Goal: Task Accomplishment & Management: Use online tool/utility

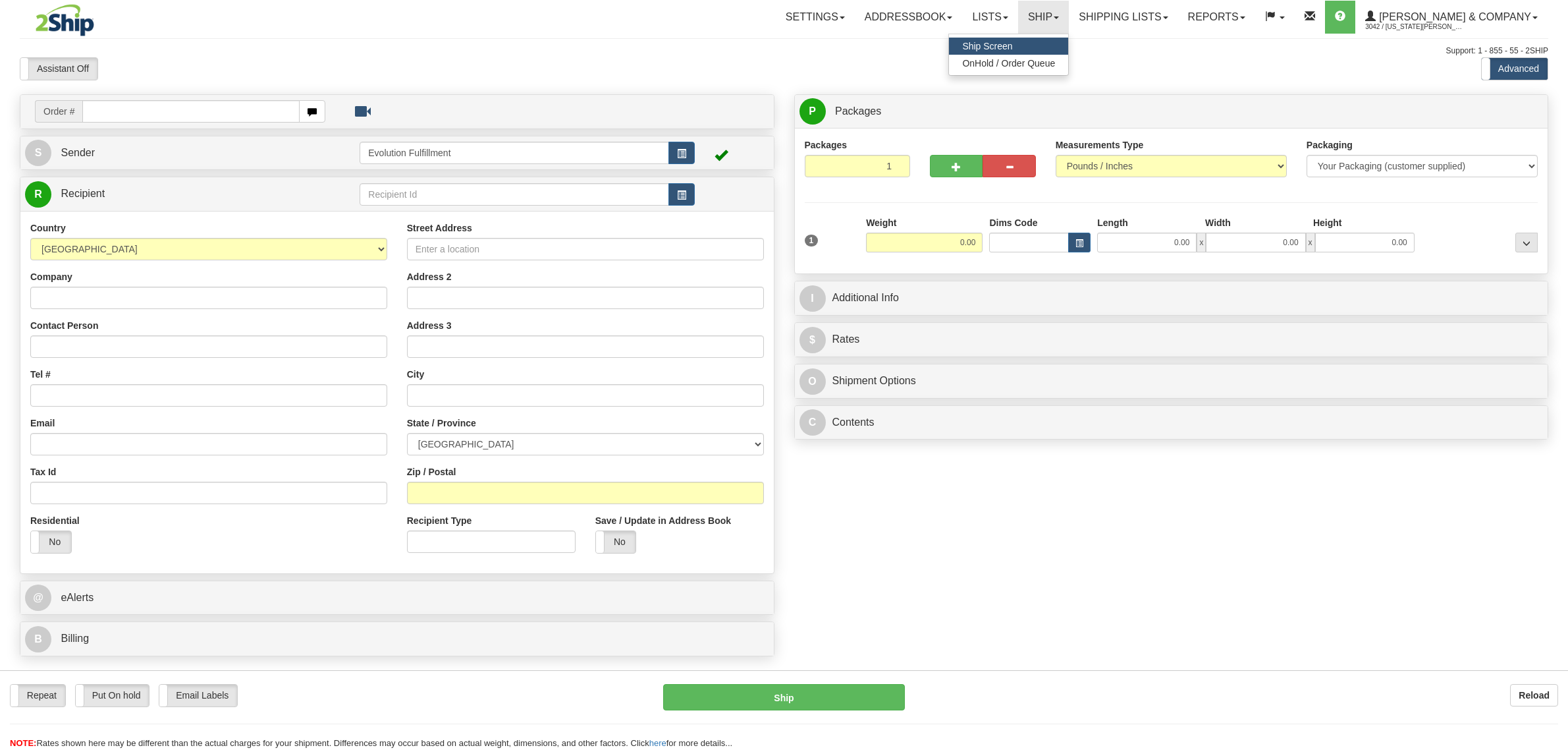
click at [1055, 65] on span "OnHold / Order Queue" at bounding box center [1009, 63] width 93 height 11
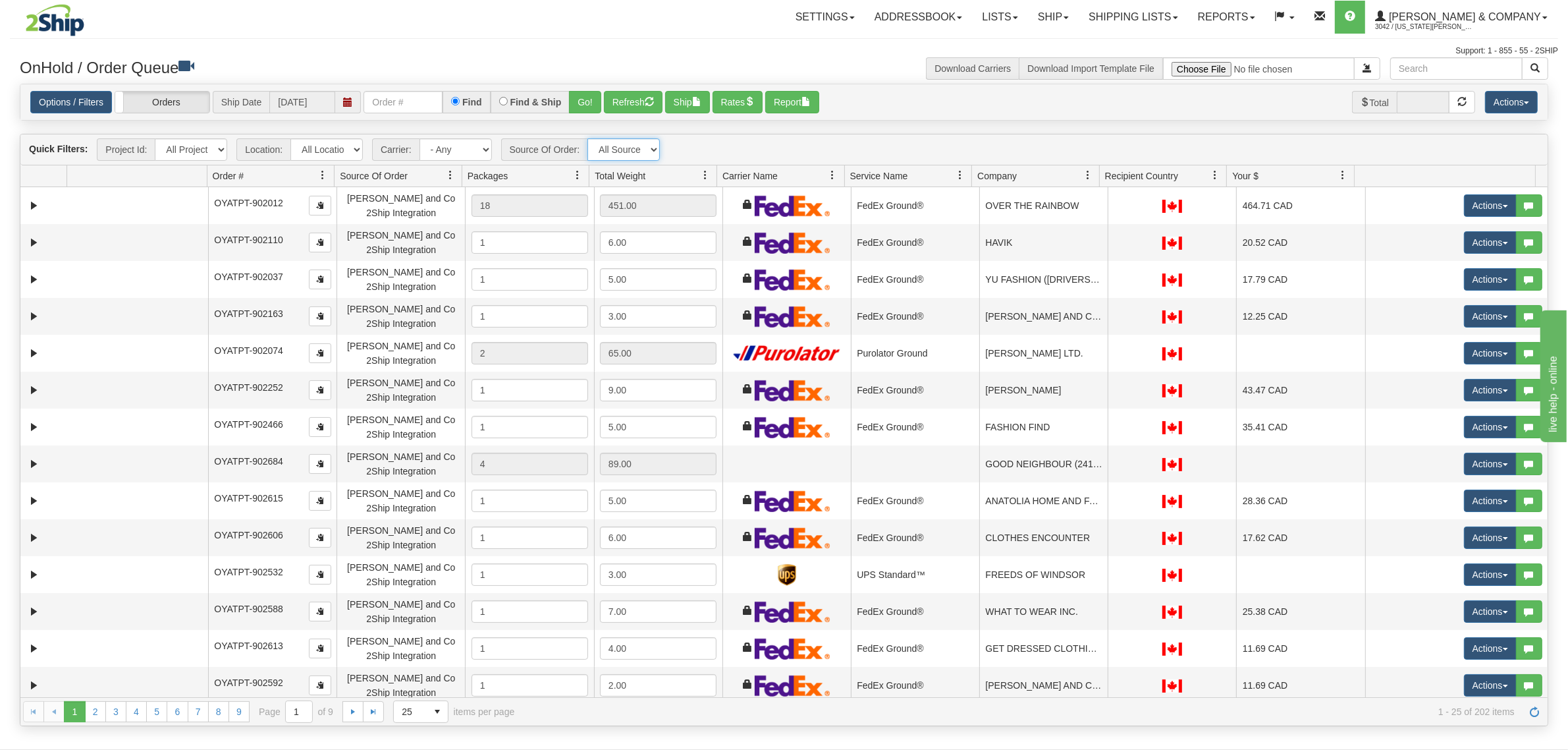
drag, startPoint x: 617, startPoint y: 147, endPoint x: 628, endPoint y: 150, distance: 11.4
click at [617, 147] on select "All Sources Yates and Co 2Ship Integration" at bounding box center [624, 149] width 73 height 22
drag, startPoint x: 680, startPoint y: 134, endPoint x: 647, endPoint y: 128, distance: 33.5
click at [680, 134] on div "Quick Filters: Project Id: All Projects Location: All Locations Evolution Fulfi…" at bounding box center [784, 149] width 1527 height 31
click at [1094, 173] on link at bounding box center [1087, 175] width 22 height 22
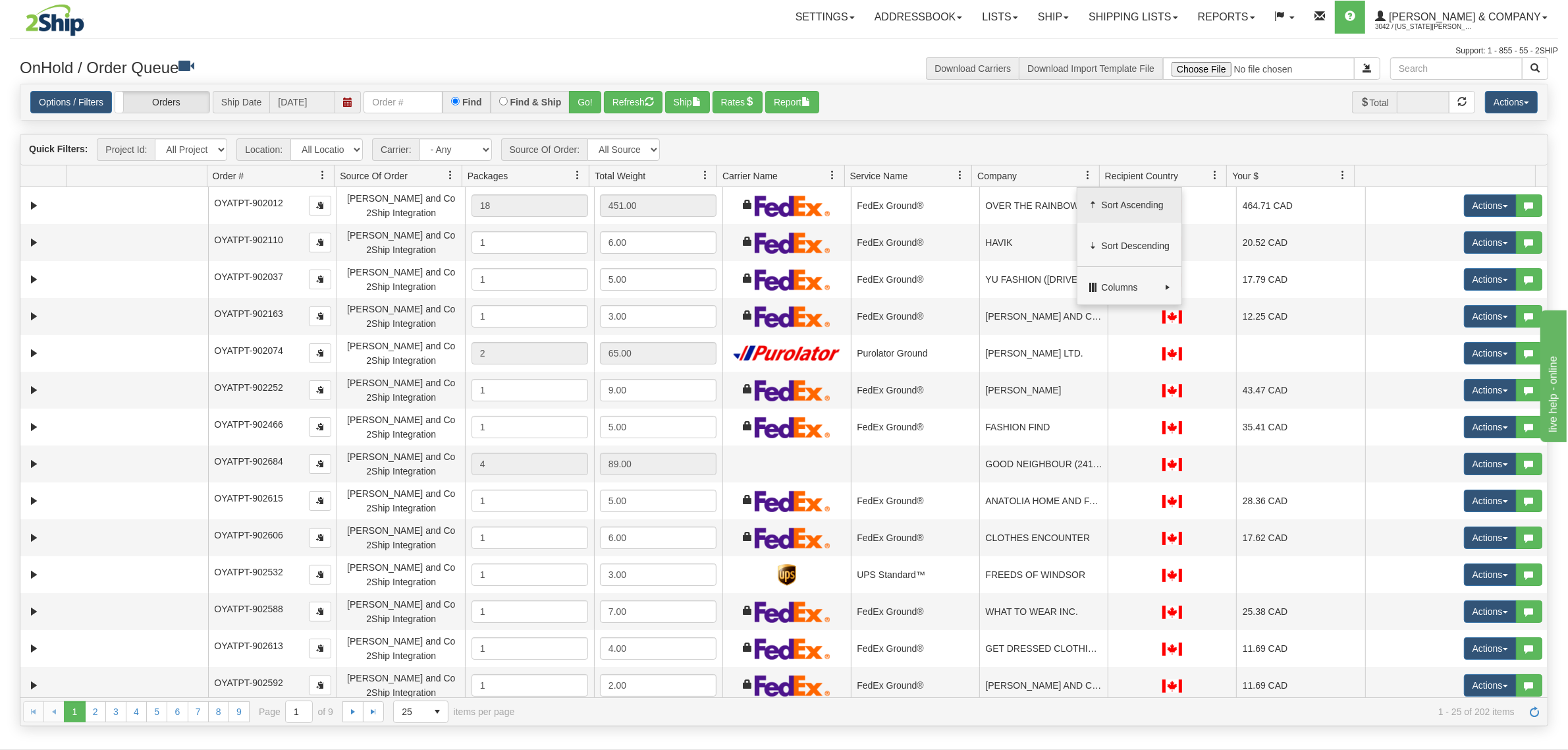
click at [1089, 209] on span at bounding box center [1094, 204] width 11 height 11
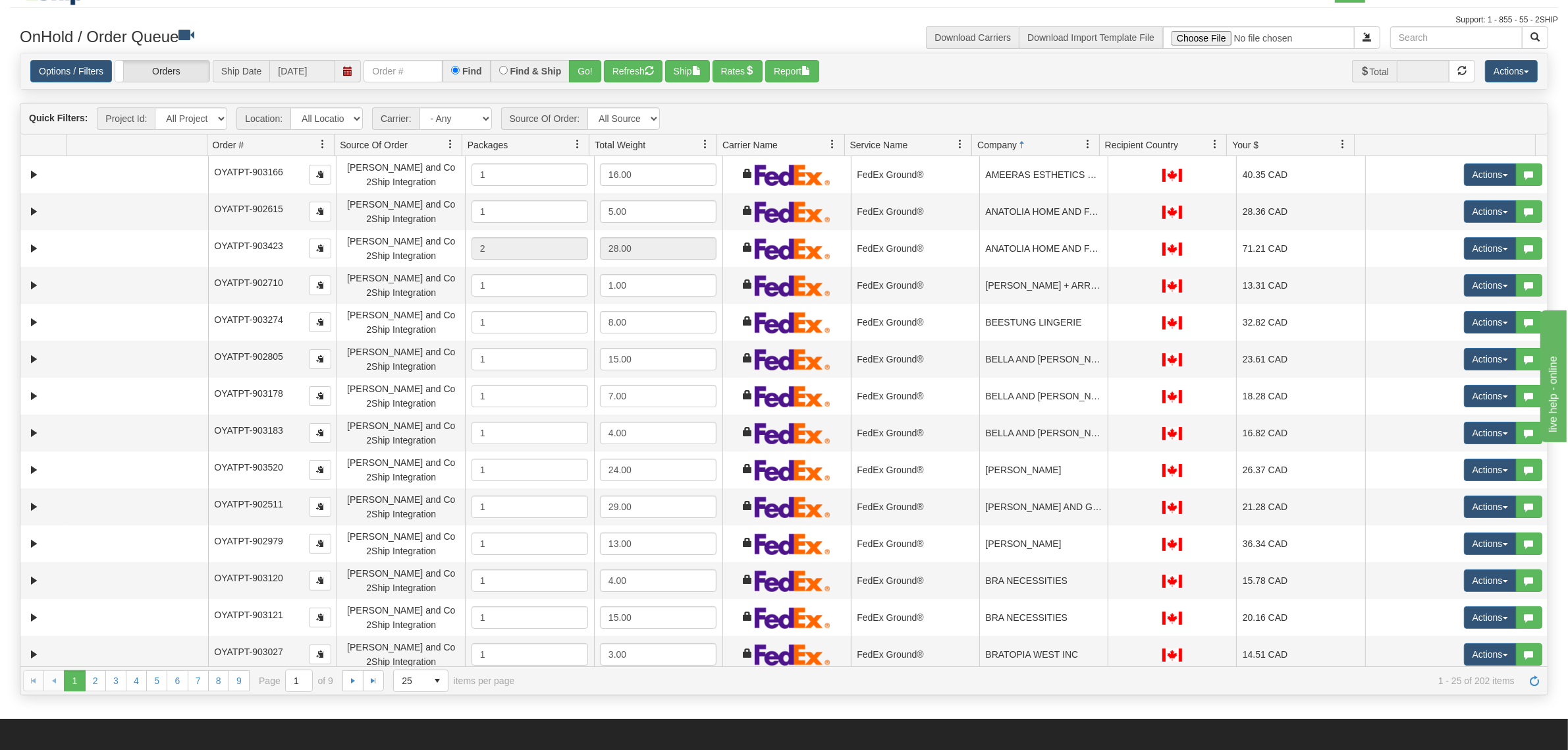
scroll to position [26, 0]
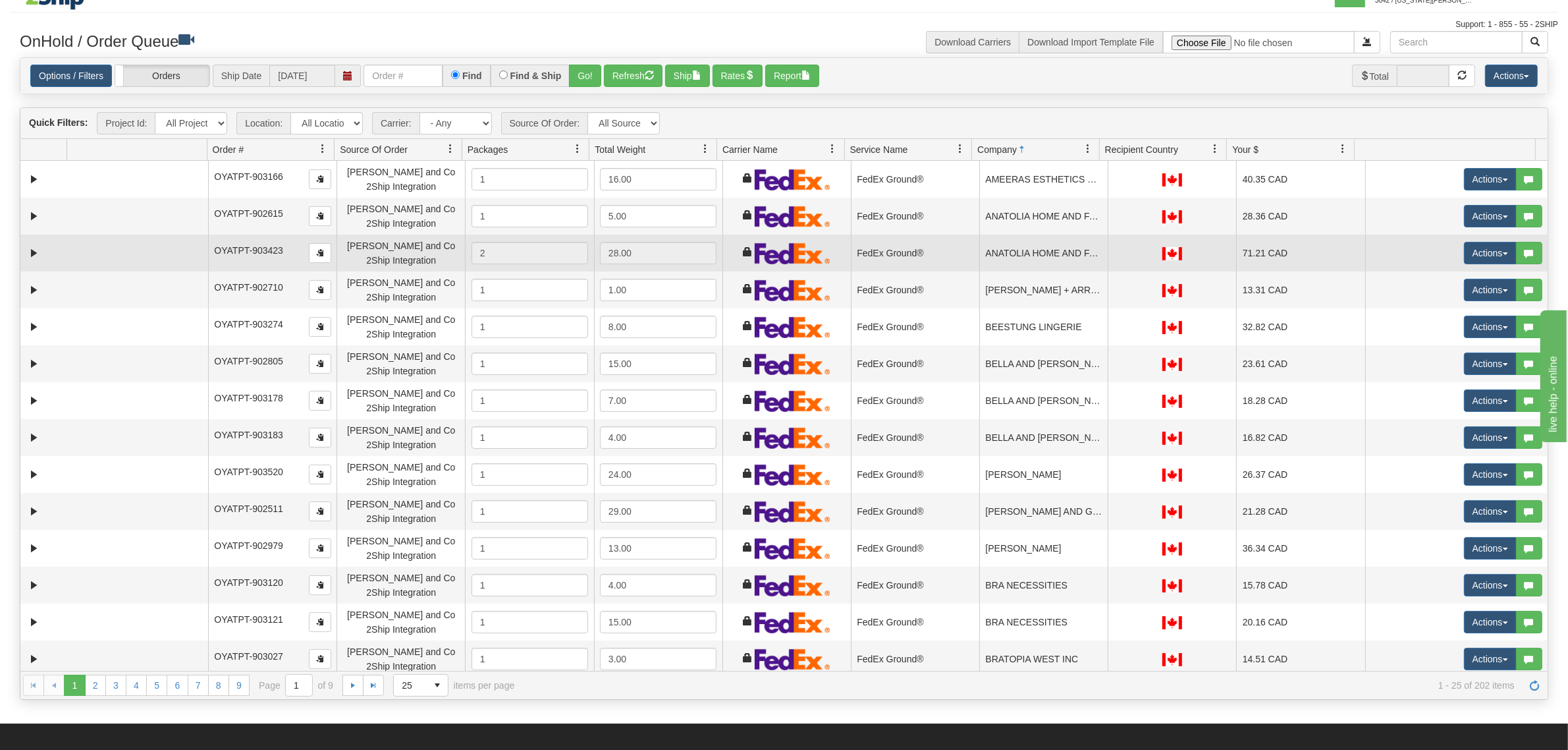
click at [1011, 250] on td "ANATOLIA HOME AND FASHION" at bounding box center [1043, 252] width 128 height 37
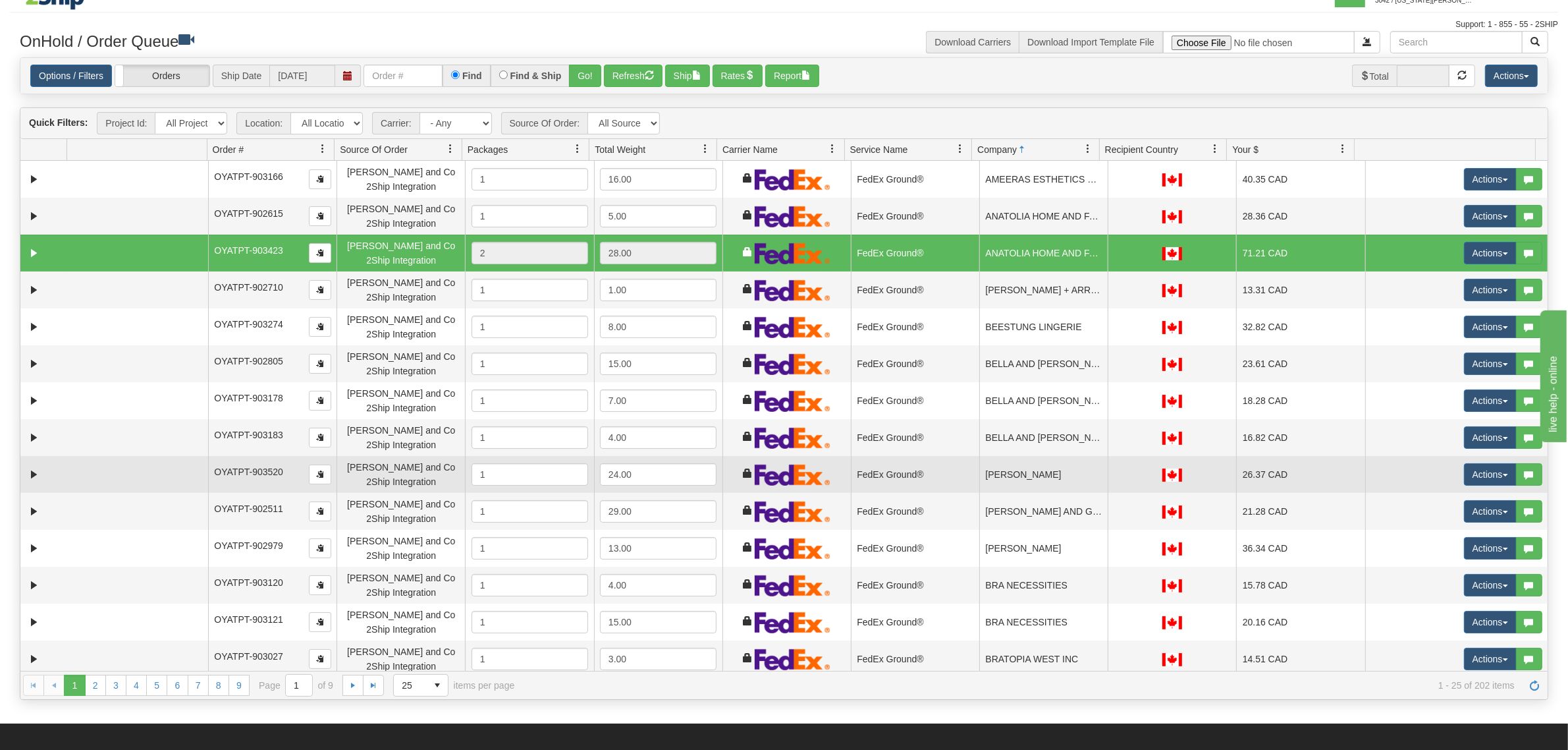
click at [1022, 478] on td "BELLA MAAS" at bounding box center [1043, 474] width 128 height 37
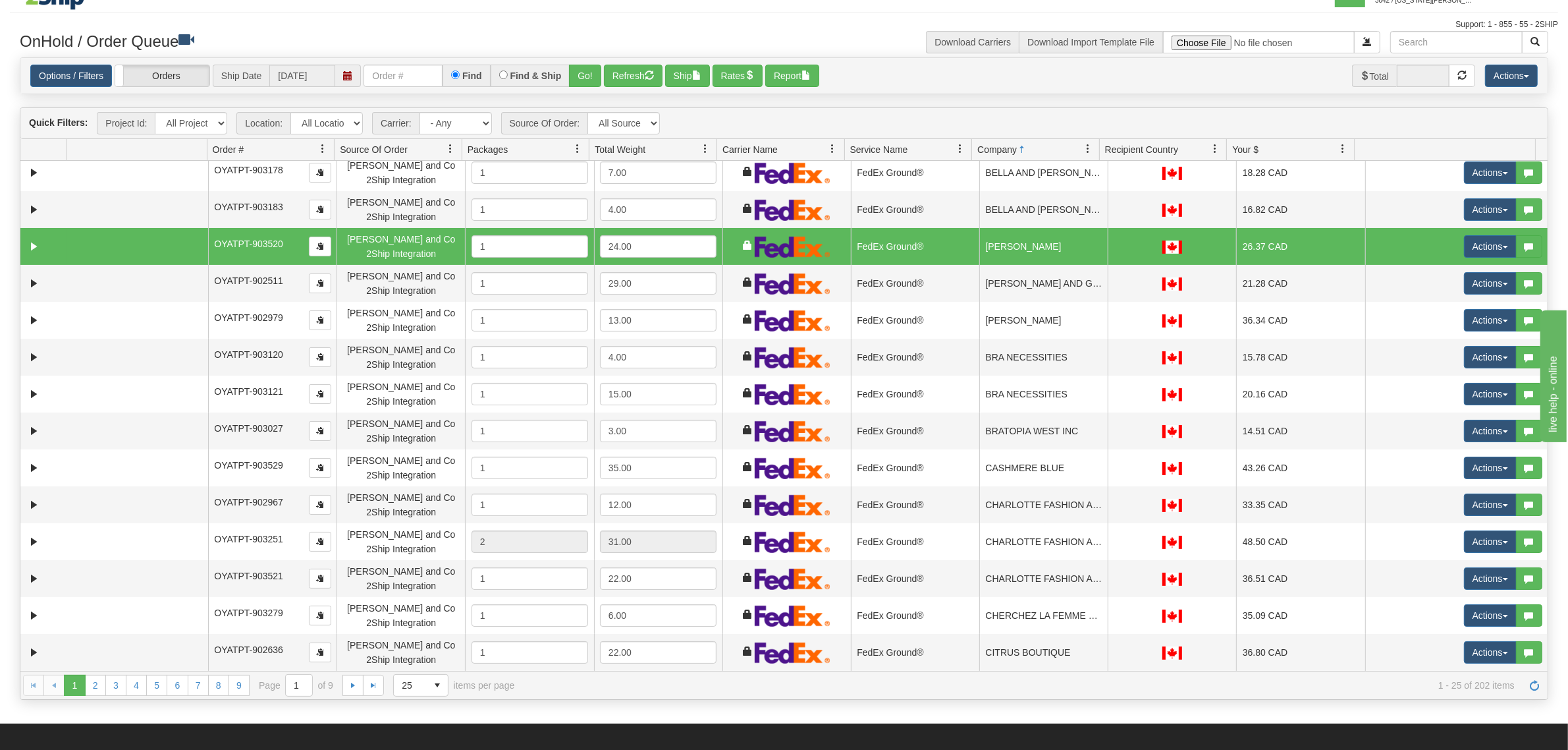
scroll to position [247, 0]
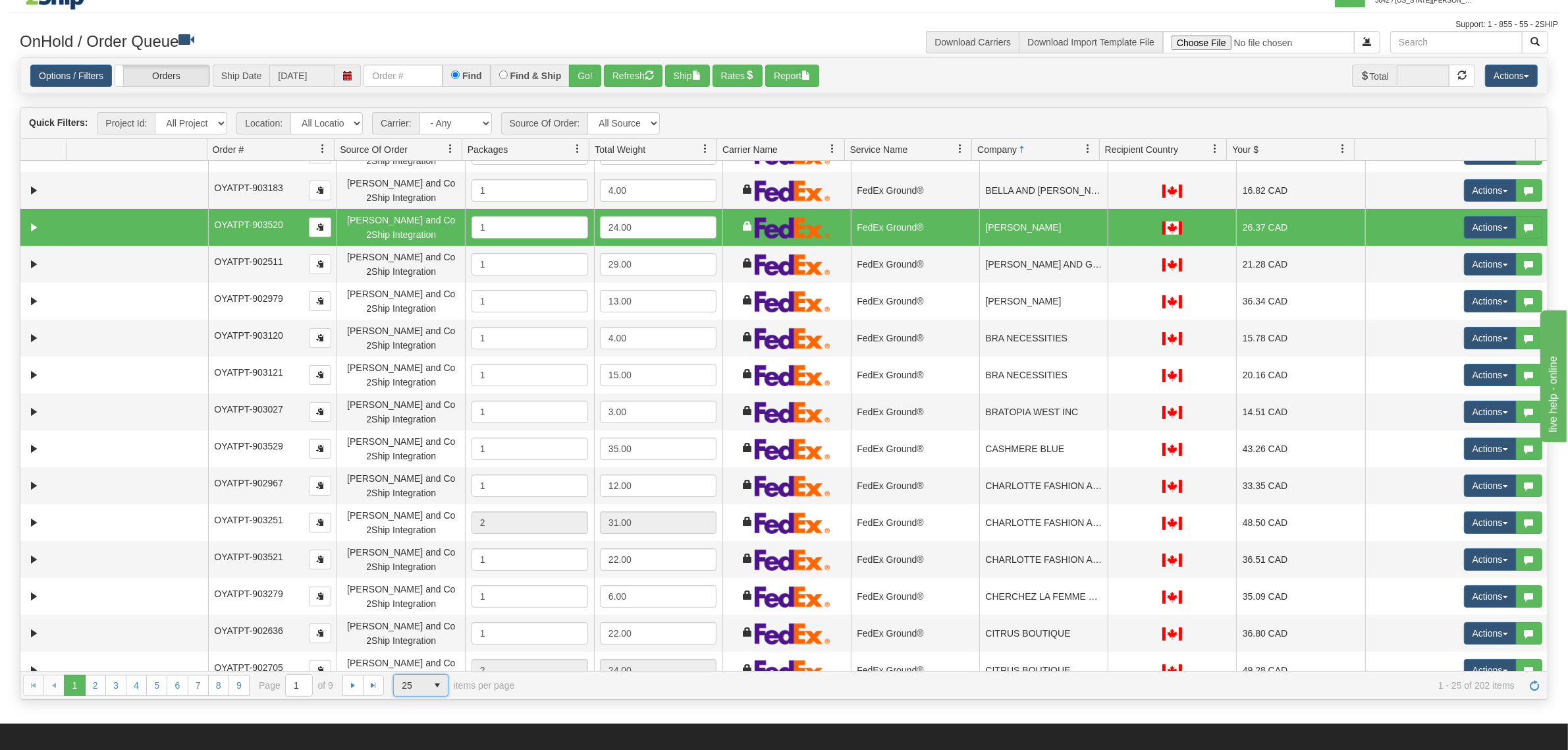
click at [399, 689] on span "25" at bounding box center [410, 685] width 33 height 21
click at [423, 646] on li "50" at bounding box center [420, 647] width 54 height 18
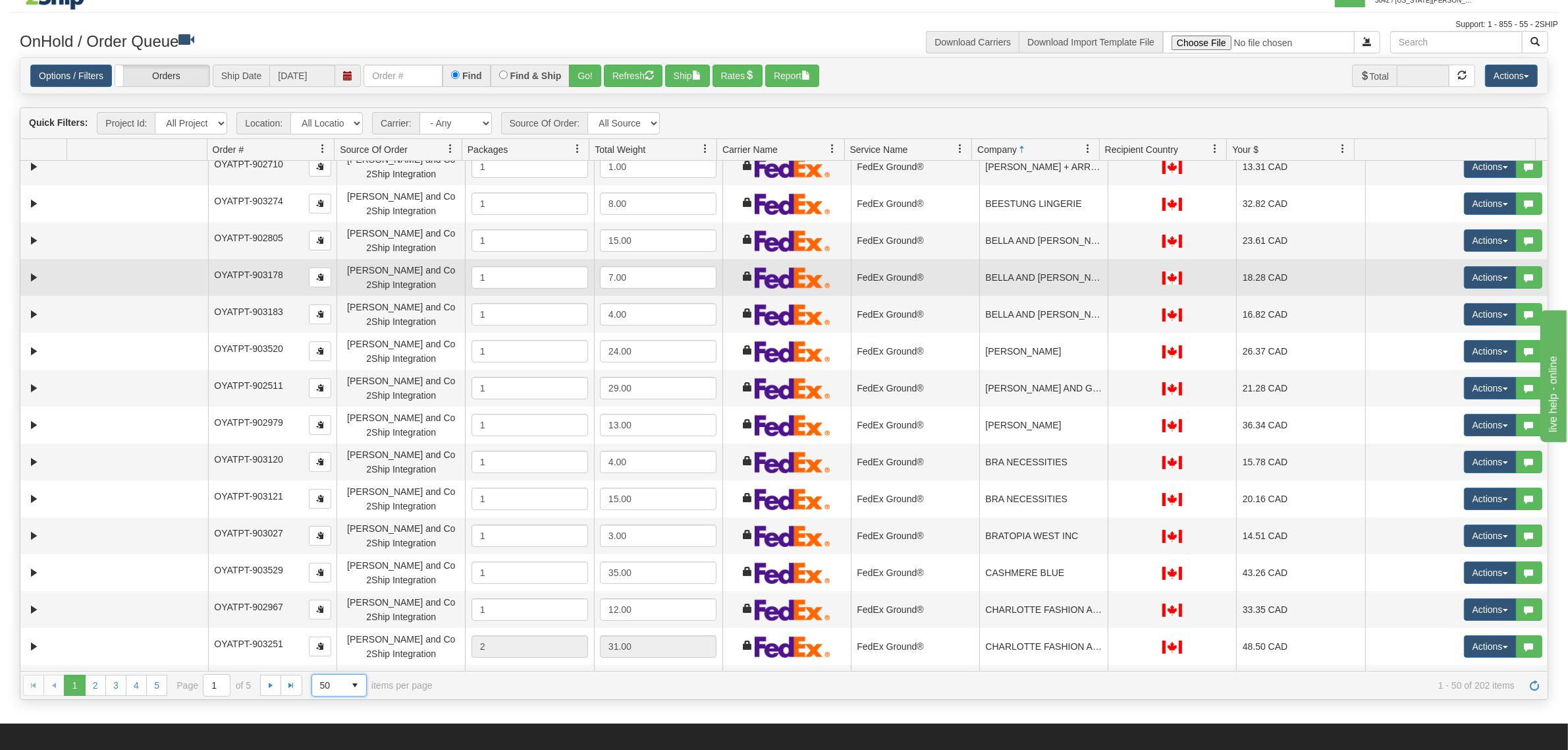
scroll to position [0, 0]
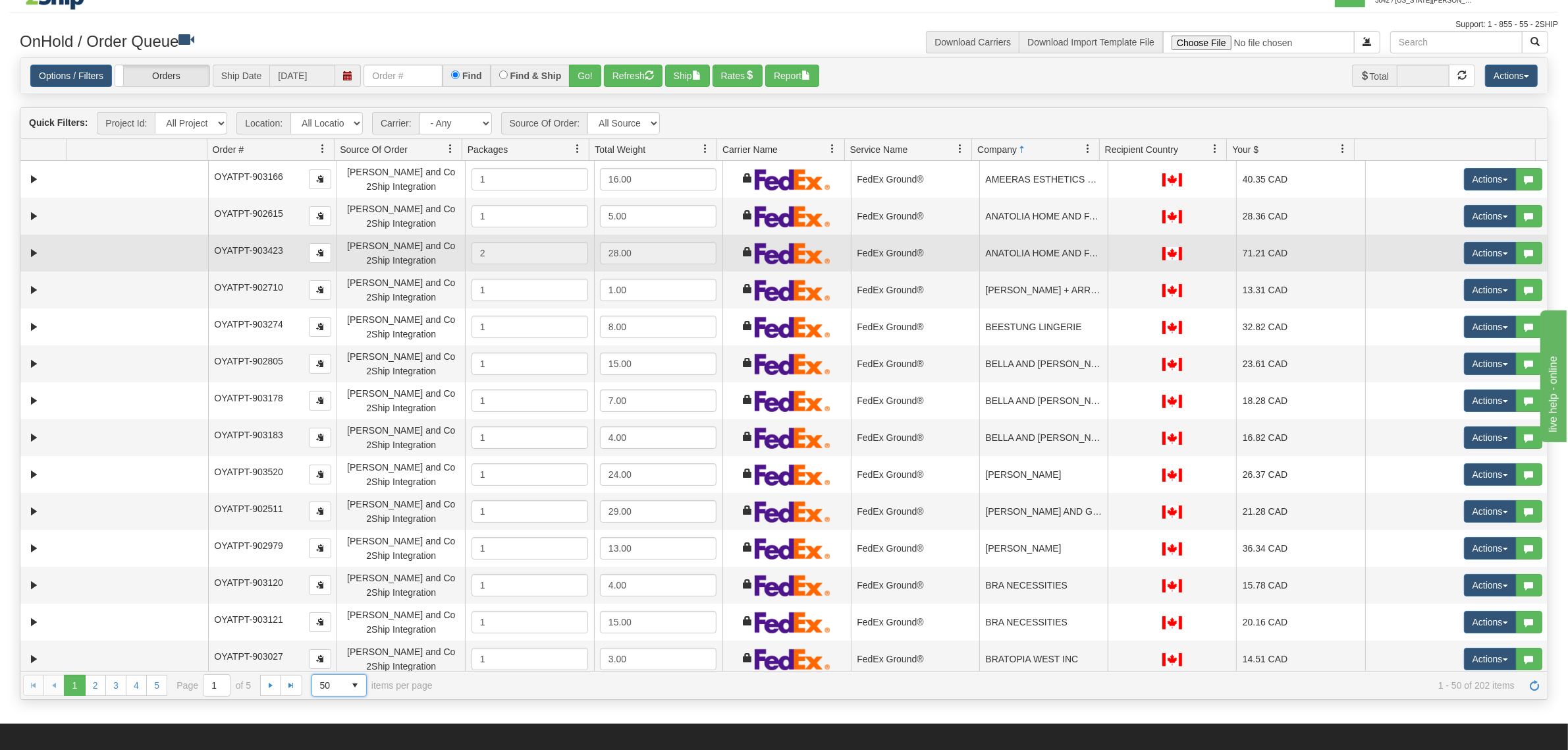
click at [991, 254] on td "ANATOLIA HOME AND FASHION" at bounding box center [1043, 252] width 128 height 37
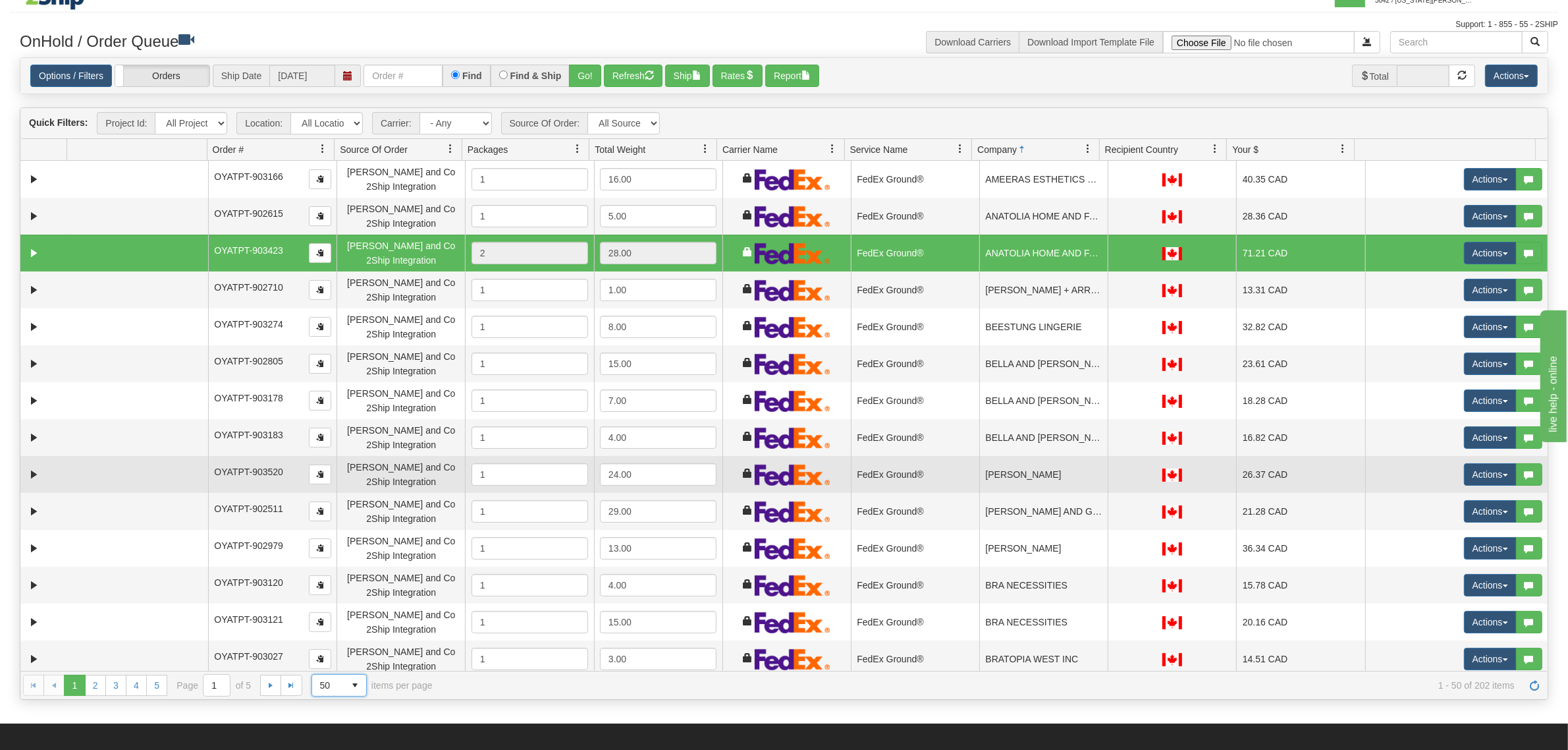
click at [980, 481] on td "BELLA MAAS" at bounding box center [1043, 474] width 128 height 37
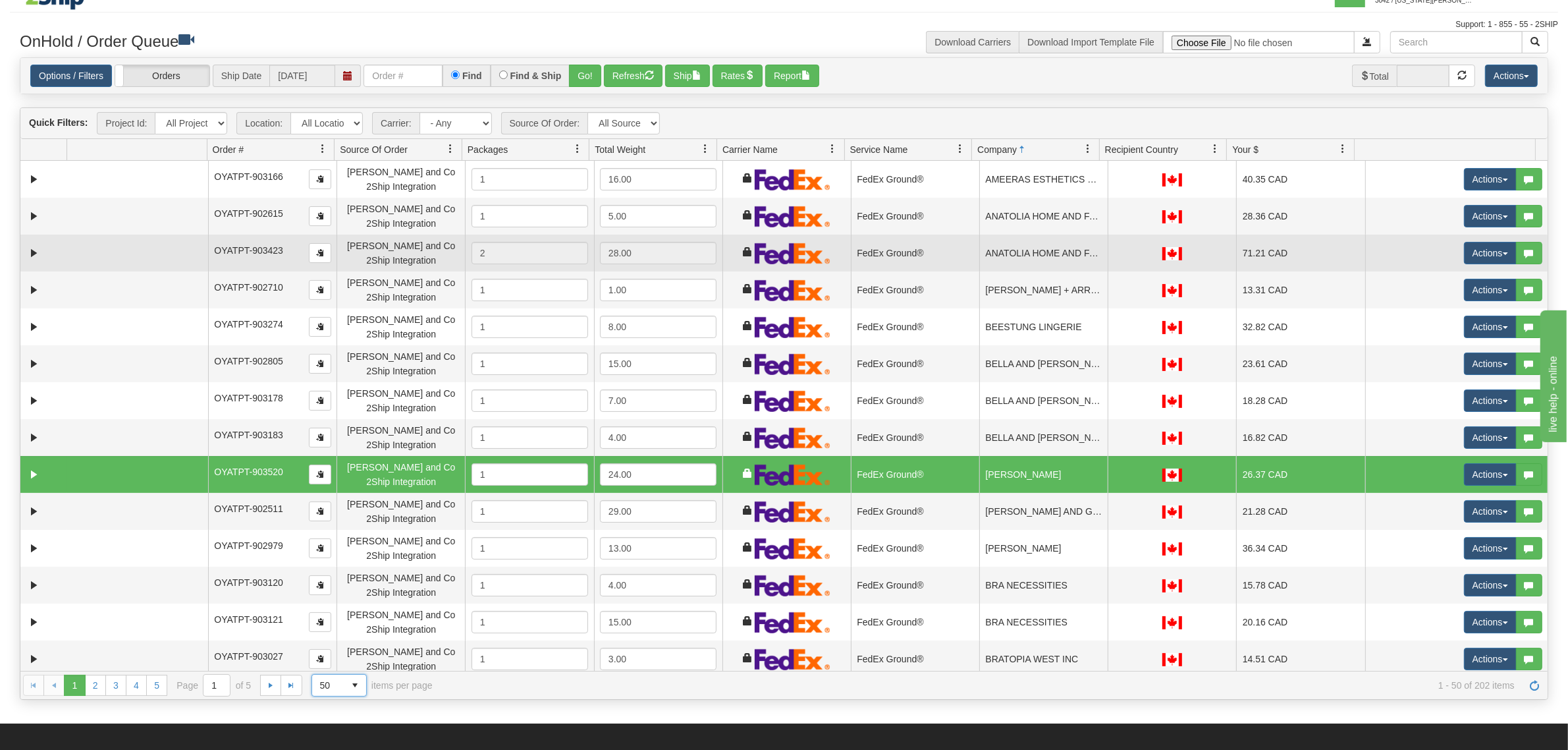
click at [1025, 257] on td "ANATOLIA HOME AND FASHION" at bounding box center [1043, 252] width 128 height 37
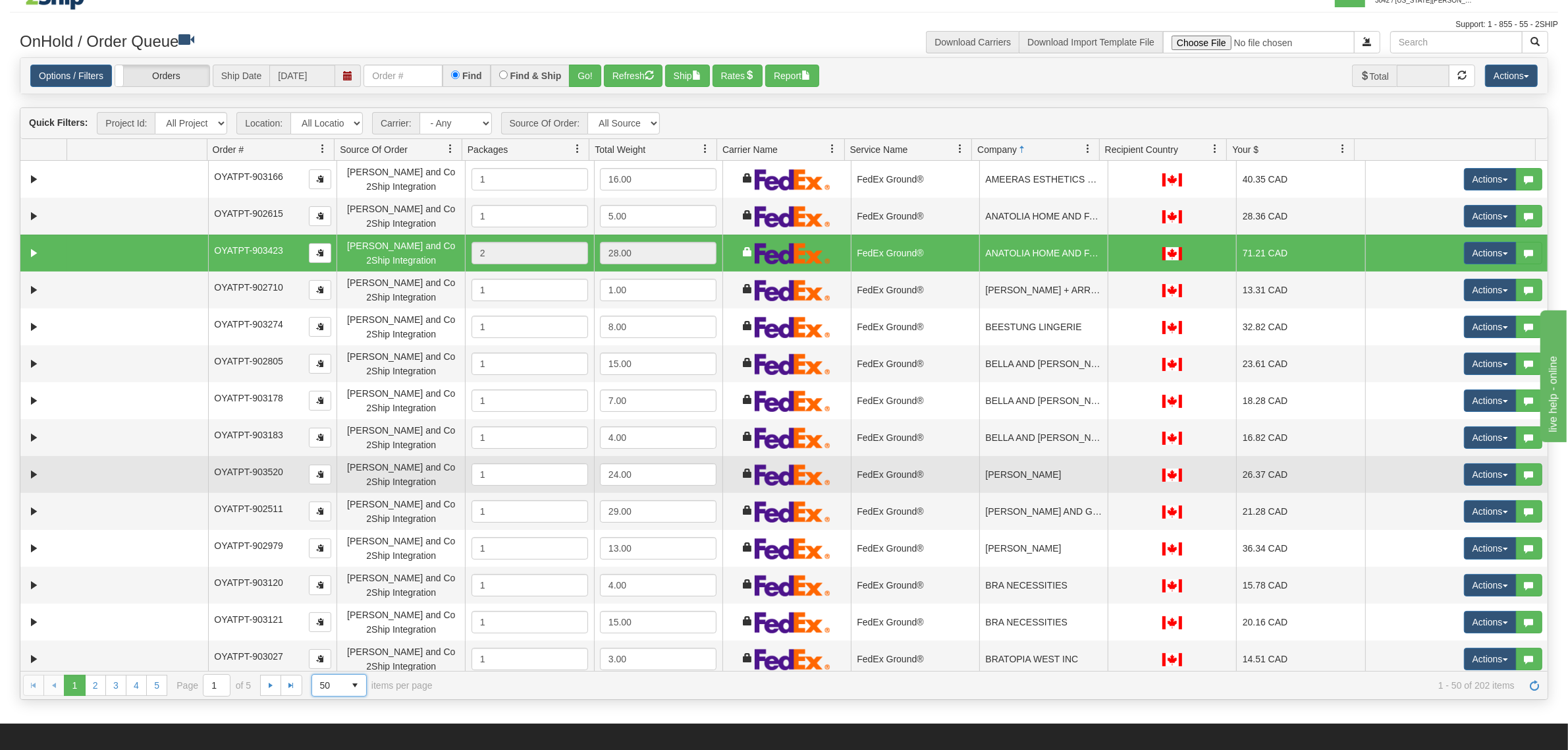
click at [965, 471] on td "FedEx Ground®" at bounding box center [914, 474] width 128 height 37
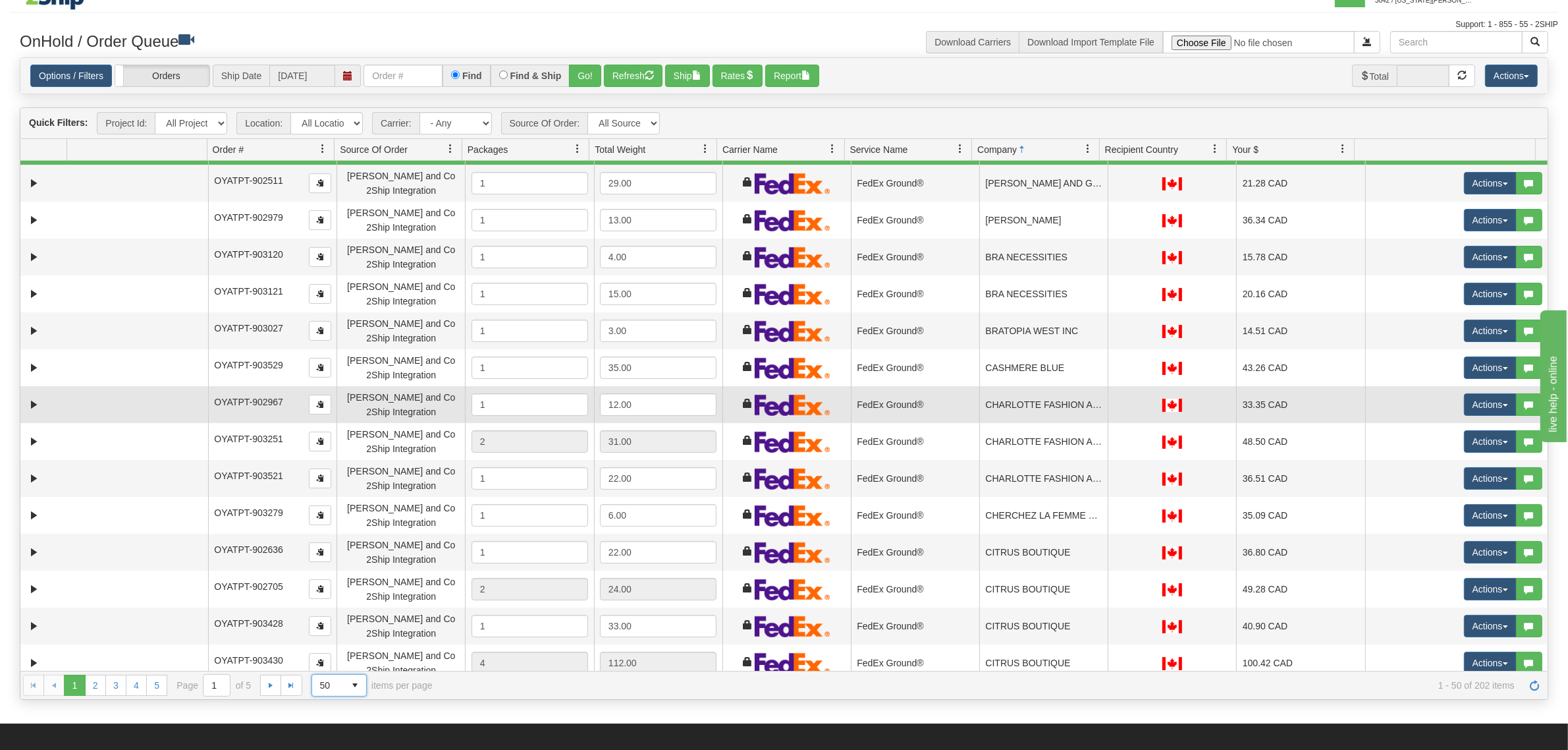
scroll to position [329, 0]
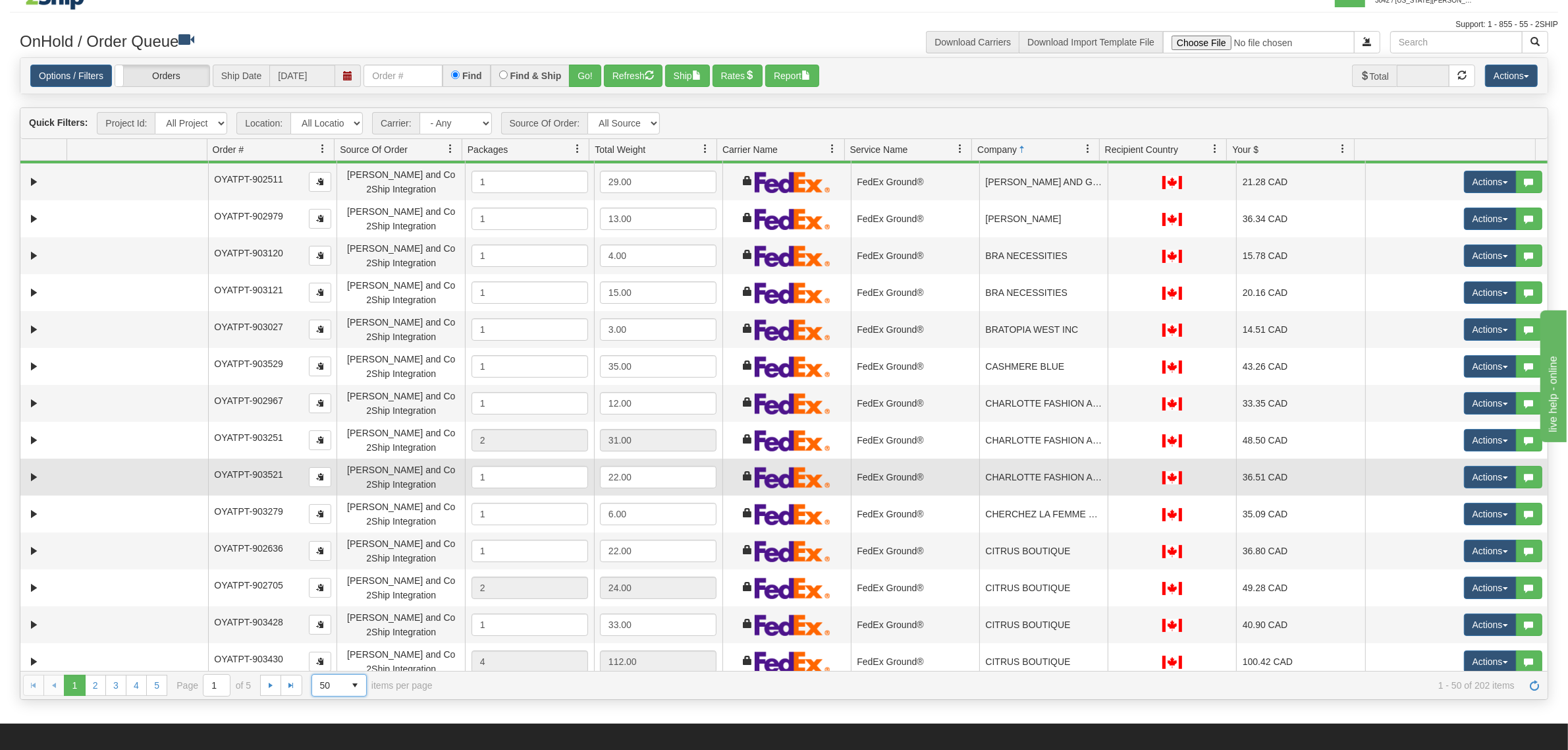
click at [953, 481] on td "FedEx Ground®" at bounding box center [914, 477] width 128 height 37
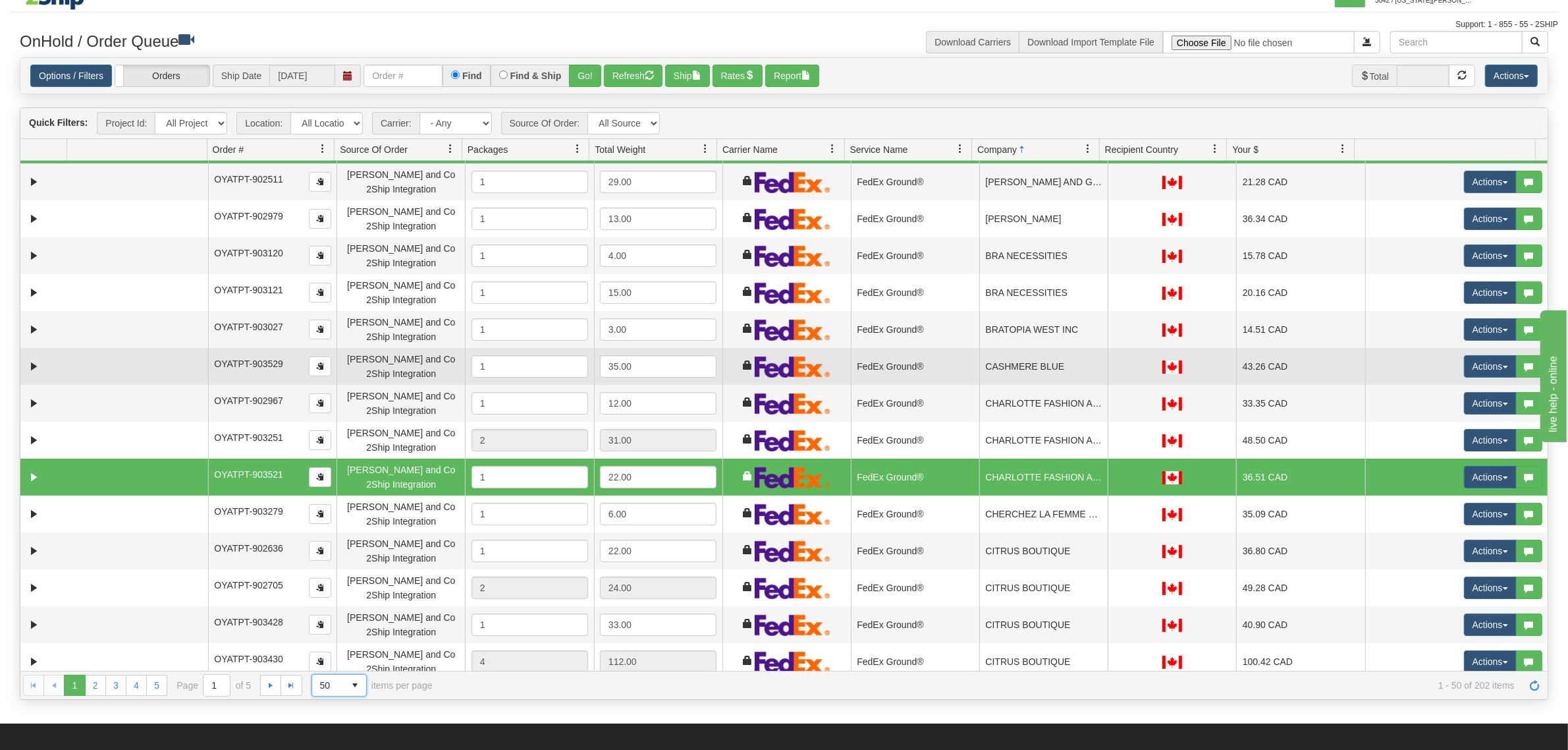
click at [982, 367] on td "CASHMERE BLUE" at bounding box center [1043, 366] width 128 height 37
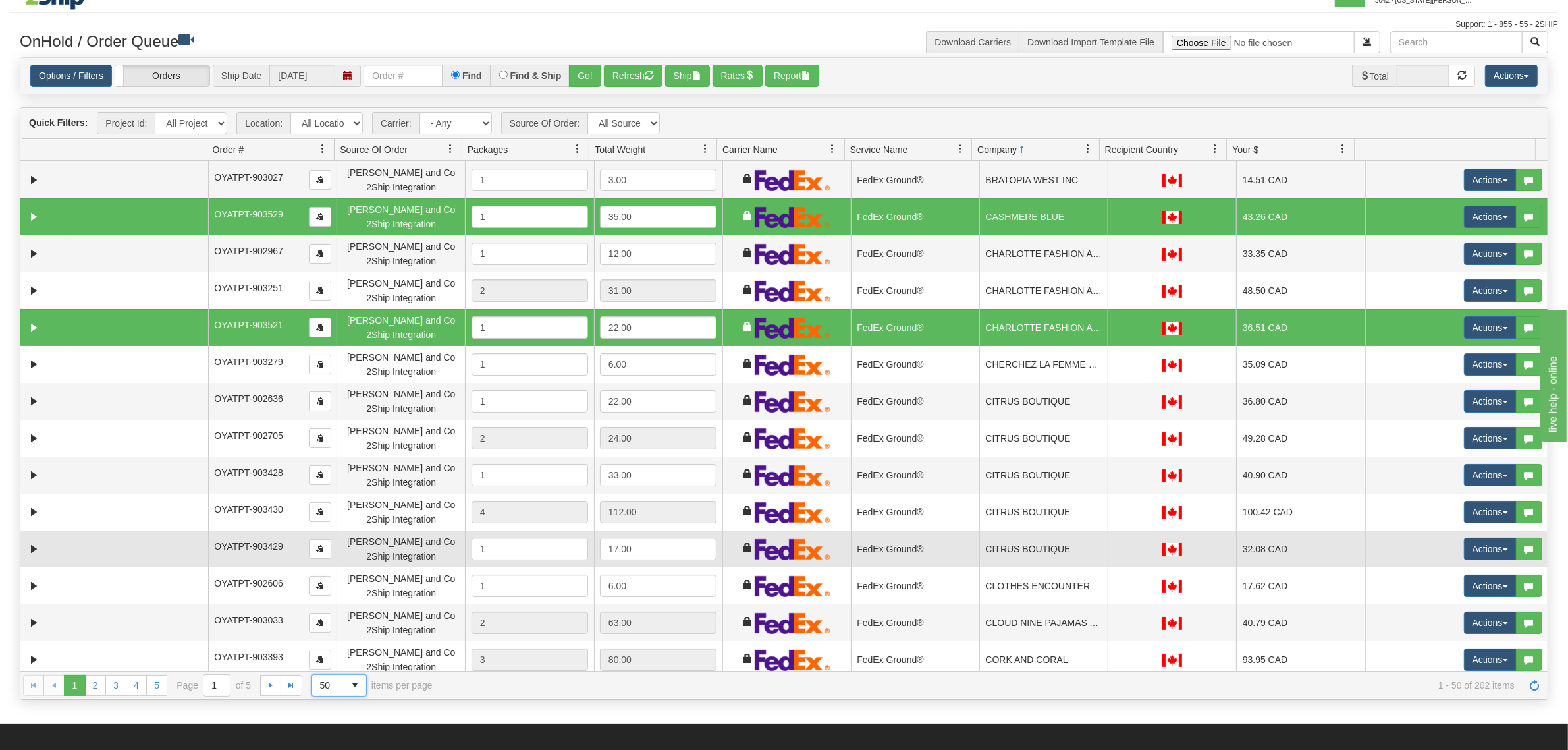
scroll to position [494, 0]
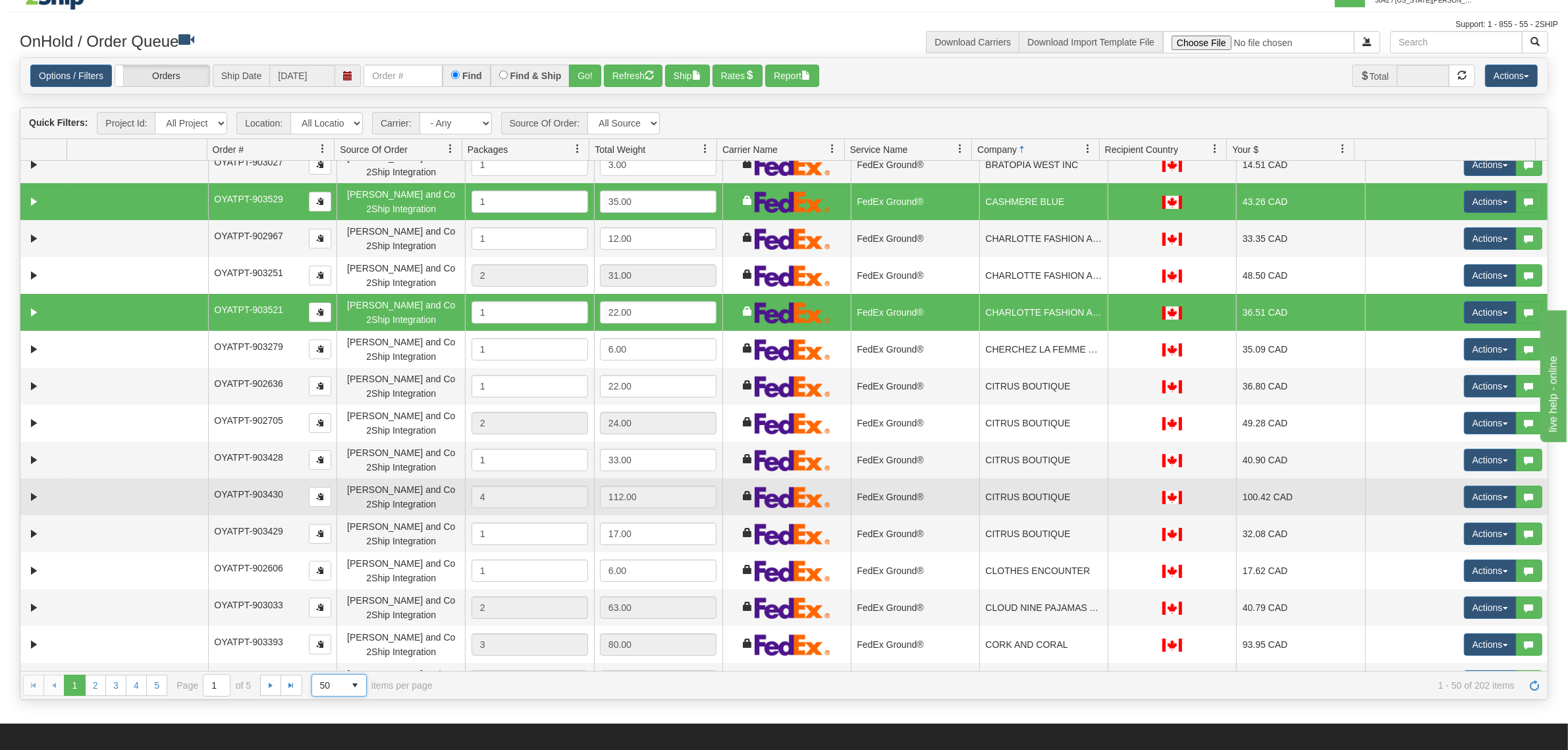
click at [1005, 499] on td "CITRUS BOUTIQUE" at bounding box center [1043, 497] width 128 height 37
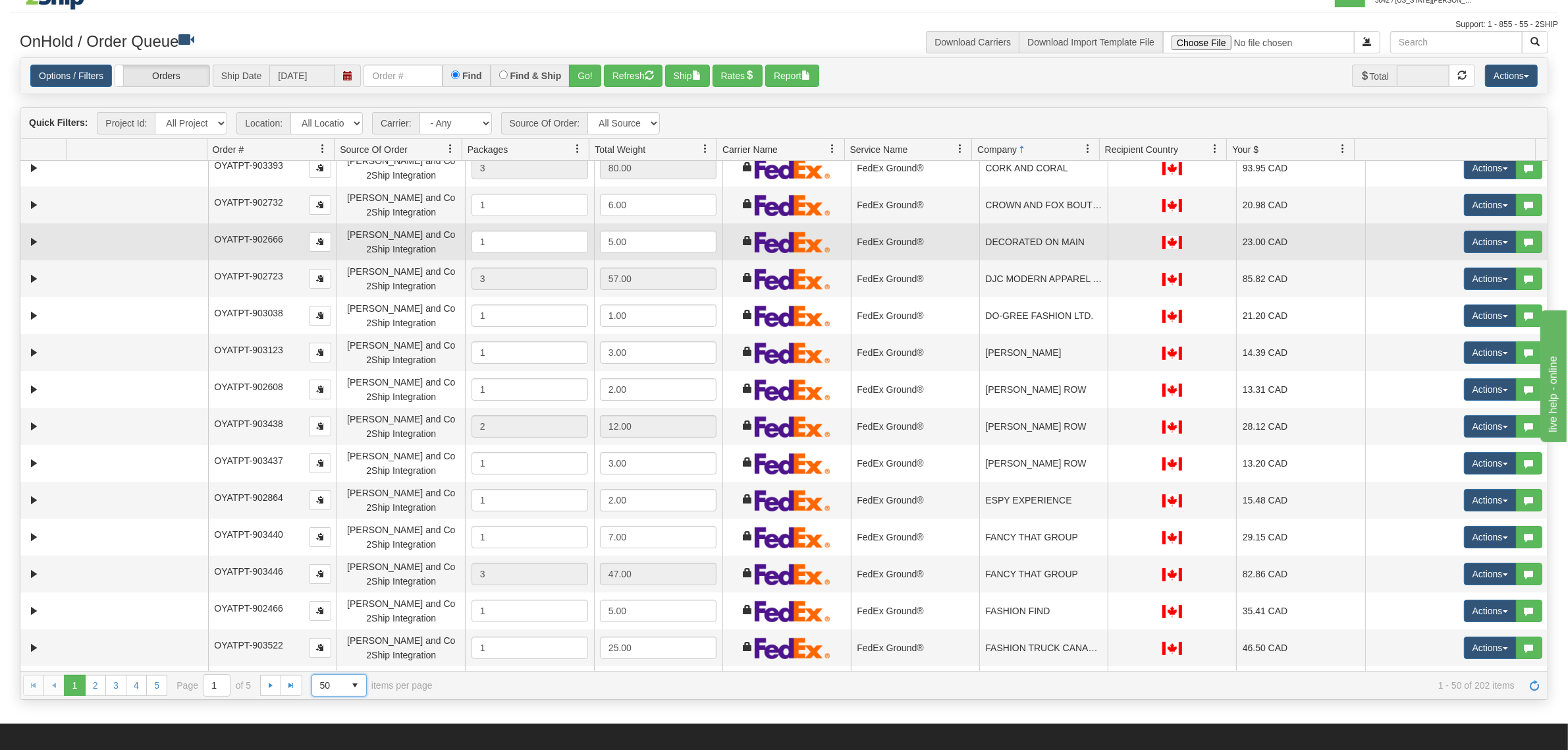
scroll to position [988, 0]
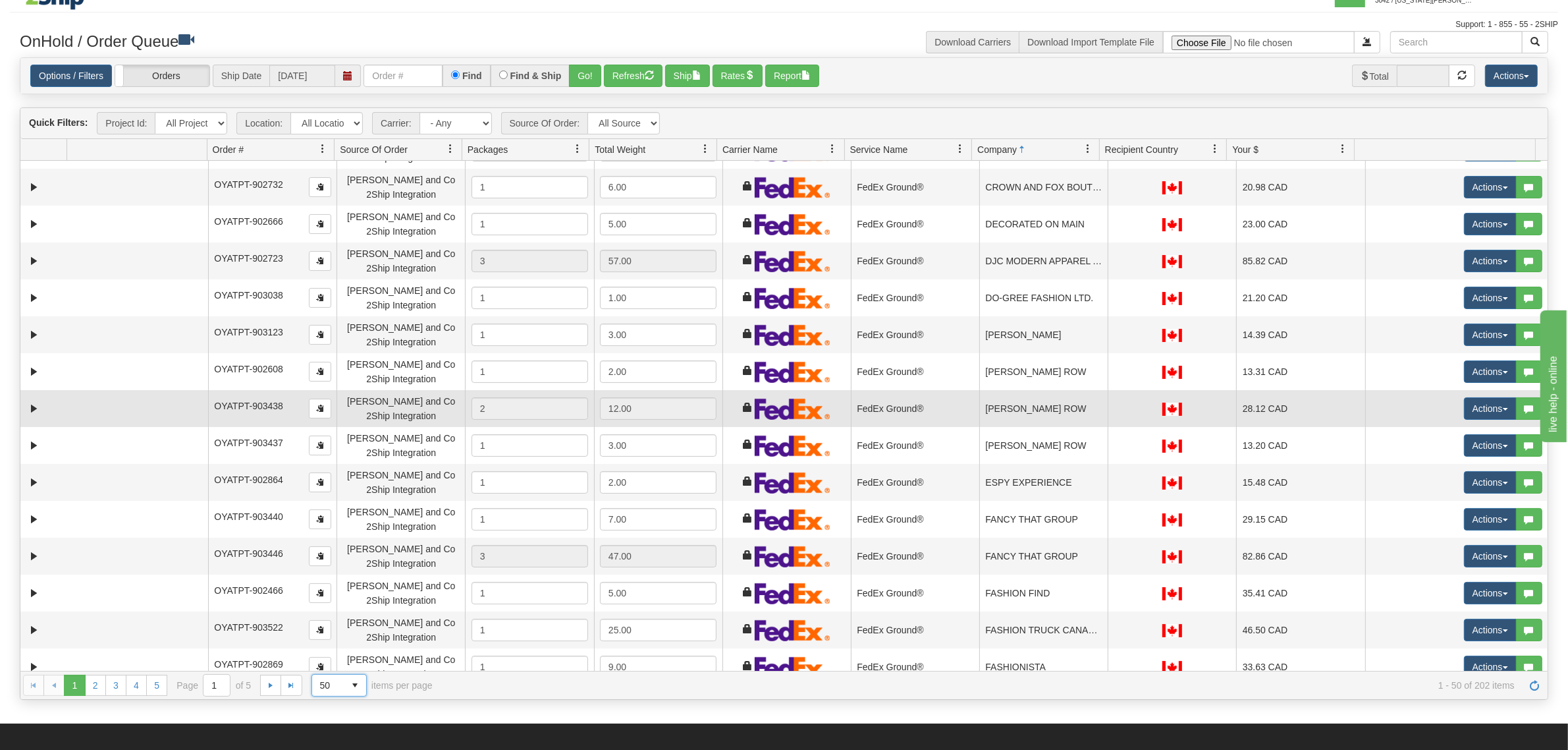
click at [999, 421] on td "ELLIOTT ROW" at bounding box center [1043, 408] width 128 height 37
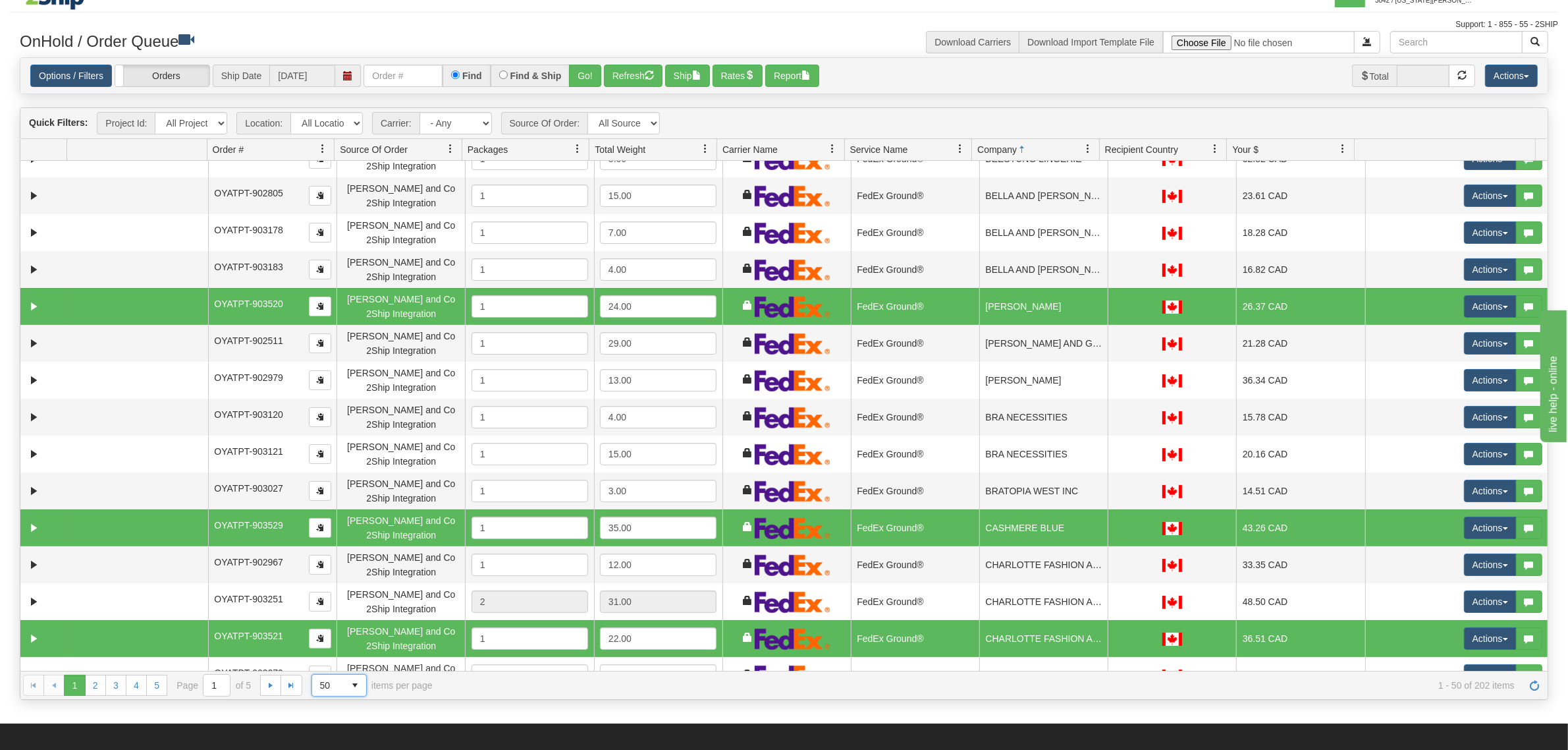
scroll to position [17, 0]
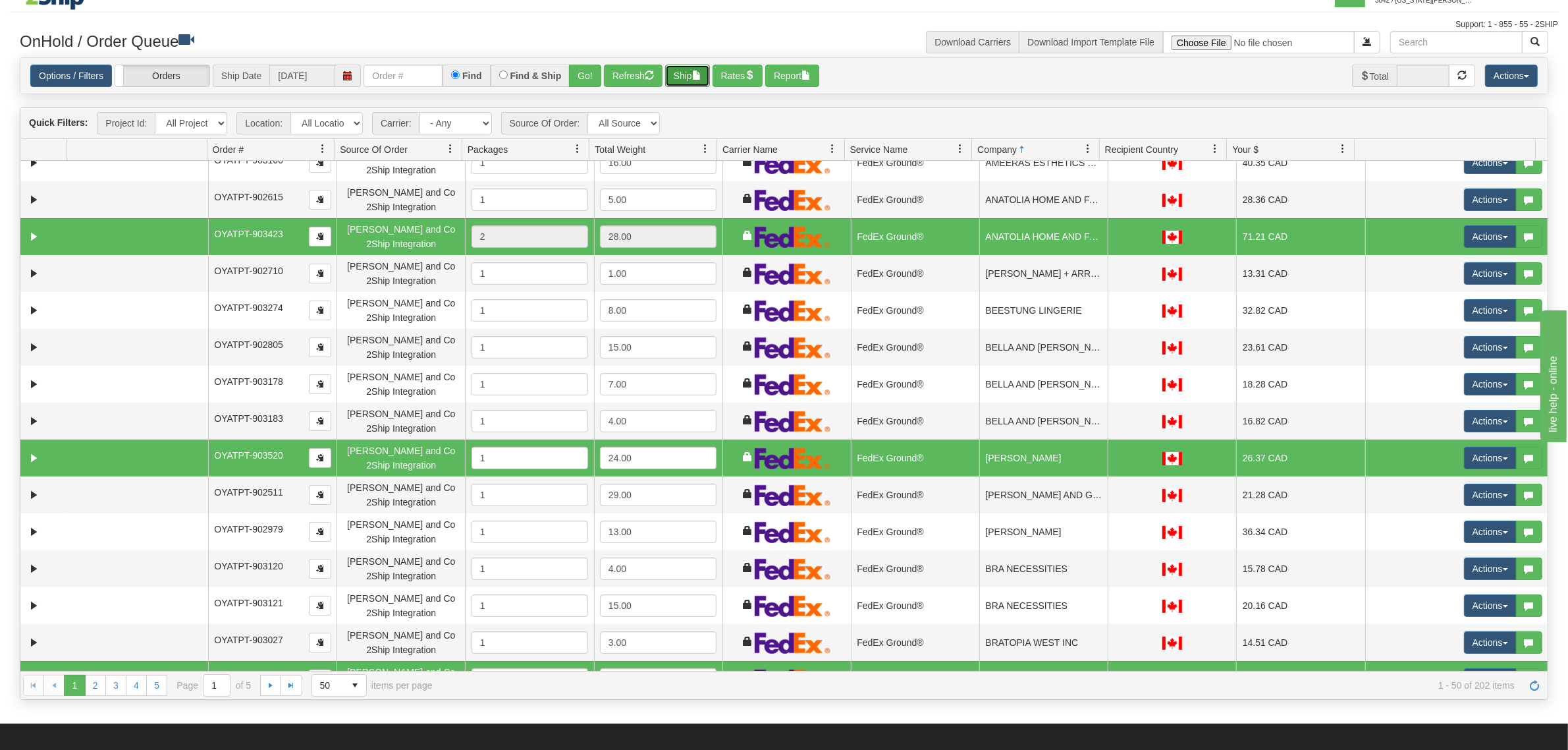
click at [686, 77] on button "Ship" at bounding box center [688, 75] width 45 height 22
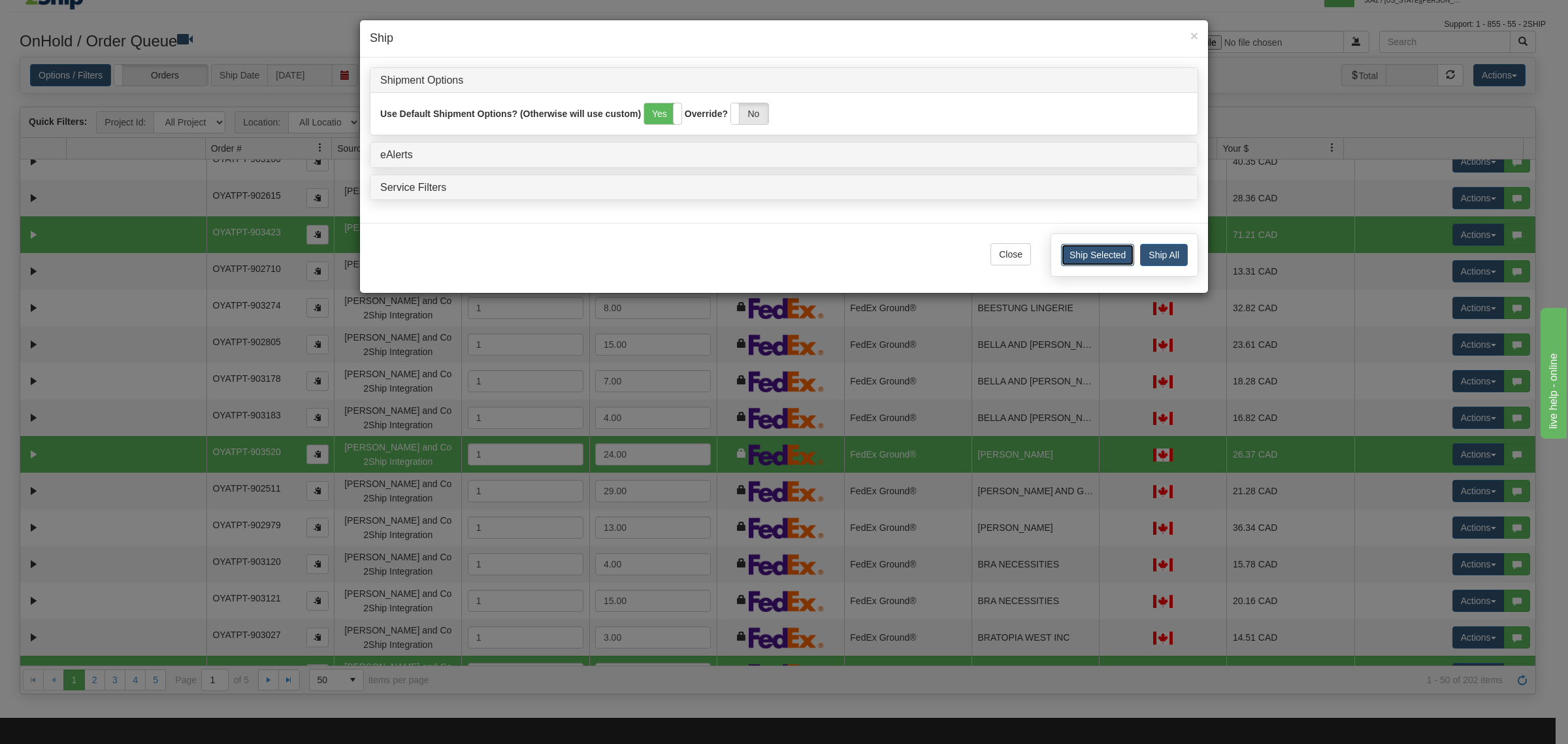
click at [1108, 259] on button "Ship Selected" at bounding box center [1098, 255] width 73 height 22
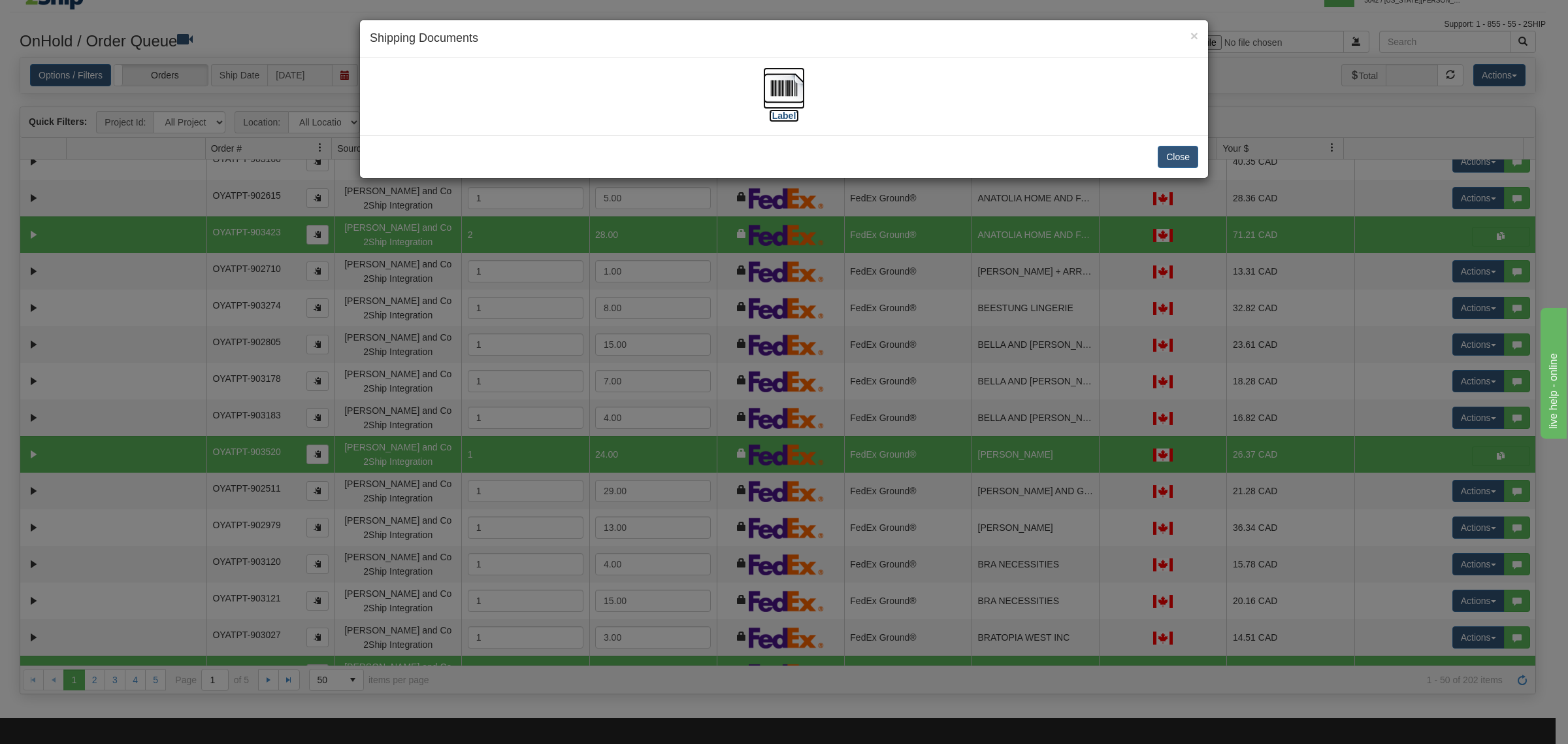
click at [771, 94] on img at bounding box center [784, 88] width 42 height 42
click at [1181, 160] on button "Close" at bounding box center [1177, 157] width 40 height 22
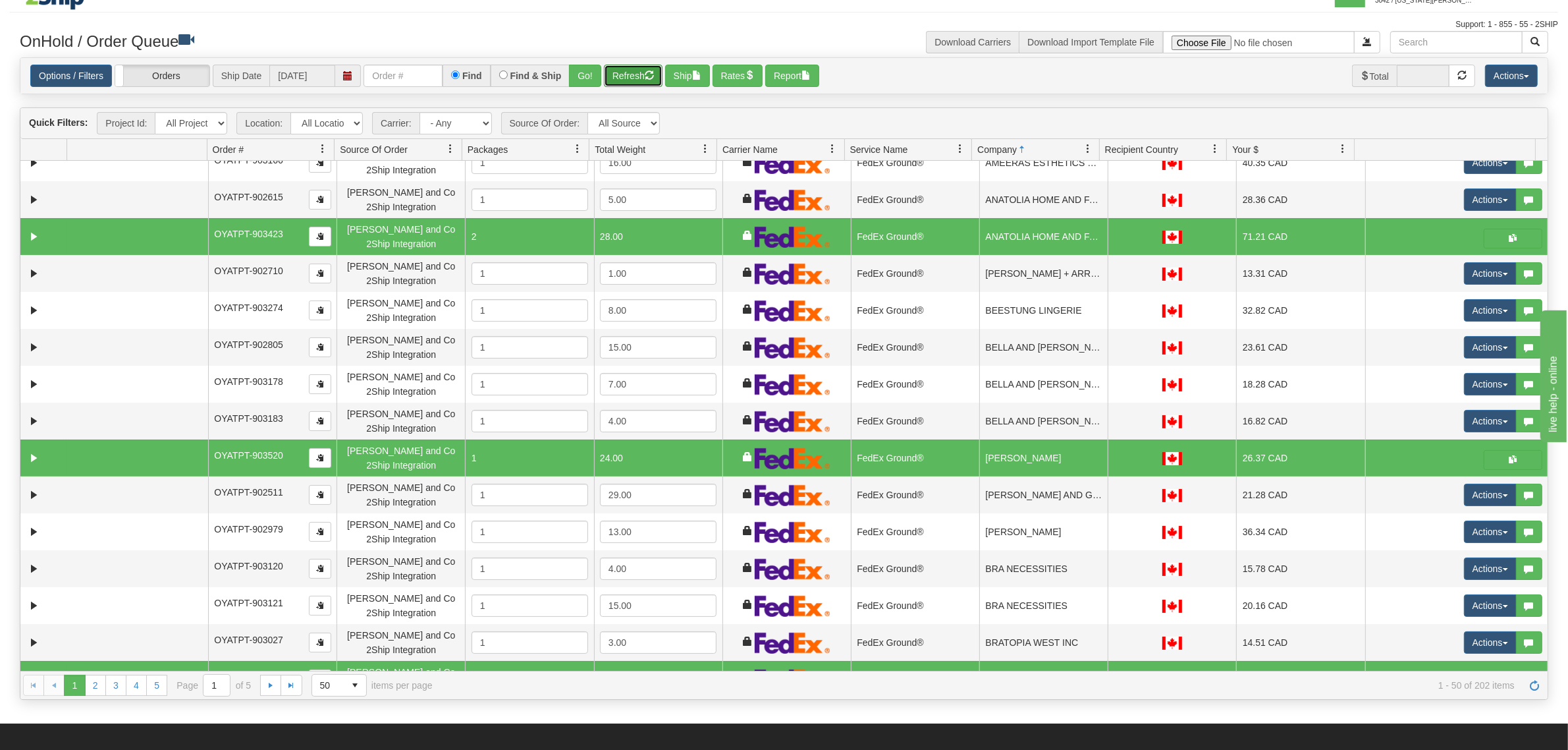
click at [629, 68] on button "Refresh" at bounding box center [633, 75] width 59 height 22
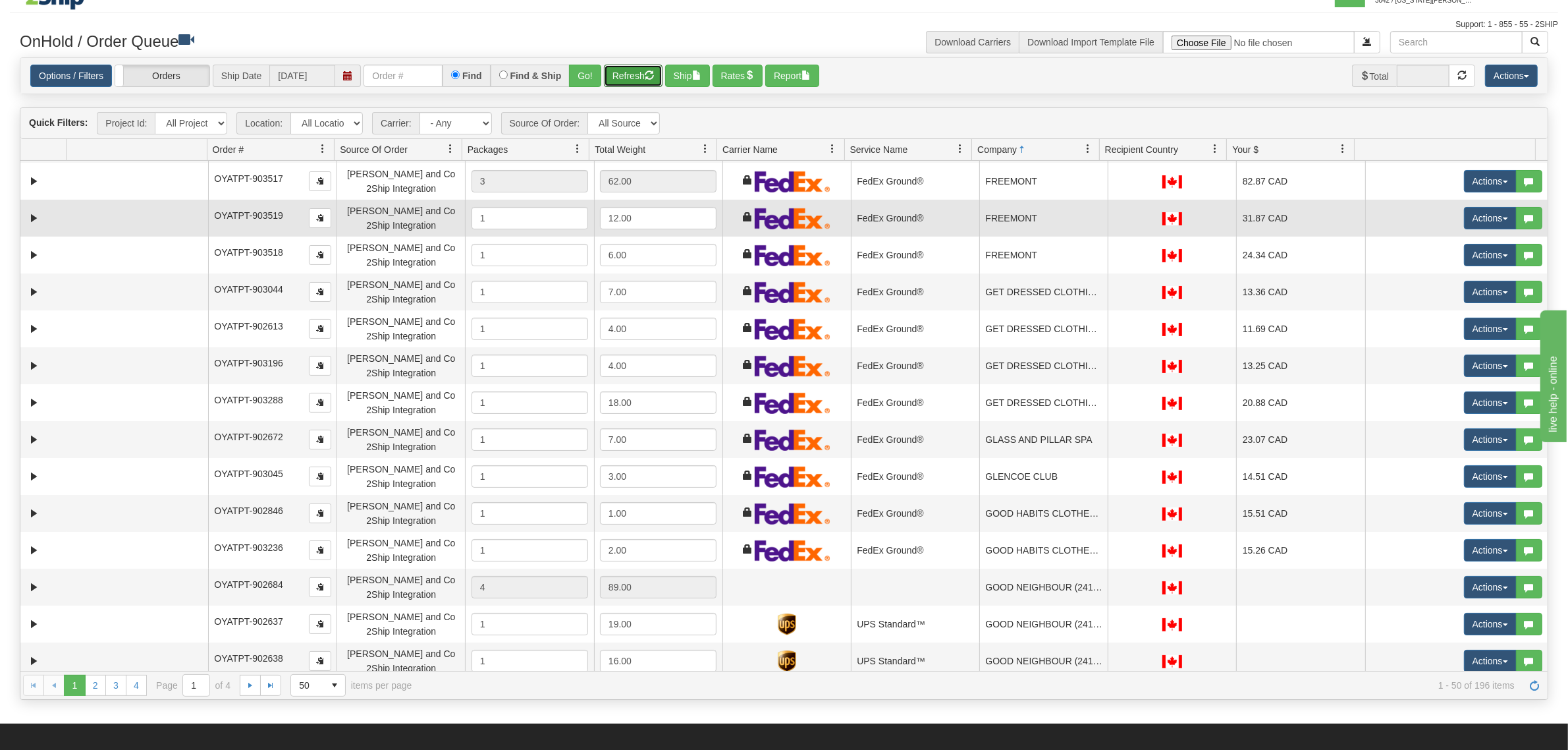
scroll to position [1334, 0]
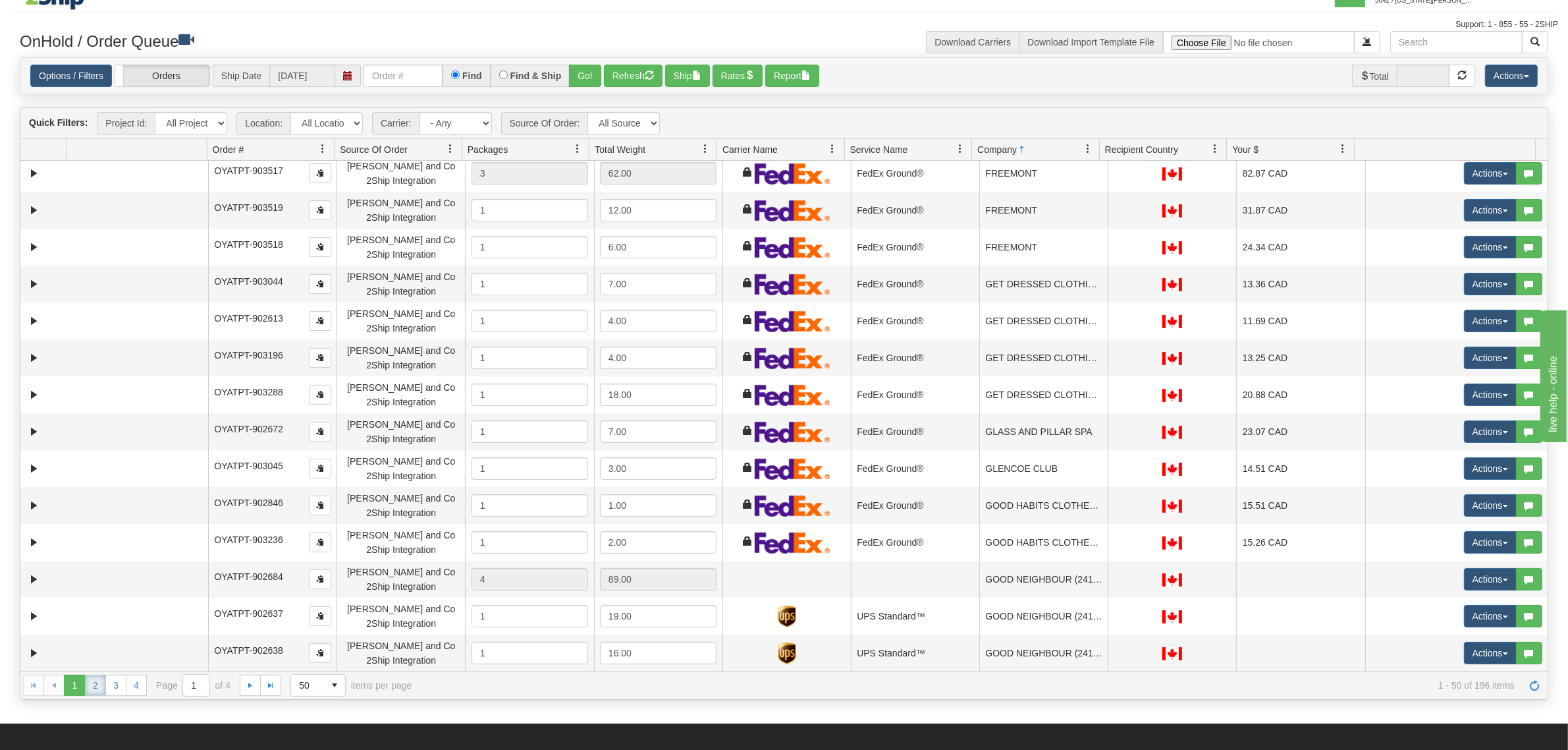
click at [90, 686] on link "2" at bounding box center [95, 685] width 21 height 21
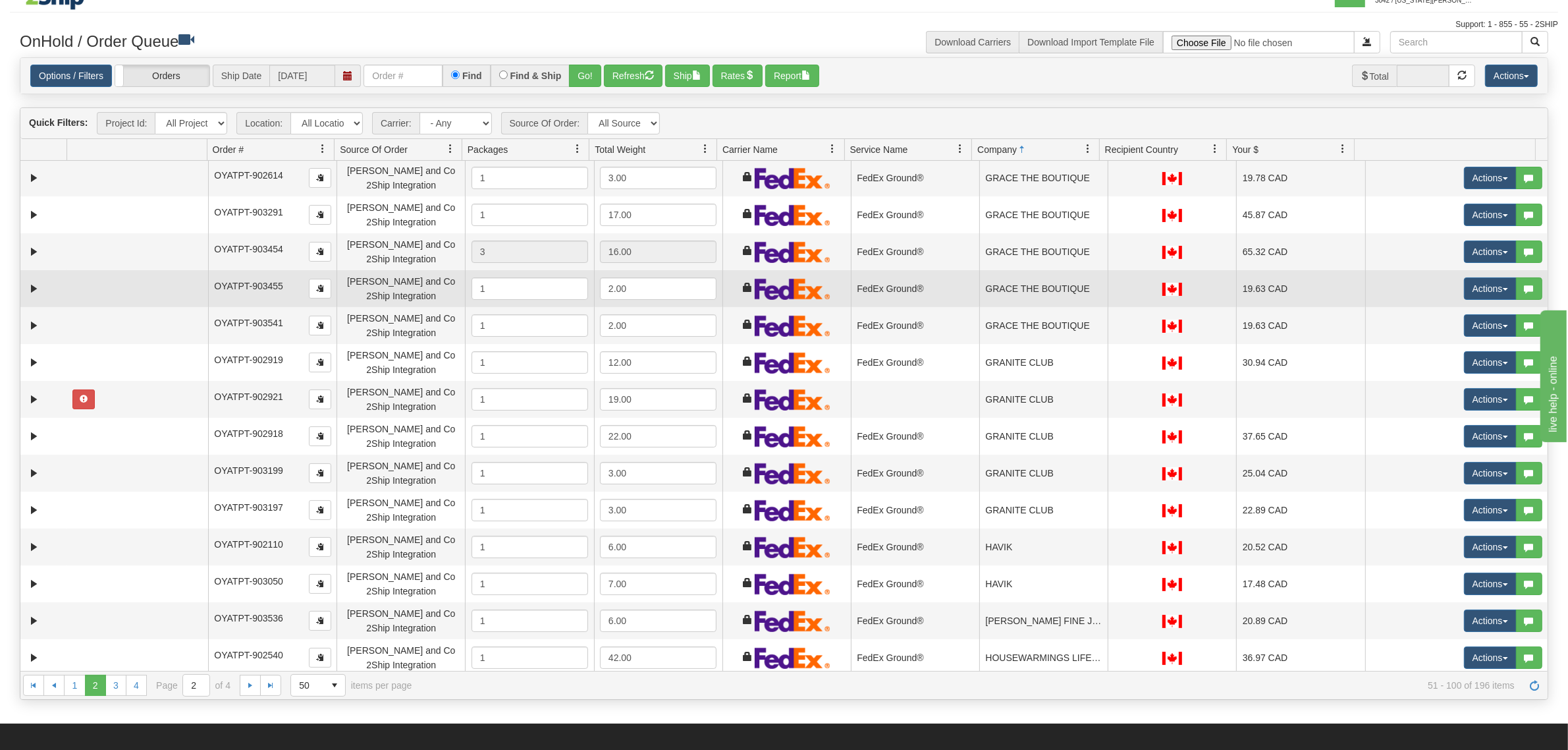
scroll to position [0, 0]
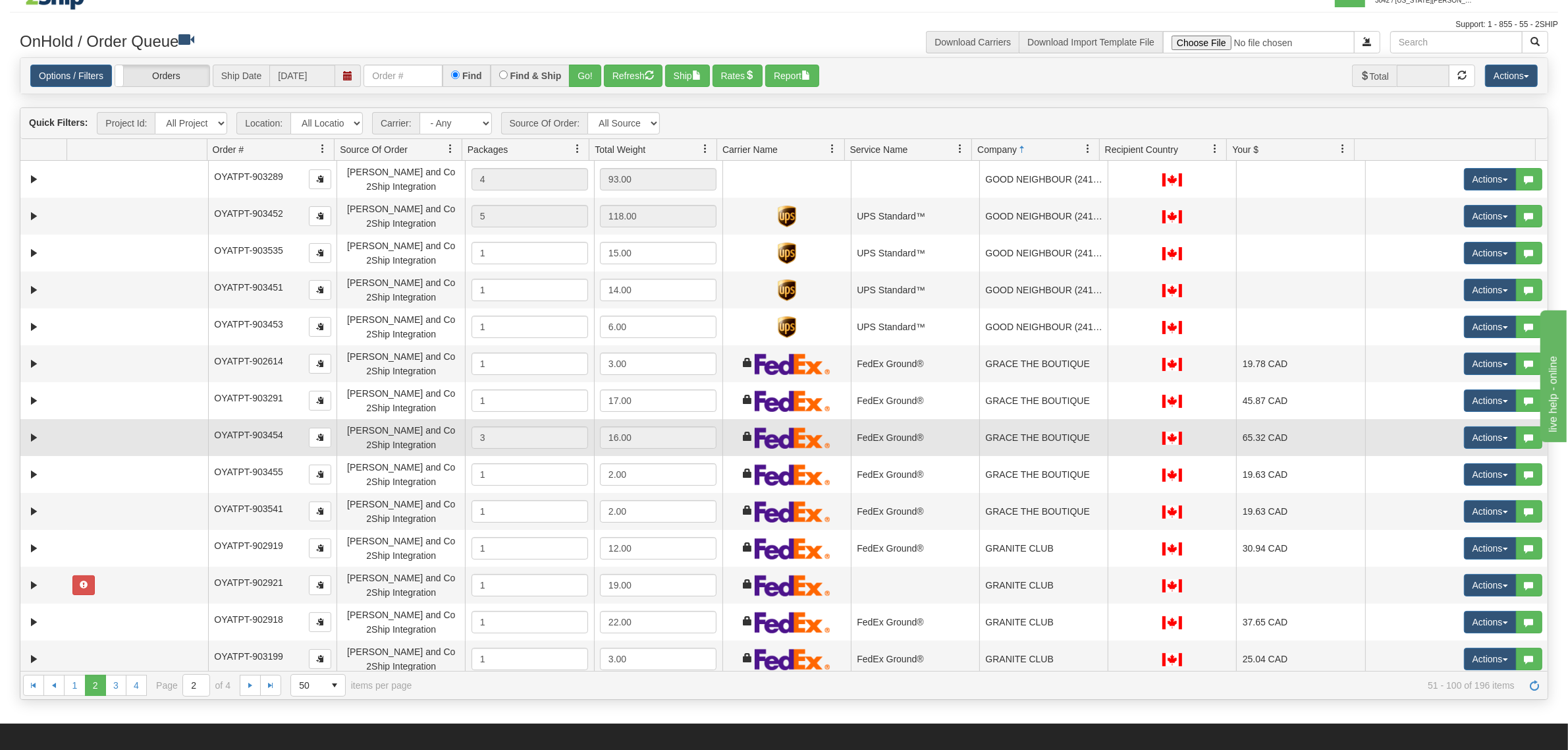
click at [1009, 437] on td "GRACE THE BOUTIQUE" at bounding box center [1043, 437] width 128 height 37
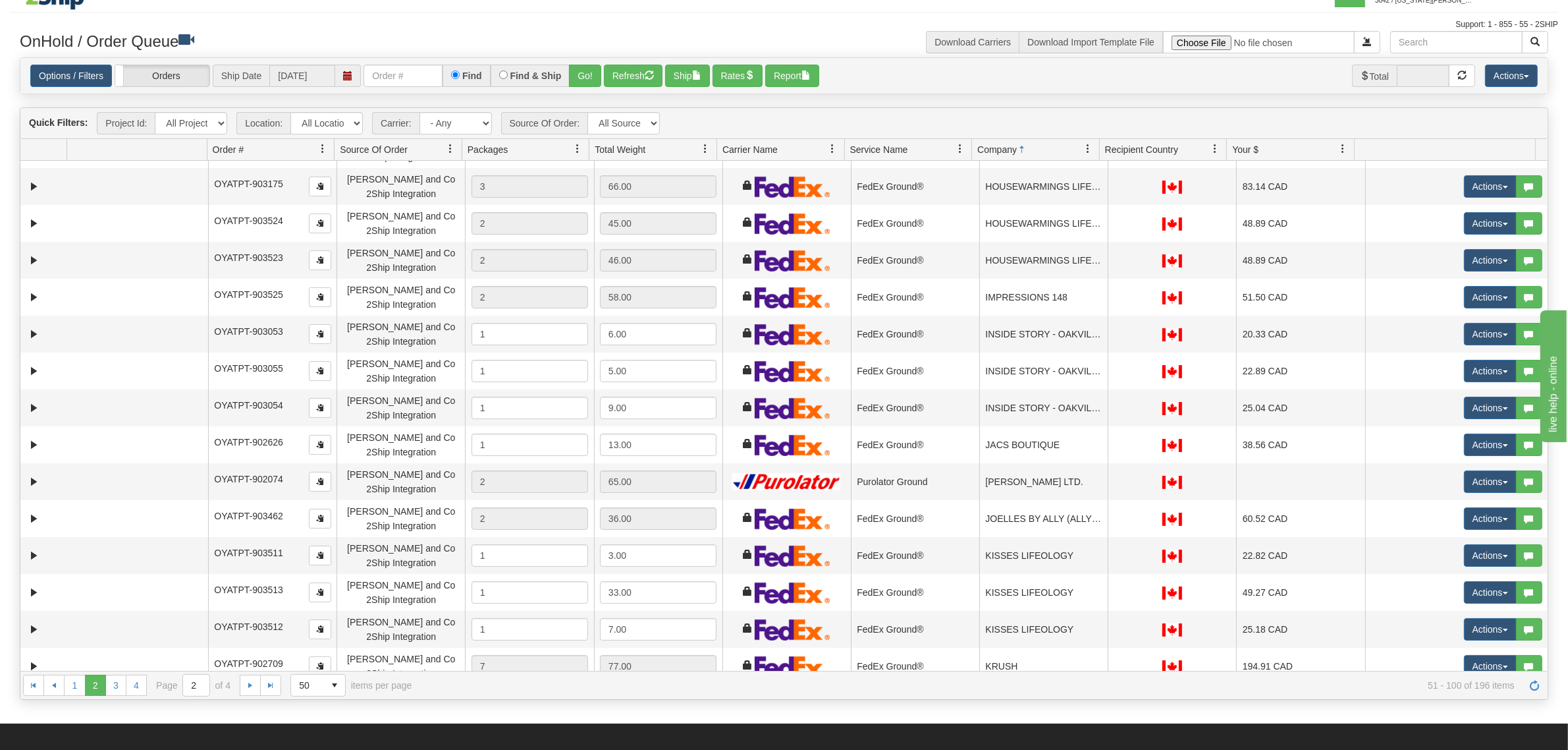
scroll to position [824, 0]
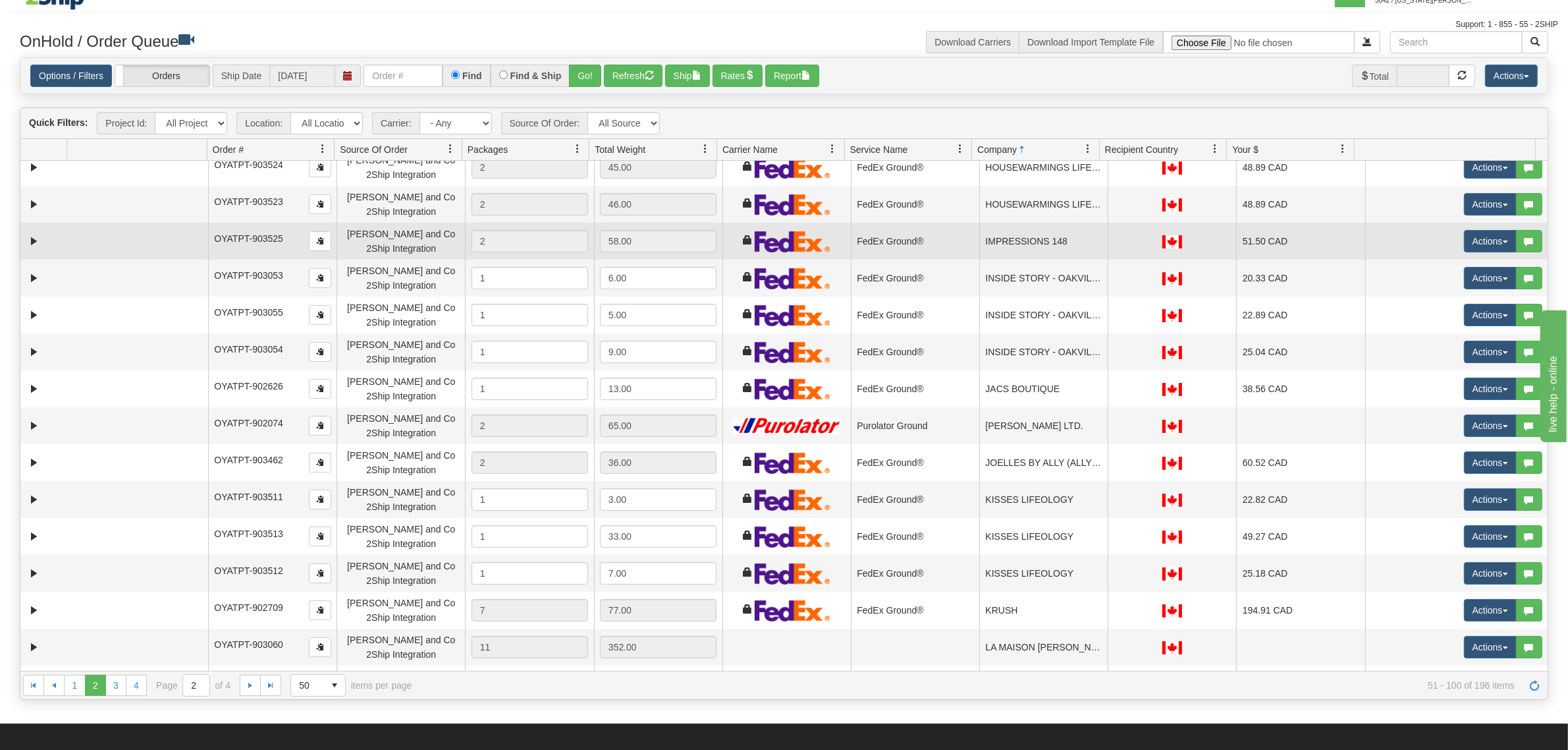
click at [1014, 252] on td "IMPRESSIONS 148" at bounding box center [1043, 241] width 128 height 37
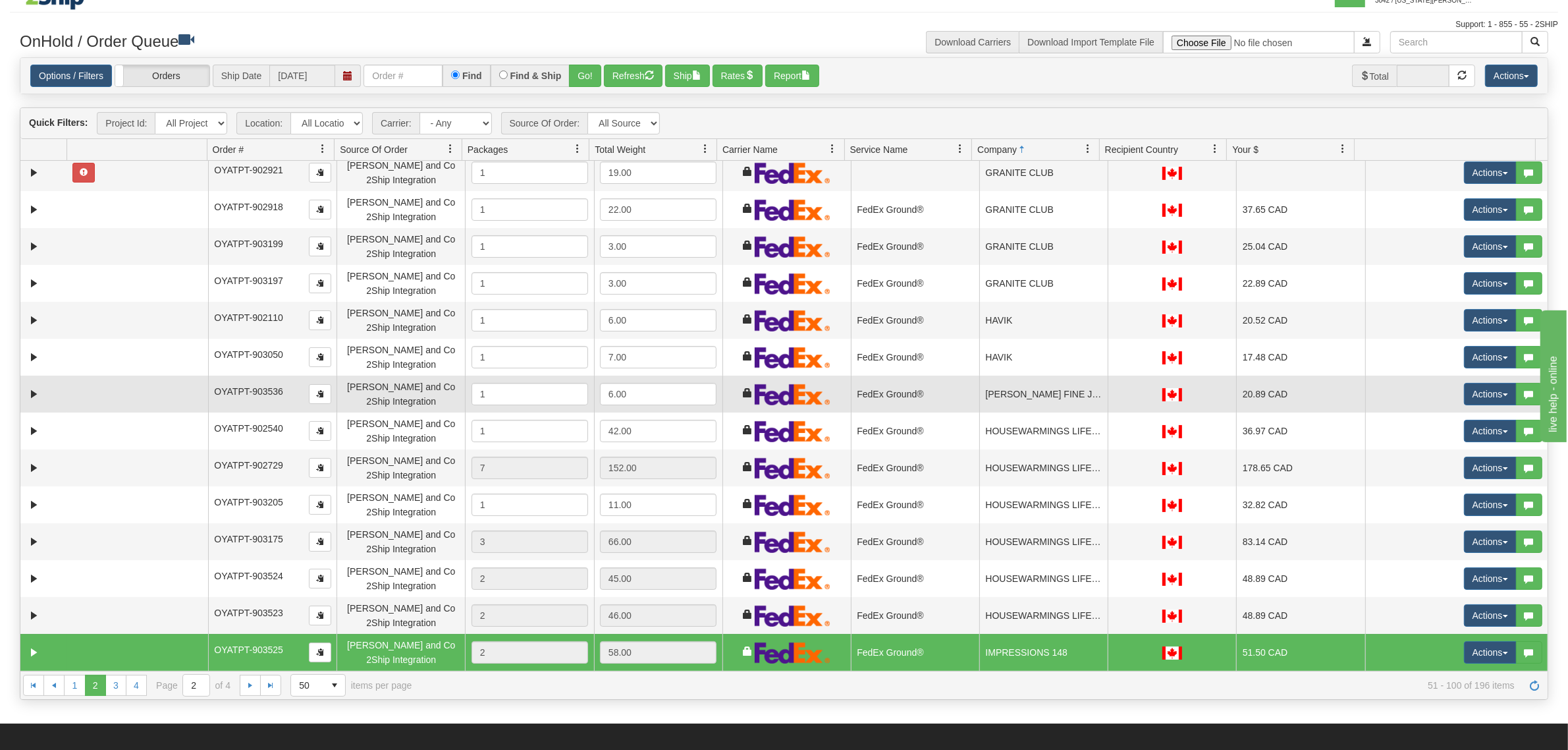
scroll to position [411, 0]
click at [1013, 390] on td "HICKOX FINE JEWELLERY" at bounding box center [1043, 395] width 128 height 37
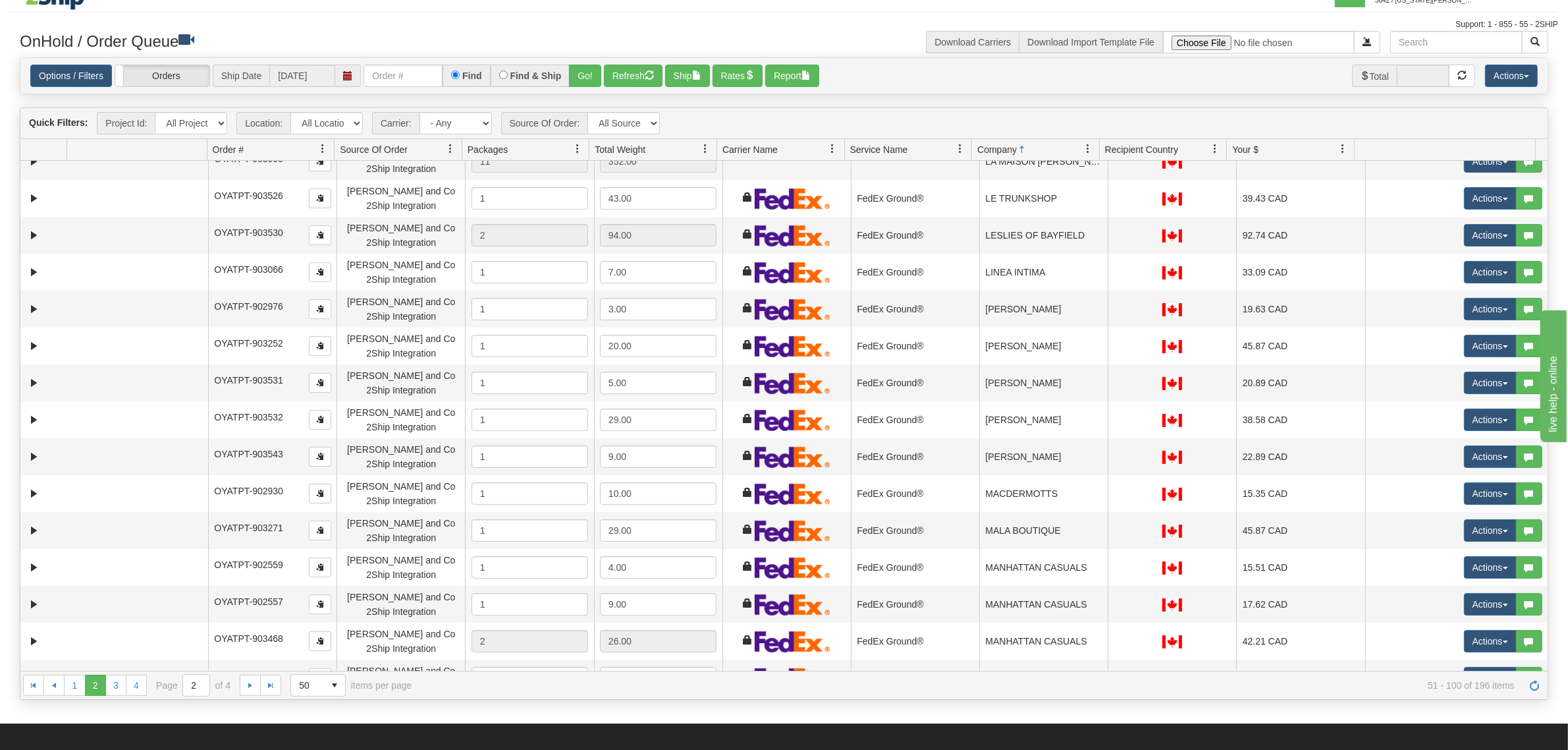
scroll to position [1334, 0]
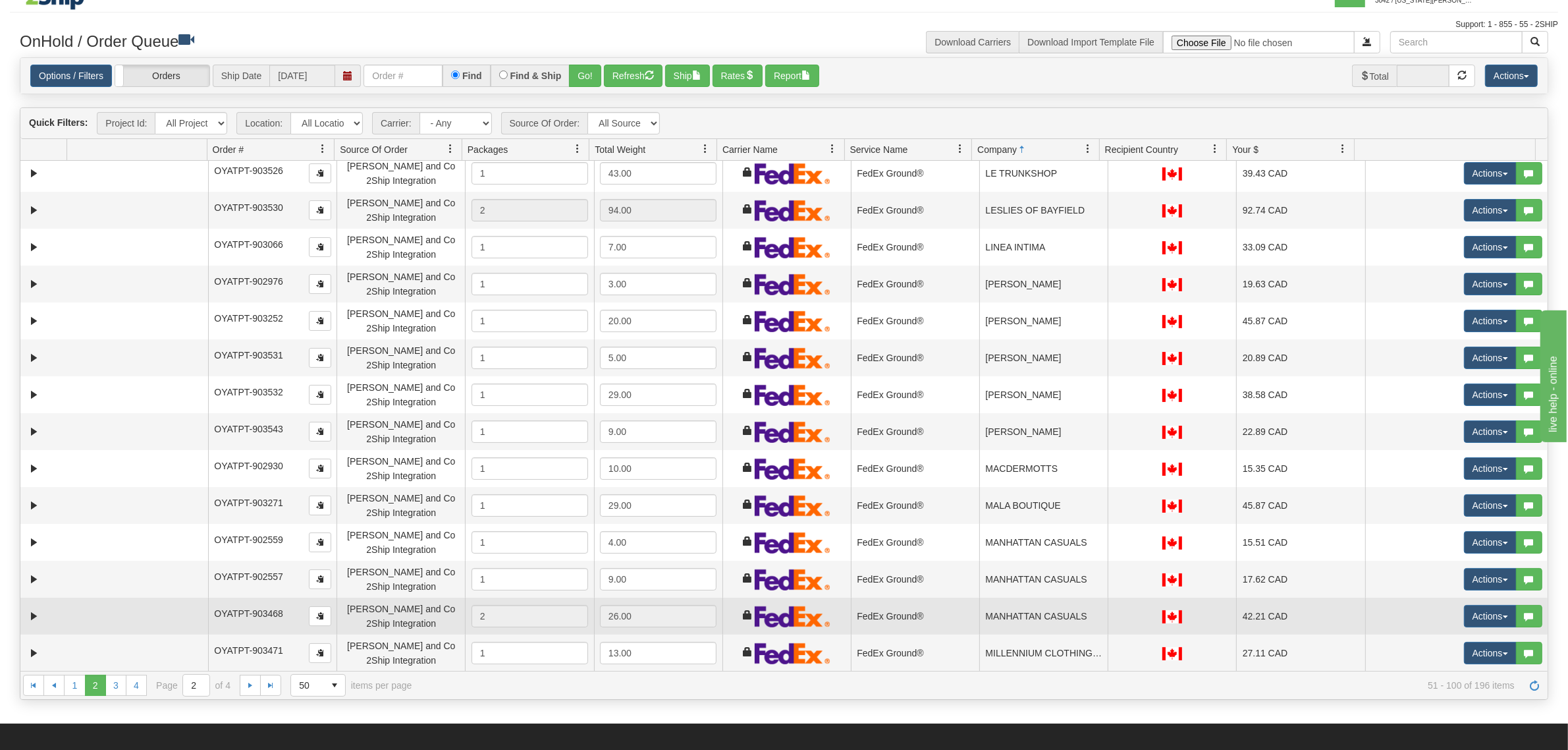
click at [980, 612] on td "MANHATTAN CASUALS" at bounding box center [1043, 616] width 128 height 37
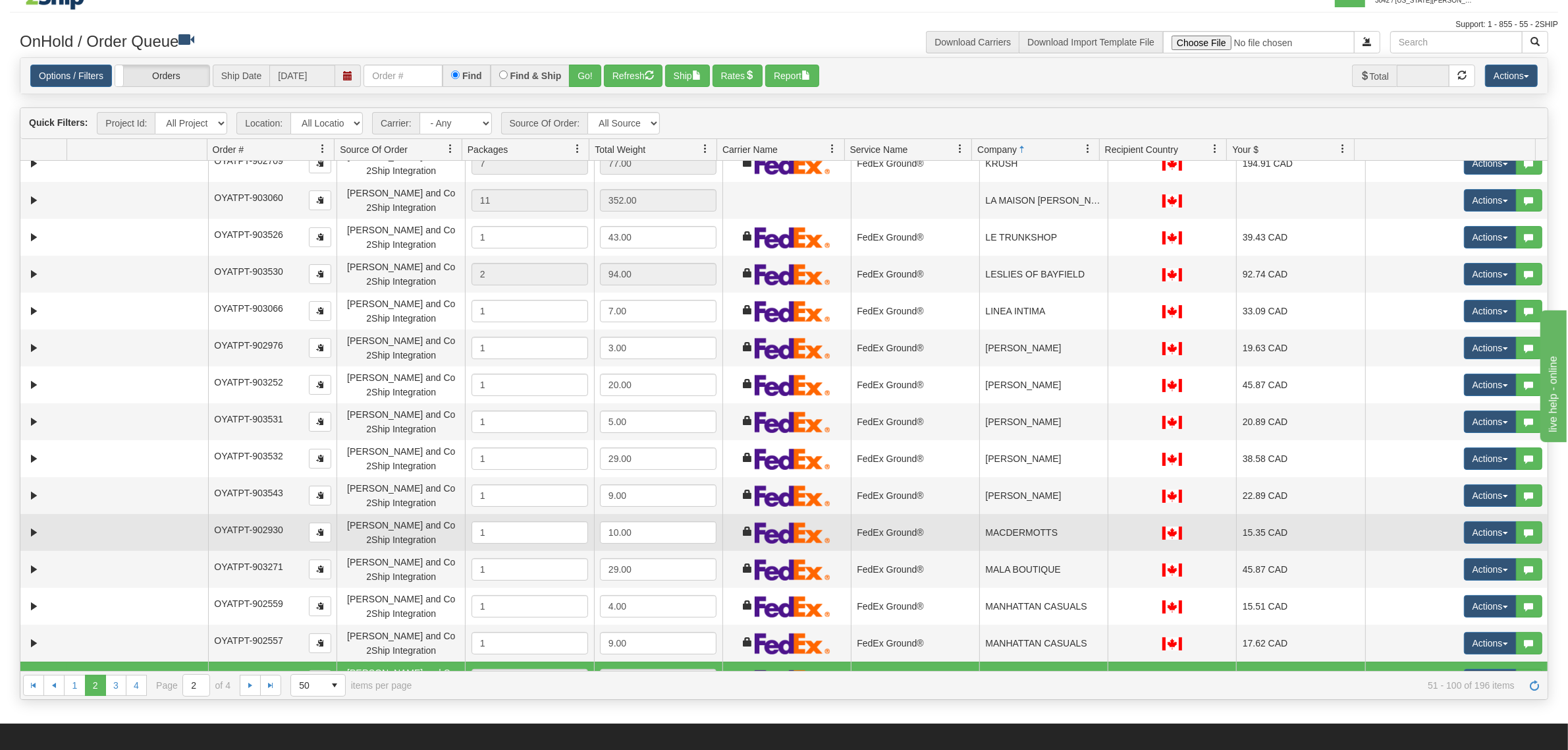
scroll to position [1252, 0]
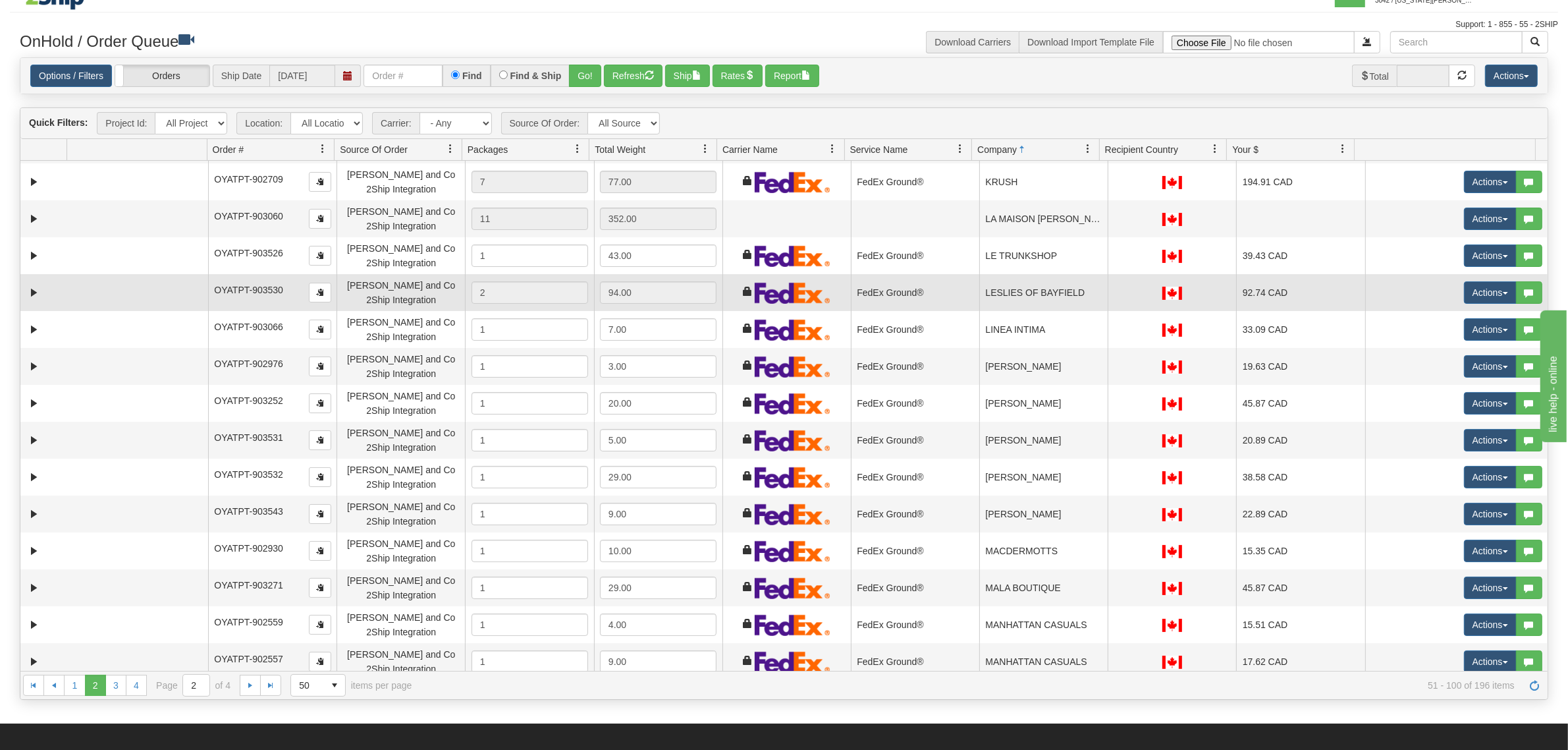
click at [1061, 291] on td "LESLIES OF BAYFIELD" at bounding box center [1043, 292] width 128 height 37
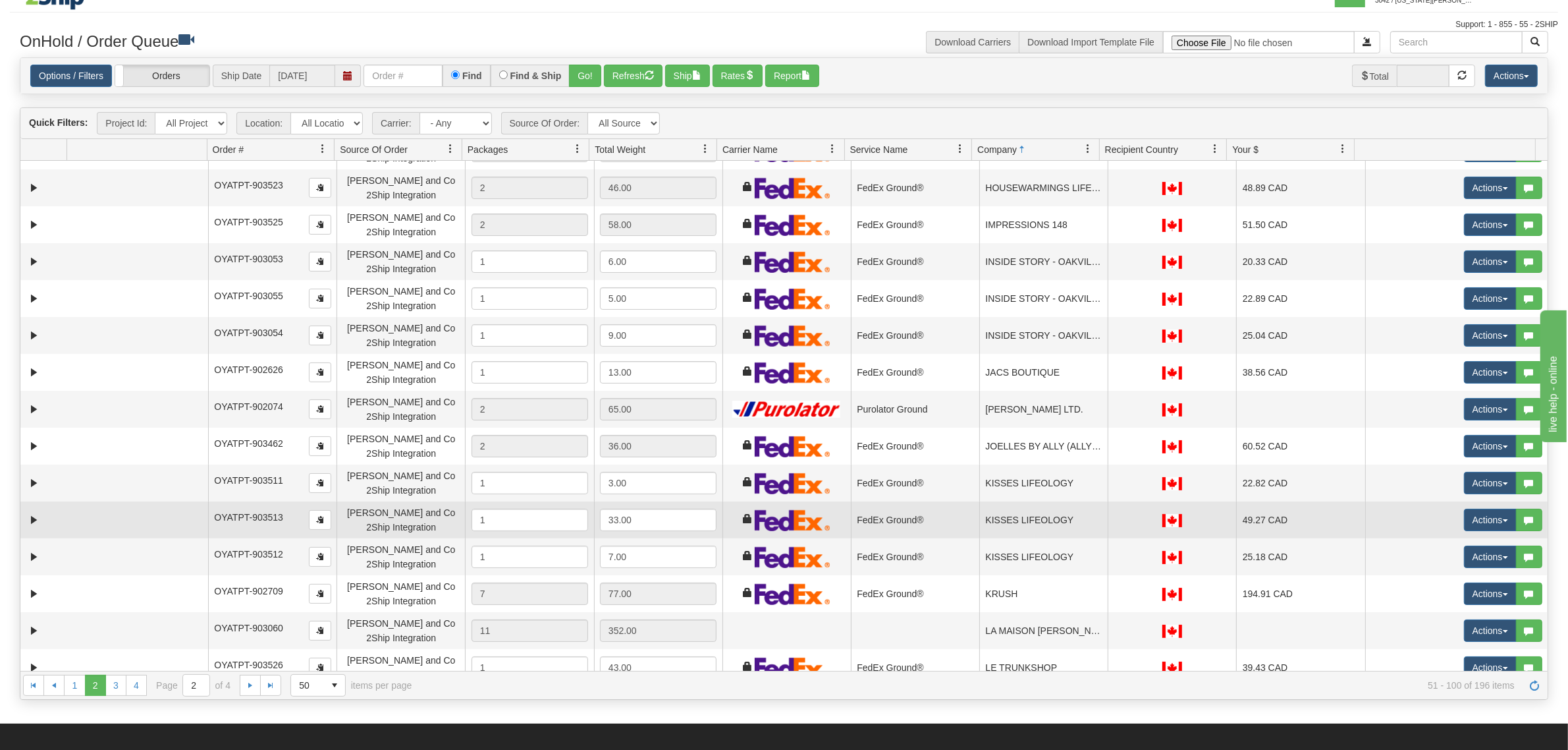
scroll to position [922, 0]
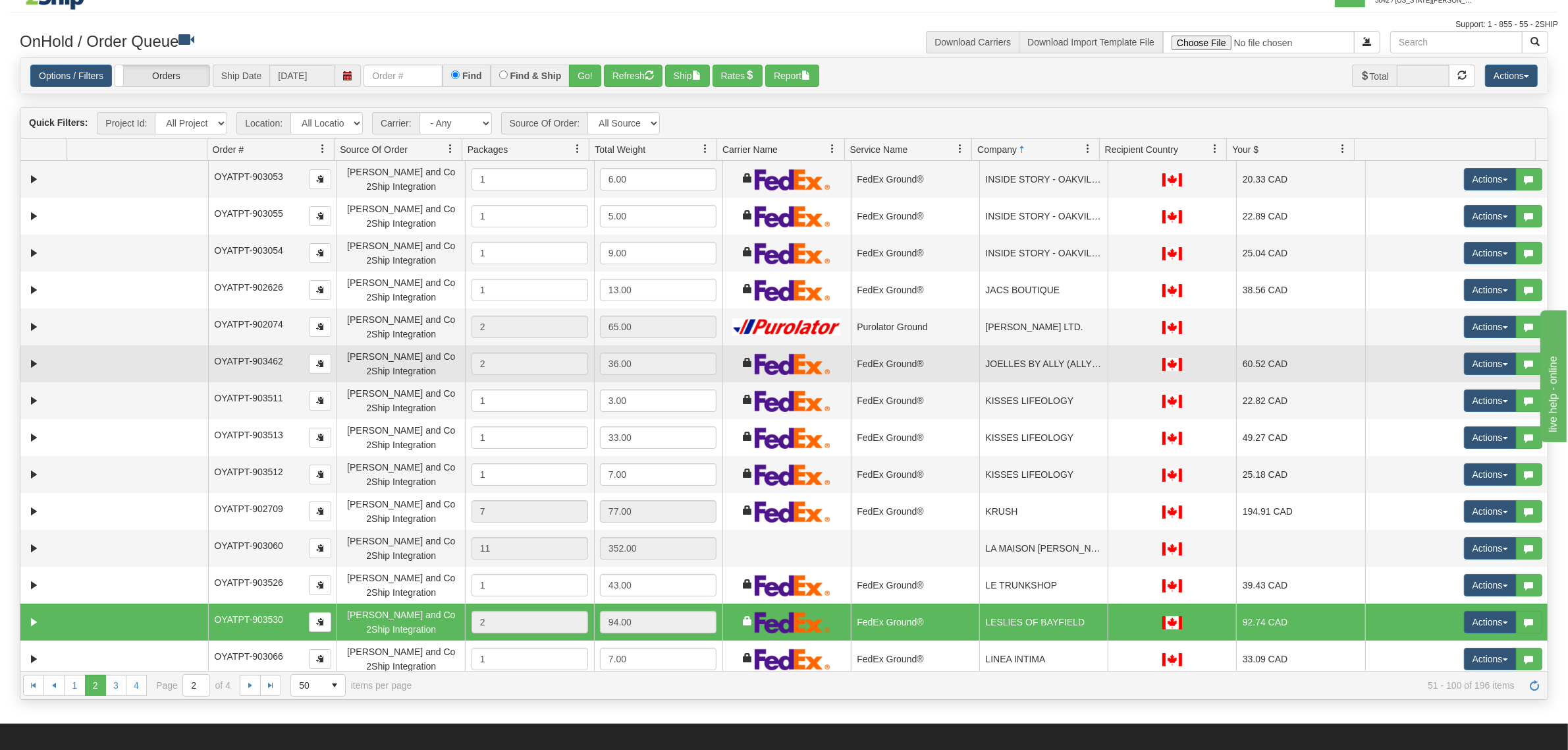
click at [1029, 363] on td "JOELLES BY ALLY (ALLYS CLOTHING)" at bounding box center [1043, 363] width 128 height 37
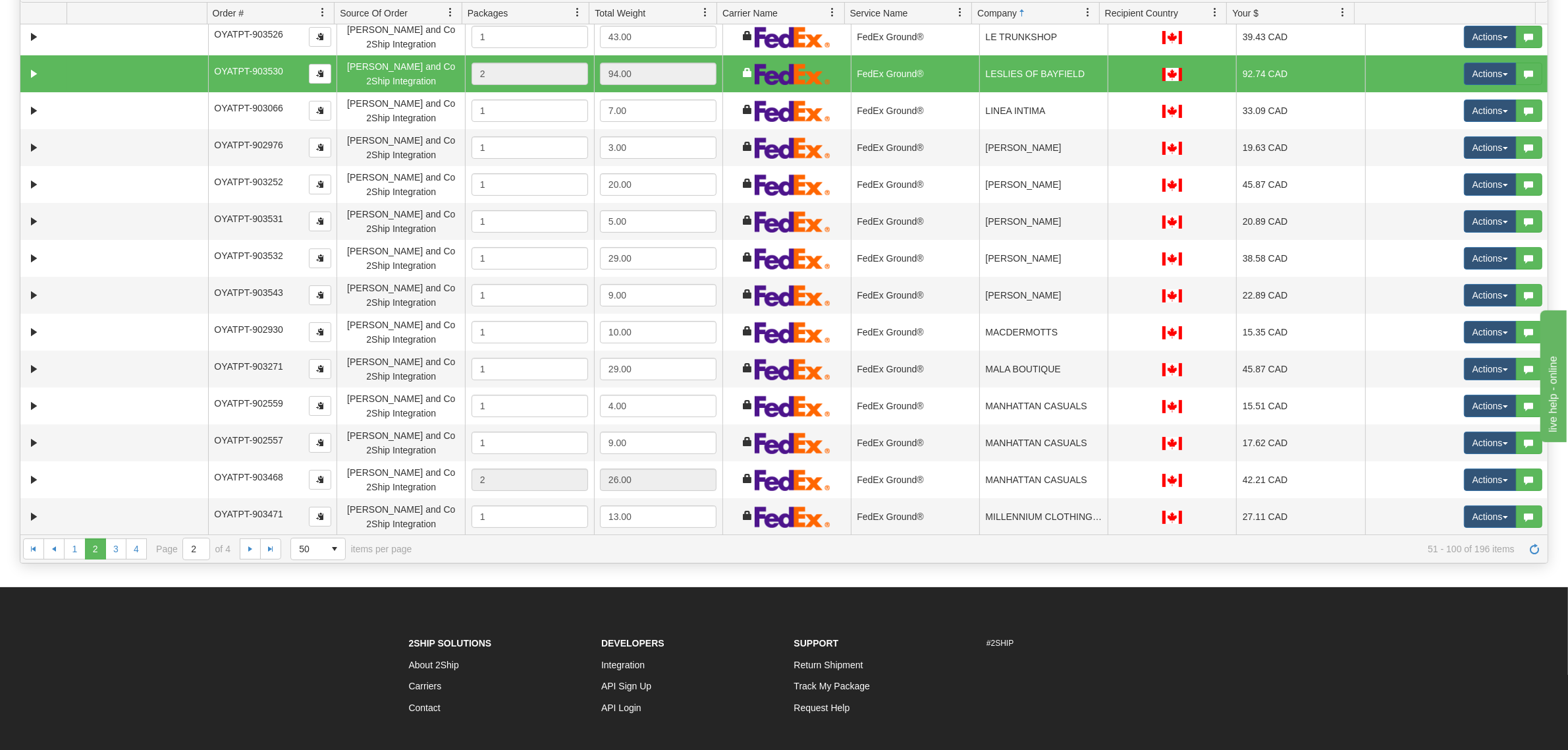
scroll to position [165, 0]
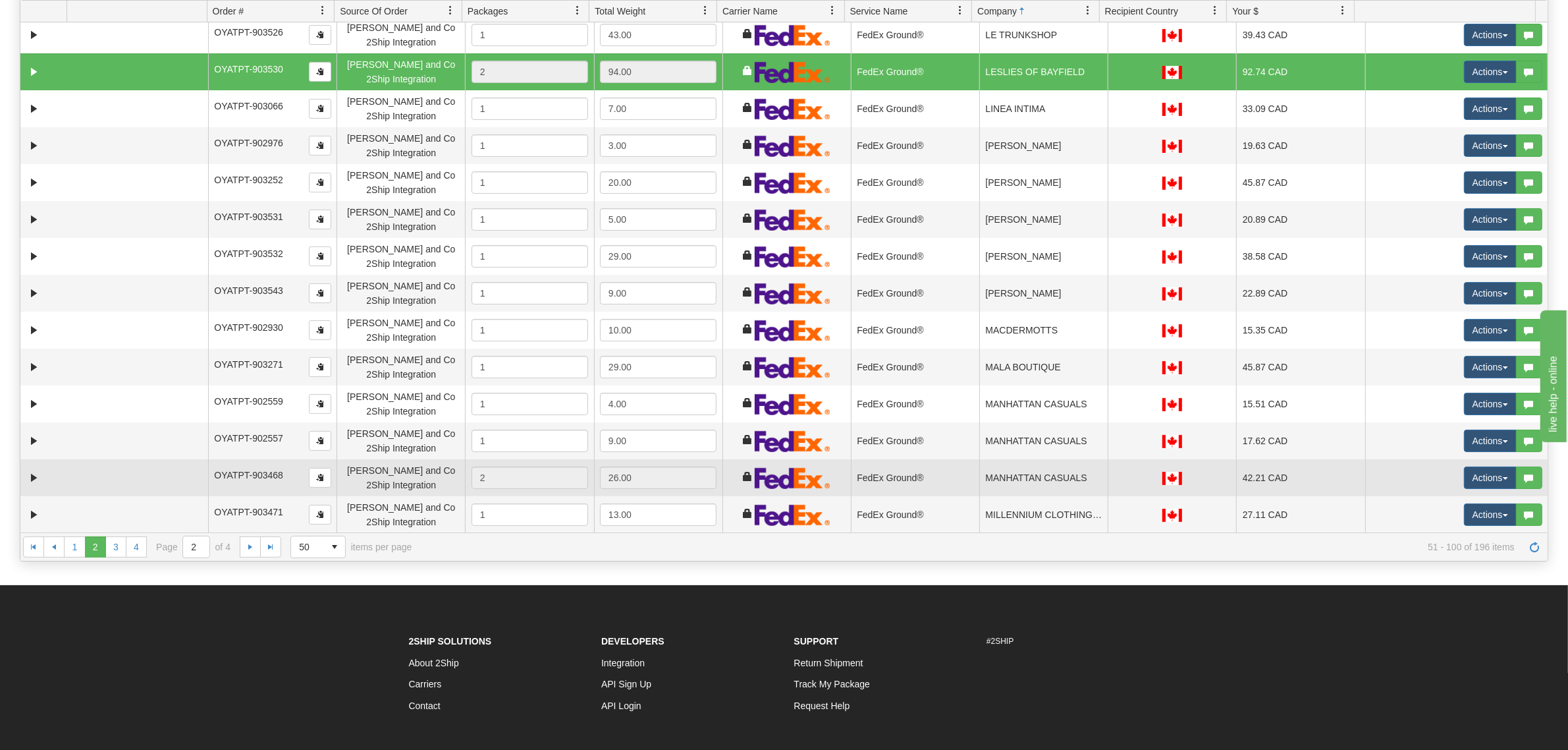
click at [980, 470] on td "MANHATTAN CASUALS" at bounding box center [1043, 478] width 128 height 37
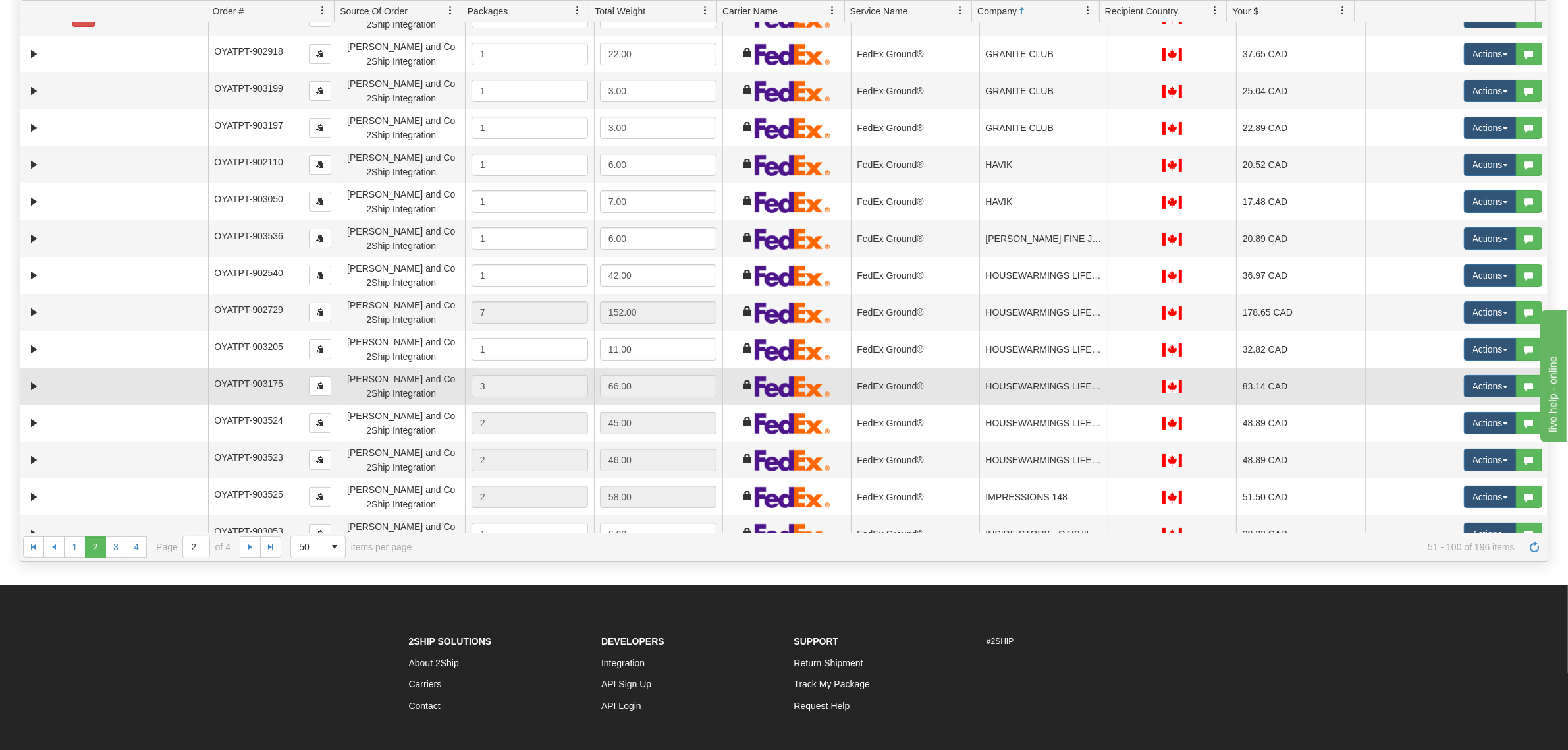
scroll to position [428, 0]
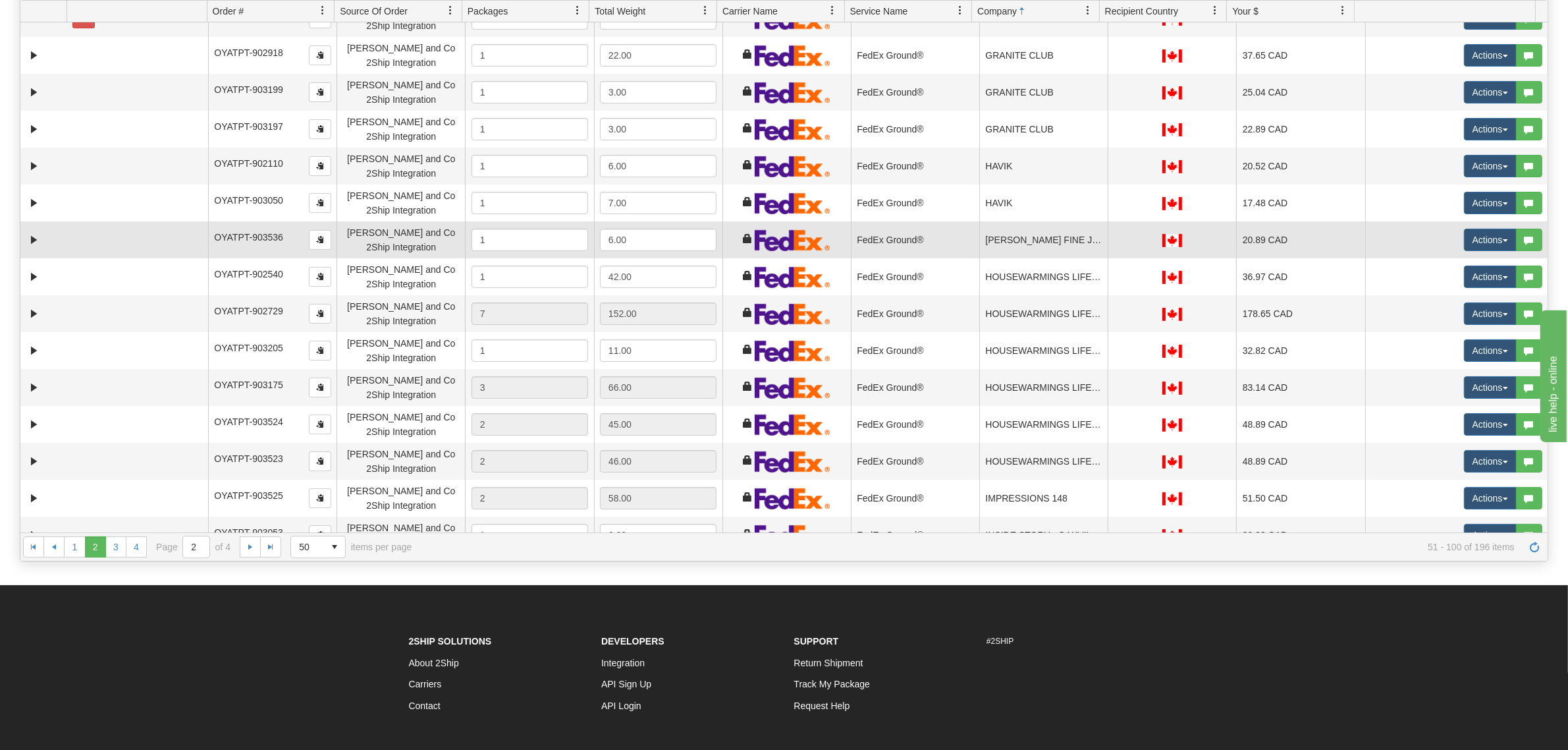
click at [1023, 254] on td "HICKOX FINE JEWELLERY" at bounding box center [1043, 239] width 128 height 37
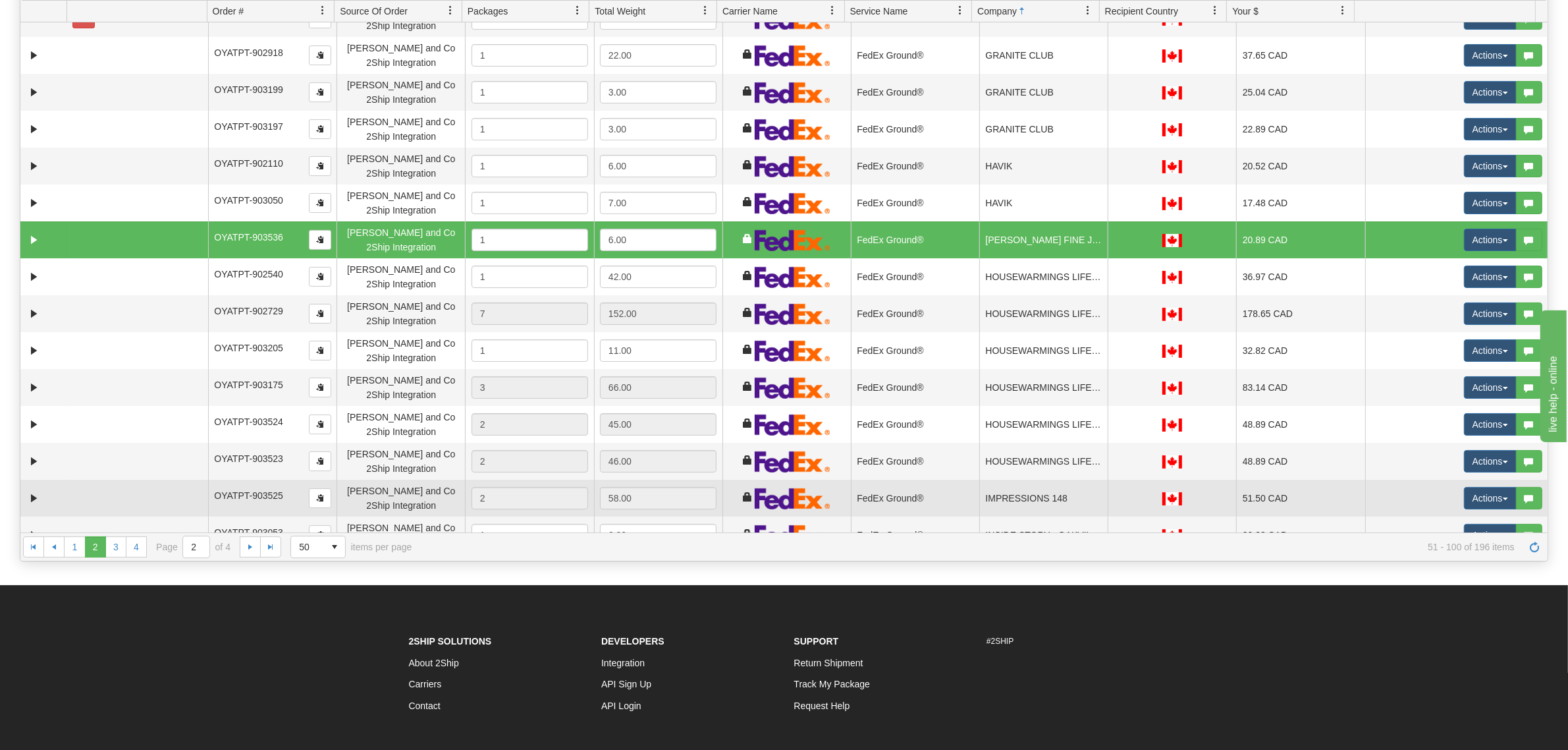
click at [999, 488] on td "IMPRESSIONS 148" at bounding box center [1043, 498] width 128 height 37
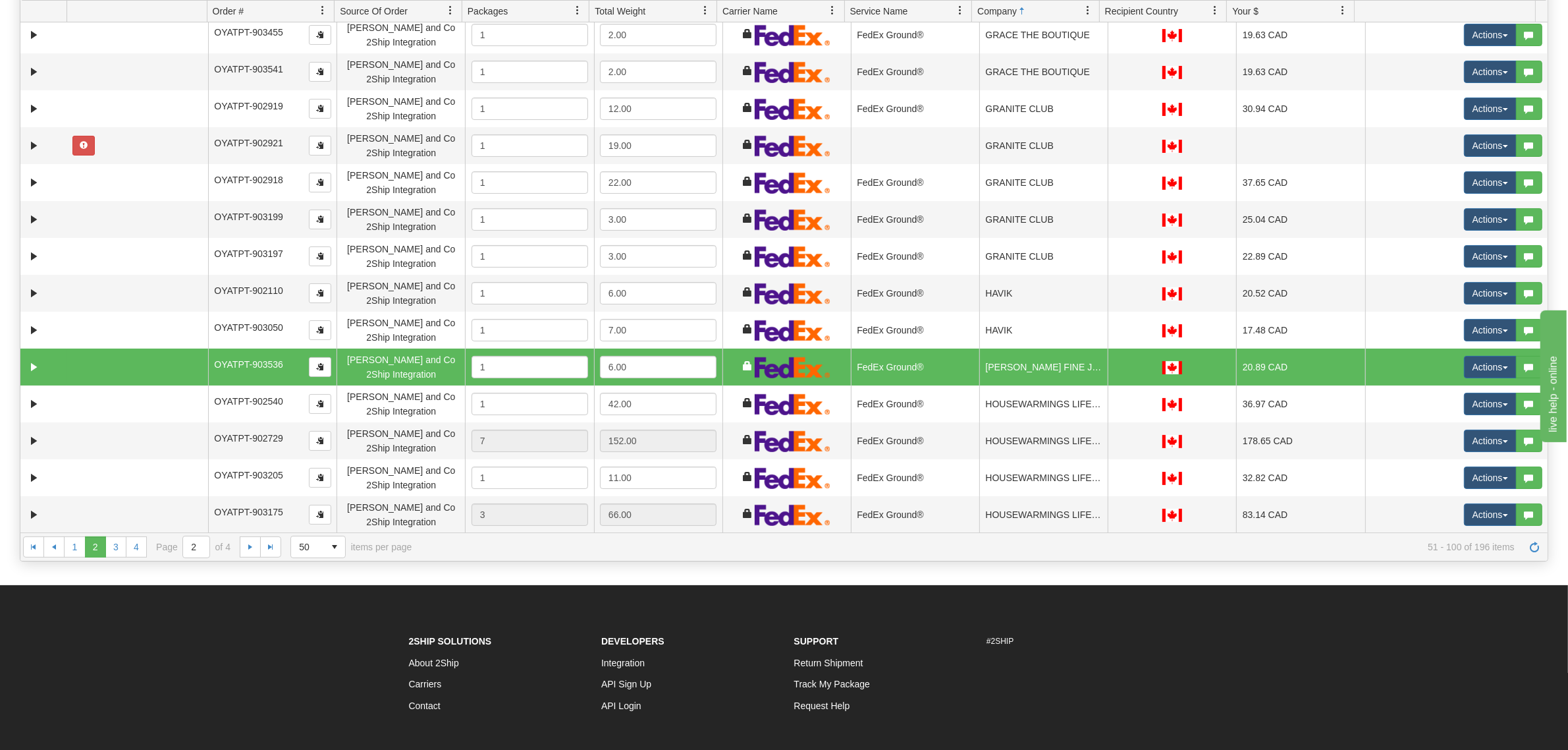
scroll to position [99, 0]
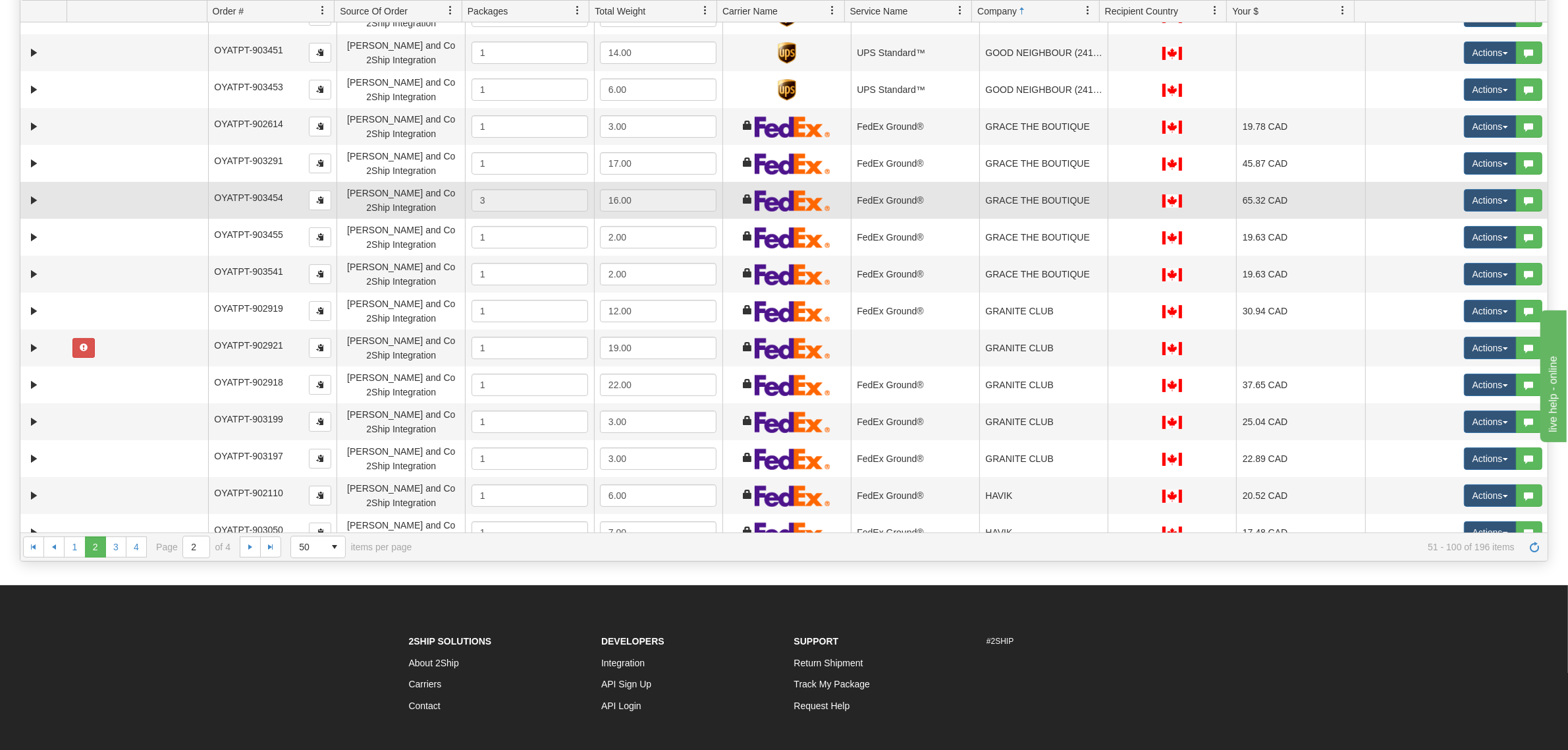
click at [1022, 205] on td "GRACE THE BOUTIQUE" at bounding box center [1043, 200] width 128 height 37
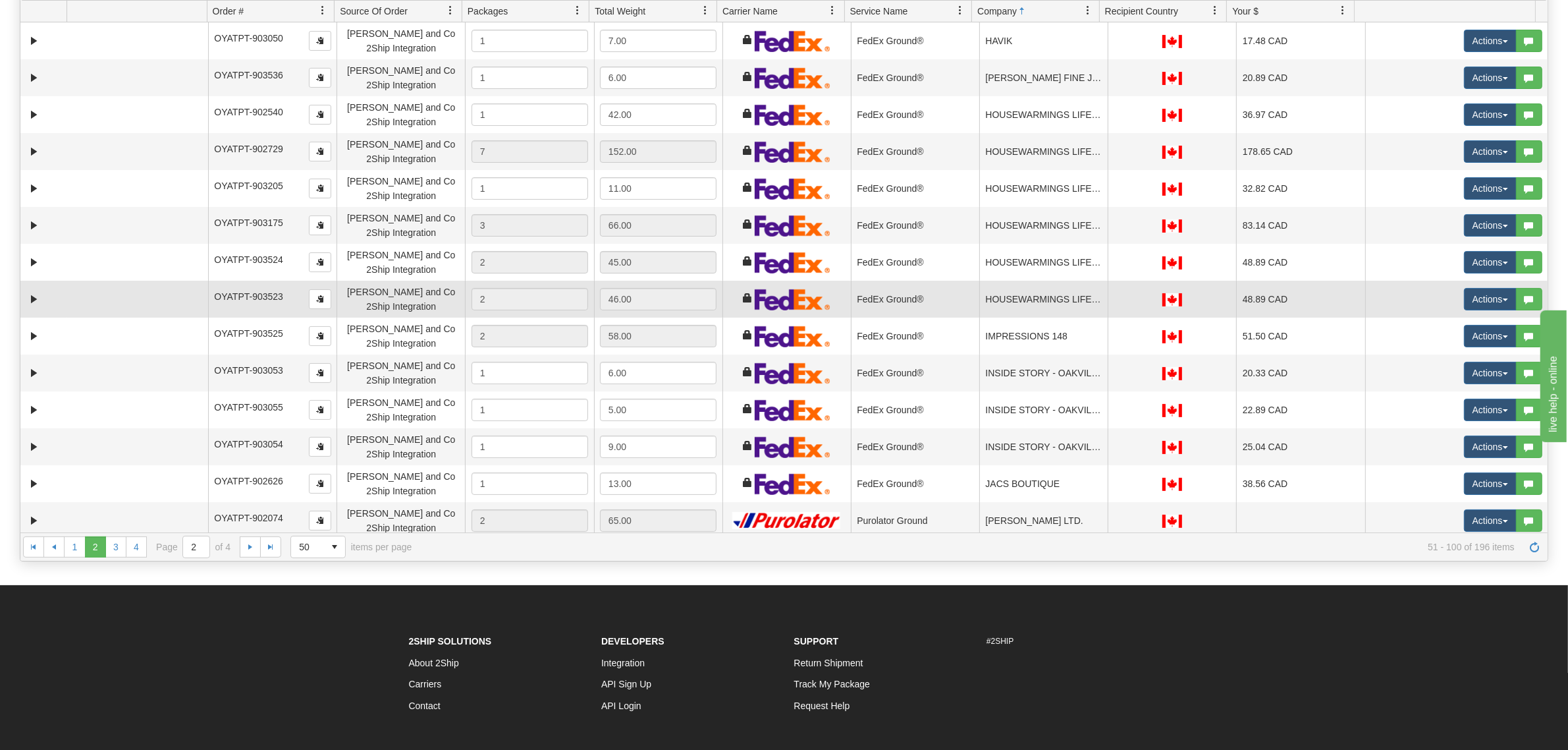
scroll to position [593, 0]
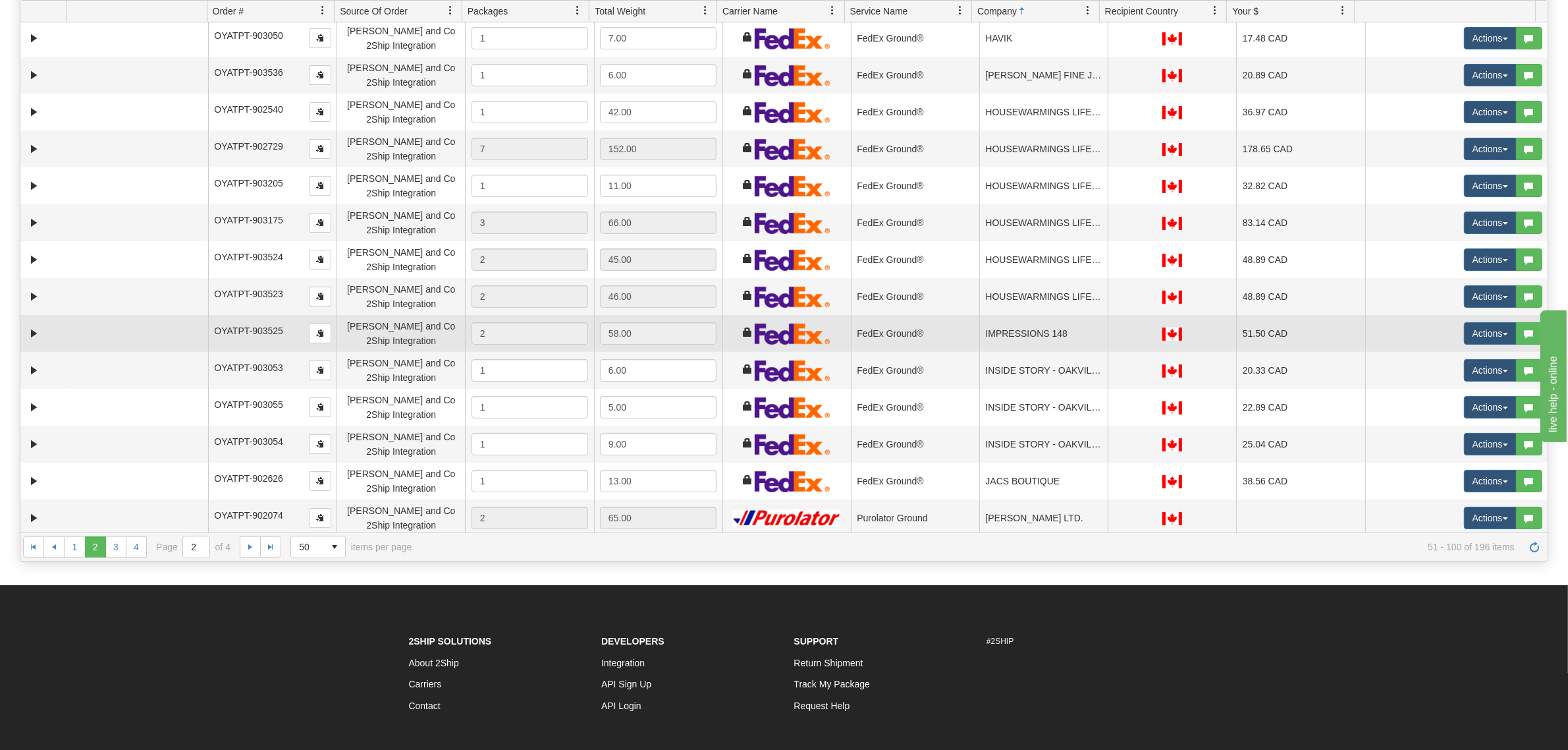
click at [1021, 333] on td "IMPRESSIONS 148" at bounding box center [1043, 333] width 128 height 37
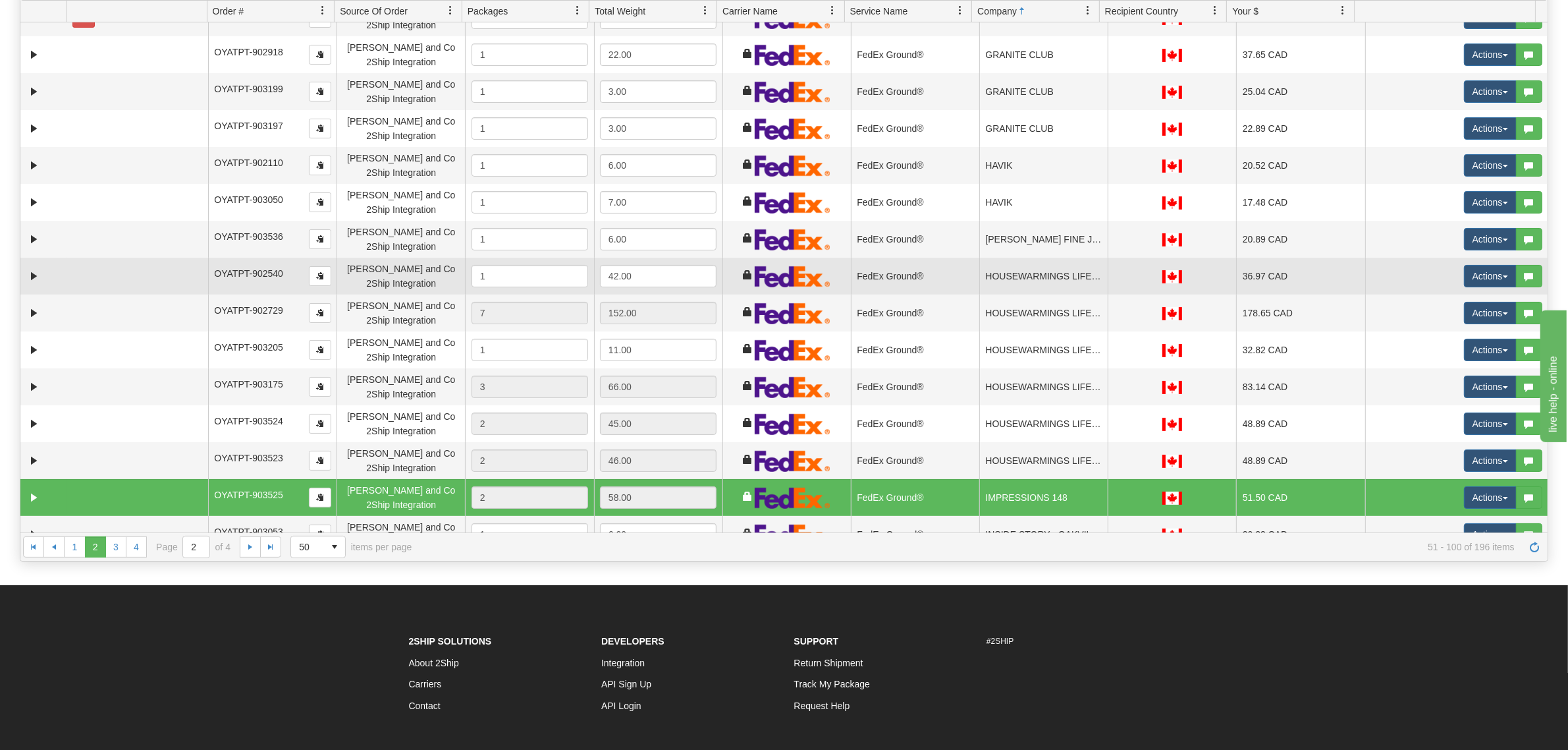
scroll to position [428, 0]
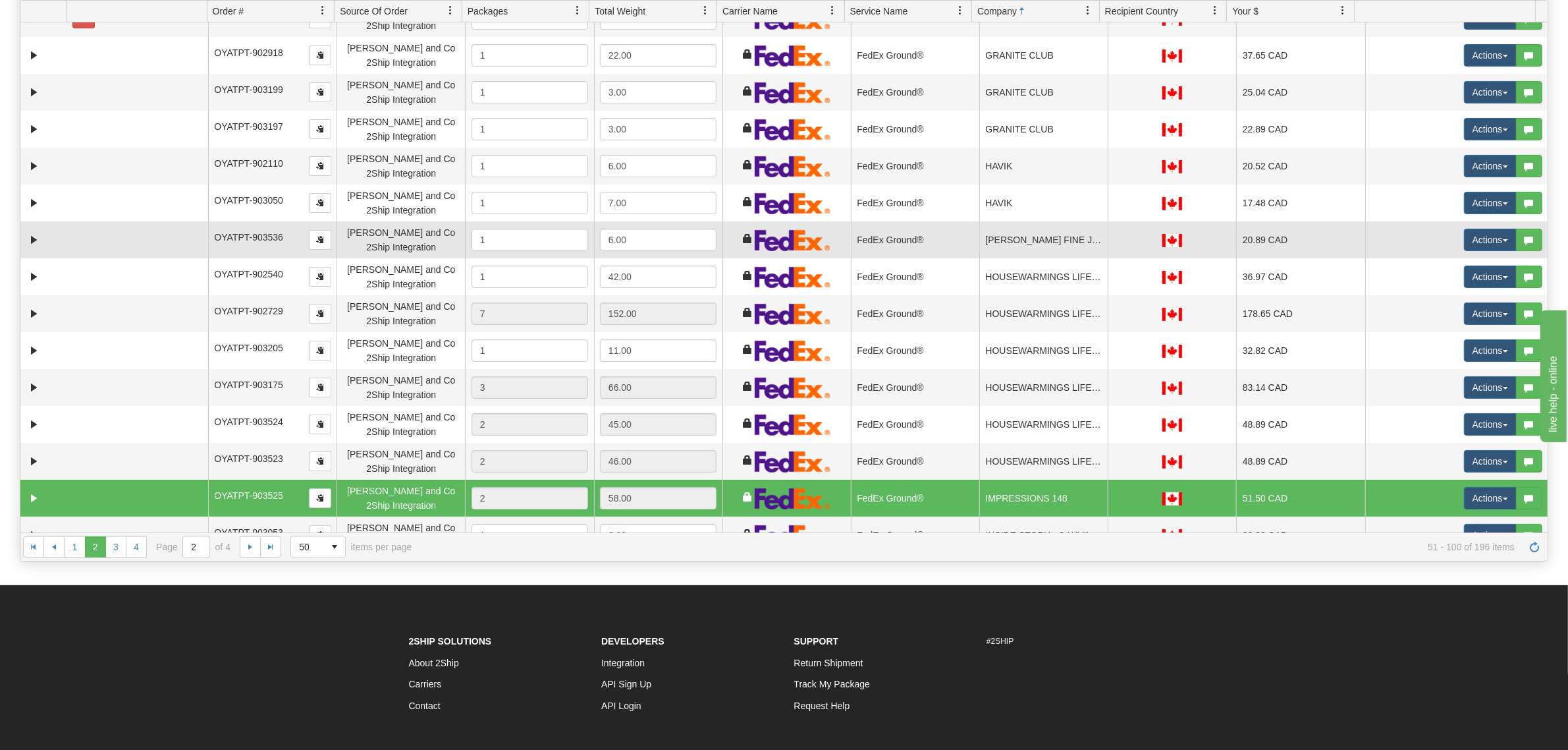
click at [1031, 252] on td "HICKOX FINE JEWELLERY" at bounding box center [1043, 239] width 128 height 37
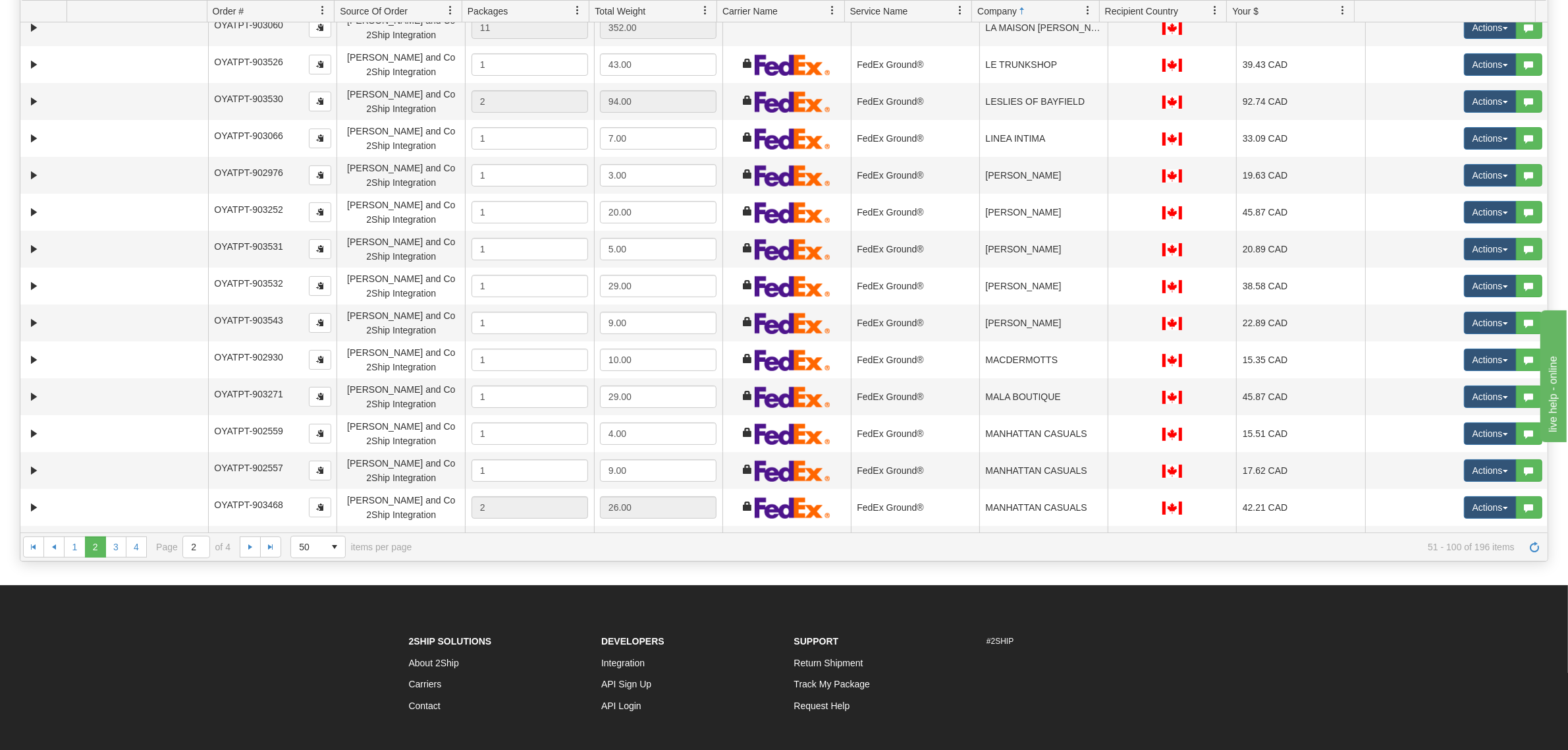
scroll to position [1334, 0]
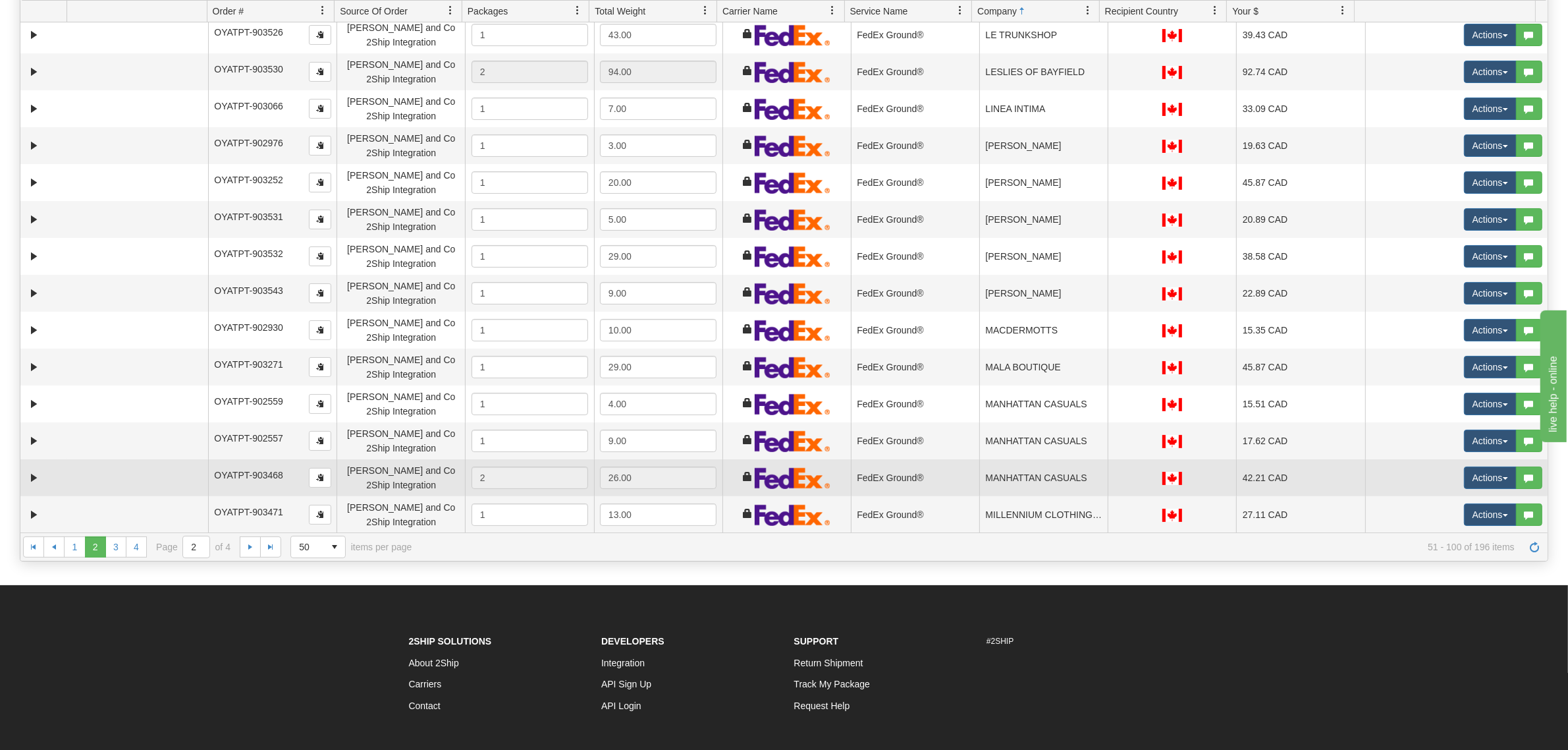
click at [1012, 478] on td "MANHATTAN CASUALS" at bounding box center [1043, 478] width 128 height 37
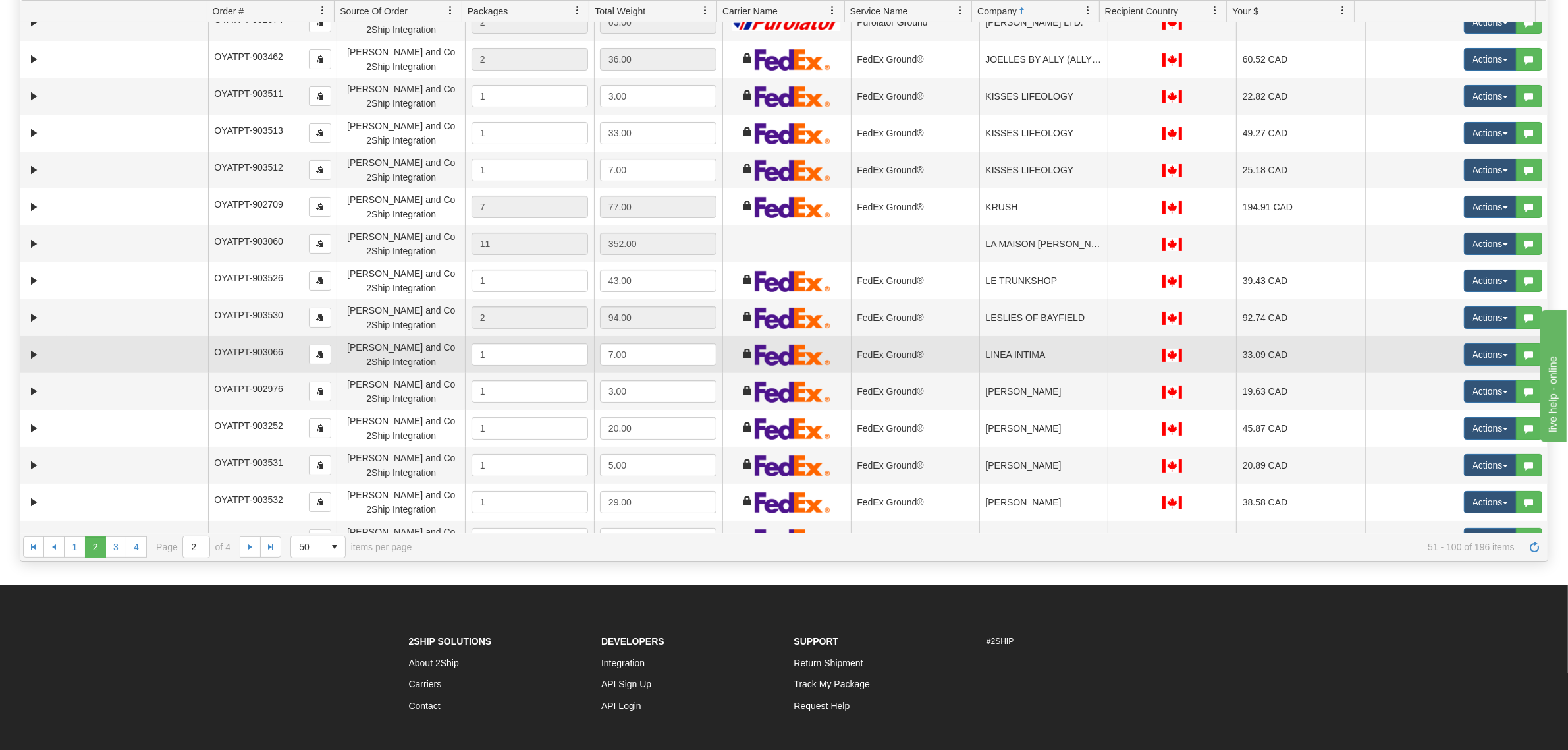
scroll to position [1087, 0]
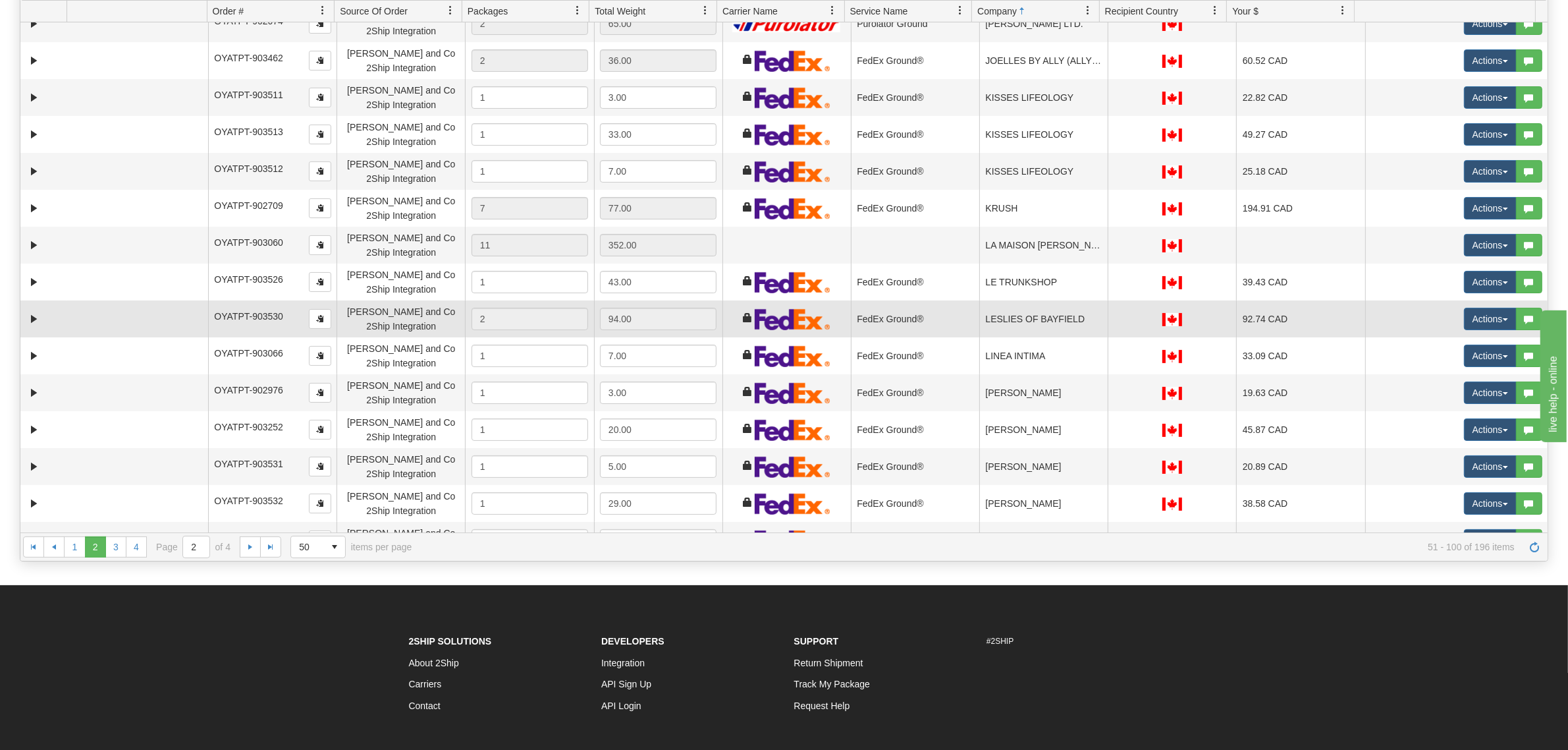
click at [1025, 321] on td "LESLIES OF BAYFIELD" at bounding box center [1043, 319] width 128 height 37
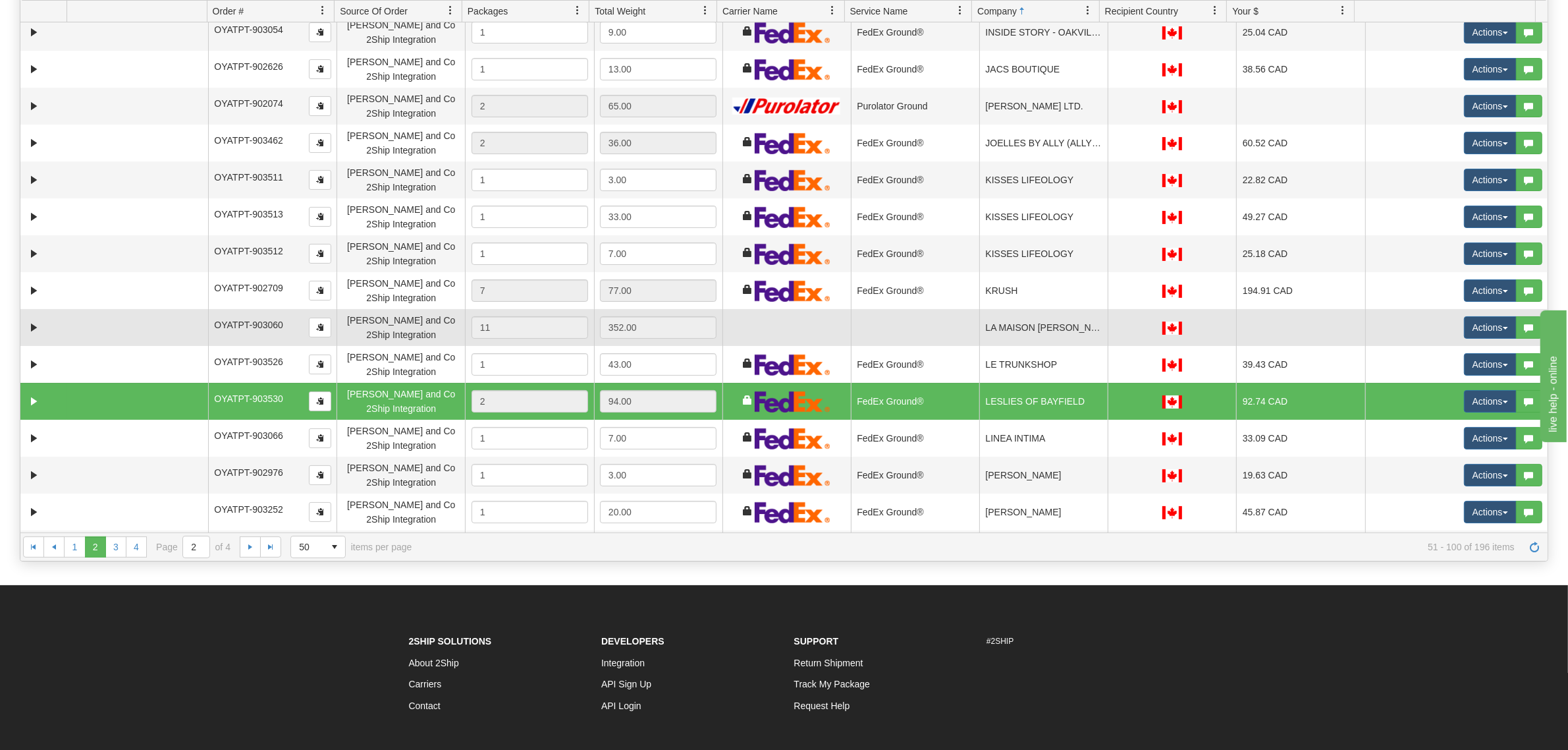
scroll to position [840, 0]
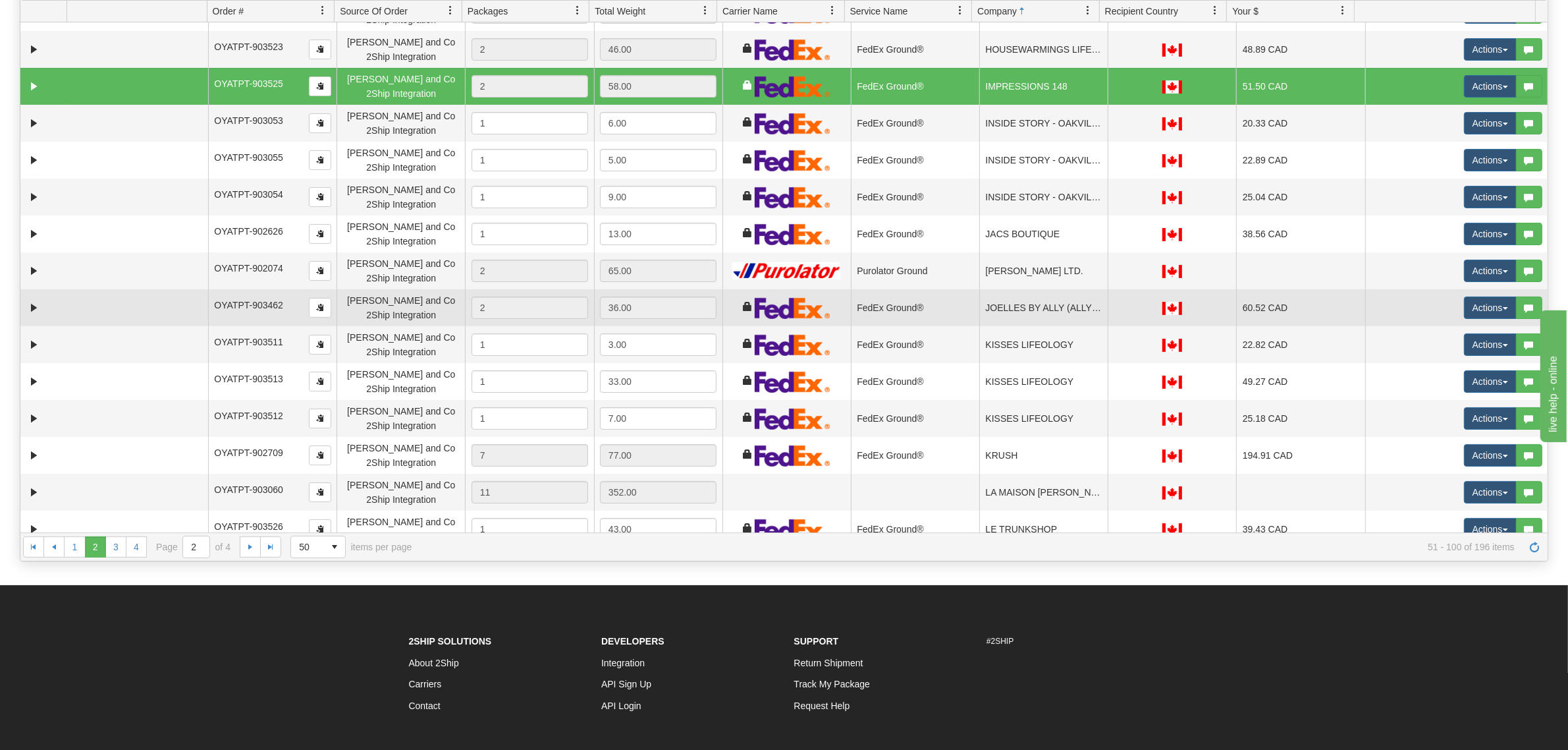
click at [1024, 307] on td "JOELLES BY ALLY (ALLYS CLOTHING)" at bounding box center [1043, 307] width 128 height 37
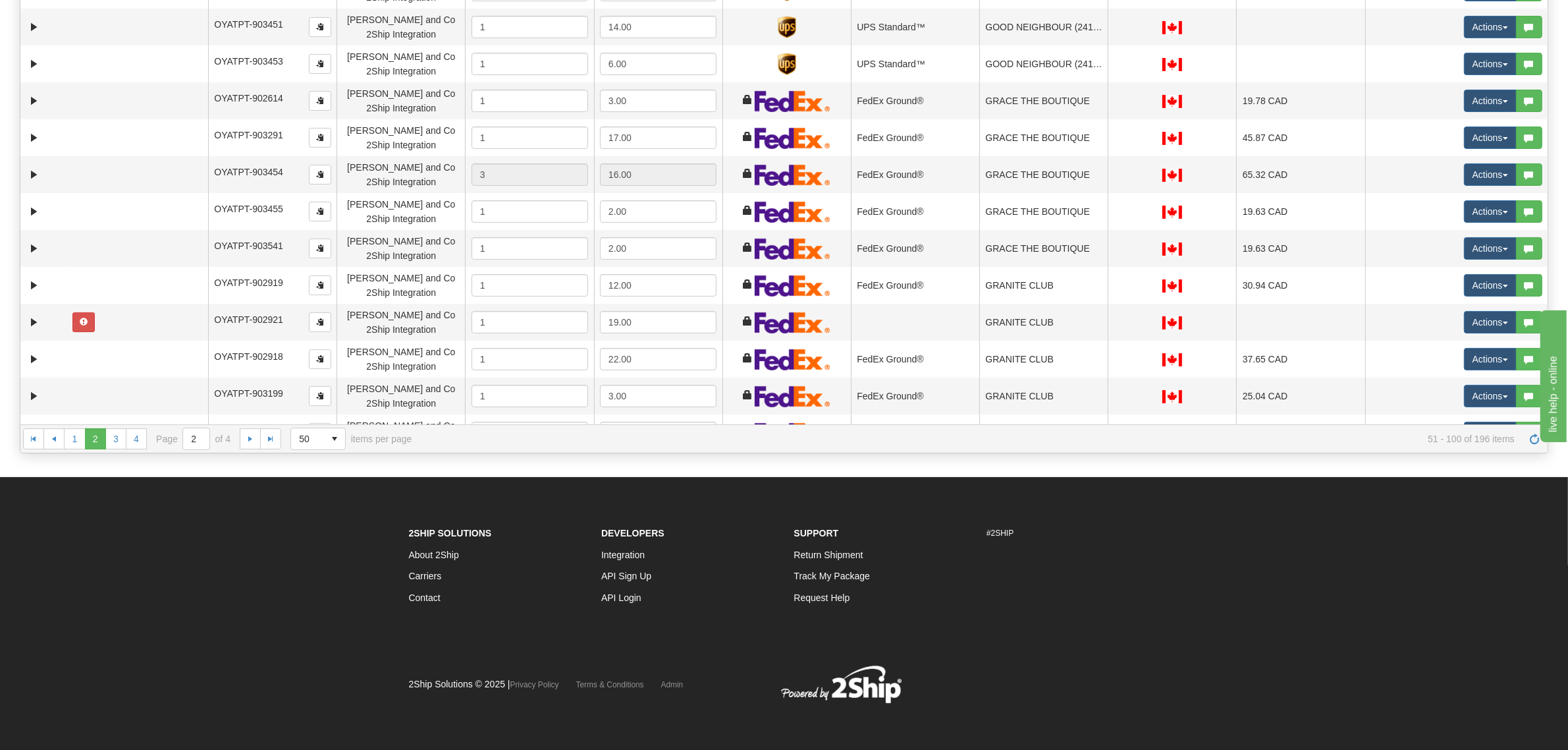
scroll to position [0, 0]
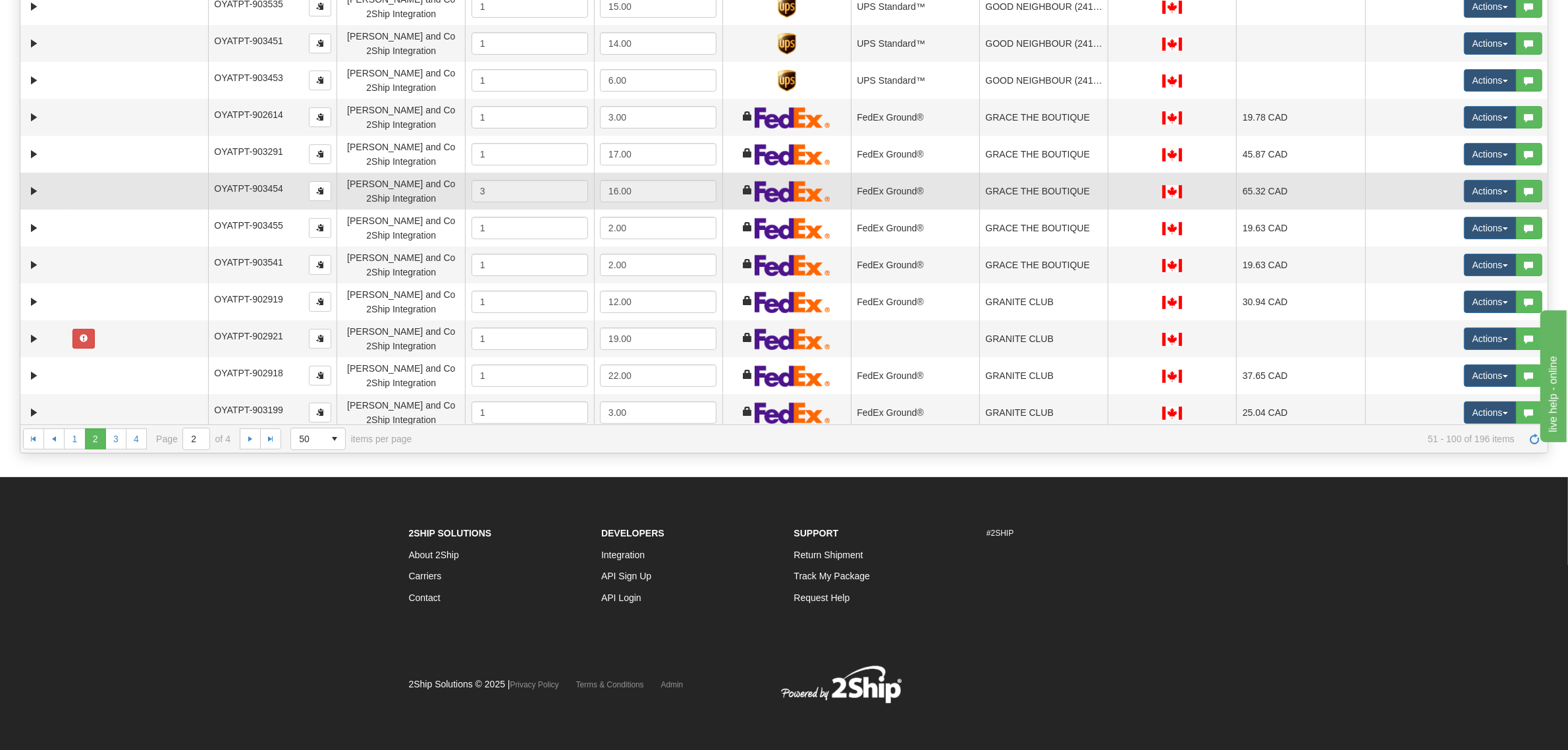
click at [1028, 208] on td "GRACE THE BOUTIQUE" at bounding box center [1043, 191] width 128 height 37
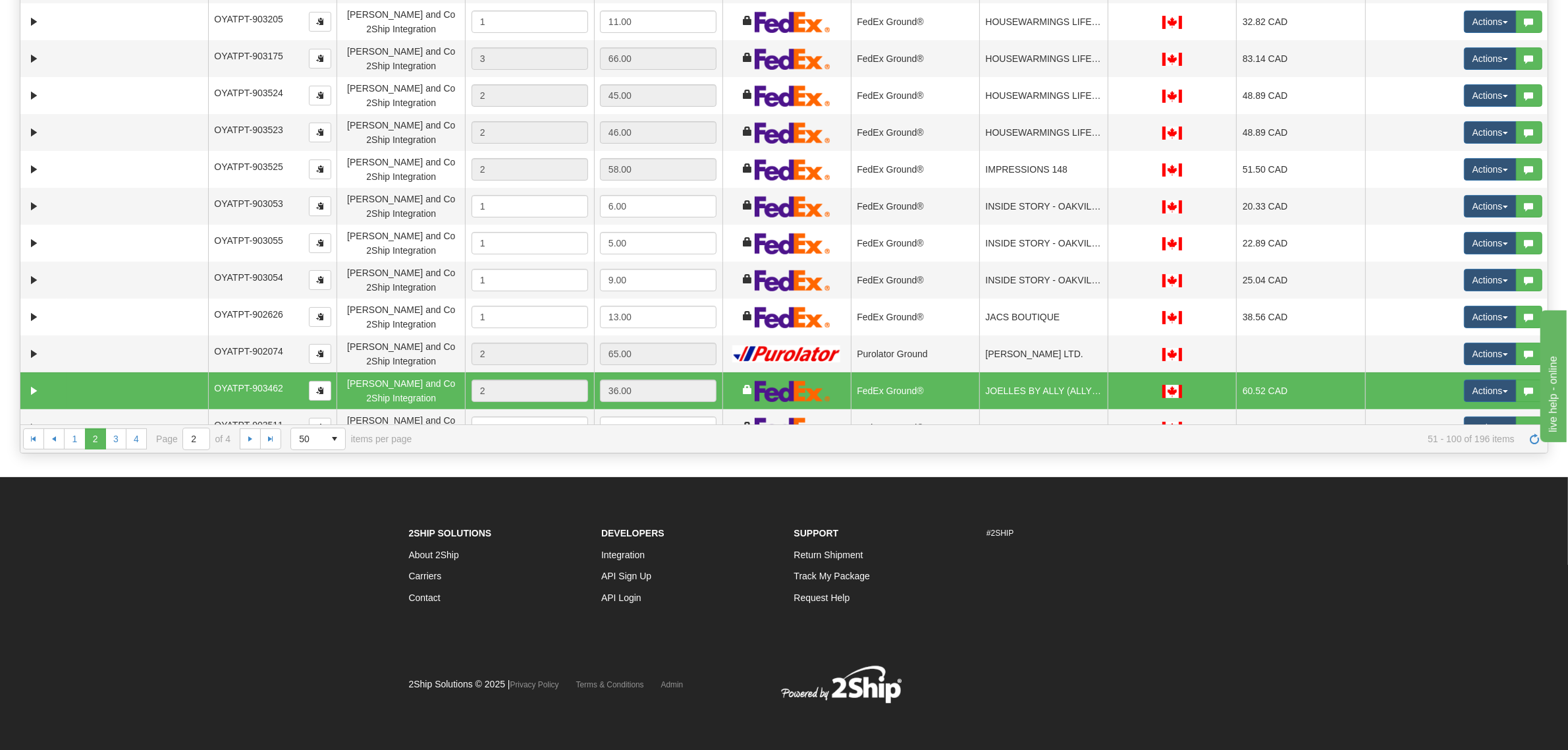
scroll to position [659, 0]
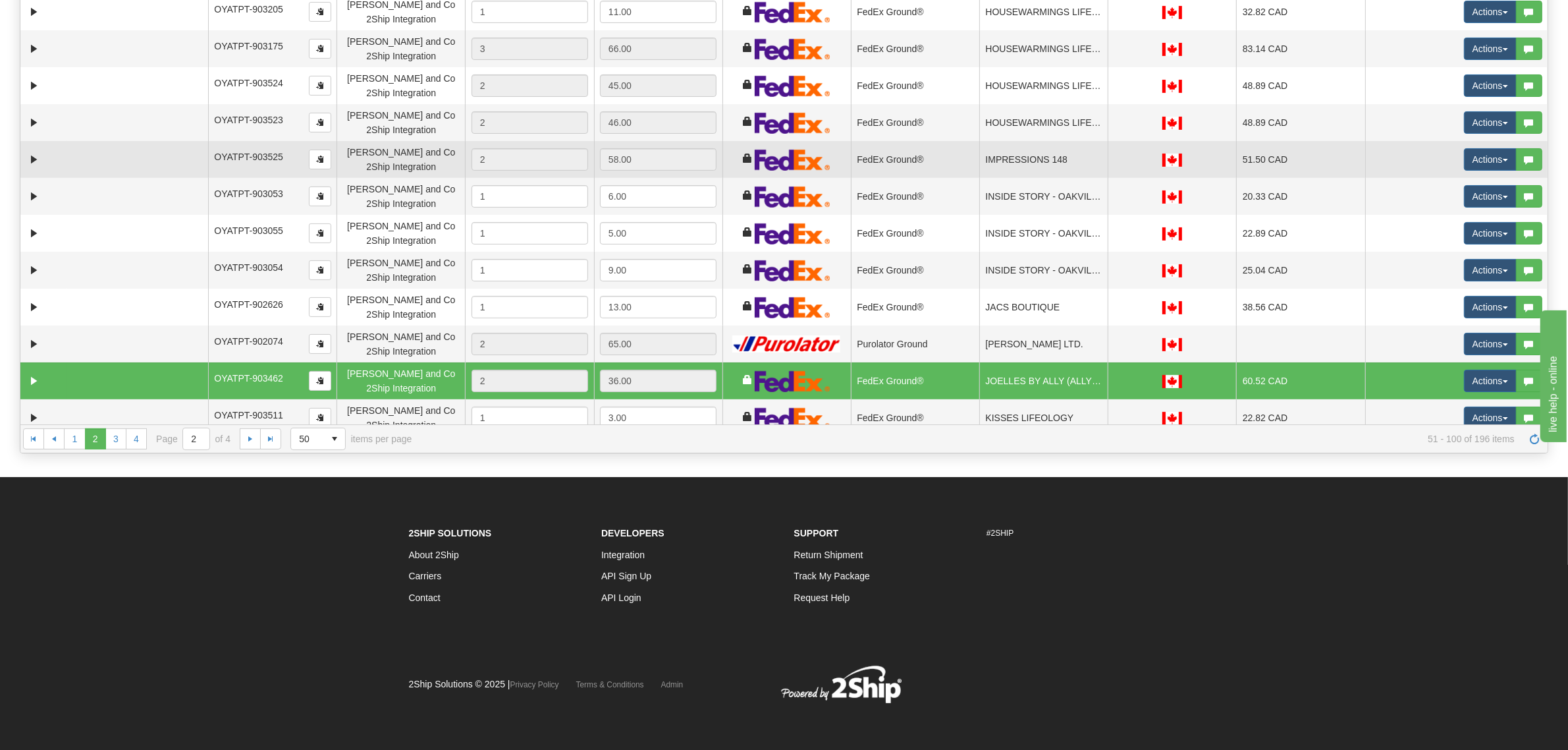
click at [1041, 171] on td "IMPRESSIONS 148" at bounding box center [1043, 159] width 128 height 37
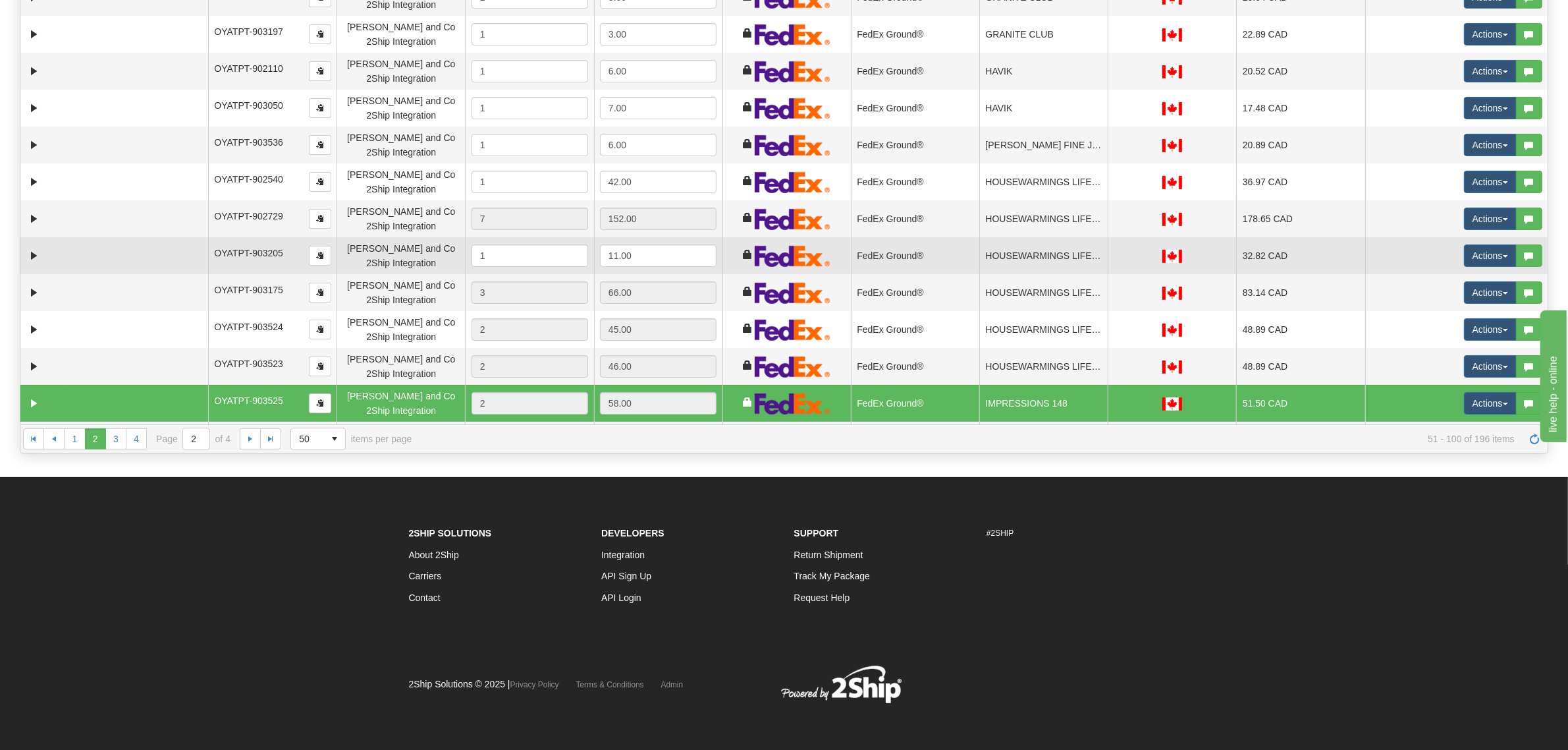
scroll to position [411, 0]
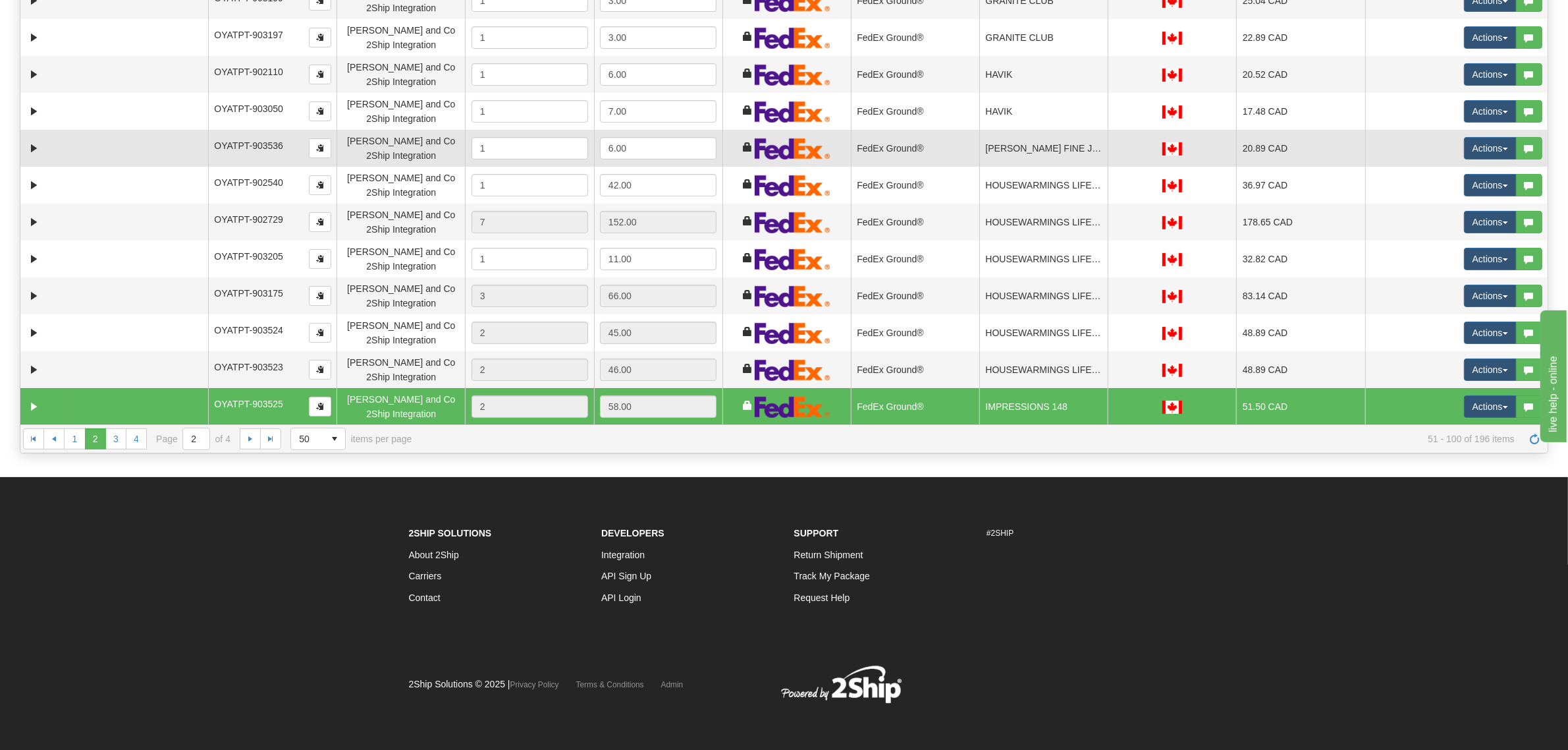
click at [1025, 143] on td "HICKOX FINE JEWELLERY" at bounding box center [1043, 148] width 128 height 37
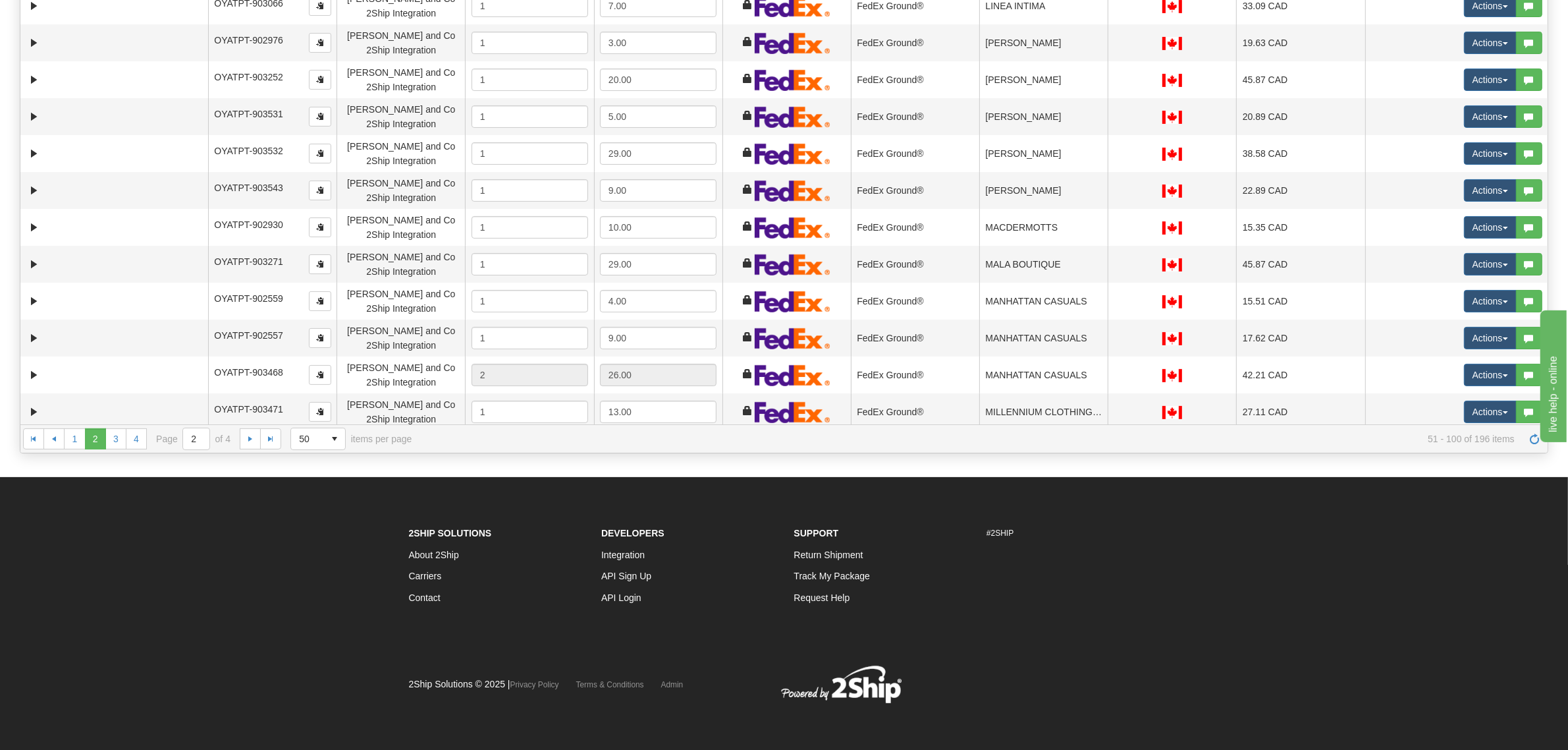
scroll to position [1334, 0]
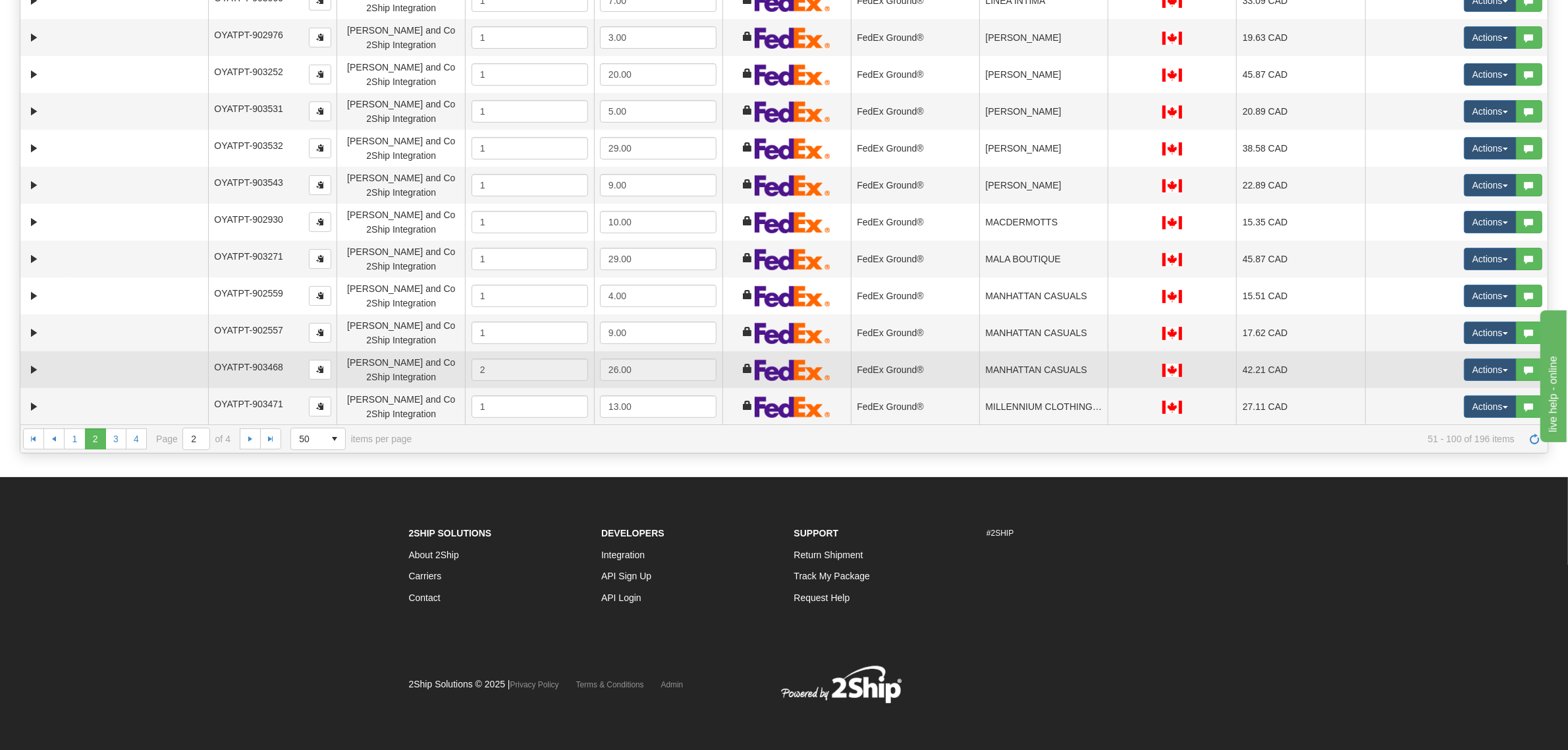
click at [1036, 369] on td "MANHATTAN CASUALS" at bounding box center [1043, 369] width 128 height 37
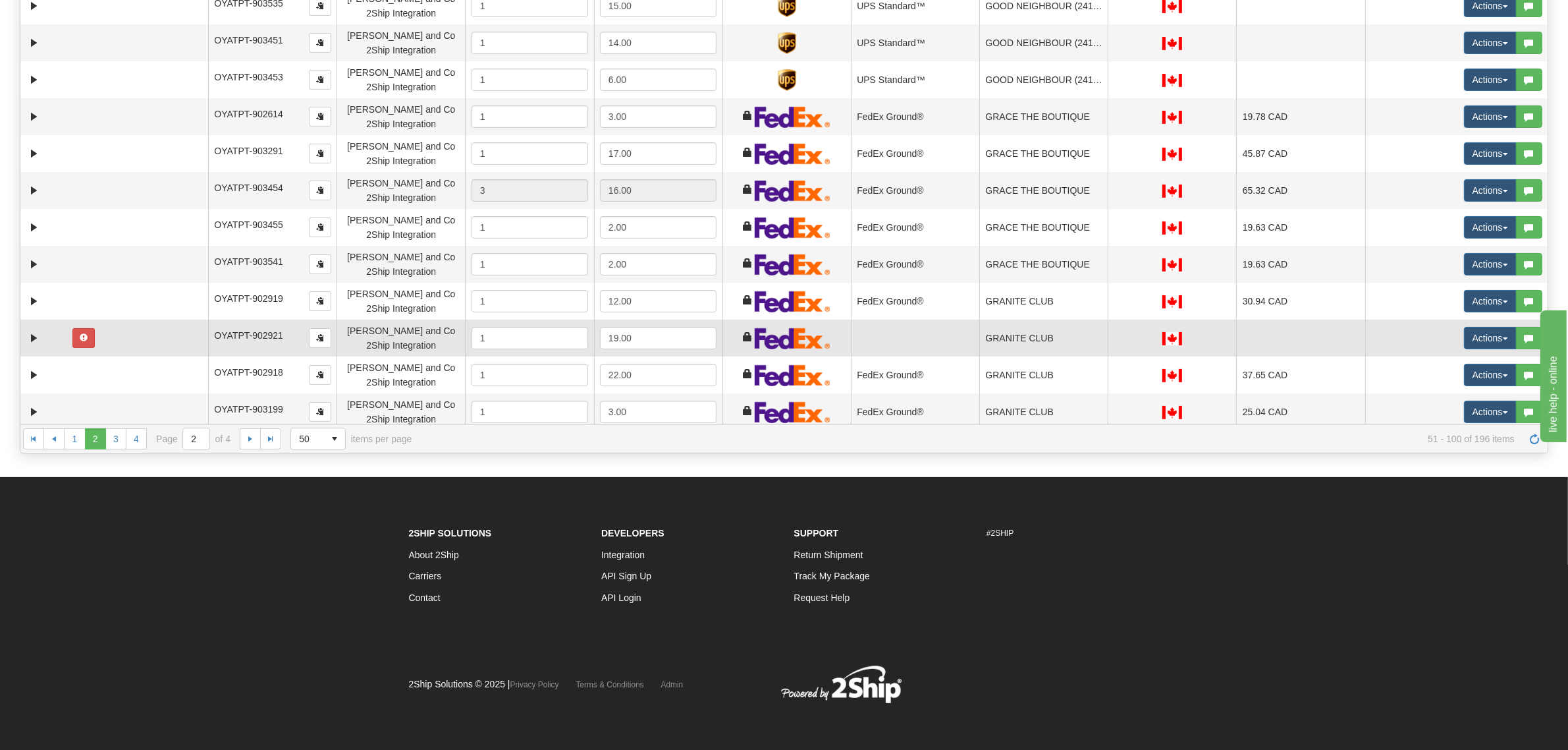
scroll to position [0, 0]
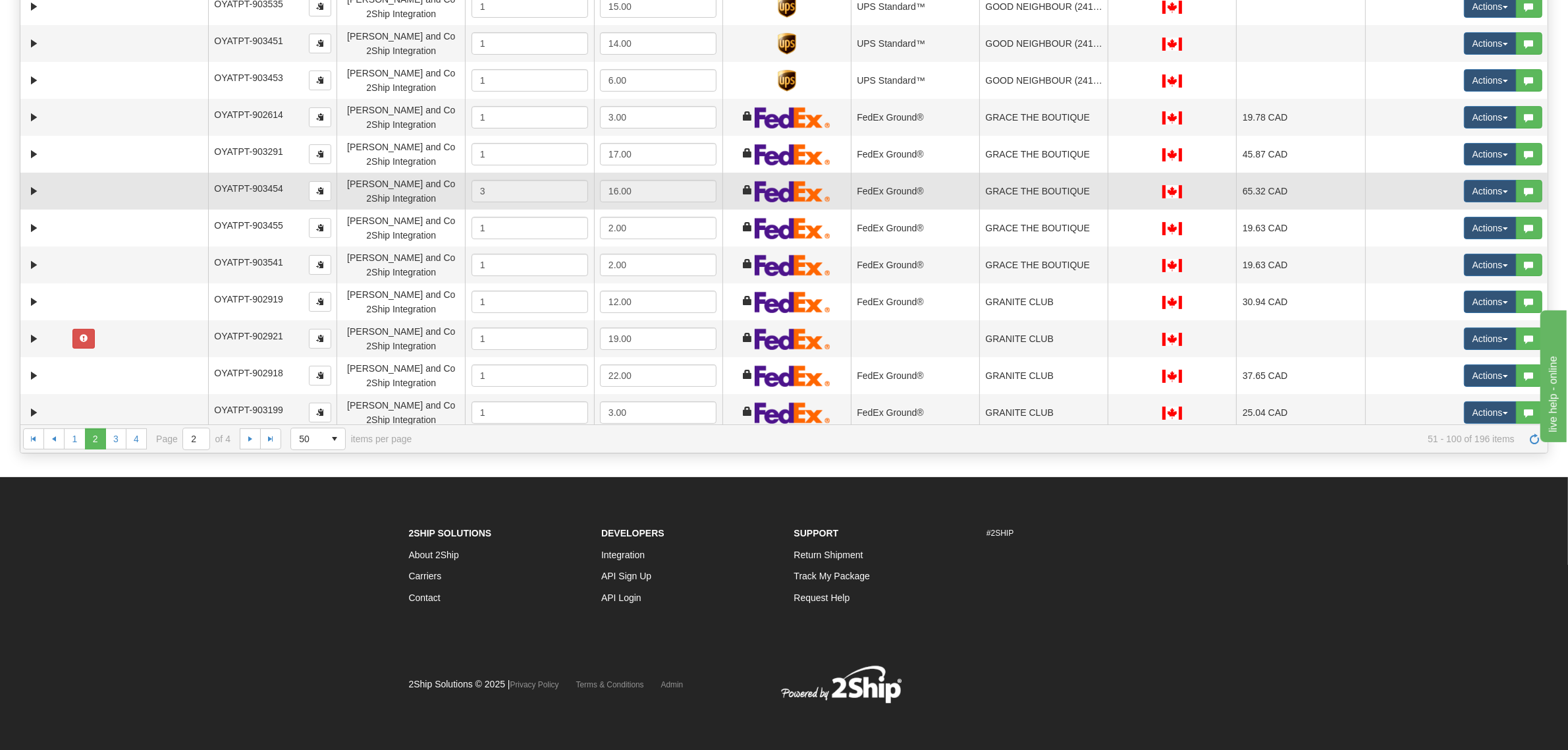
click at [980, 181] on td "GRACE THE BOUTIQUE" at bounding box center [1043, 191] width 128 height 37
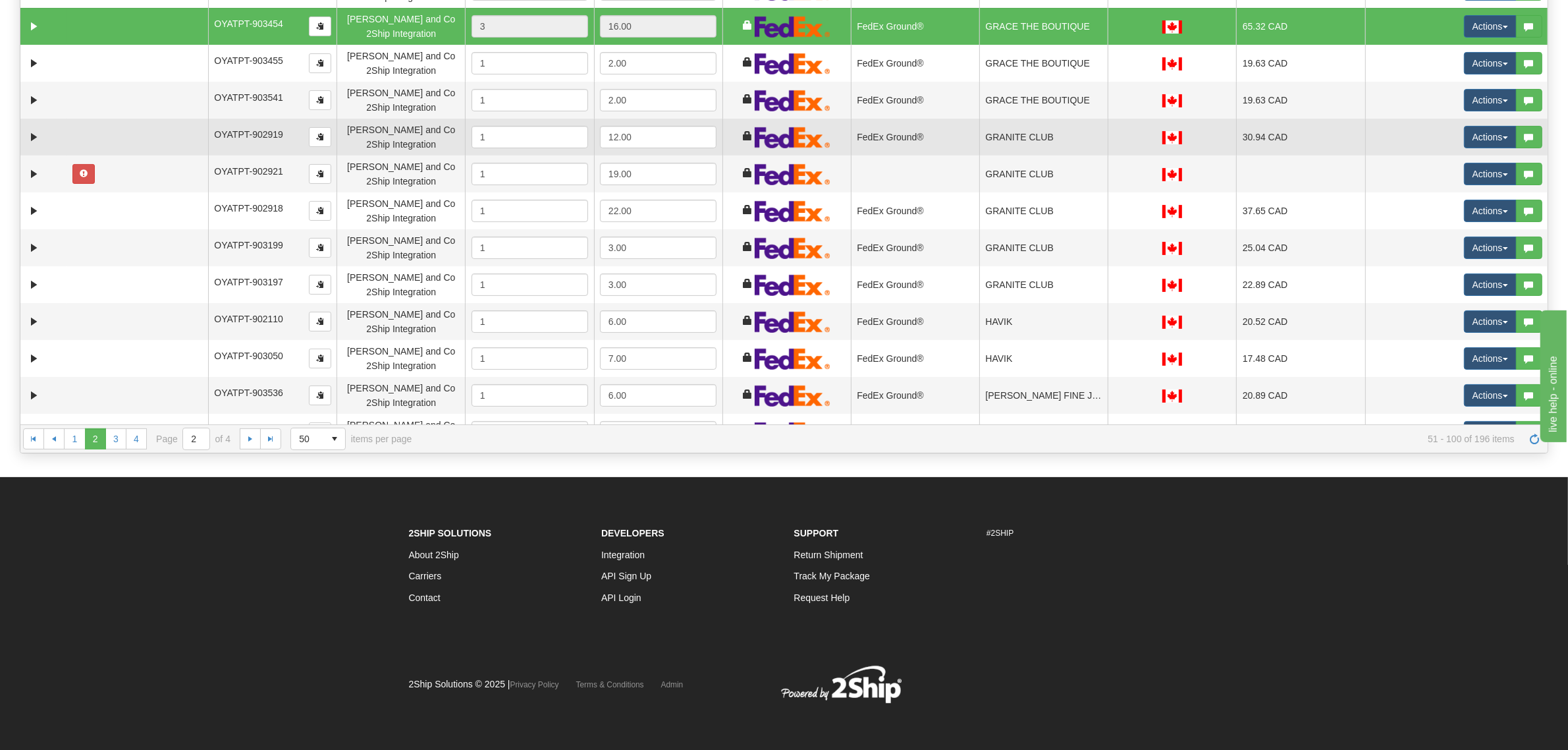
scroll to position [329, 0]
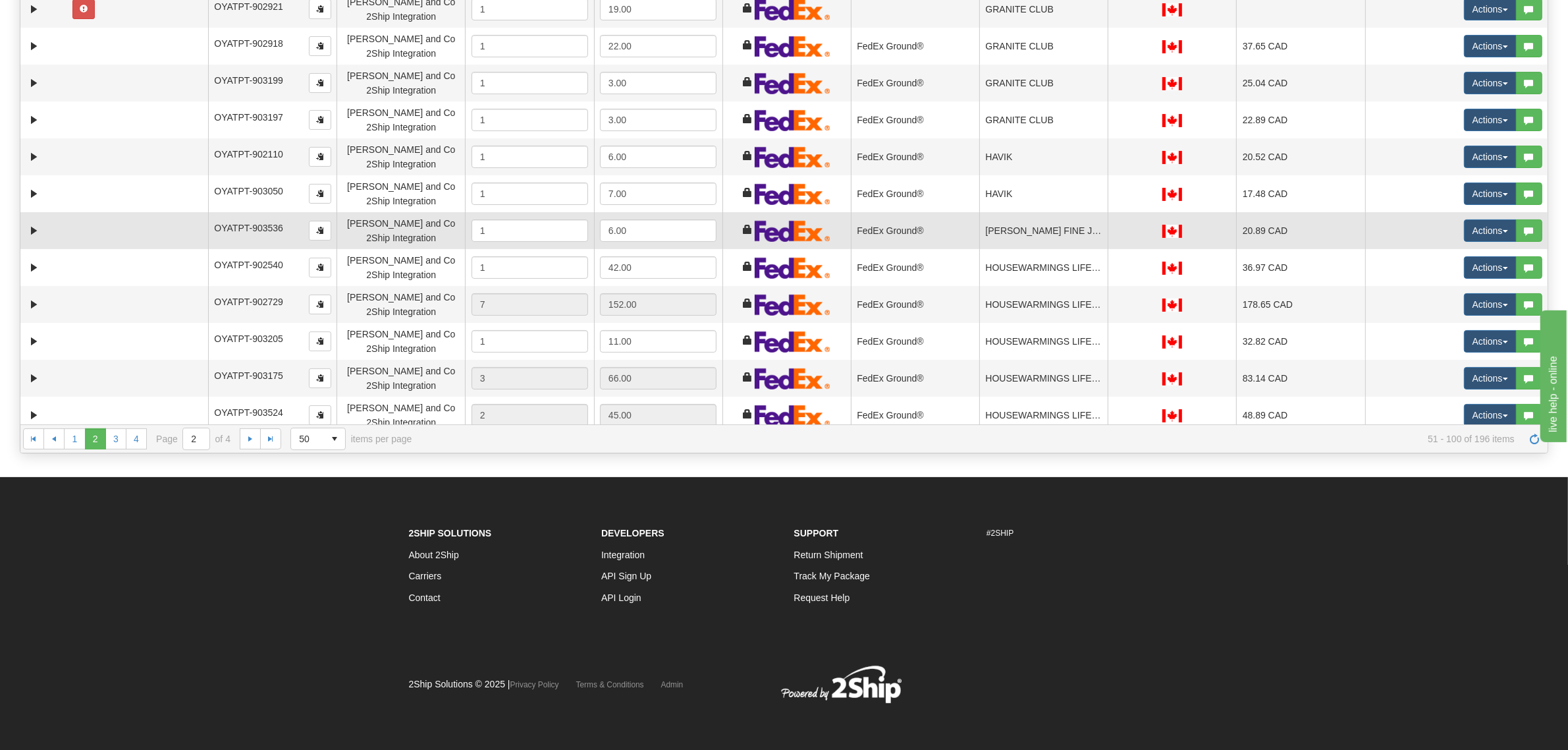
click at [1019, 242] on td "HICKOX FINE JEWELLERY" at bounding box center [1043, 230] width 128 height 37
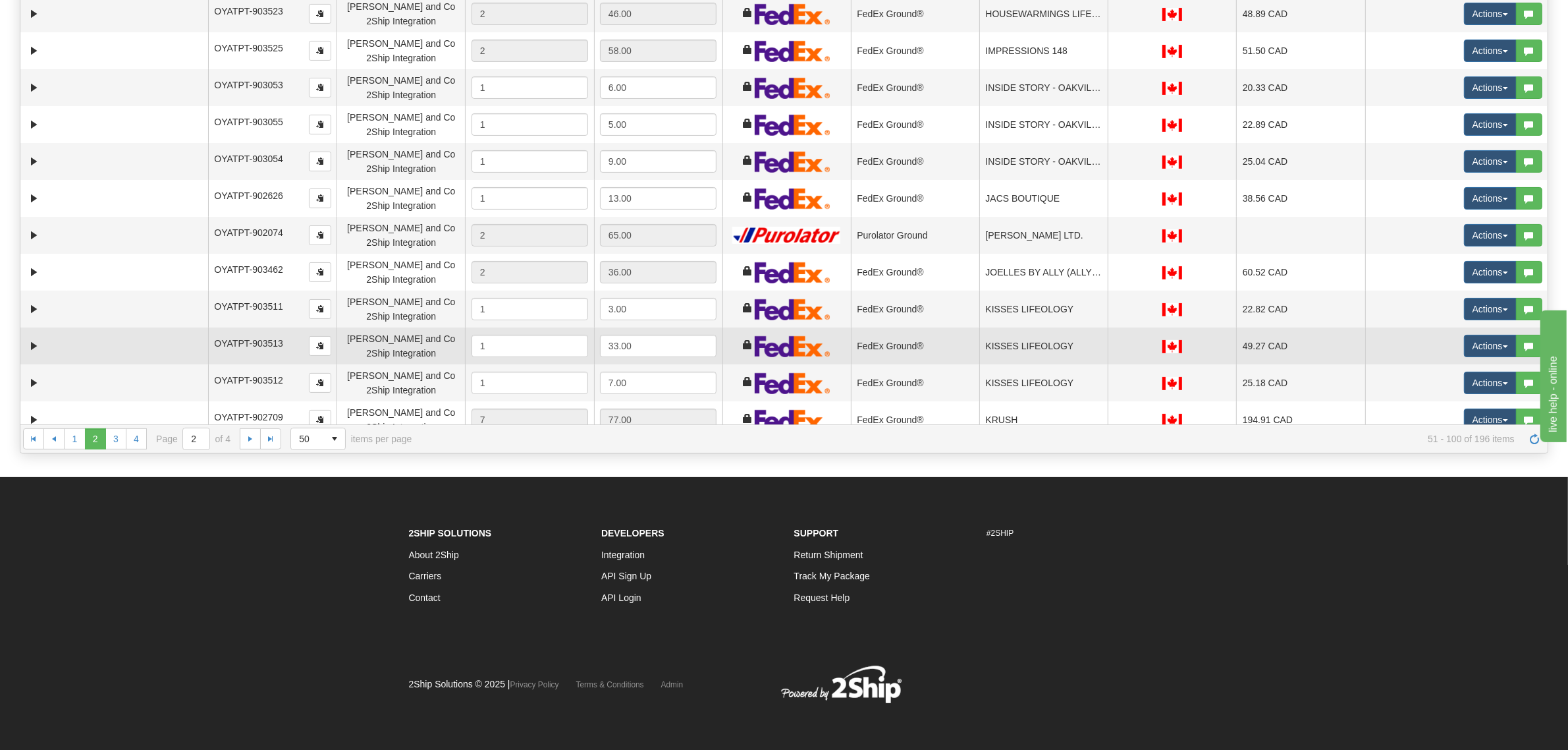
scroll to position [659, 0]
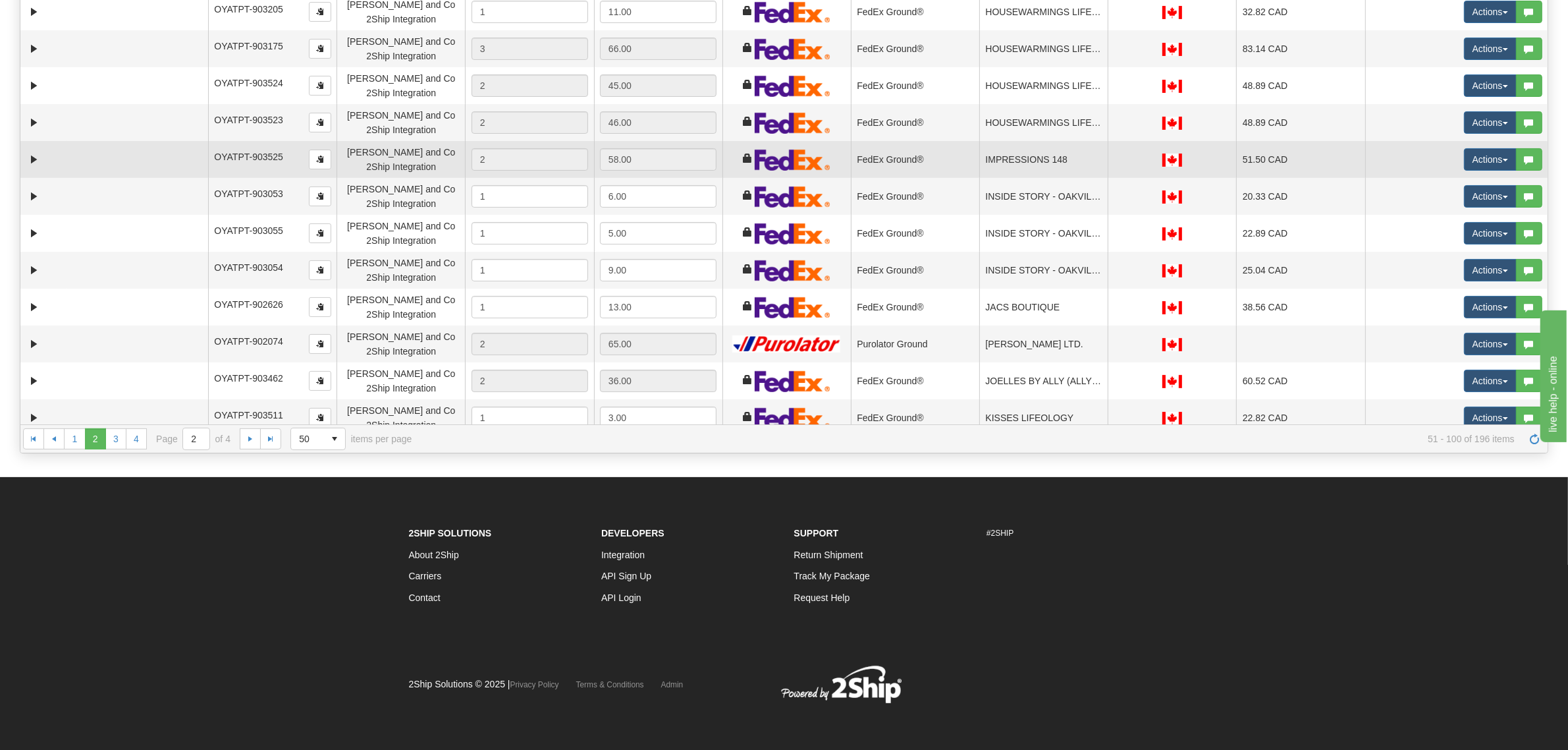
click at [1009, 156] on td "IMPRESSIONS 148" at bounding box center [1043, 159] width 128 height 37
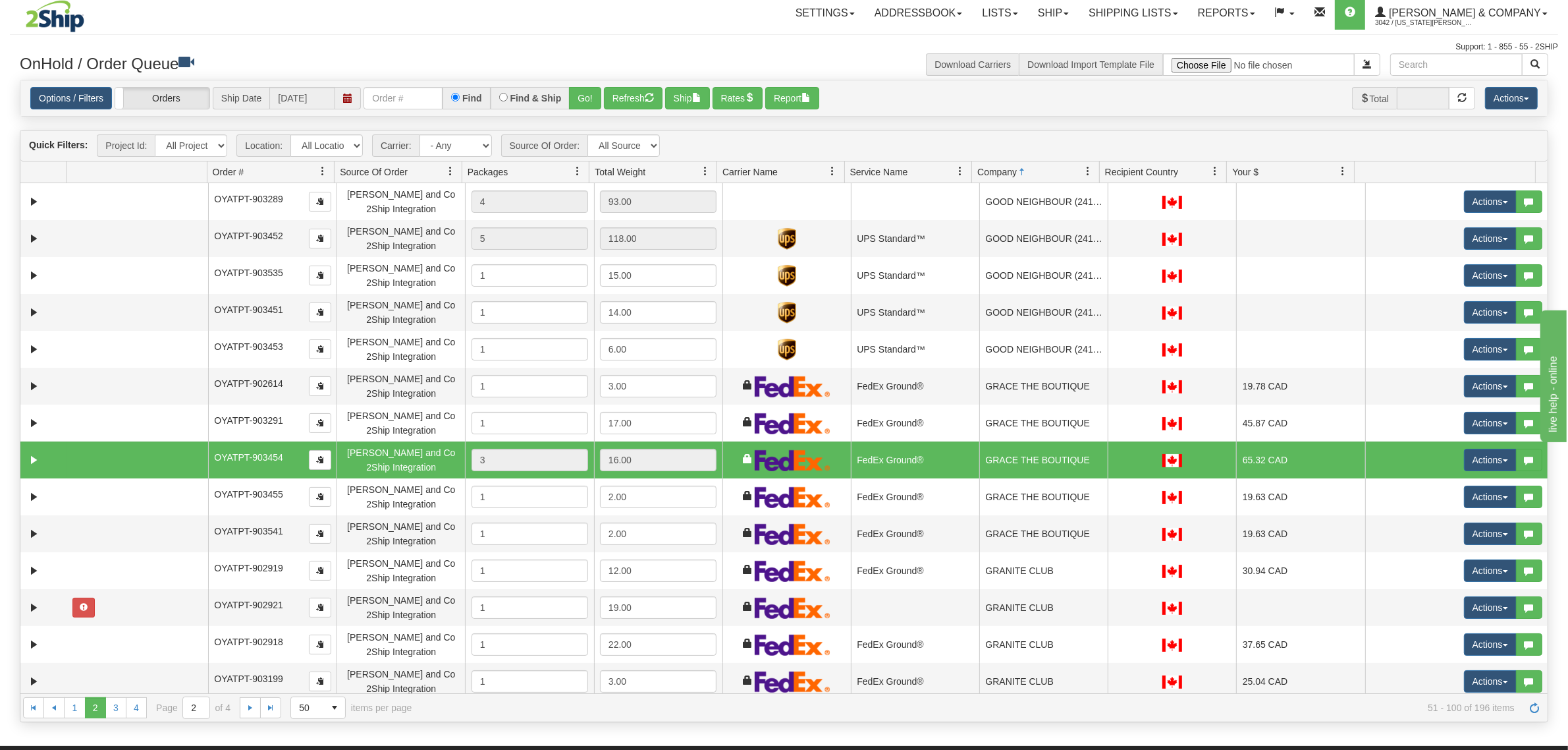
scroll to position [0, 0]
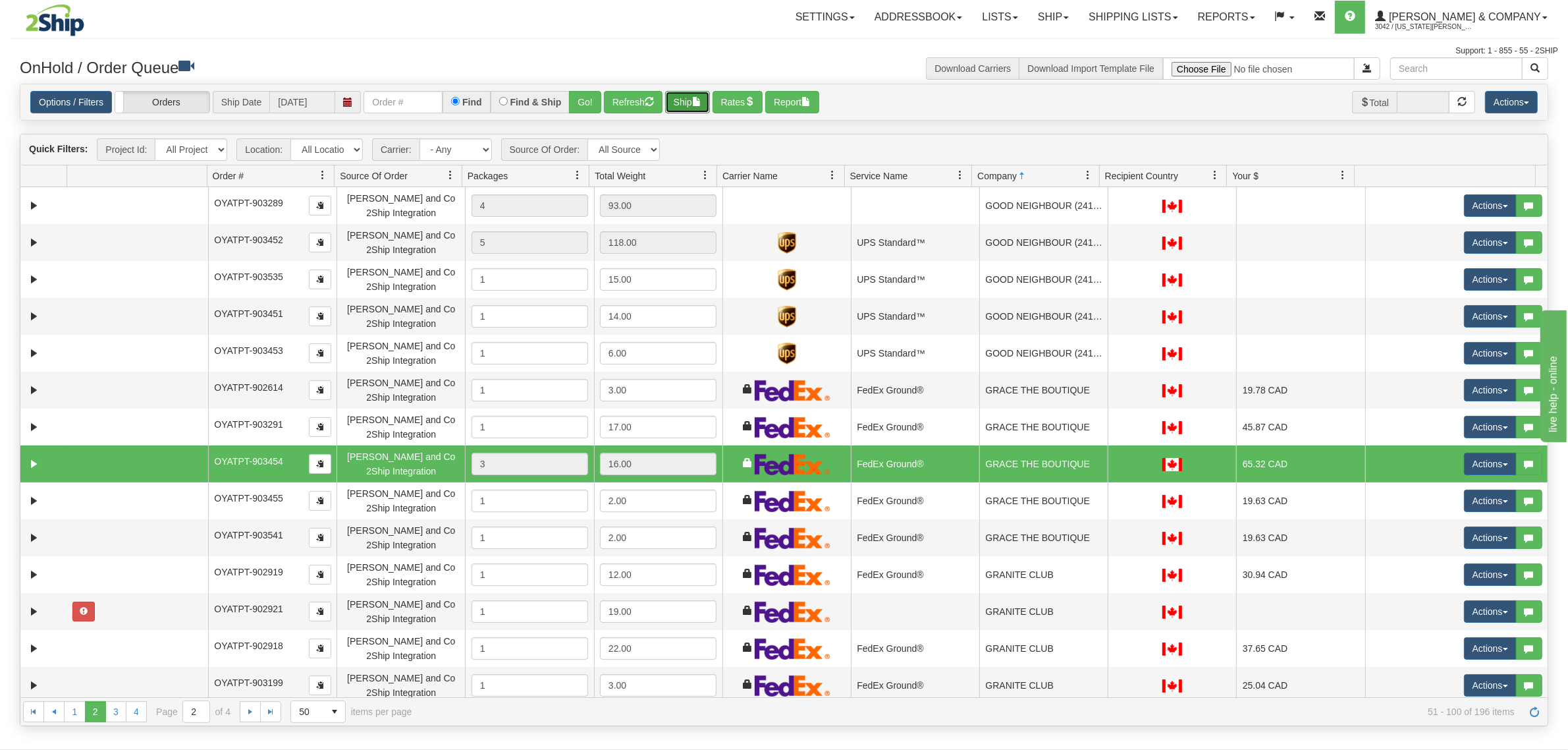
click at [676, 97] on button "Ship" at bounding box center [688, 102] width 45 height 22
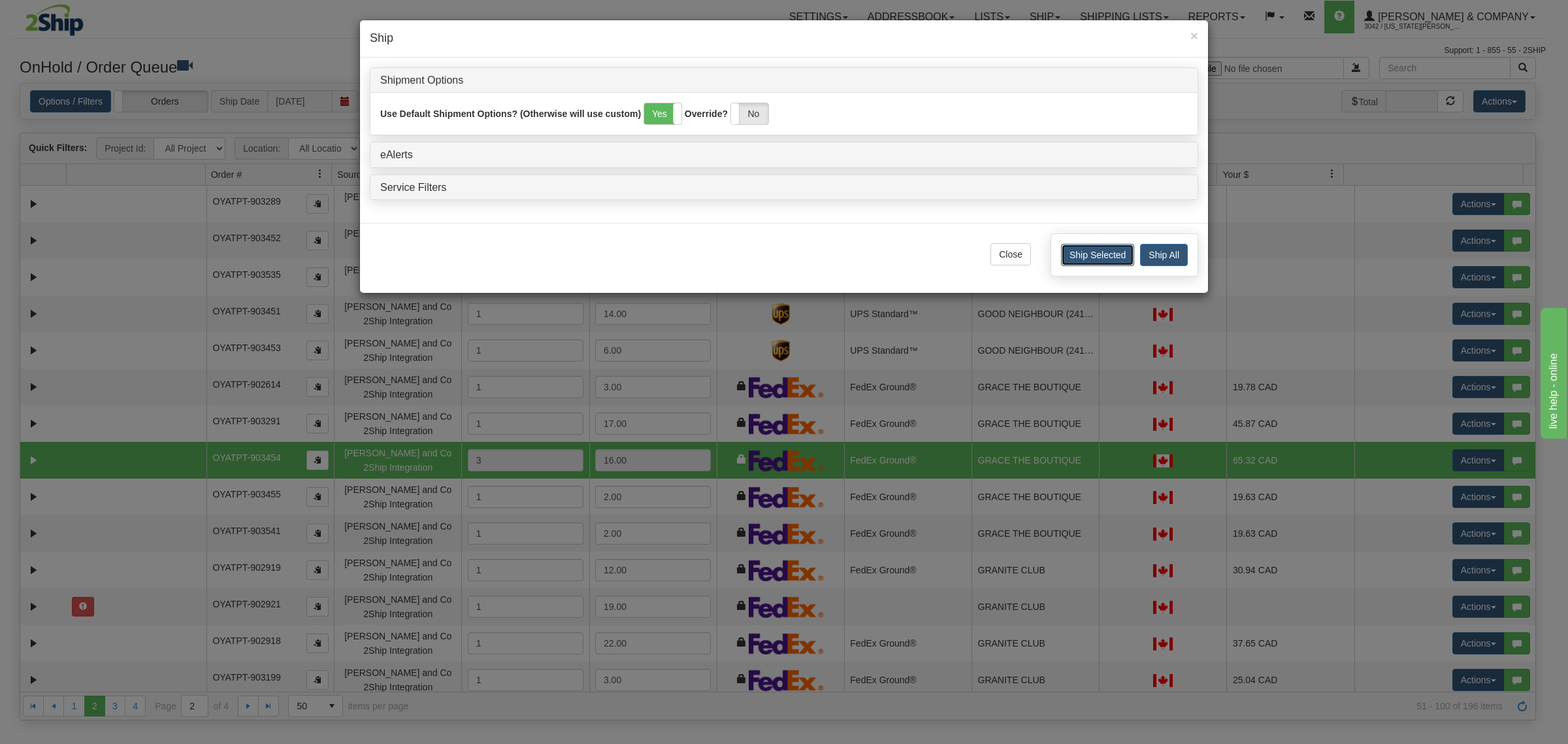
click at [1087, 255] on button "Ship Selected" at bounding box center [1098, 255] width 73 height 22
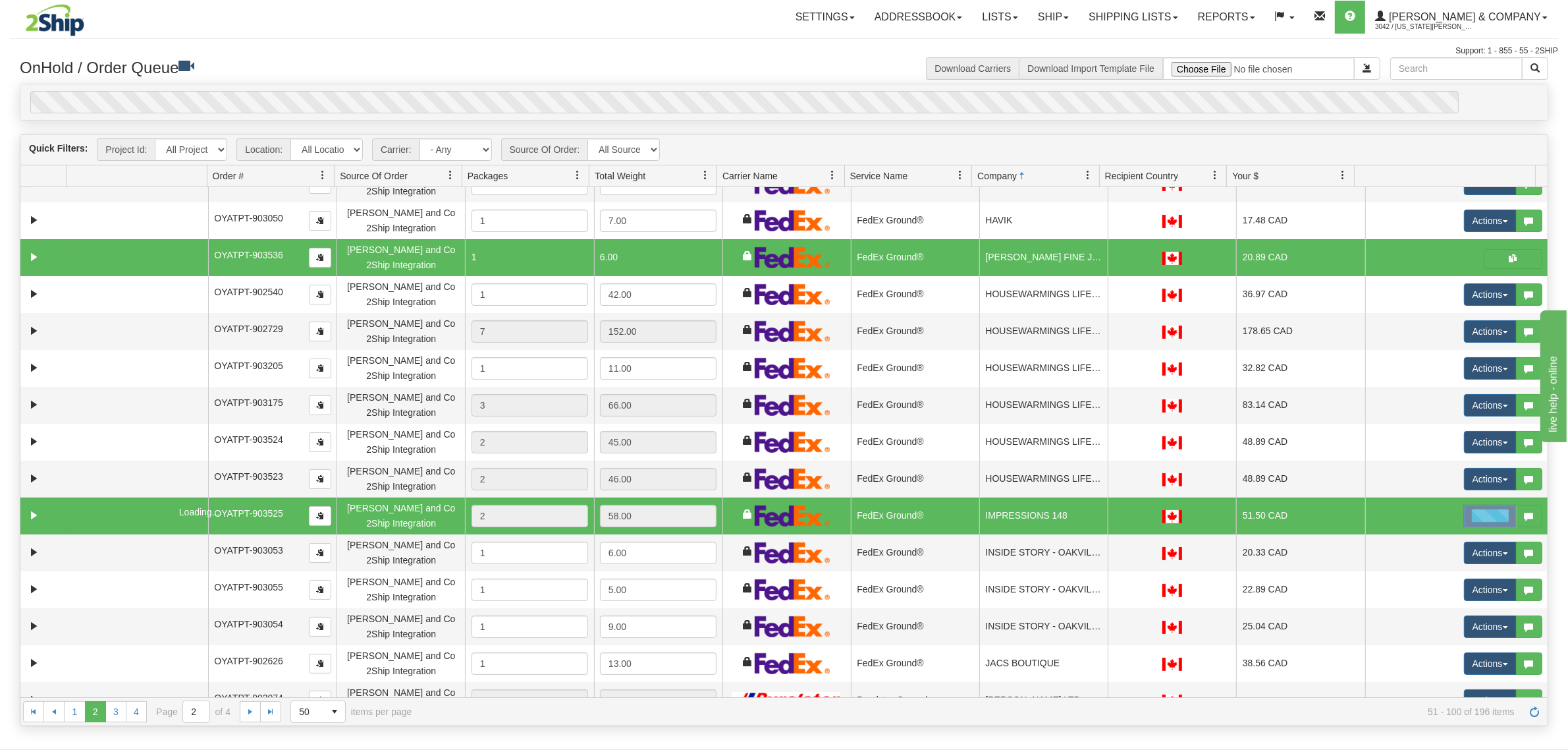
scroll to position [576, 0]
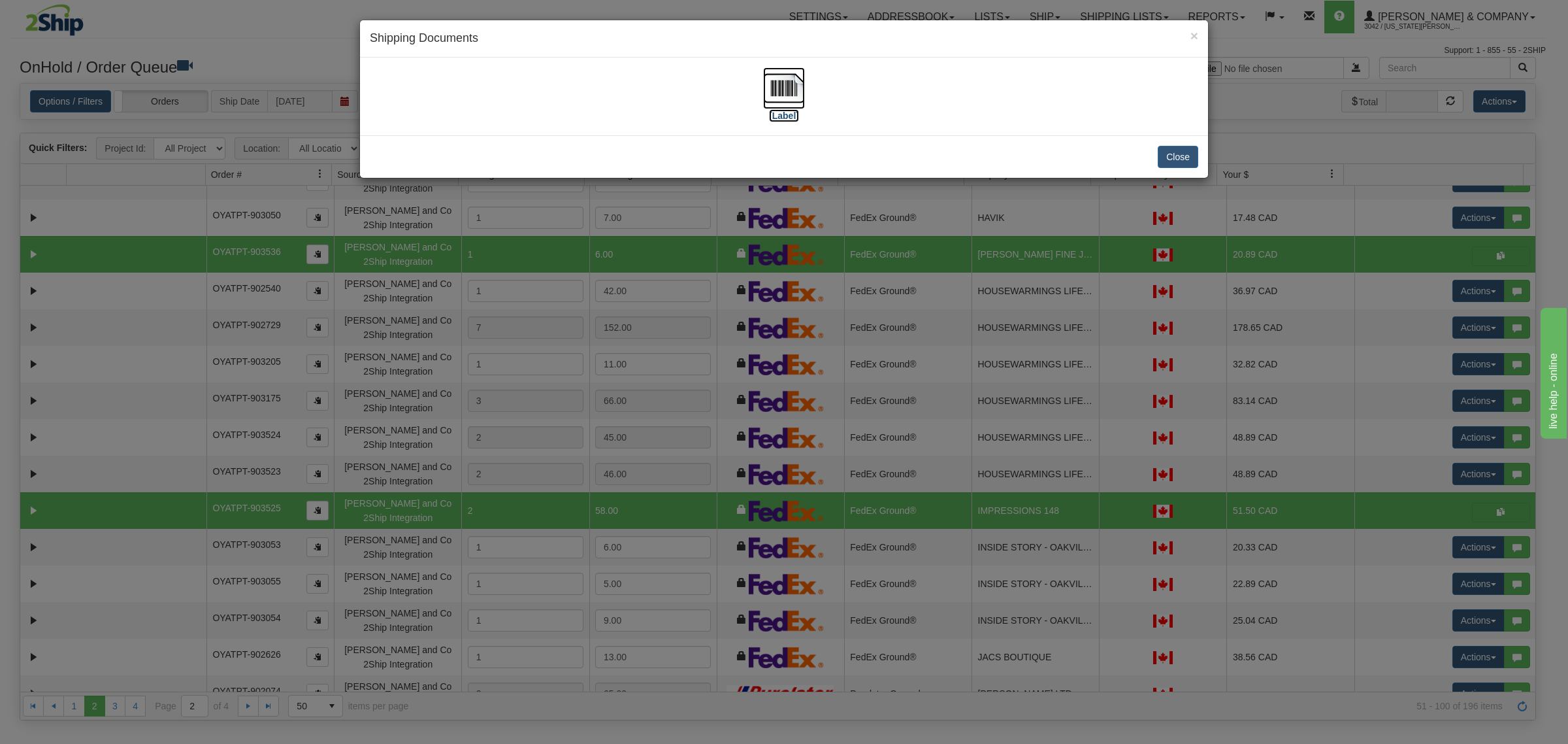
click at [775, 92] on img at bounding box center [784, 88] width 42 height 42
click at [1177, 162] on button "Close" at bounding box center [1177, 157] width 40 height 22
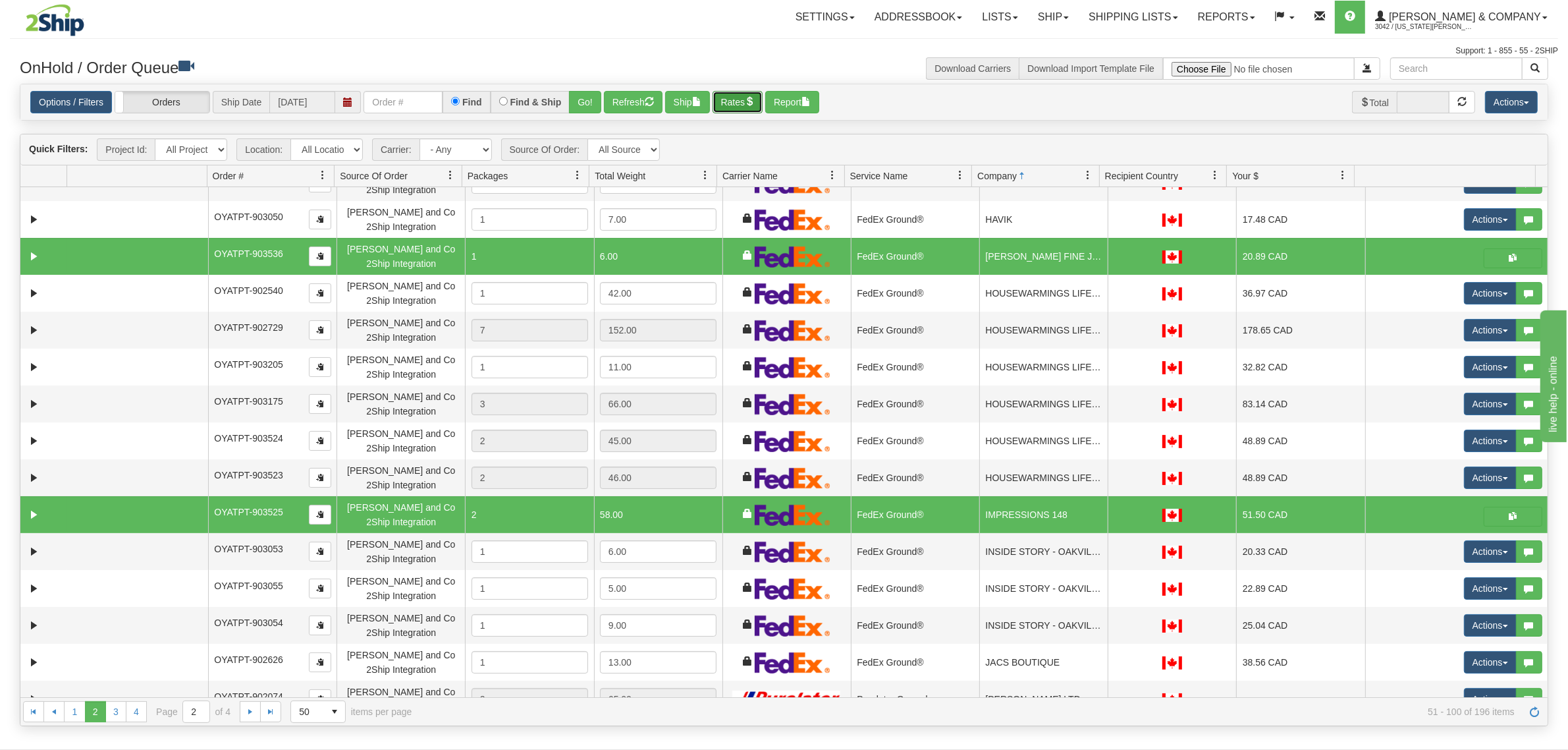
click at [746, 96] on button "Rates" at bounding box center [737, 102] width 50 height 22
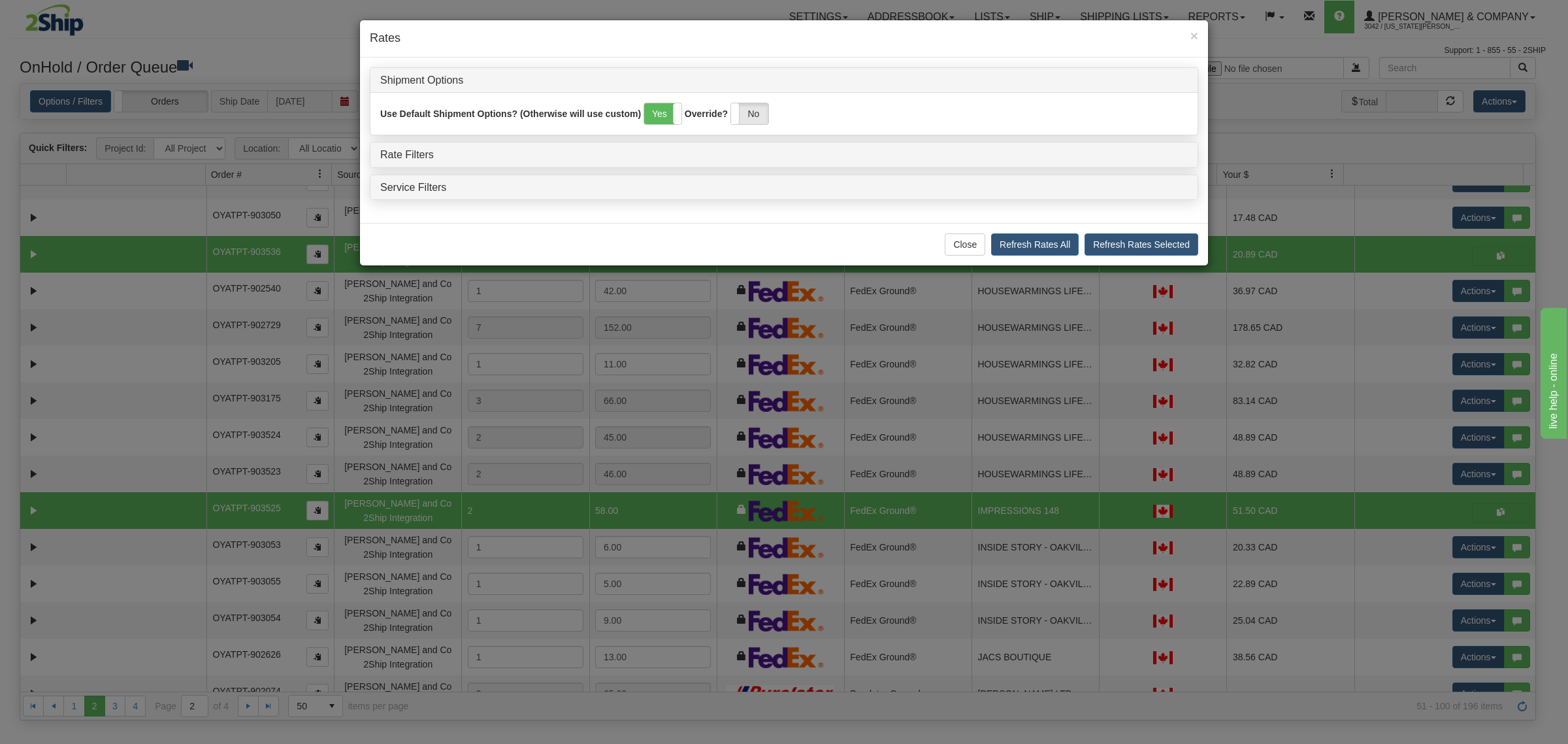
click at [740, 95] on body "Toggle navigation Settings Shipping Preferences Fields Preferences" at bounding box center [784, 372] width 1568 height 744
click at [1193, 33] on span "×" at bounding box center [1194, 35] width 8 height 15
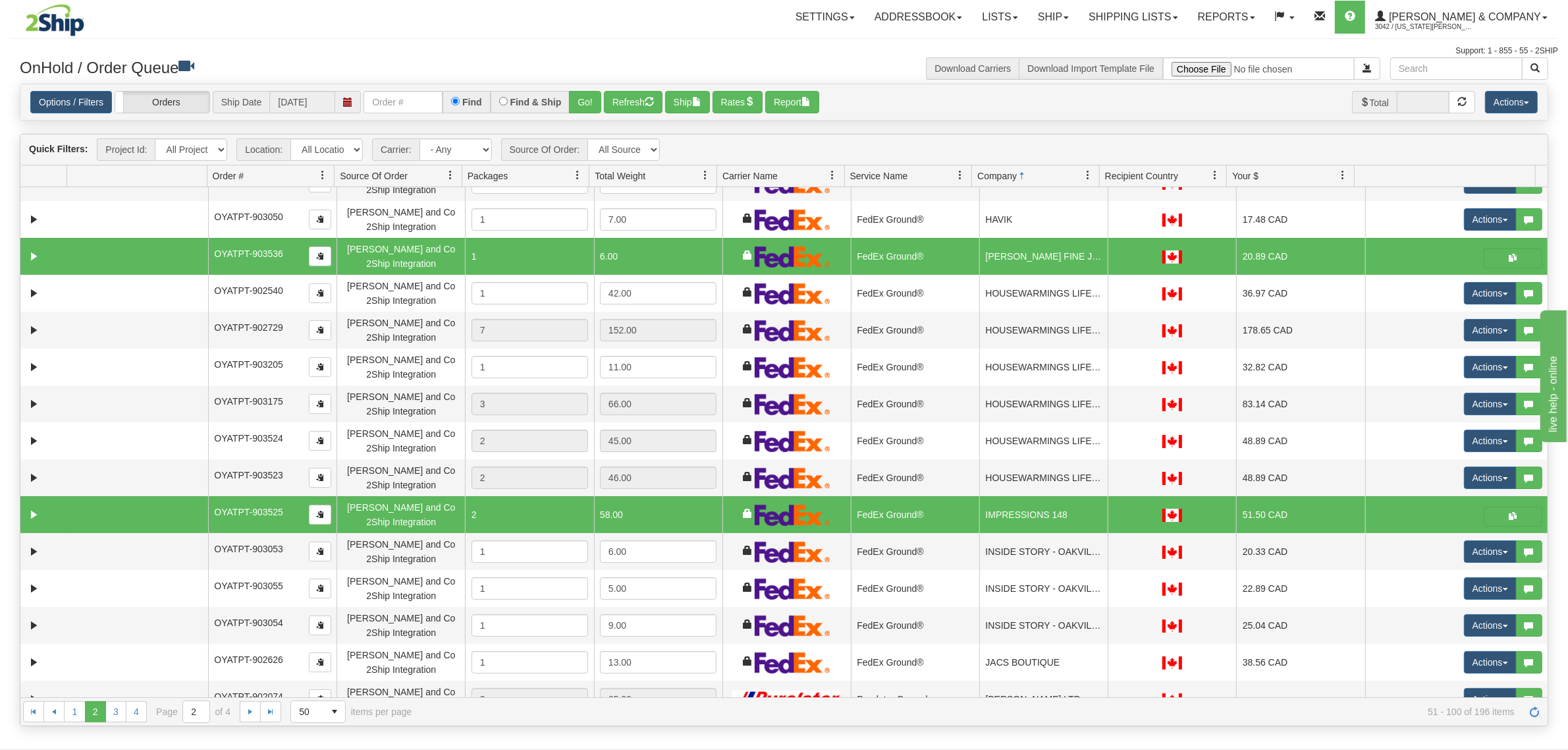
click at [650, 87] on div "Options / Filters Group Shipments Orders Ship Date 09/11/2025 Find Find & Ship …" at bounding box center [784, 102] width 1527 height 36
click at [647, 94] on button "Refresh" at bounding box center [633, 102] width 59 height 22
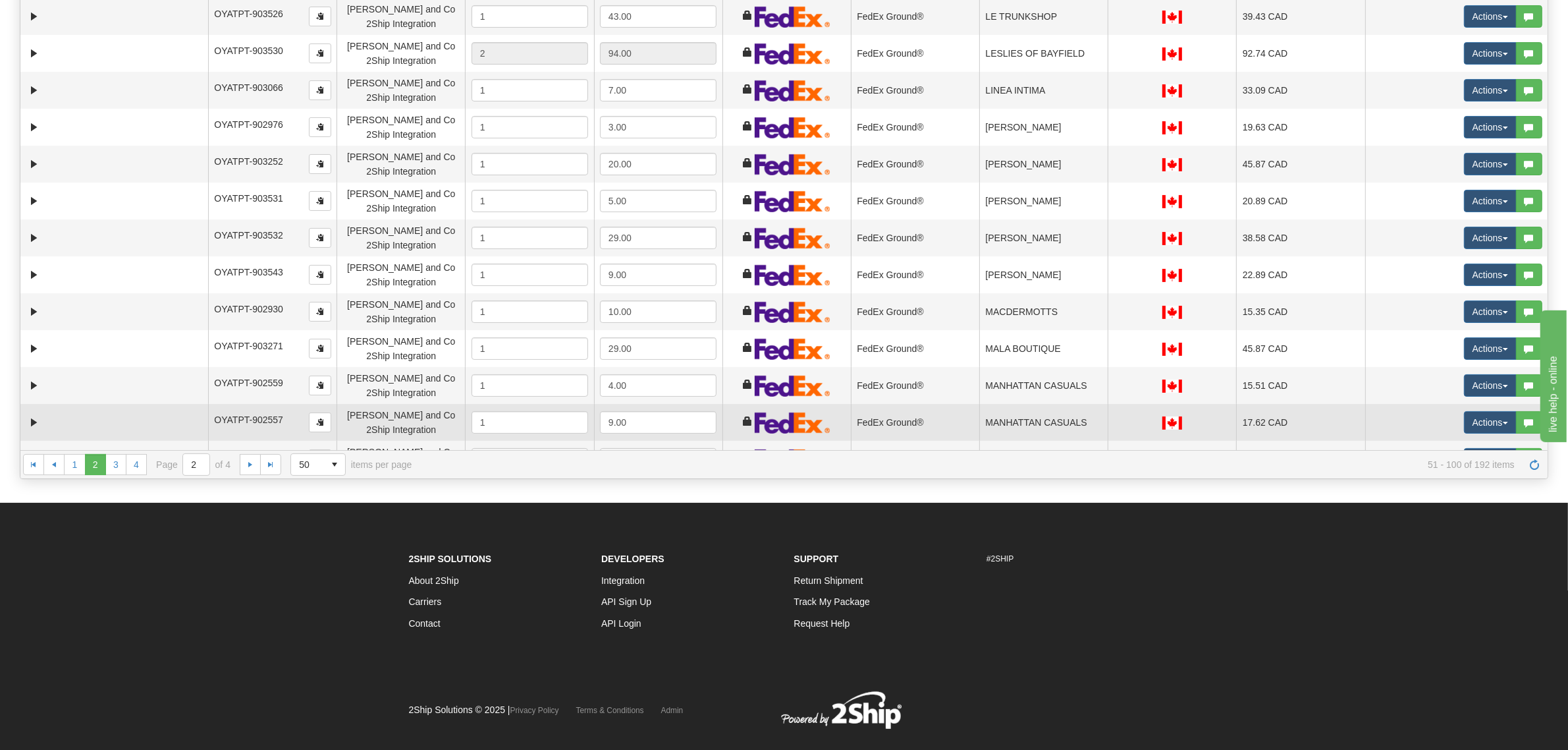
scroll to position [1087, 0]
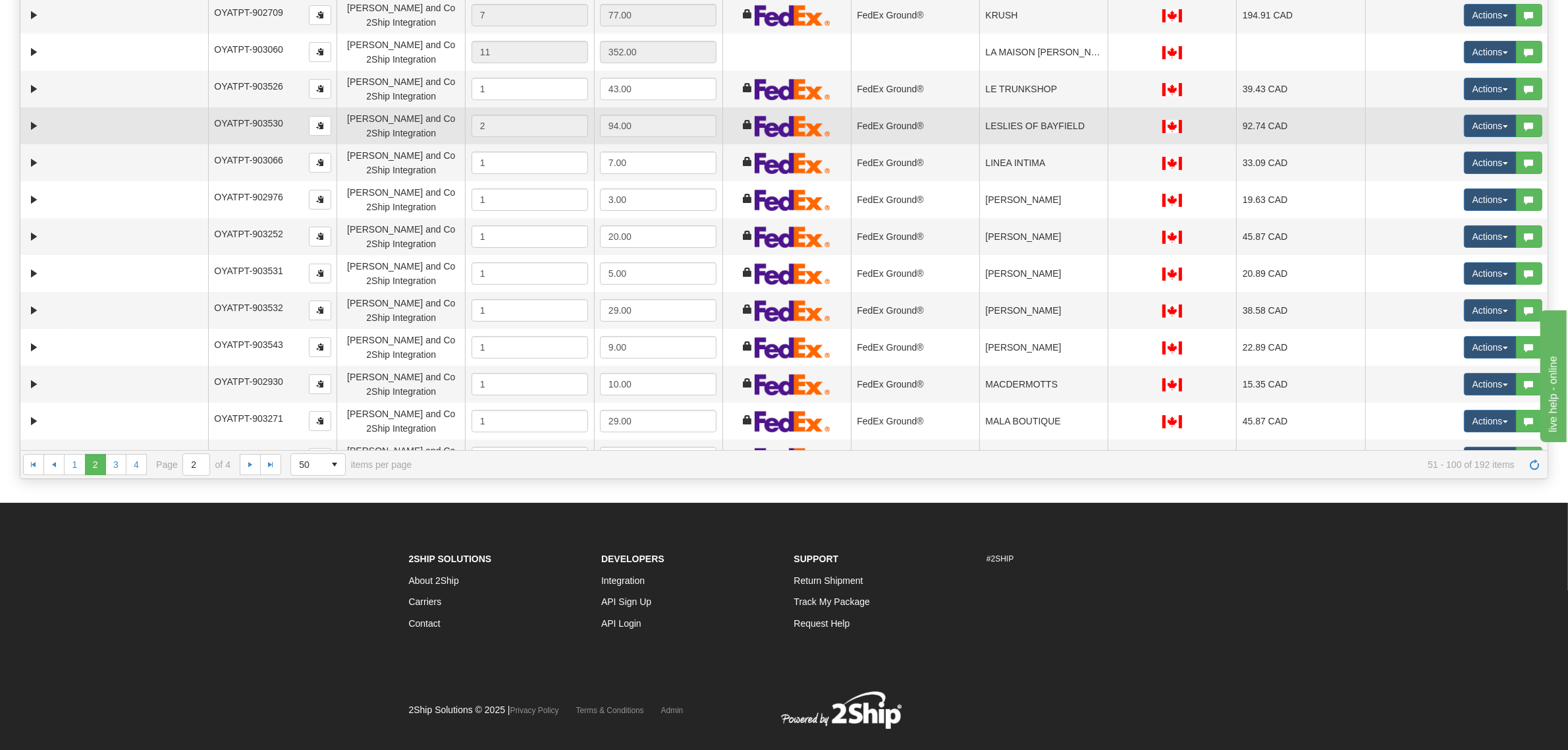
click at [1036, 130] on td "LESLIES OF BAYFIELD" at bounding box center [1043, 126] width 128 height 37
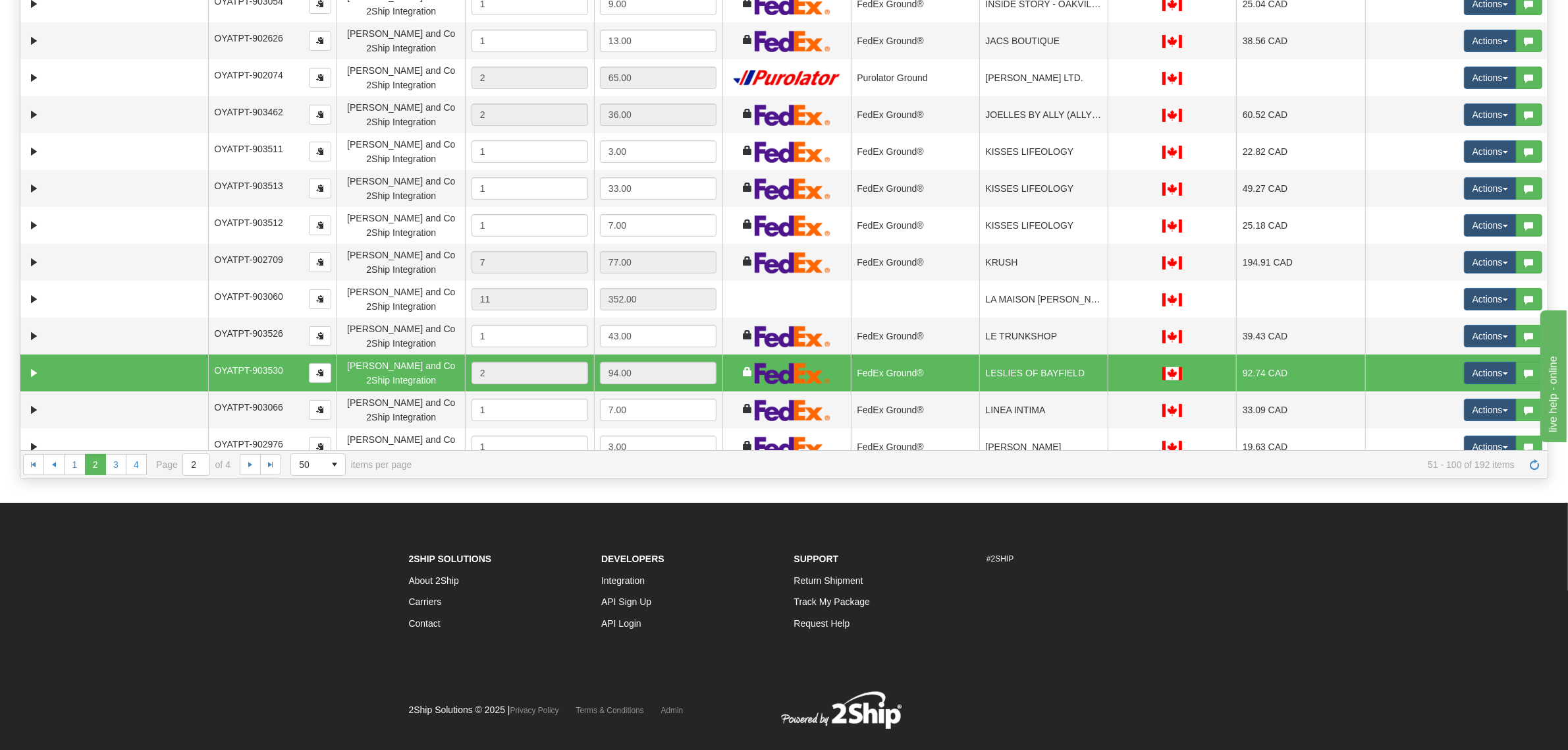
scroll to position [593, 0]
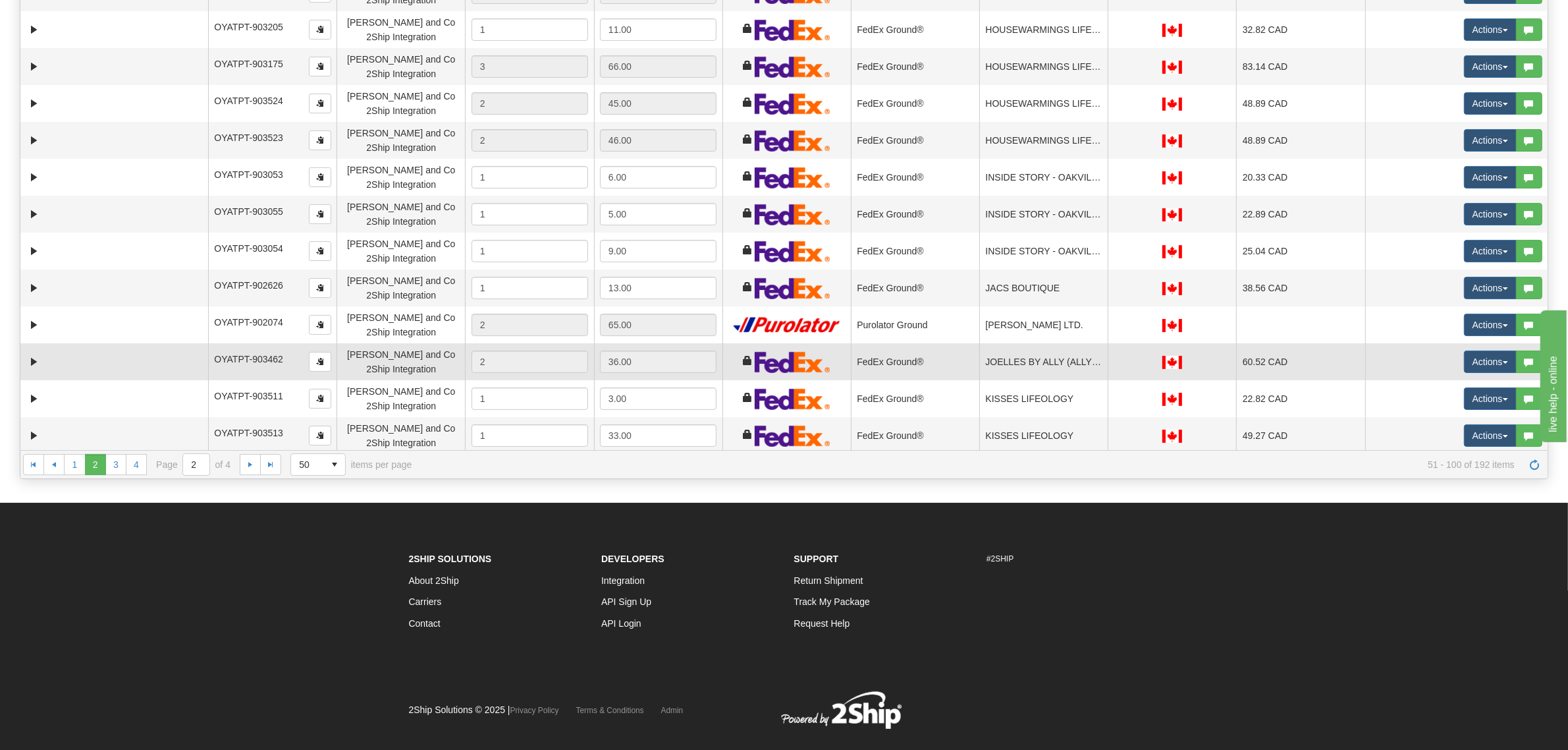
click at [1029, 363] on td "JOELLES BY ALLY (ALLYS CLOTHING)" at bounding box center [1043, 362] width 128 height 37
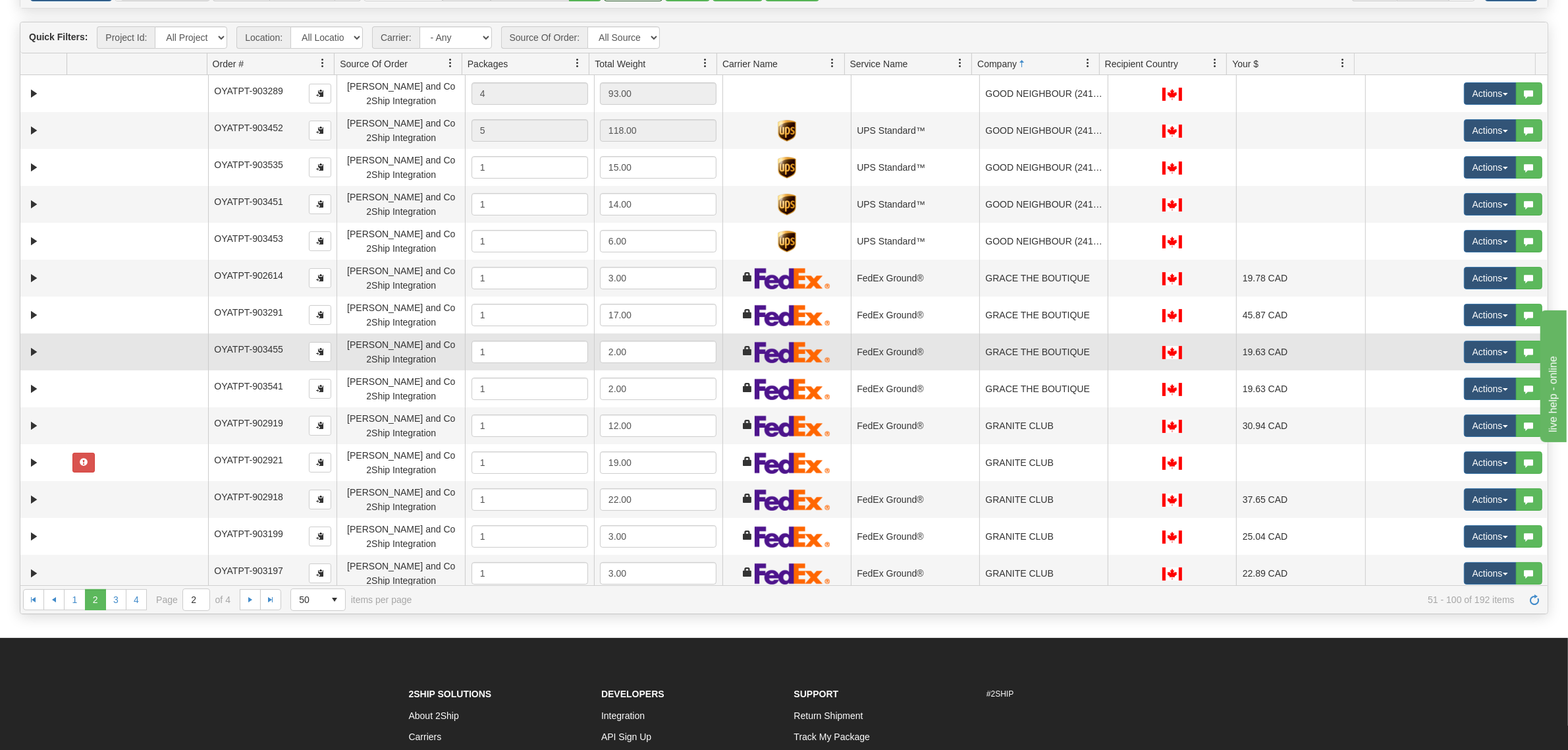
scroll to position [0, 0]
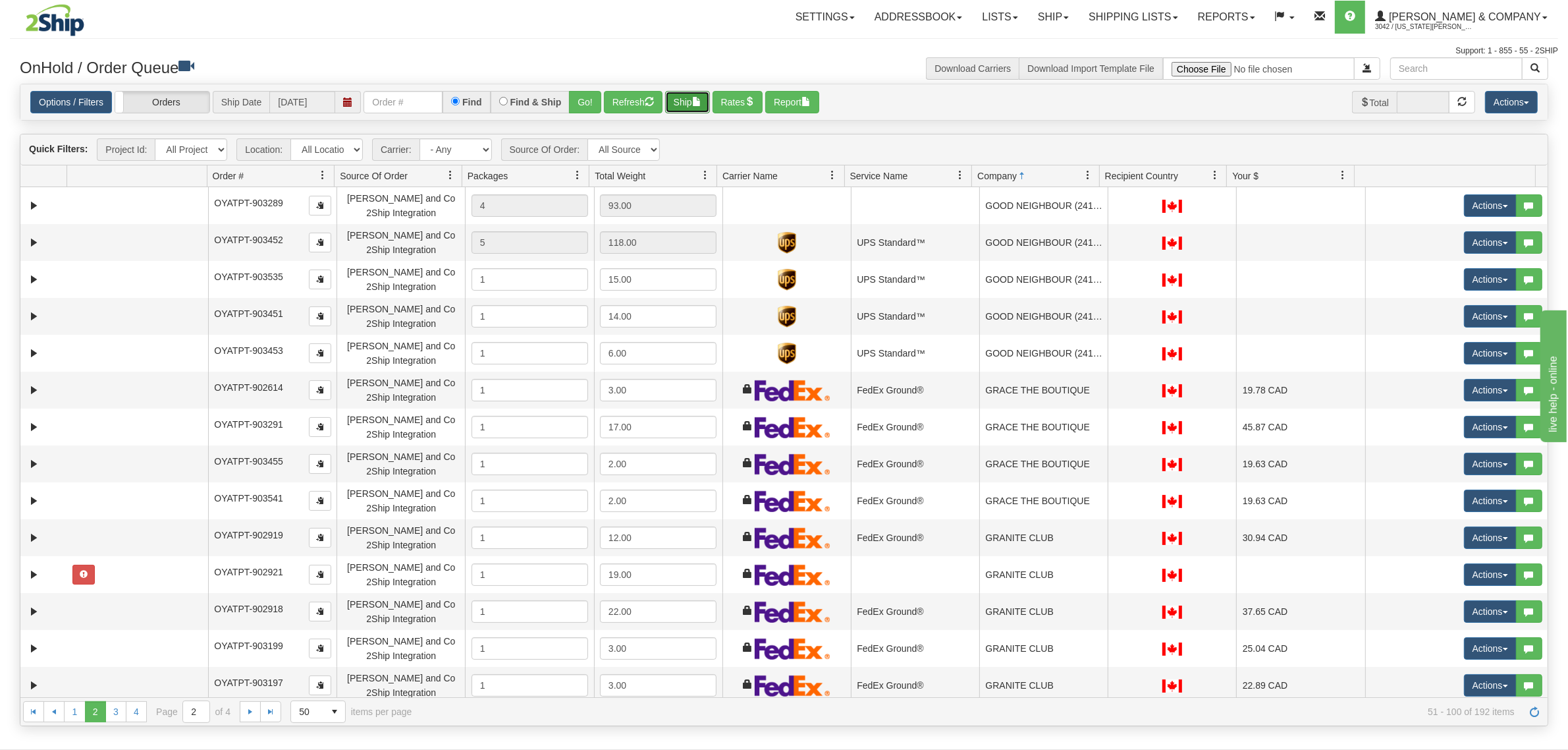
click at [692, 99] on button "Ship" at bounding box center [688, 102] width 45 height 22
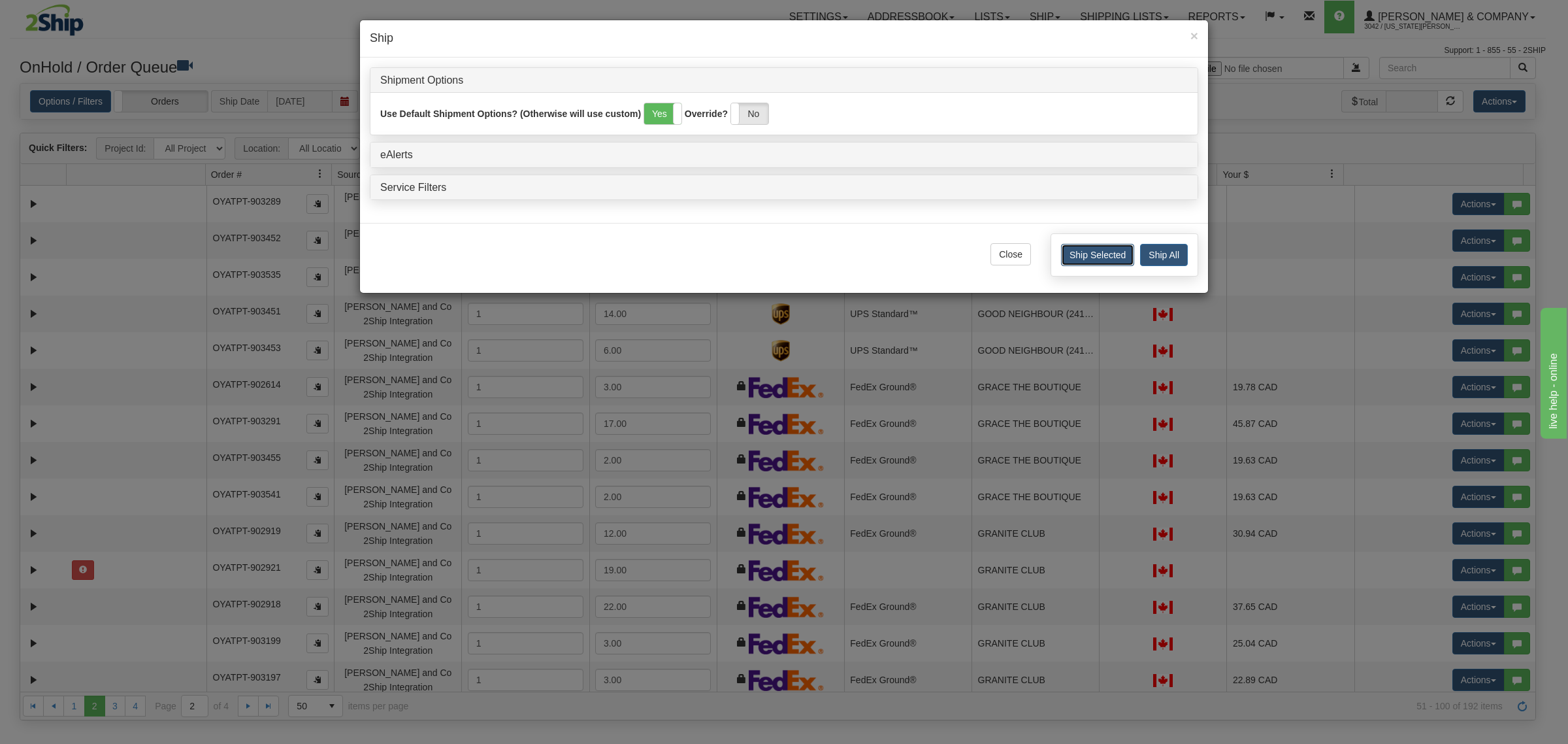
click at [1082, 260] on button "Ship Selected" at bounding box center [1098, 255] width 73 height 22
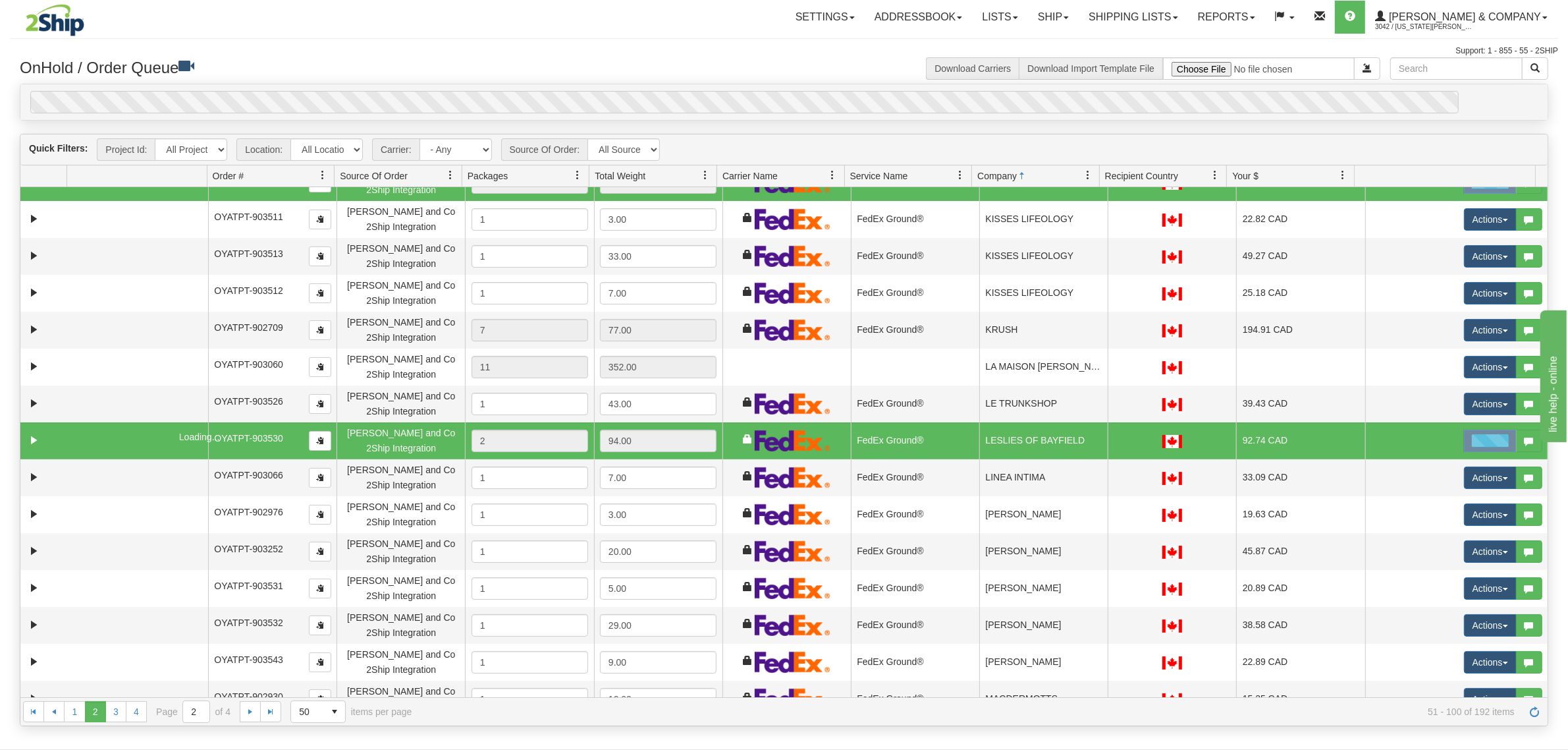
scroll to position [1235, 0]
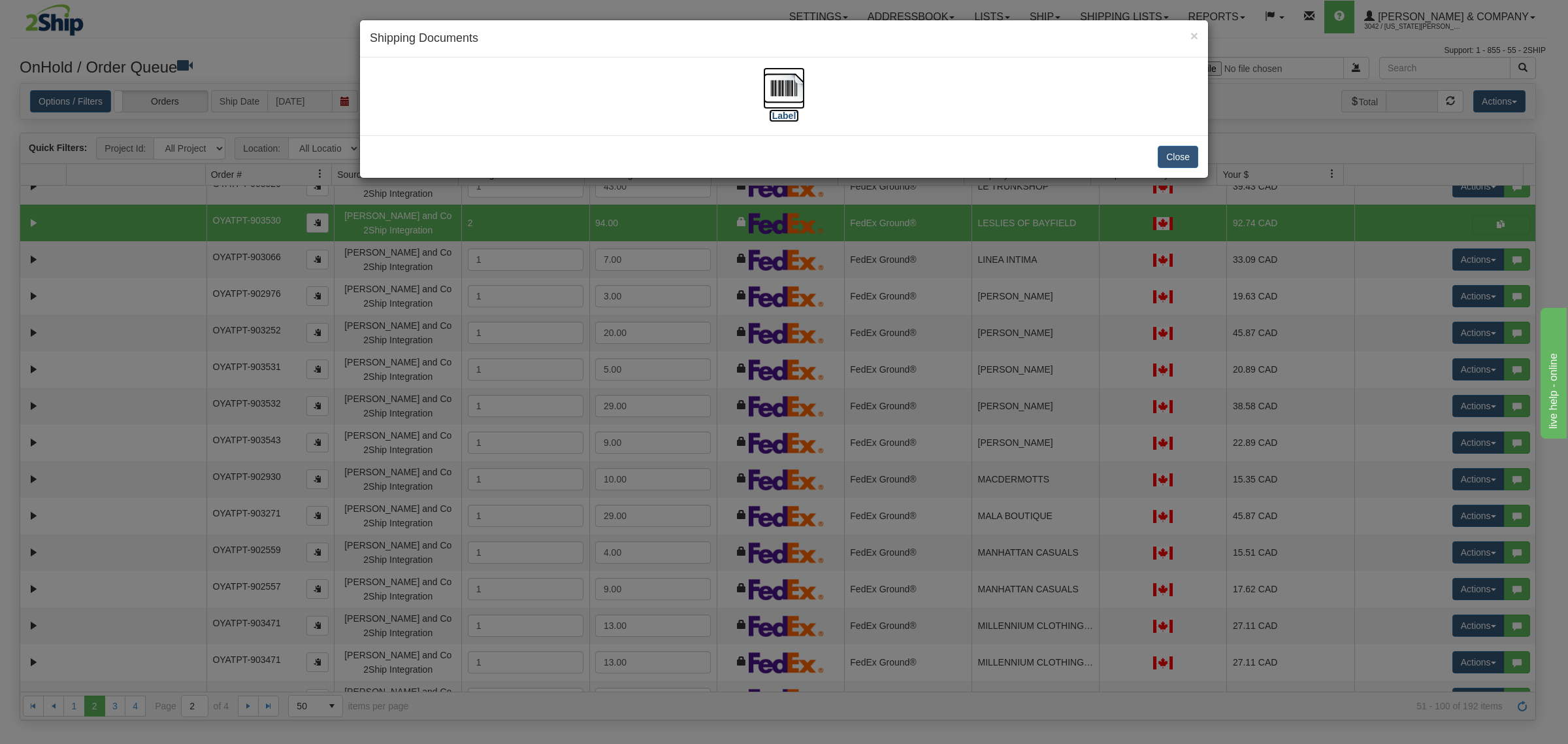
click at [780, 92] on img at bounding box center [784, 88] width 42 height 42
click at [1171, 152] on button "Close" at bounding box center [1177, 157] width 40 height 22
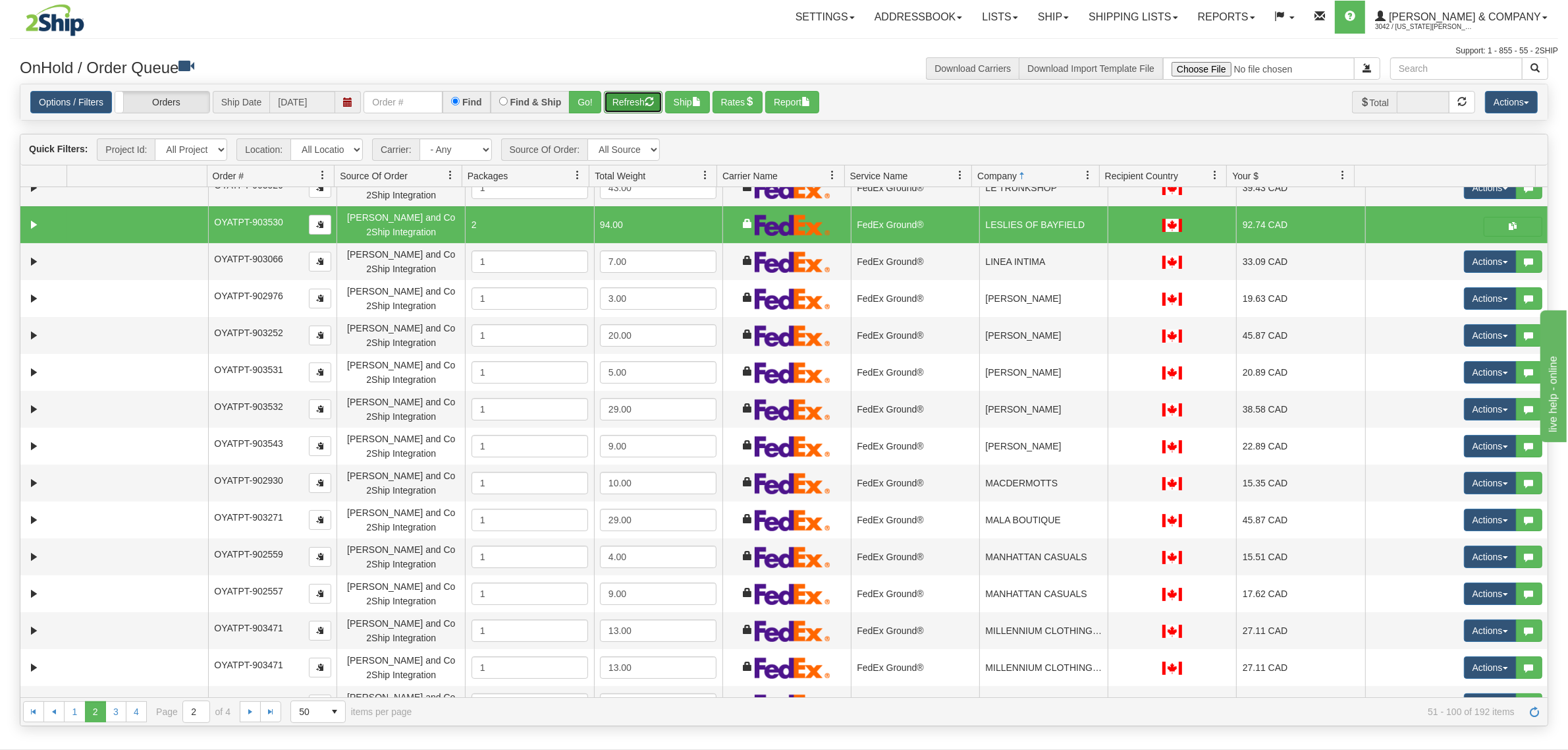
click at [629, 103] on button "Refresh" at bounding box center [633, 102] width 59 height 22
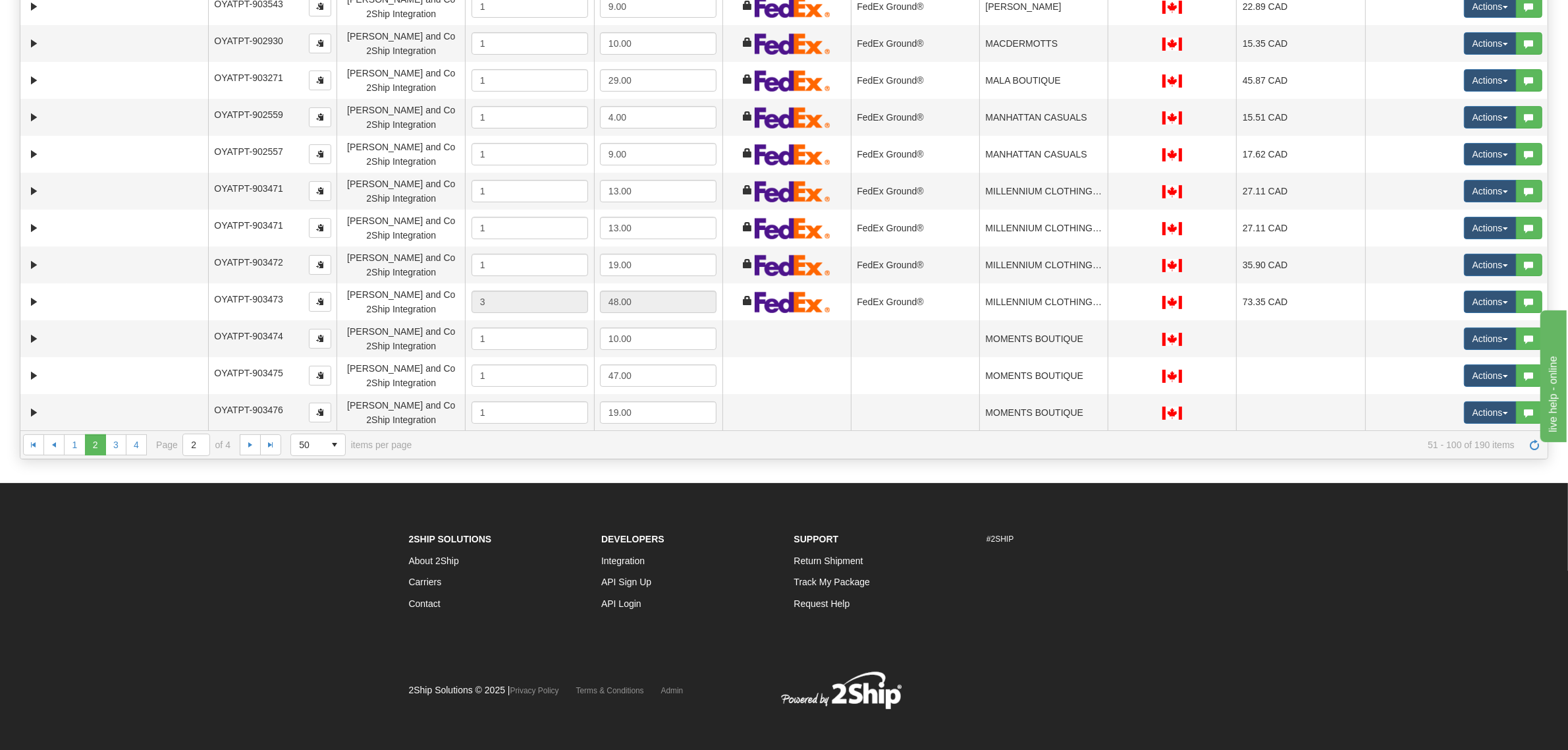
scroll to position [273, 0]
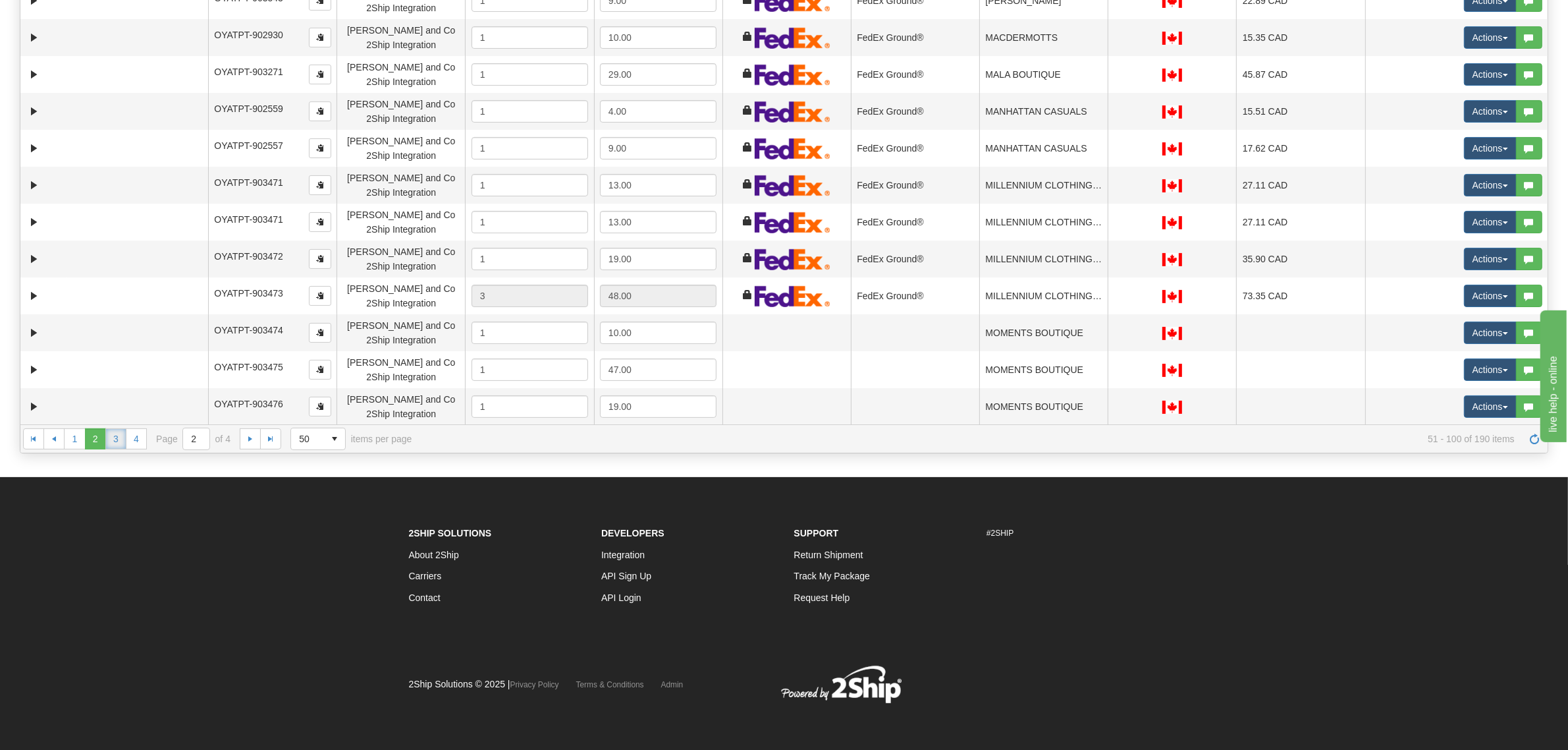
click at [116, 436] on link "3" at bounding box center [115, 438] width 21 height 21
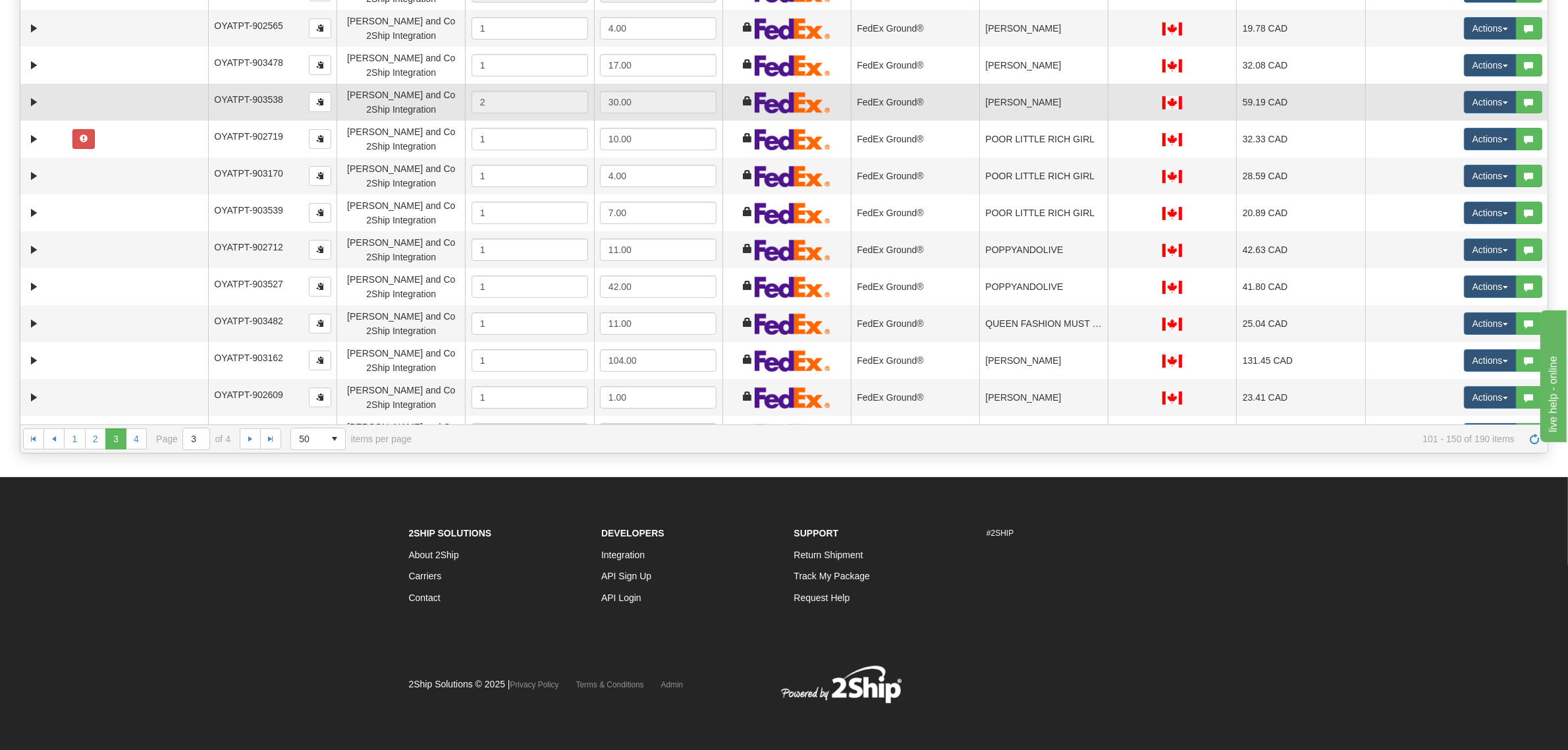
scroll to position [165, 0]
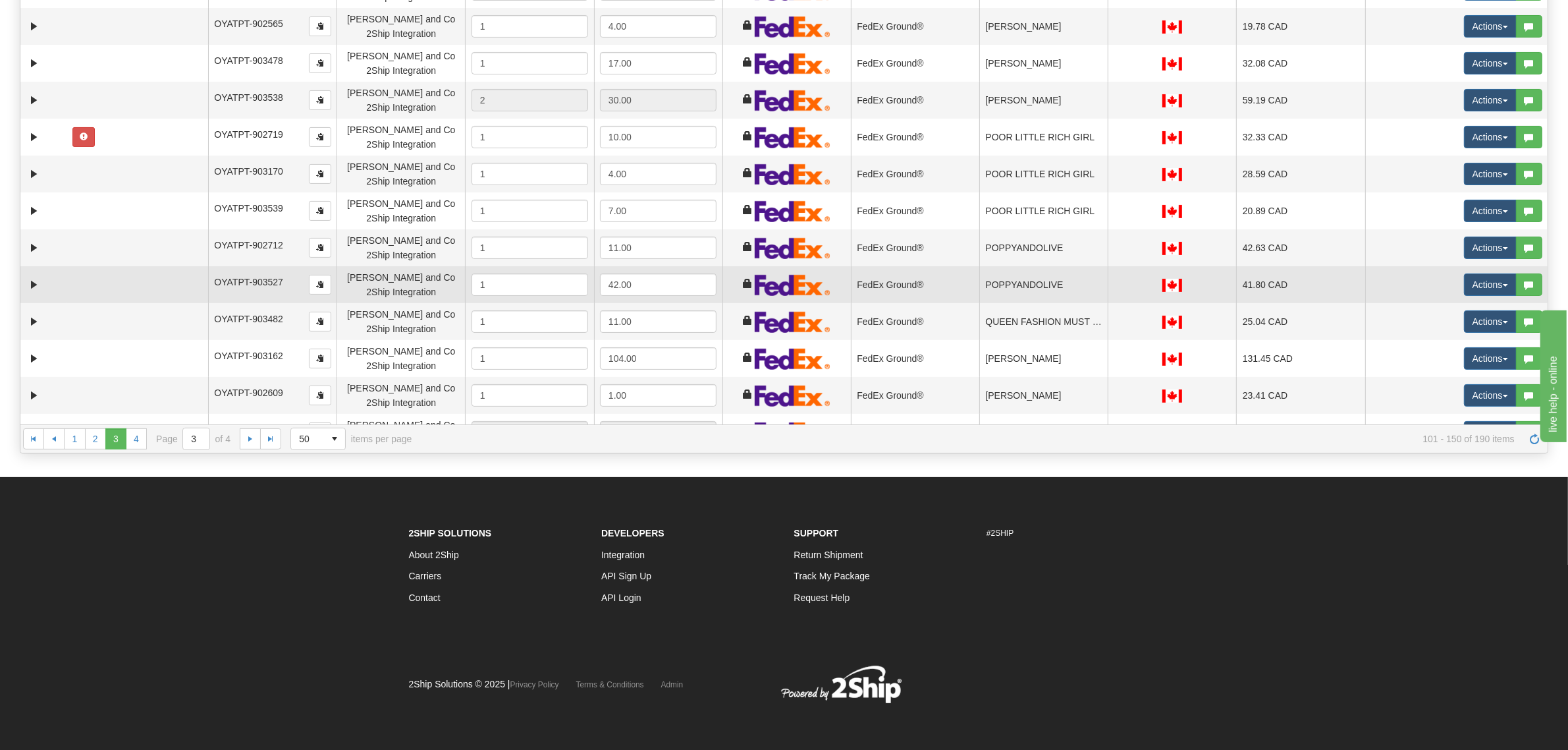
click at [1048, 280] on td "POPPYANDOLIVE" at bounding box center [1043, 285] width 128 height 37
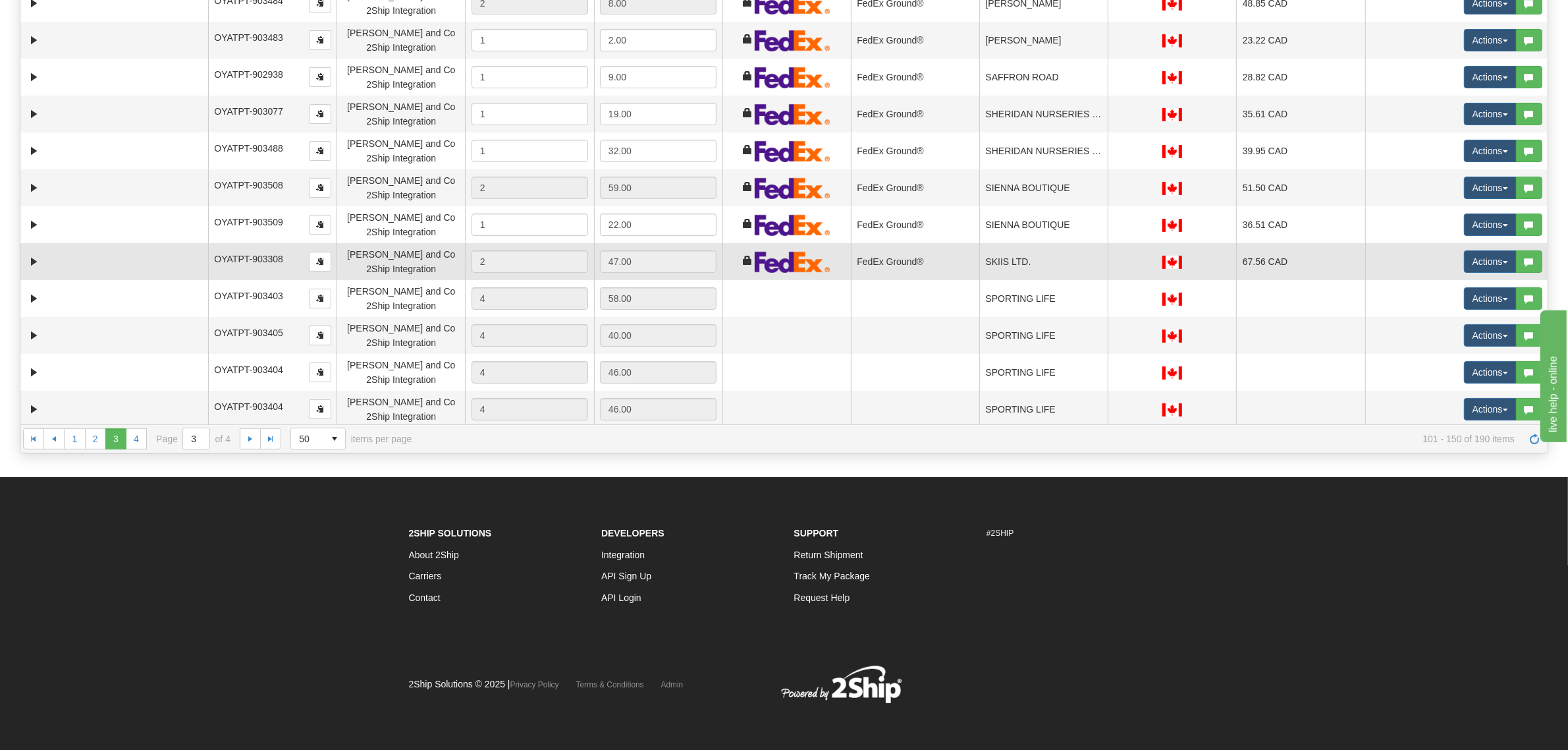
scroll to position [593, 0]
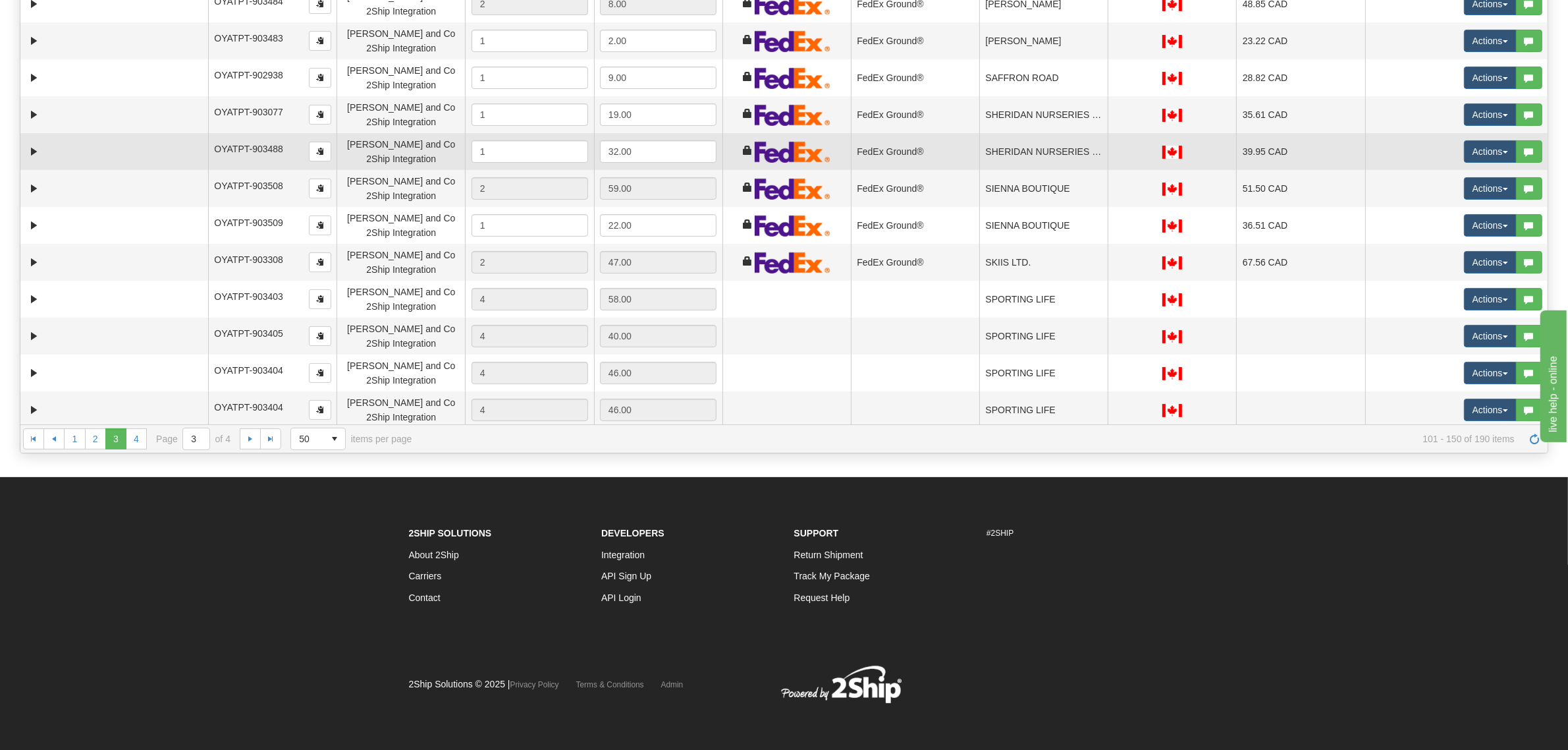
click at [1028, 156] on td "SHERIDAN NURSERIES LIMITED MISSISSAUGA/O" at bounding box center [1043, 151] width 128 height 37
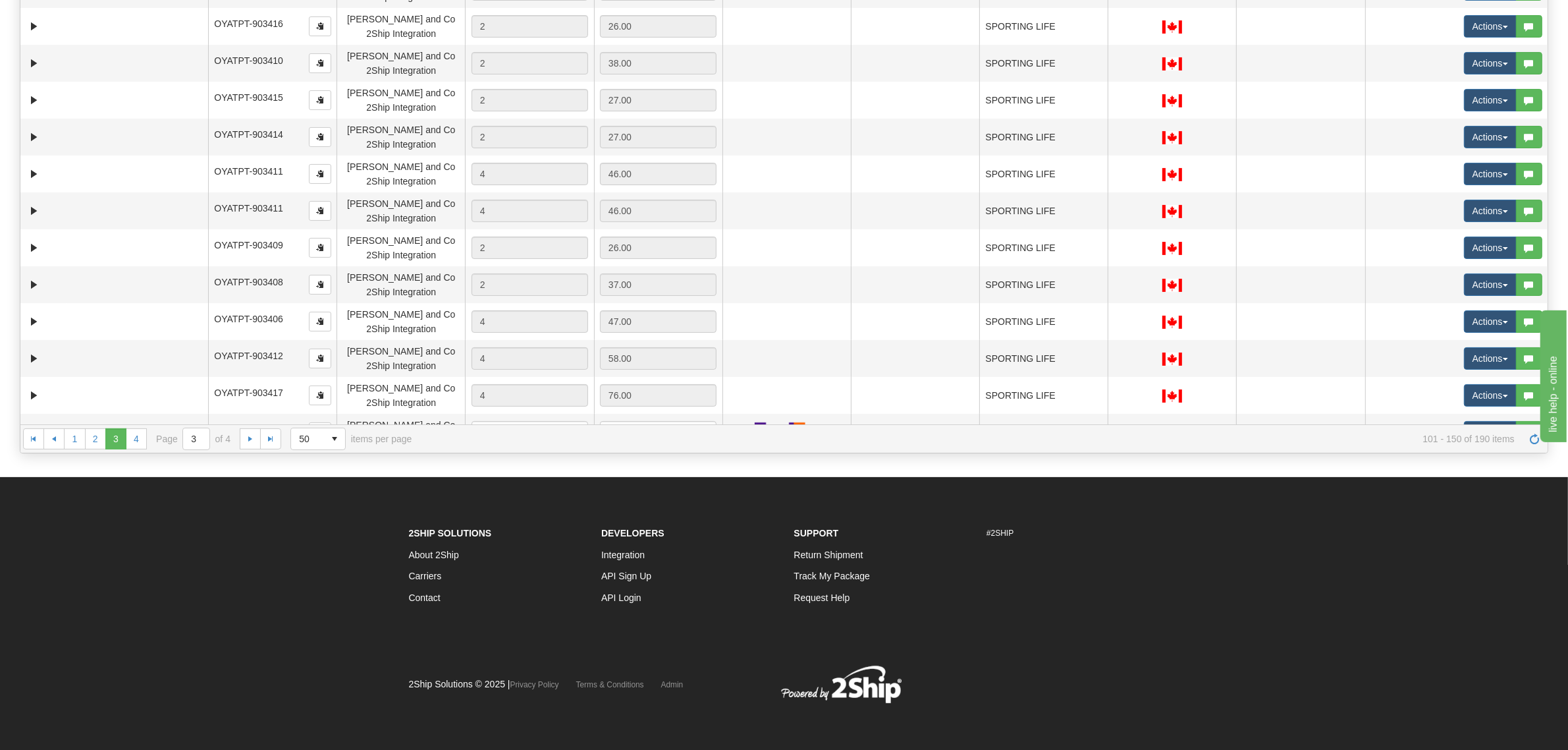
scroll to position [1334, 0]
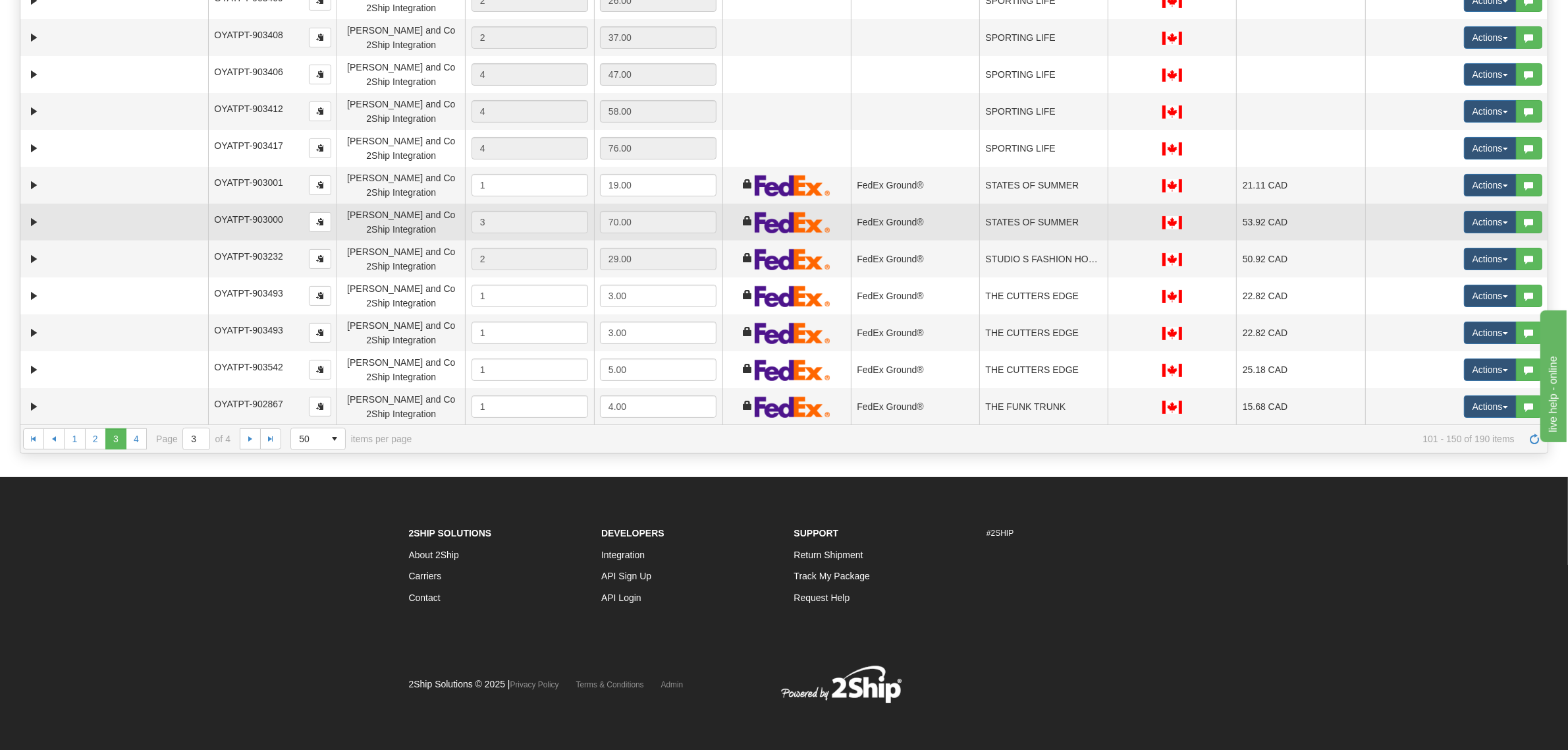
click at [1022, 219] on td "STATES OF SUMMER" at bounding box center [1043, 222] width 128 height 37
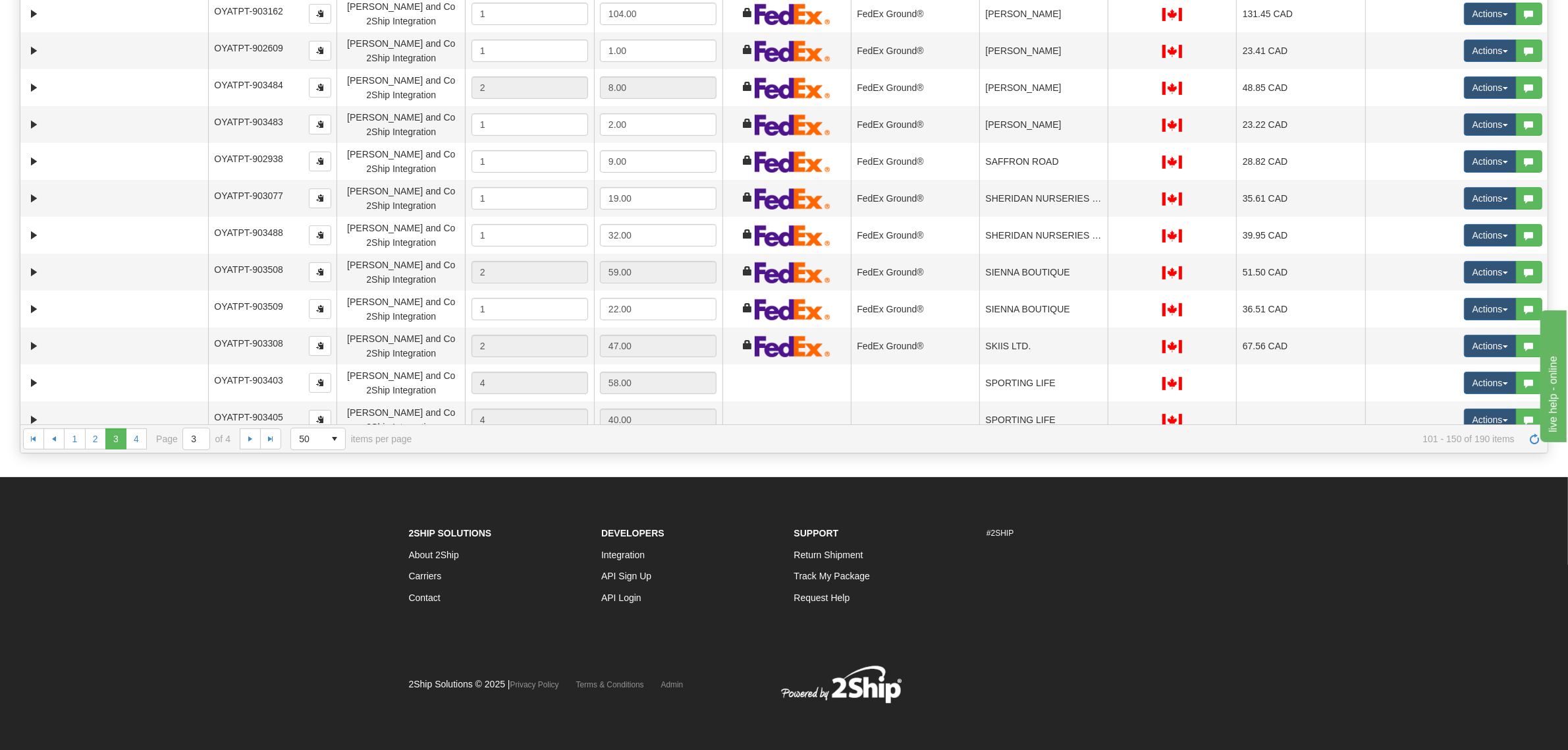
scroll to position [511, 0]
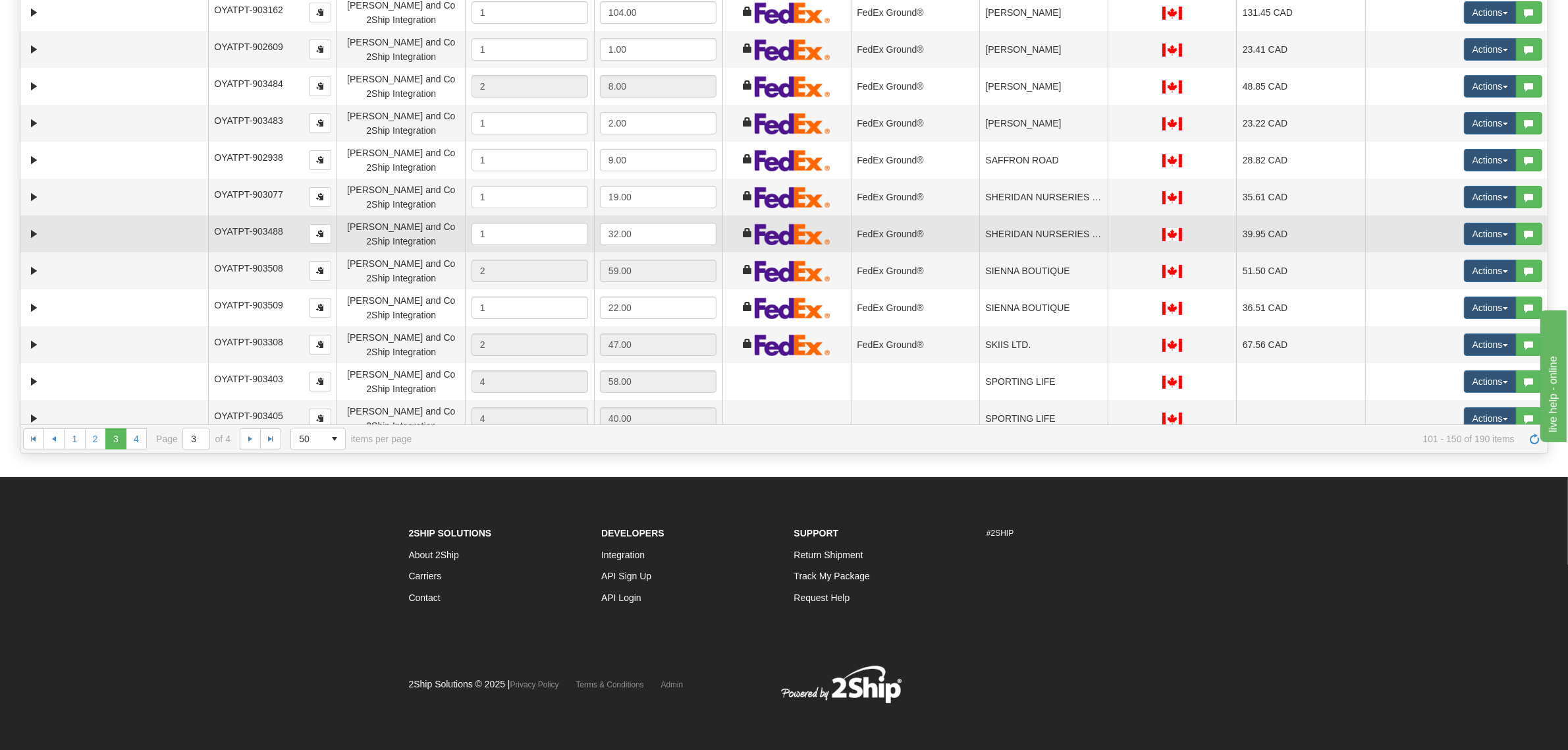
click at [1005, 218] on td "SHERIDAN NURSERIES LIMITED MISSISSAUGA/O" at bounding box center [1043, 233] width 128 height 37
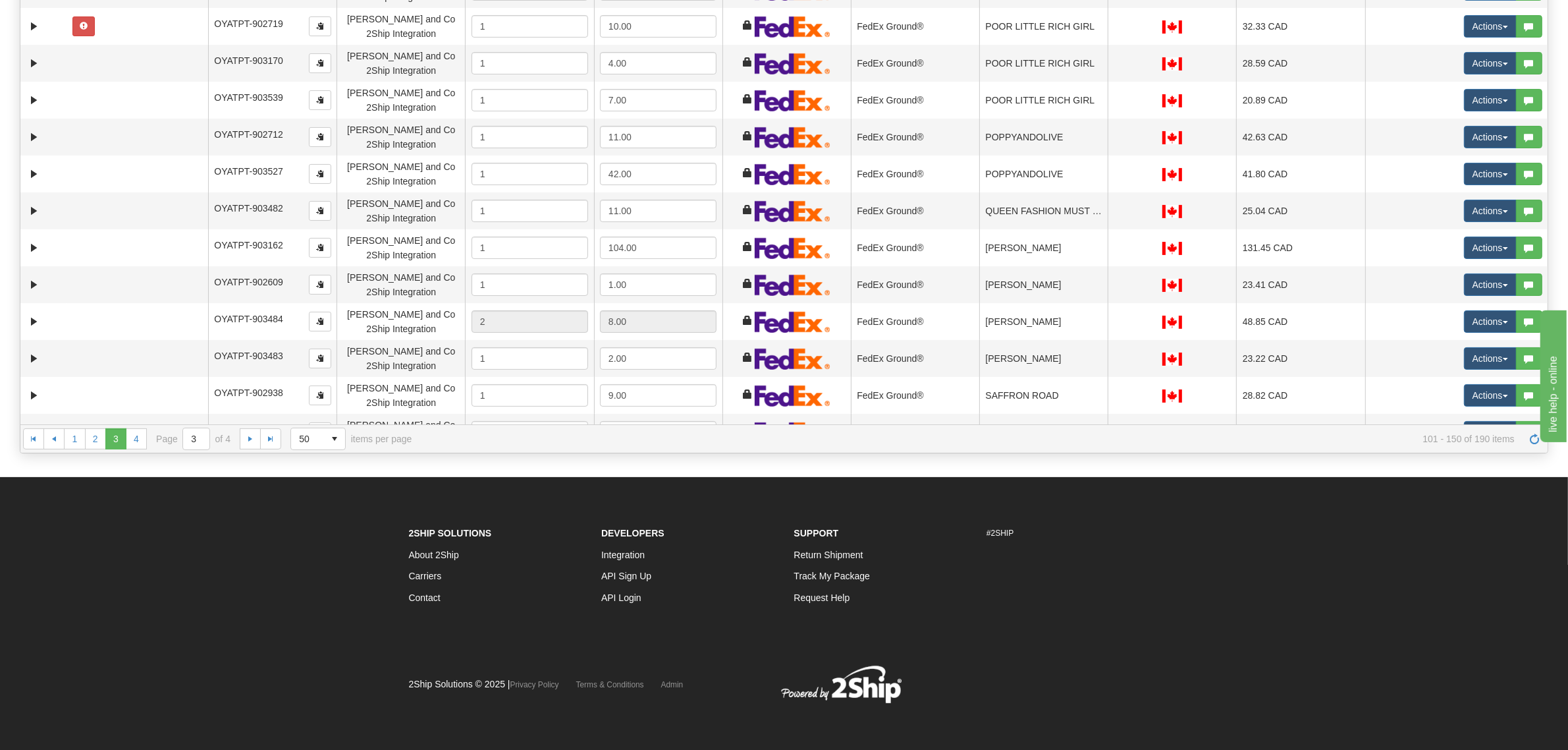
scroll to position [181, 0]
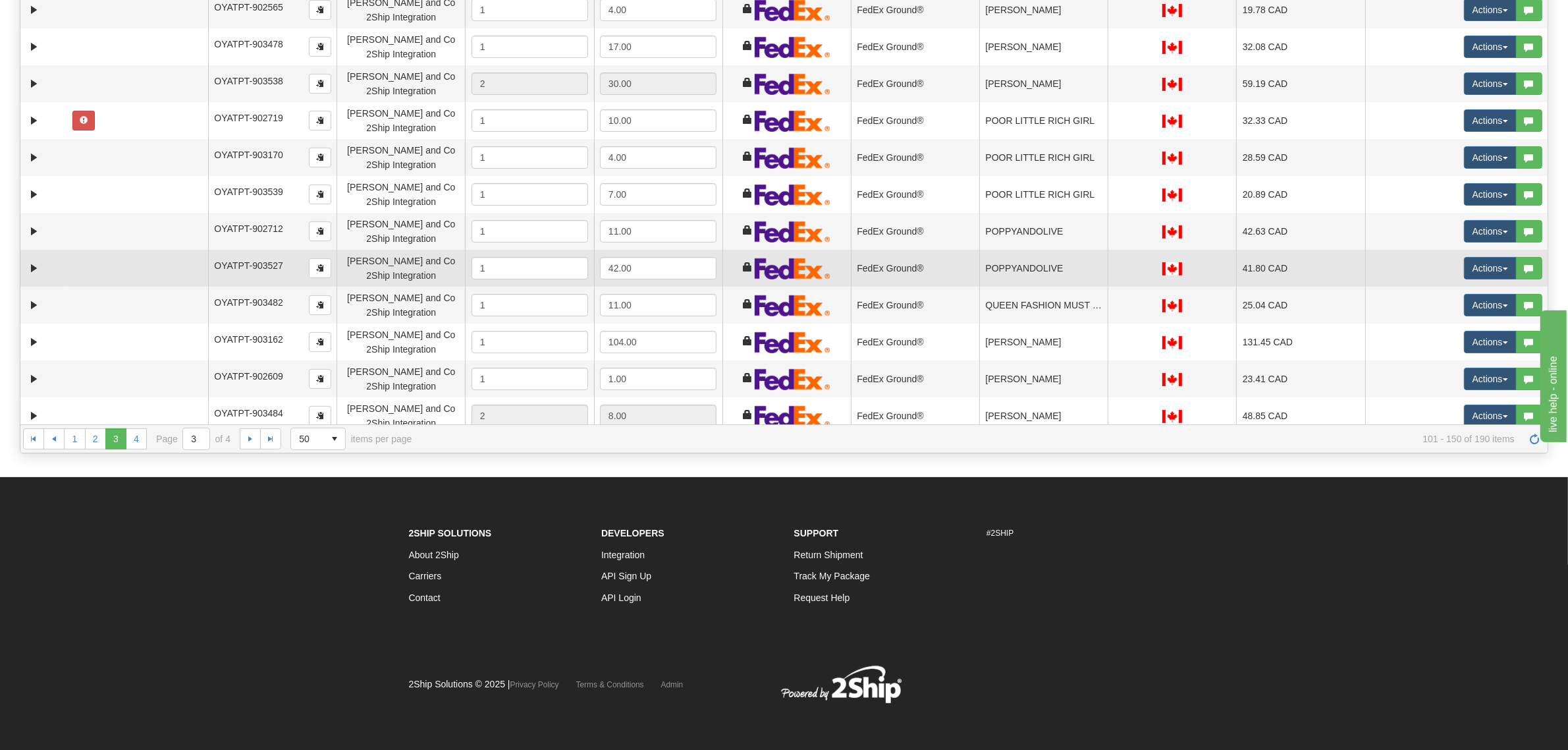
click at [1026, 257] on td "POPPYANDOLIVE" at bounding box center [1043, 268] width 128 height 37
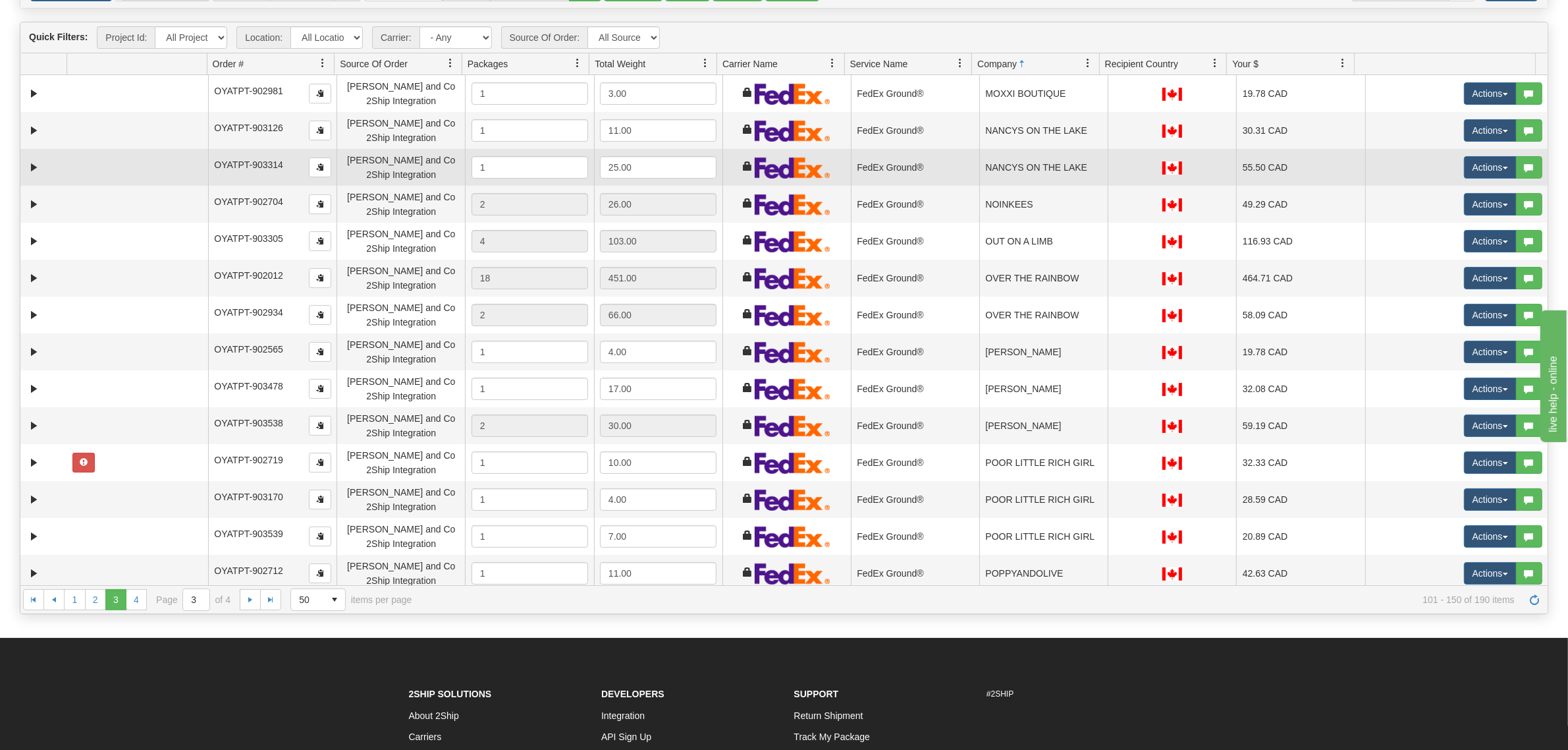
scroll to position [0, 0]
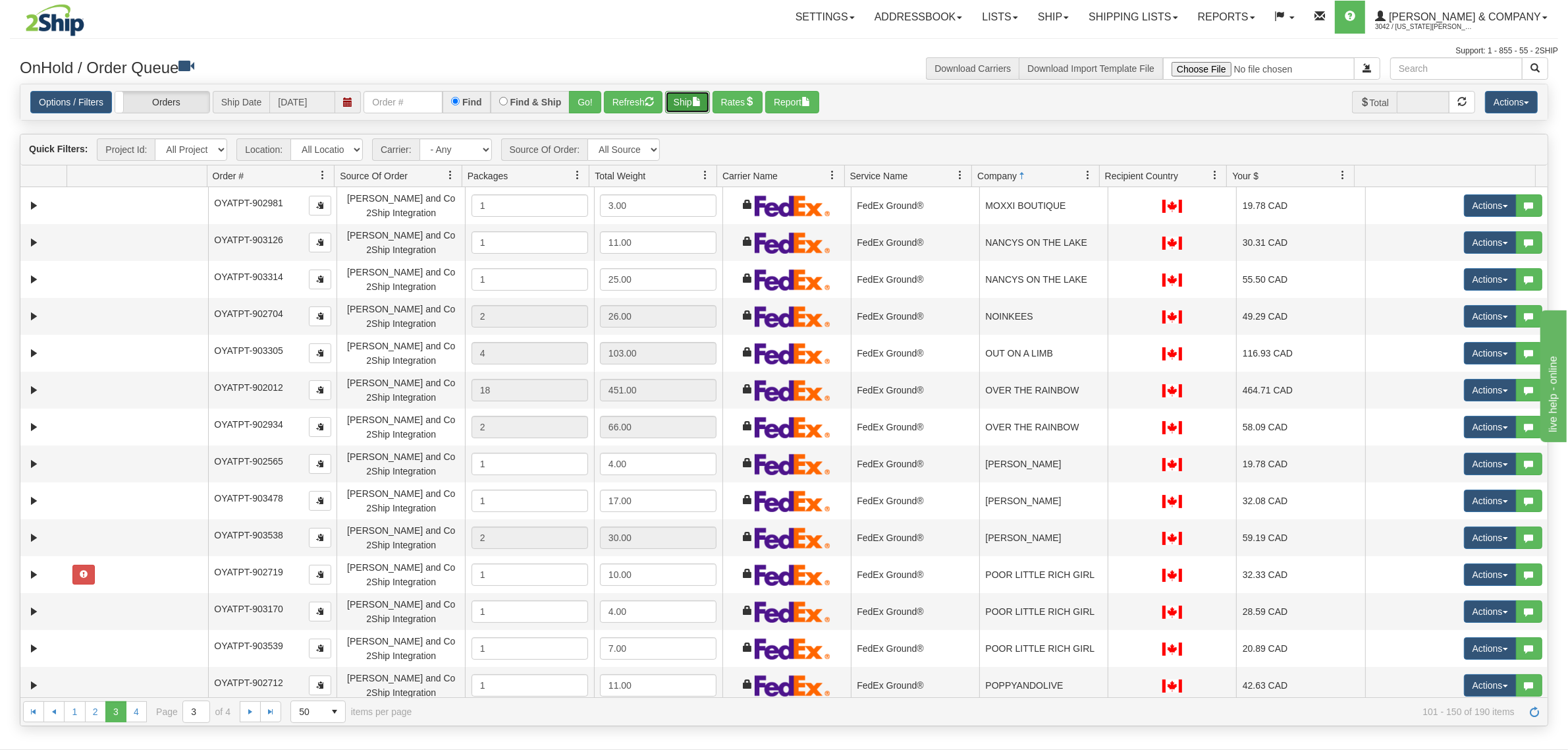
click at [693, 102] on button "Ship" at bounding box center [688, 102] width 45 height 22
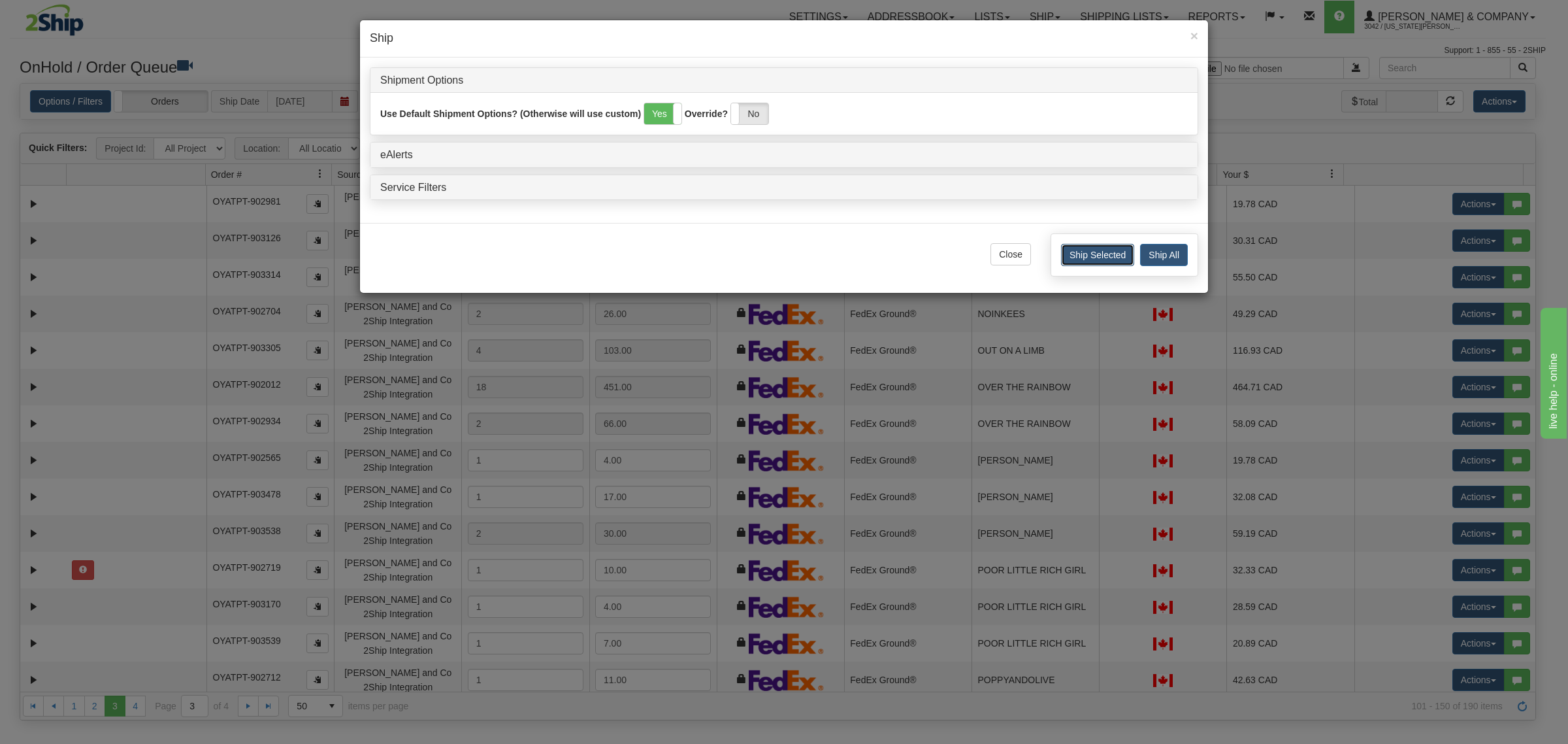
click at [1078, 261] on button "Ship Selected" at bounding box center [1098, 255] width 73 height 22
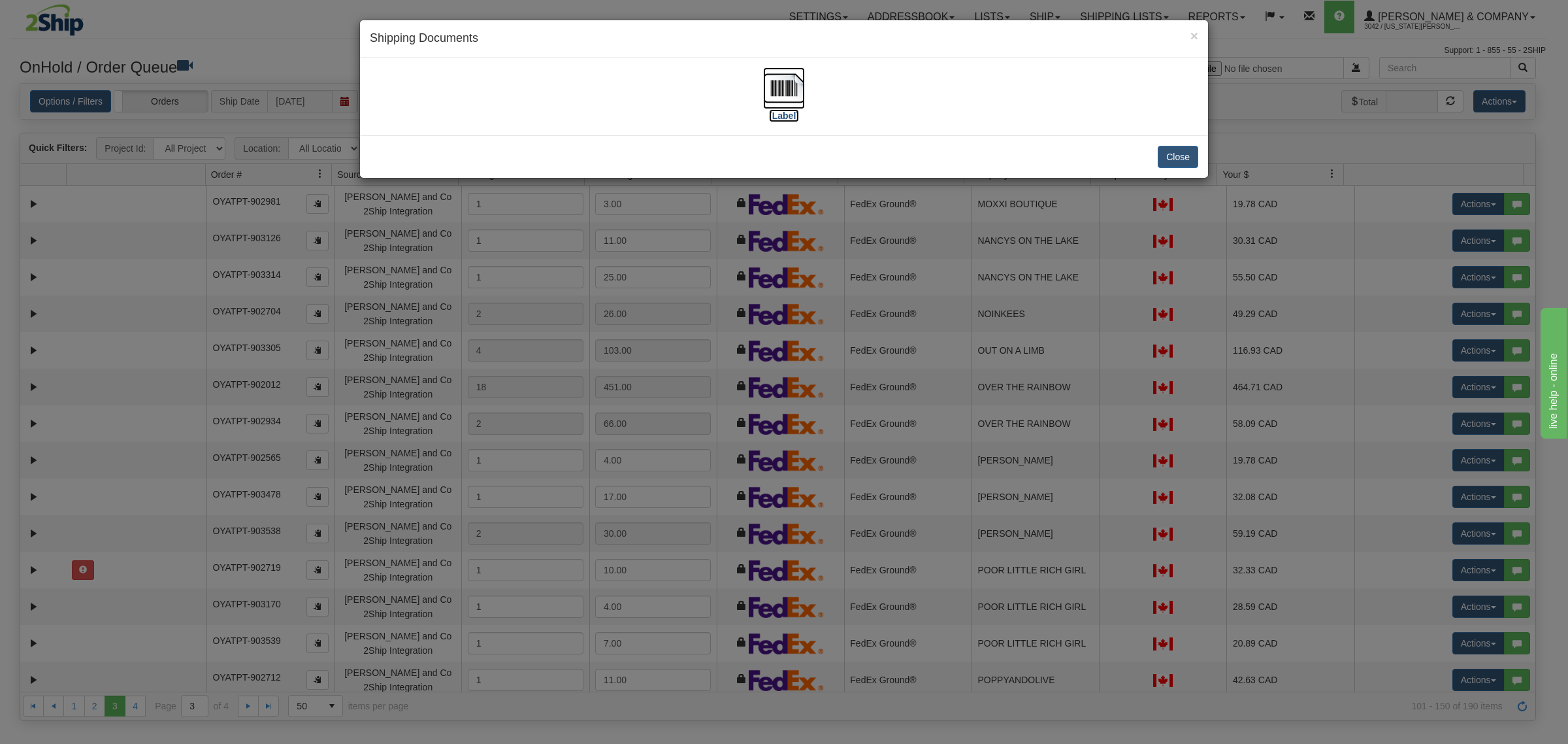
click at [790, 90] on img at bounding box center [784, 88] width 42 height 42
click at [1180, 148] on button "Close" at bounding box center [1177, 157] width 40 height 22
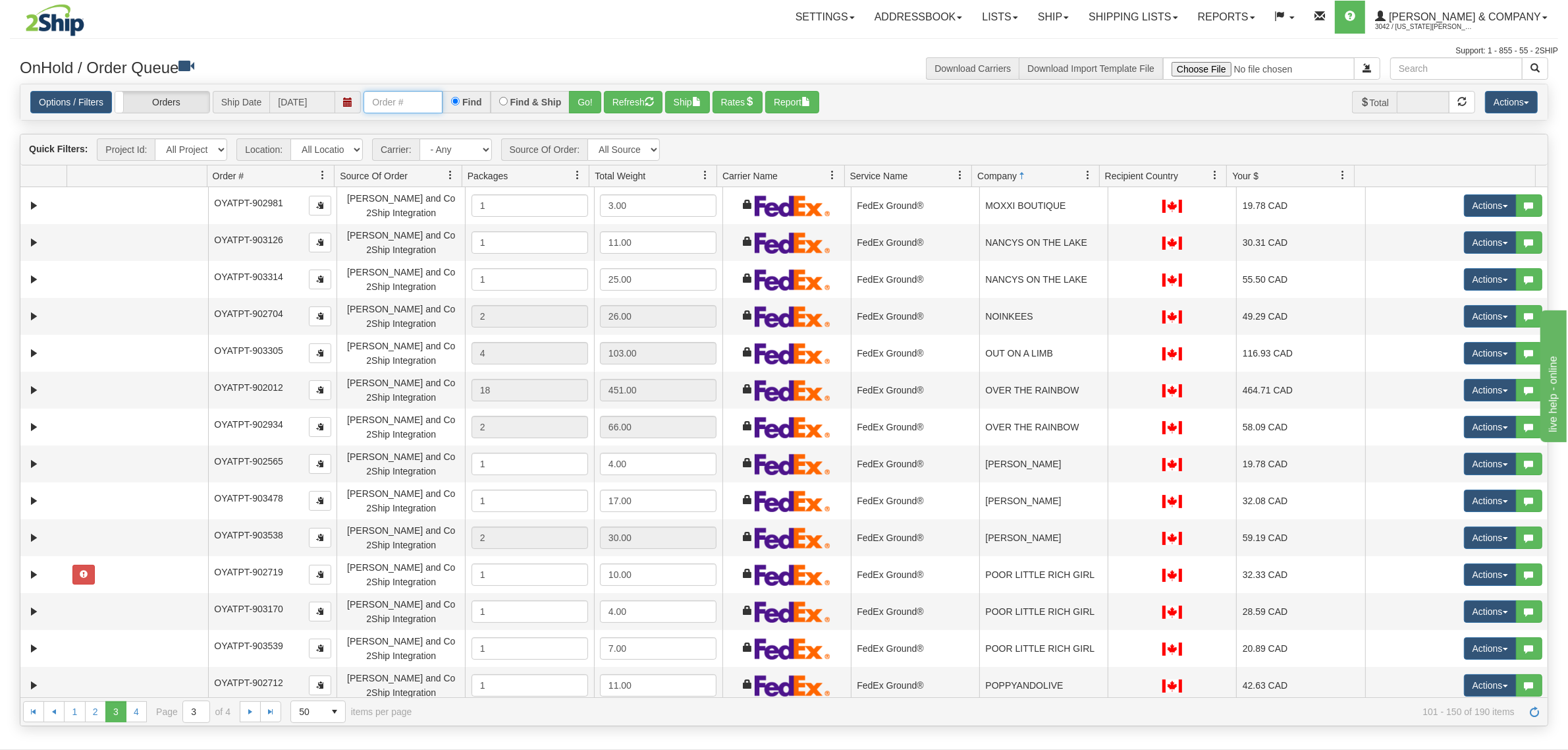
click at [391, 108] on input "text" at bounding box center [403, 102] width 79 height 22
click at [572, 101] on button "Go!" at bounding box center [585, 102] width 32 height 22
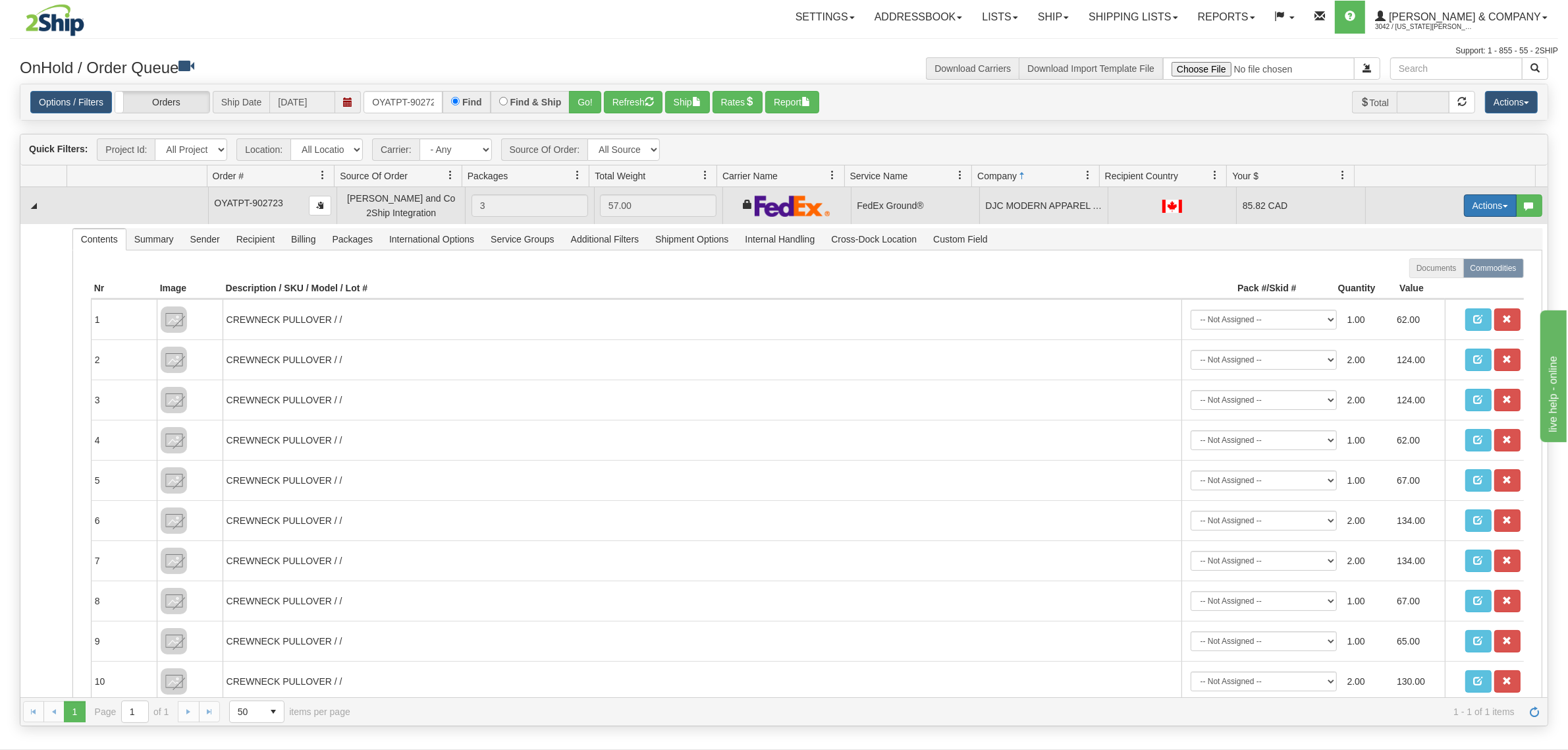
click at [1464, 209] on button "Actions" at bounding box center [1490, 205] width 53 height 22
click at [1430, 281] on span "Ship" at bounding box center [1437, 281] width 27 height 11
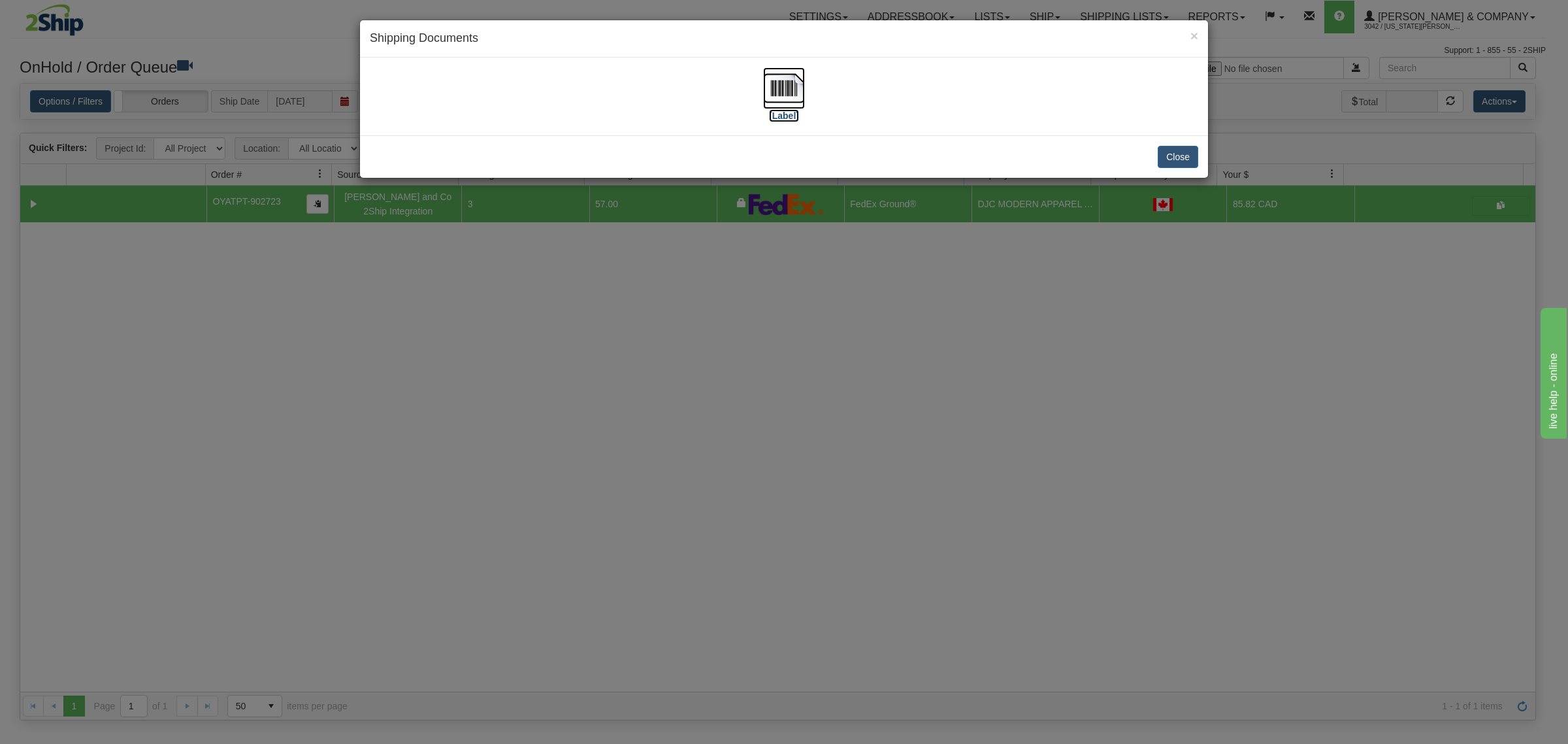
click at [775, 89] on img at bounding box center [784, 88] width 42 height 42
click at [1177, 157] on button "Close" at bounding box center [1177, 157] width 40 height 22
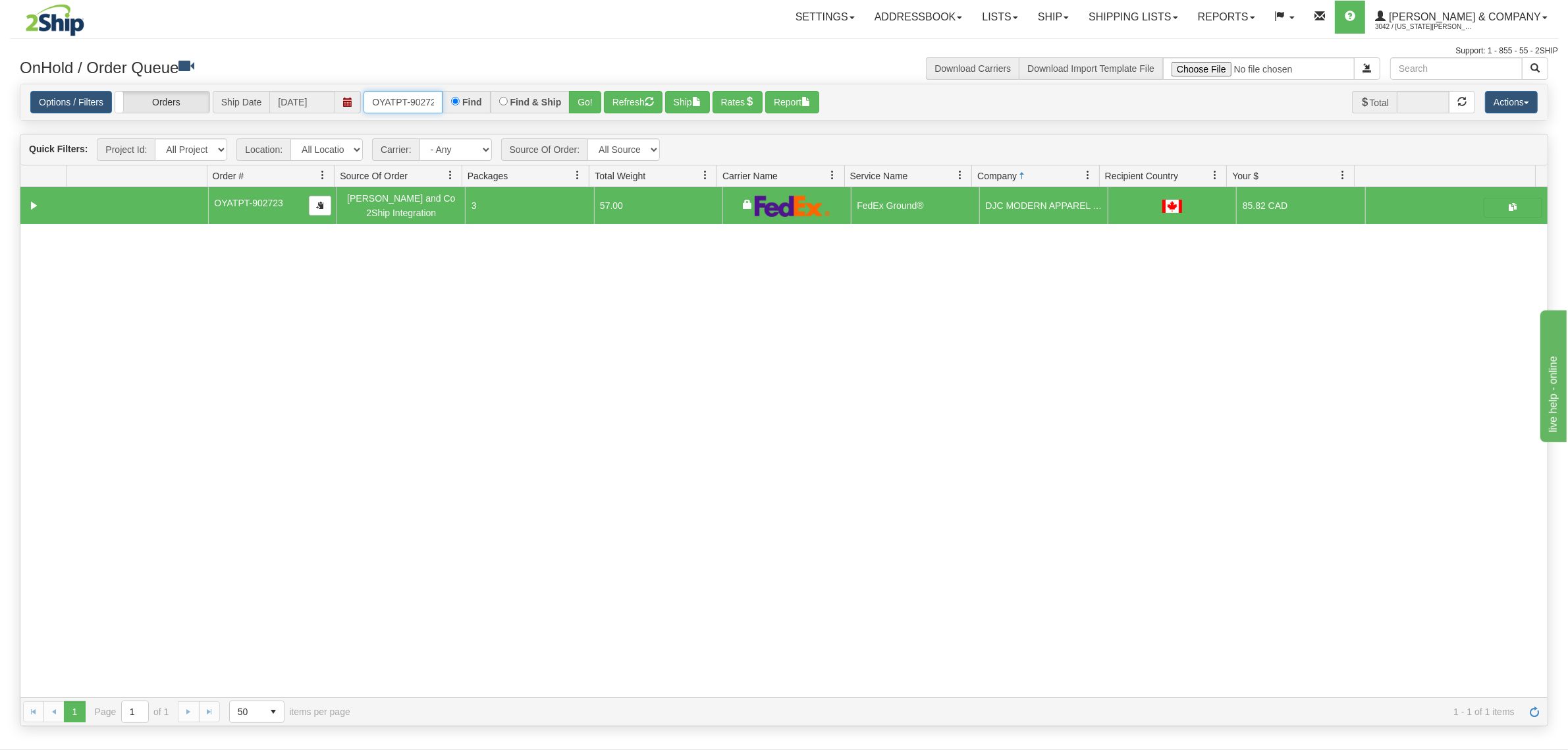
click at [399, 107] on input "OYATPT-902723" at bounding box center [403, 102] width 79 height 22
click at [407, 102] on input "OYATPT-902723" at bounding box center [403, 102] width 79 height 22
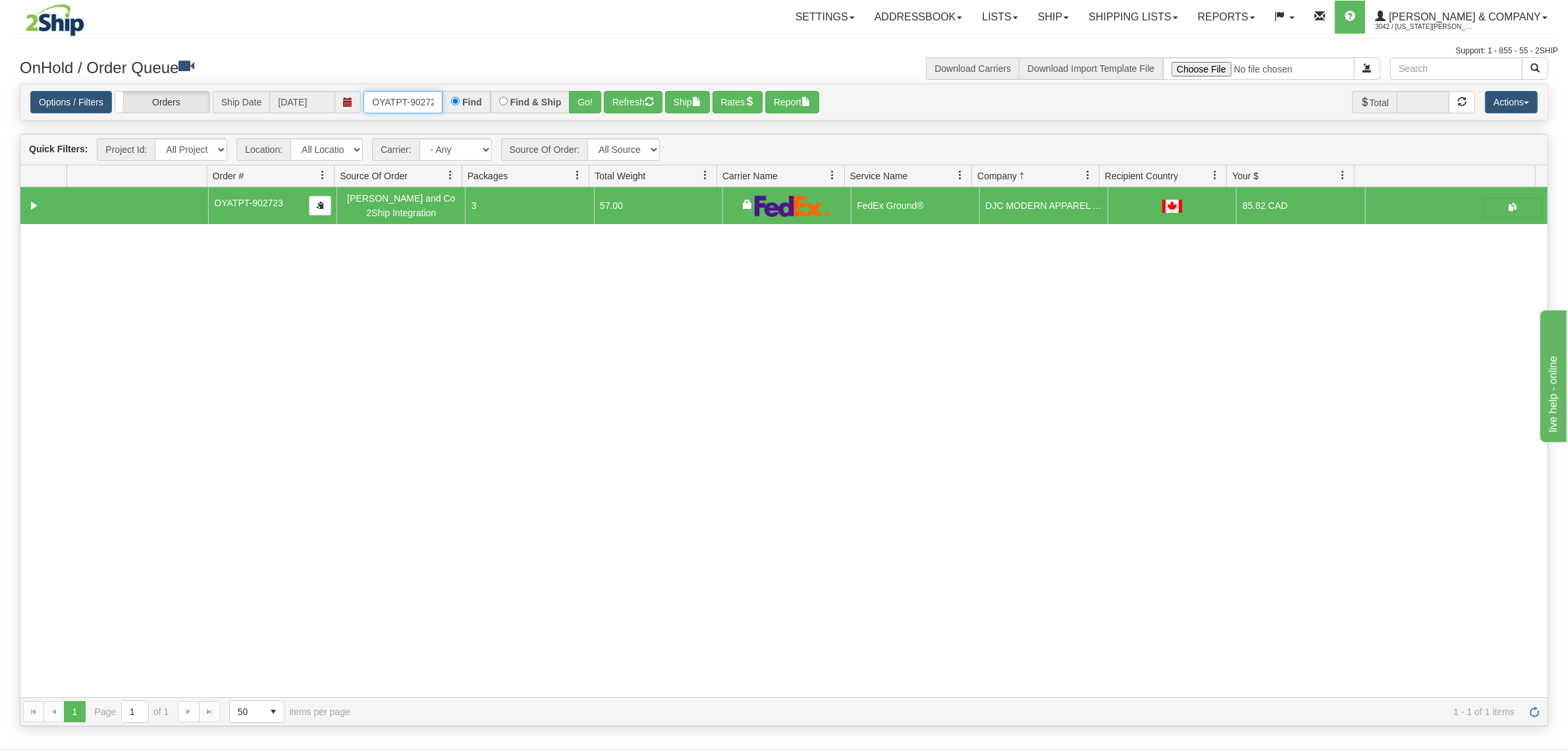
click at [407, 102] on input "OYATPT-902723" at bounding box center [403, 102] width 79 height 22
click at [597, 96] on button "Go!" at bounding box center [585, 102] width 32 height 22
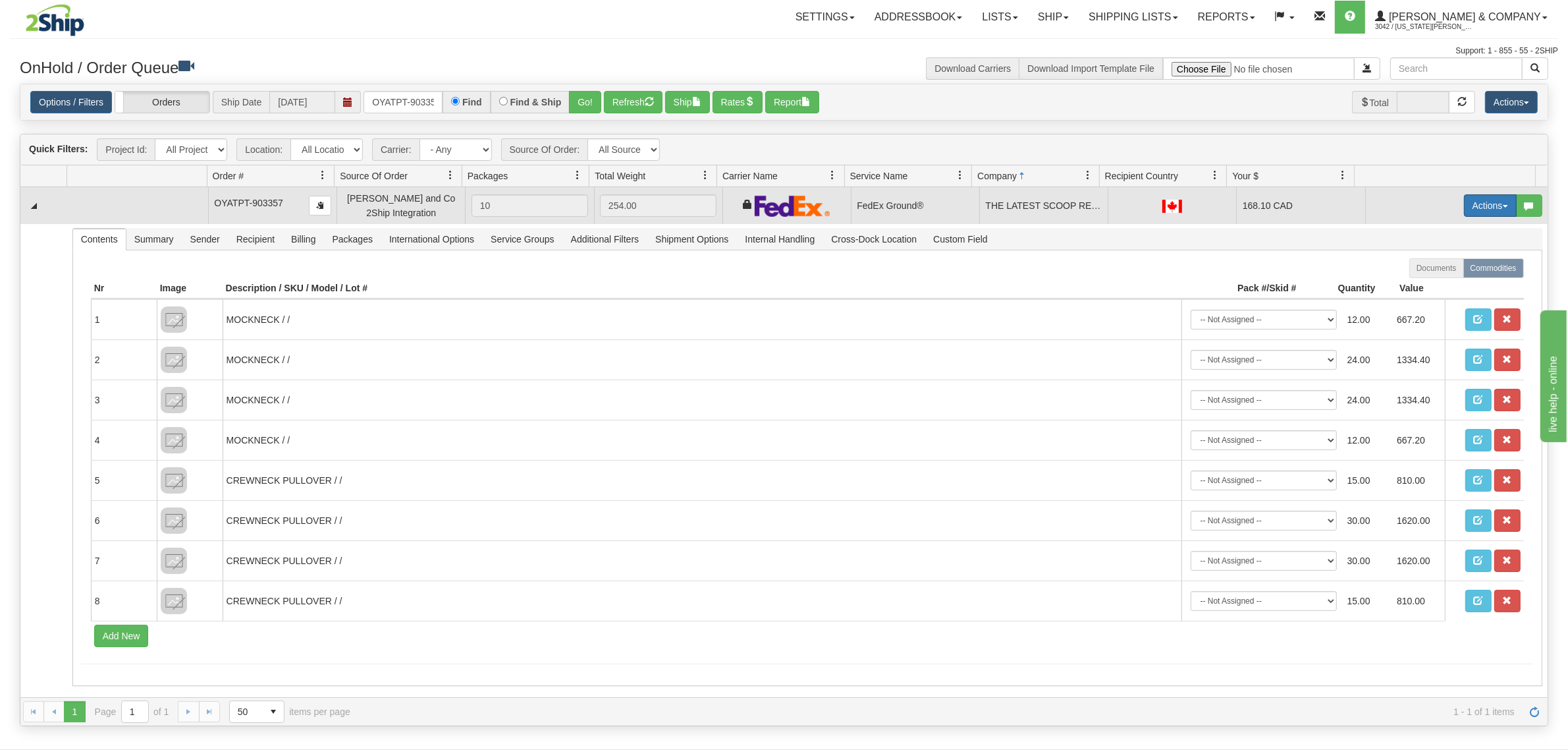
click at [1464, 214] on button "Actions" at bounding box center [1490, 205] width 53 height 22
click at [1424, 285] on span "Ship" at bounding box center [1437, 281] width 27 height 11
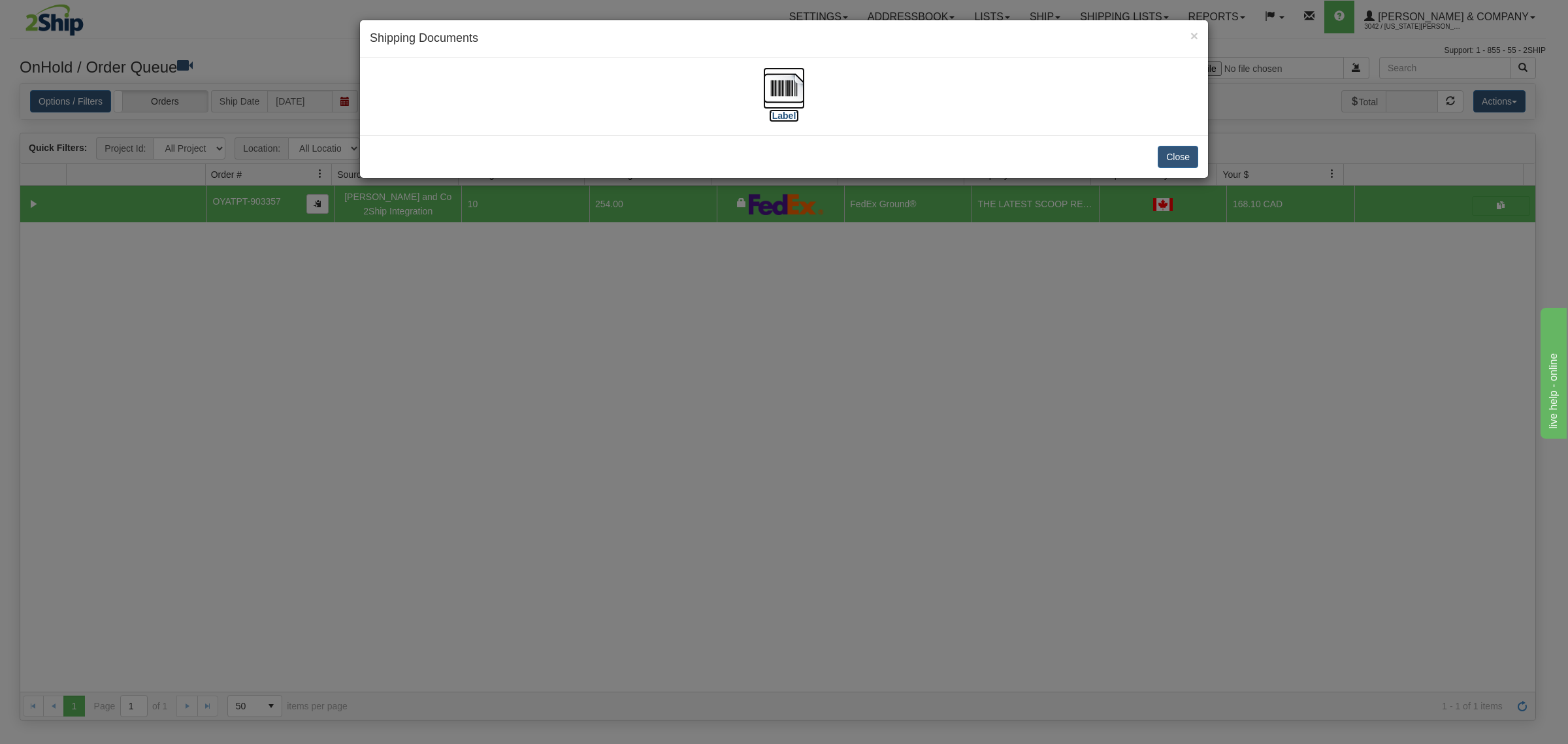
click at [782, 86] on img at bounding box center [784, 88] width 42 height 42
click at [1171, 157] on button "Close" at bounding box center [1177, 157] width 40 height 22
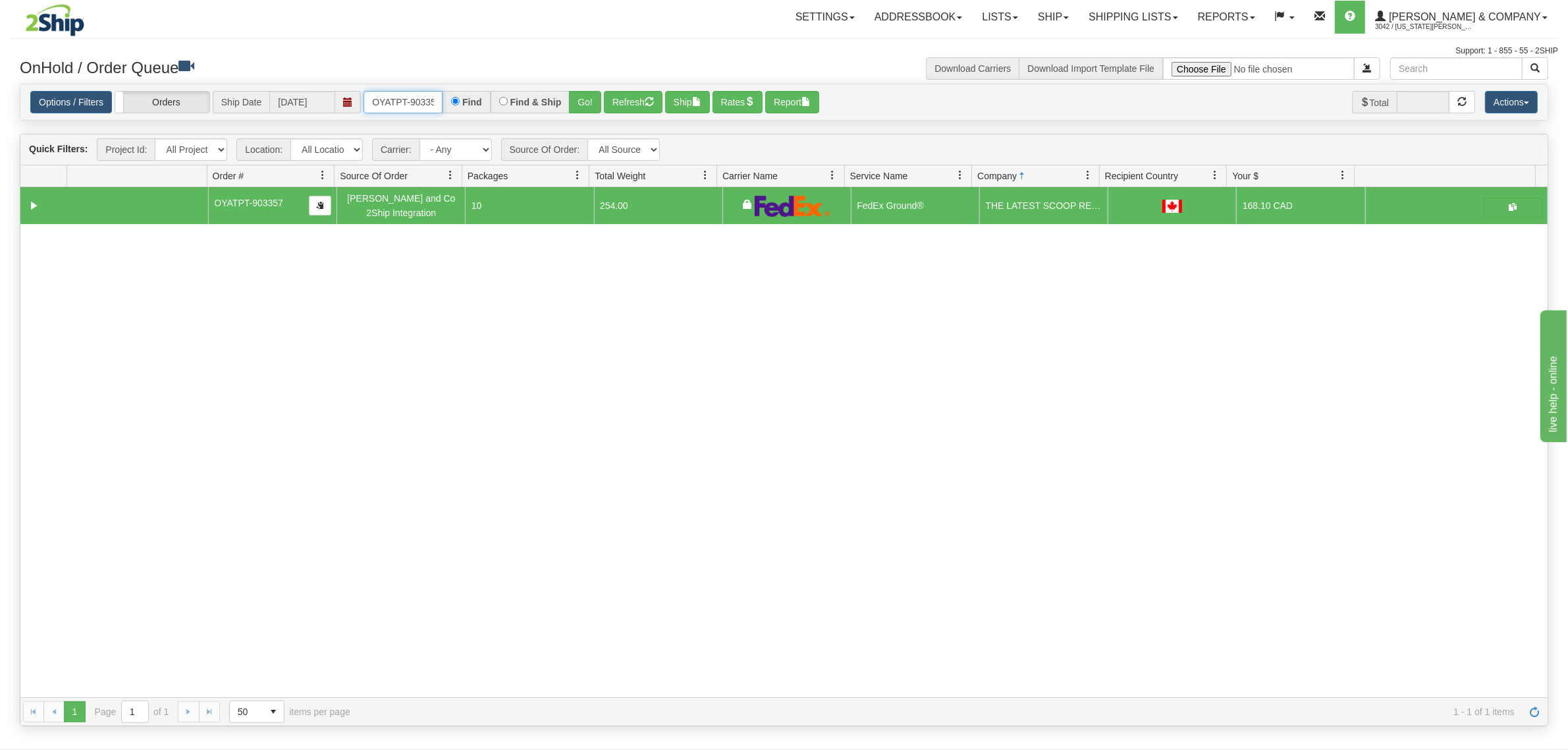
click at [396, 108] on input "OYATPT-903357" at bounding box center [403, 102] width 79 height 22
type input "OYATPT-903488"
click at [592, 94] on button "Go!" at bounding box center [585, 102] width 32 height 22
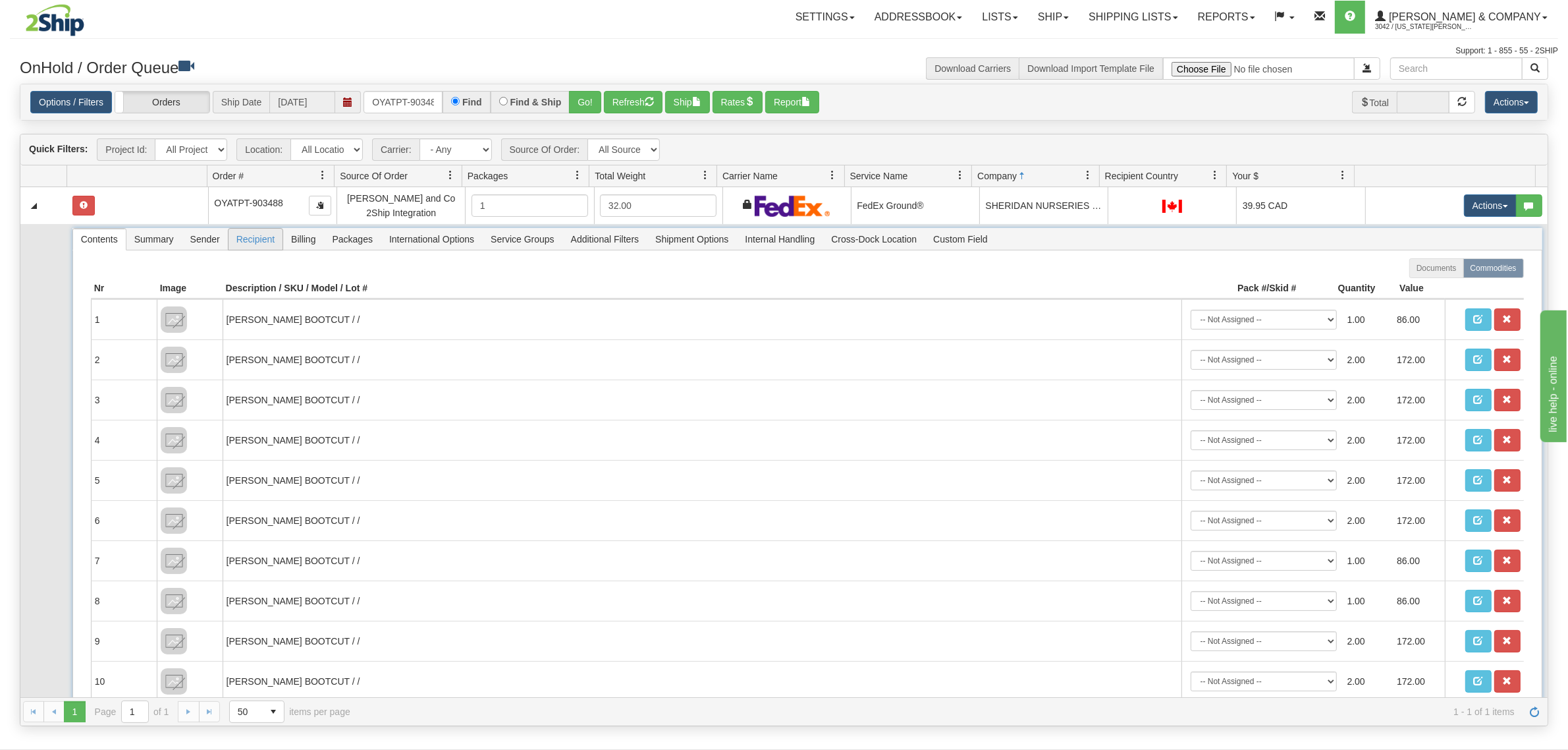
click at [275, 246] on span "Recipient" at bounding box center [255, 238] width 54 height 21
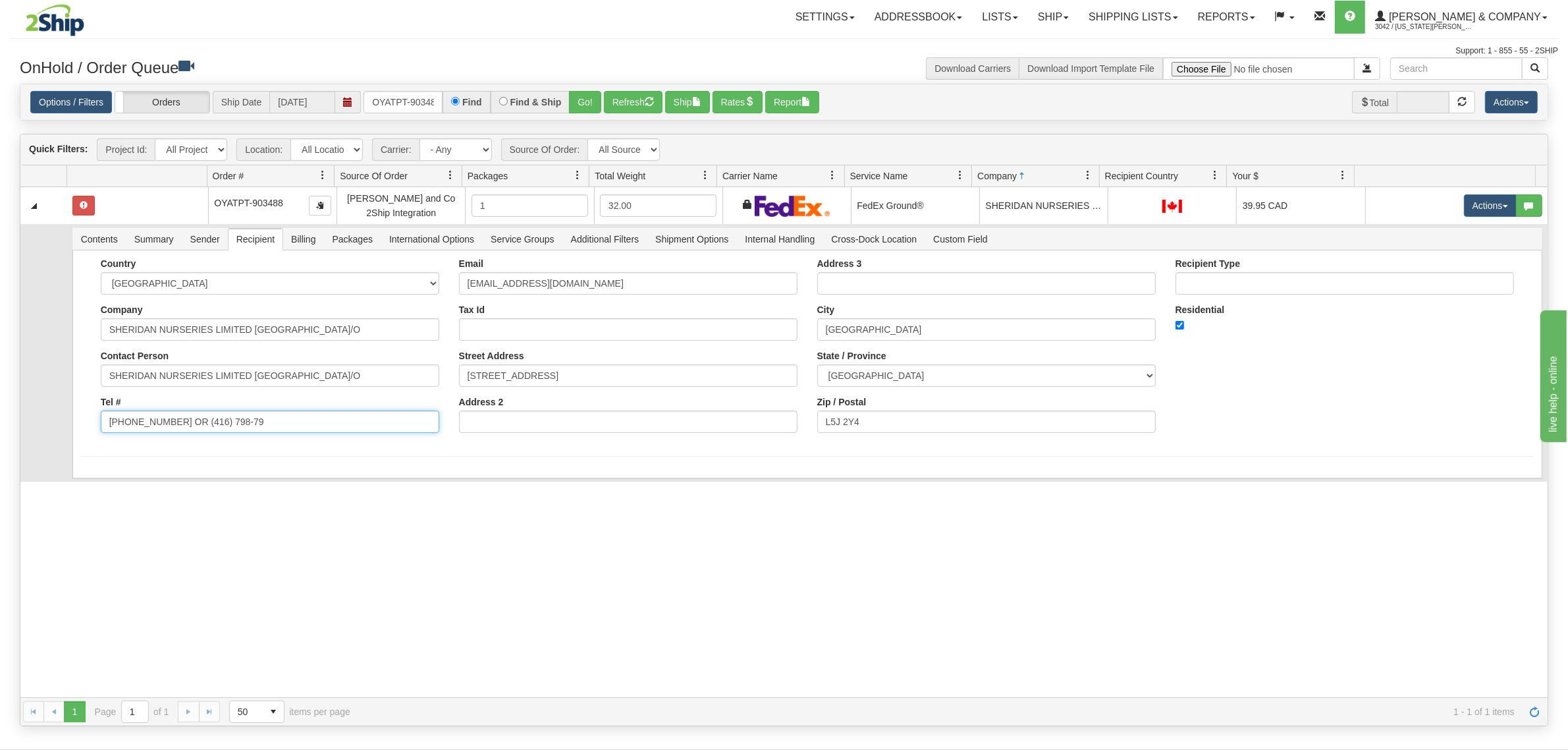
drag, startPoint x: 311, startPoint y: 427, endPoint x: 173, endPoint y: 444, distance: 139.0
click at [173, 444] on form "Country AFGHANISTAN ALAND ISLANDS ALBANIA ALGERIA AMERICAN SAMOA ANDORRA ANGOLA…" at bounding box center [808, 358] width 1453 height 199
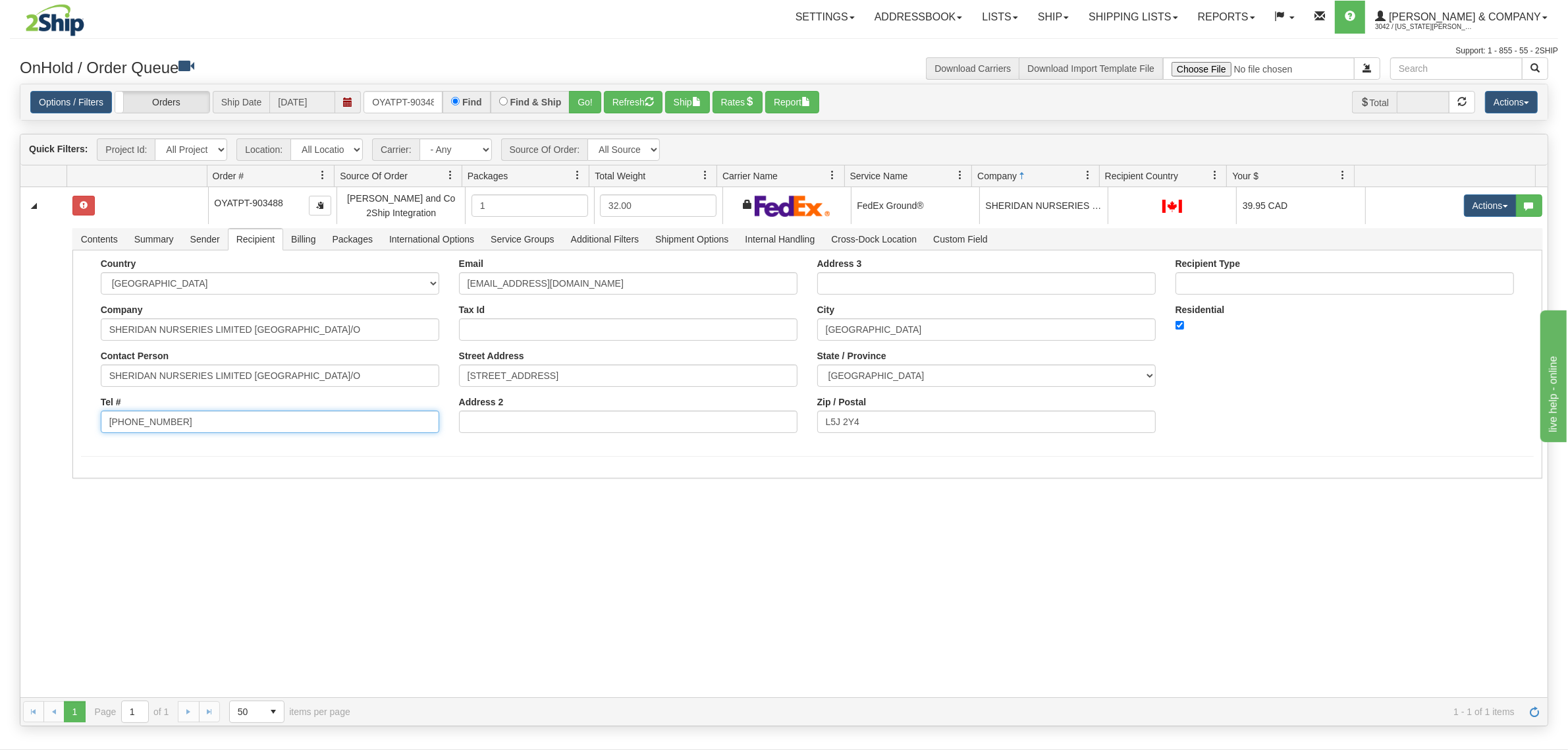
type input "(905) 873-0522"
click at [132, 516] on div "31581668 Evolution Fulfillment 90999644 90999645 OYATPT-903488 Yates and Co 2Sh…" at bounding box center [784, 442] width 1527 height 510
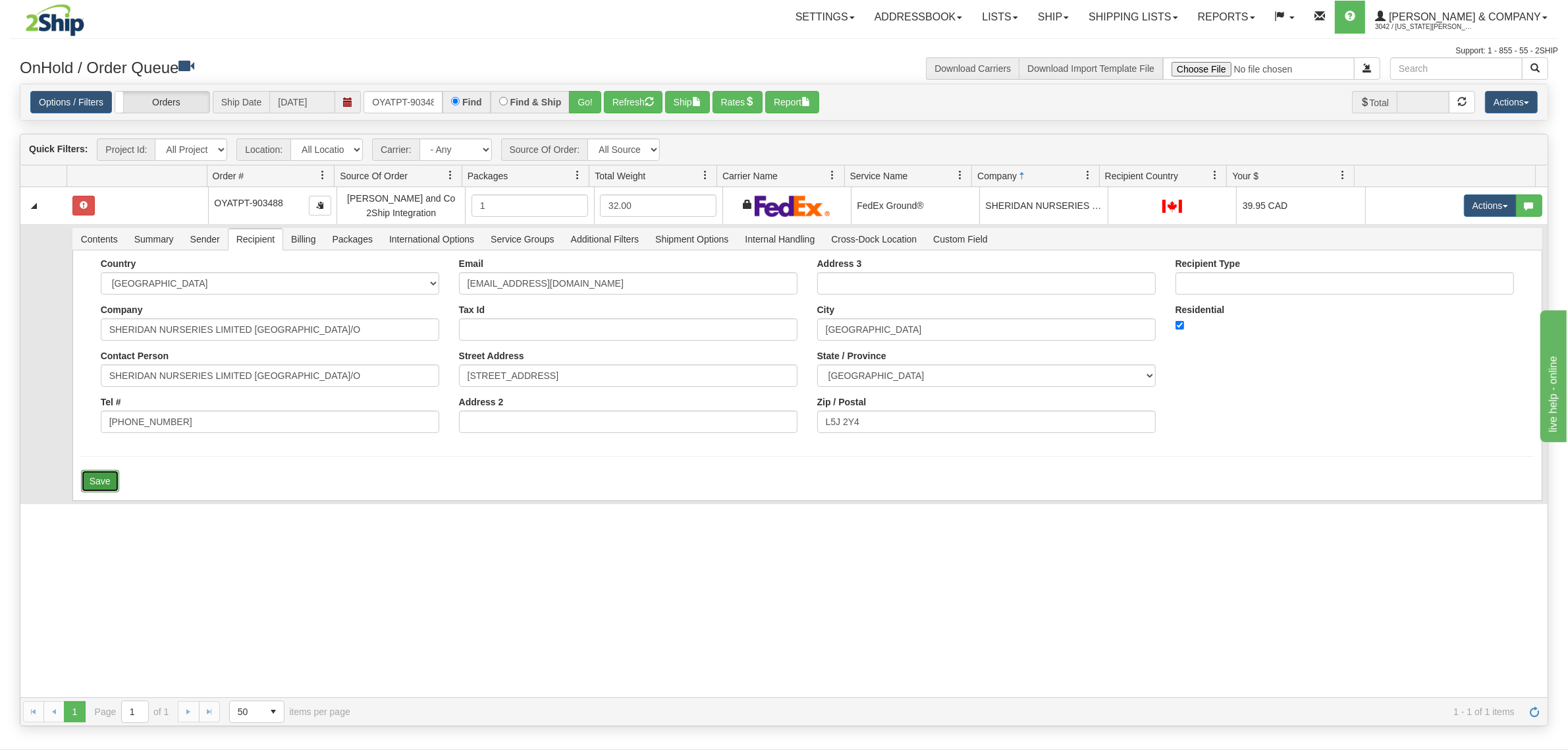
click at [100, 483] on button "Save" at bounding box center [100, 481] width 38 height 22
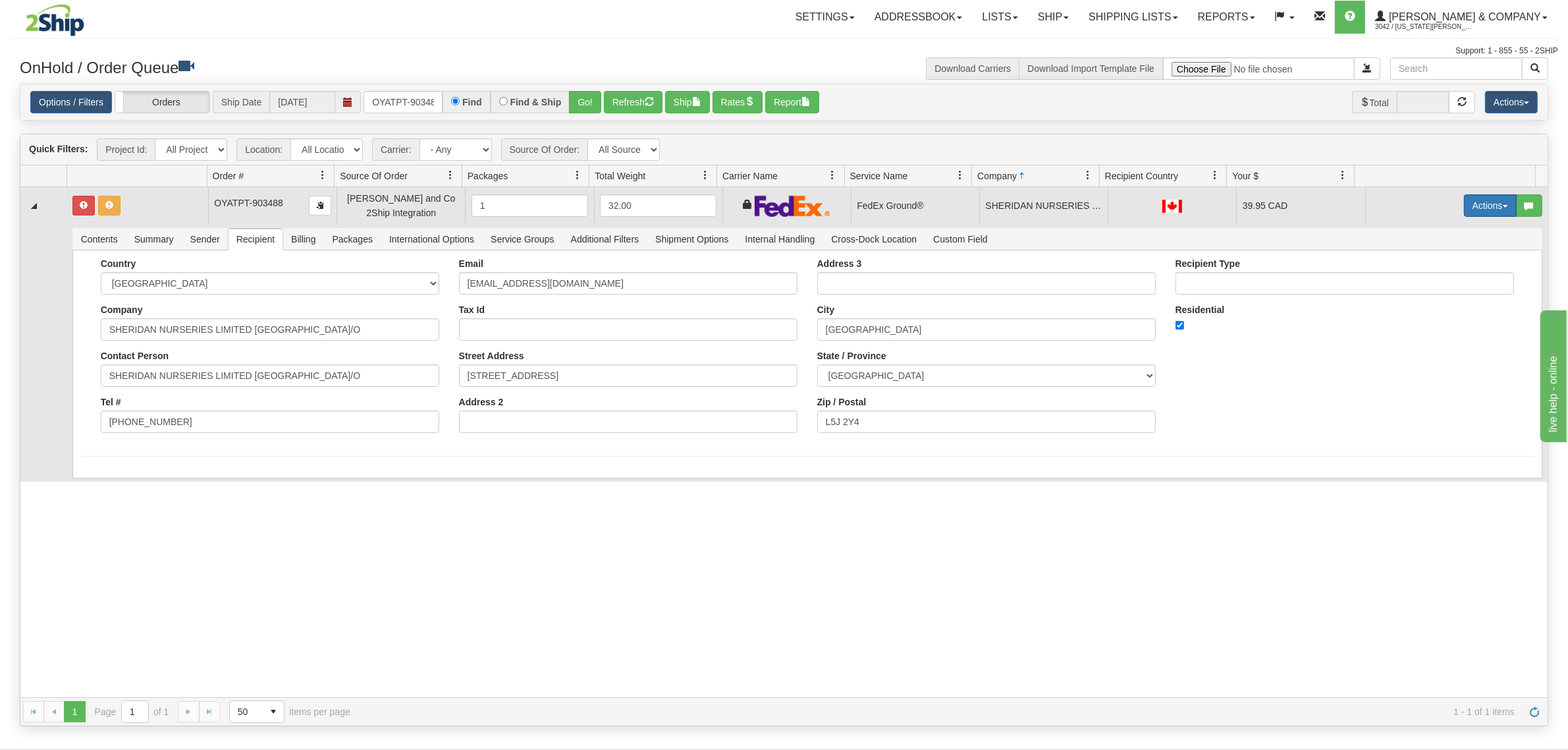
click at [1465, 199] on button "Actions" at bounding box center [1490, 205] width 53 height 22
click at [1424, 286] on span "Ship" at bounding box center [1437, 281] width 27 height 11
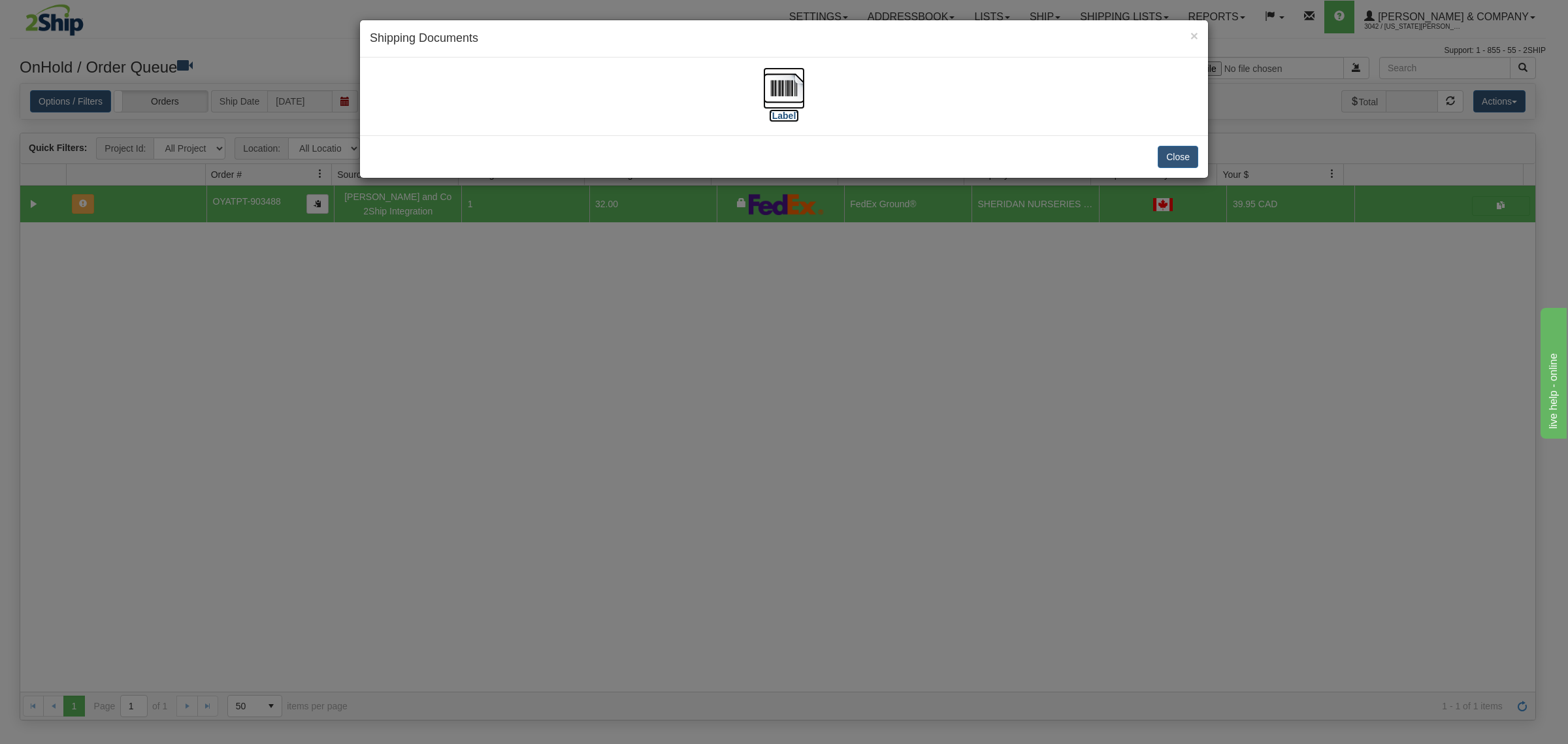
click at [774, 90] on img at bounding box center [784, 88] width 42 height 42
click at [1171, 155] on button "Close" at bounding box center [1177, 157] width 40 height 22
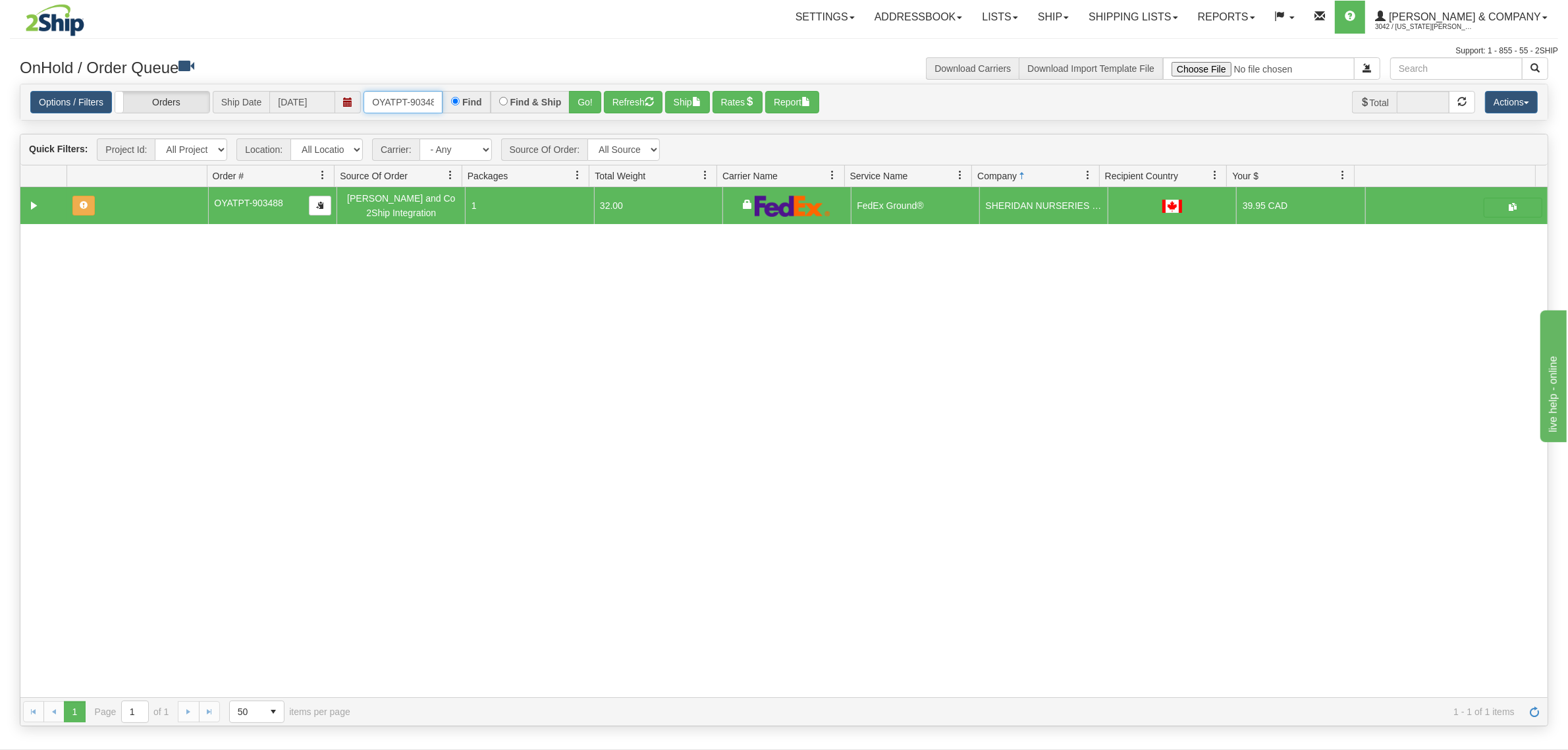
click at [396, 113] on input "OYATPT-903488" at bounding box center [403, 102] width 79 height 22
type input "OYATSTOCK3"
click at [593, 108] on button "Go!" at bounding box center [585, 102] width 32 height 22
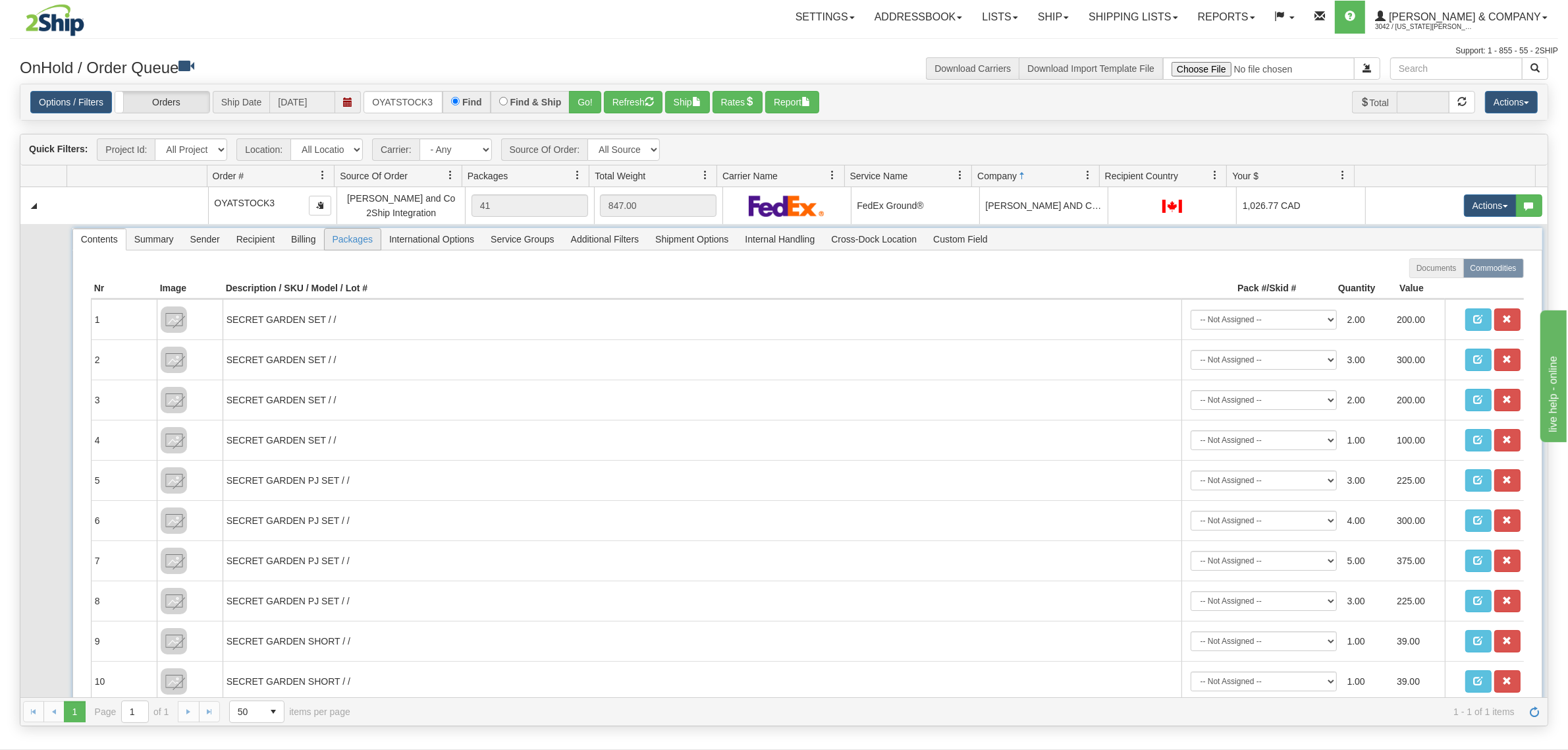
click at [350, 241] on span "Packages" at bounding box center [352, 238] width 56 height 21
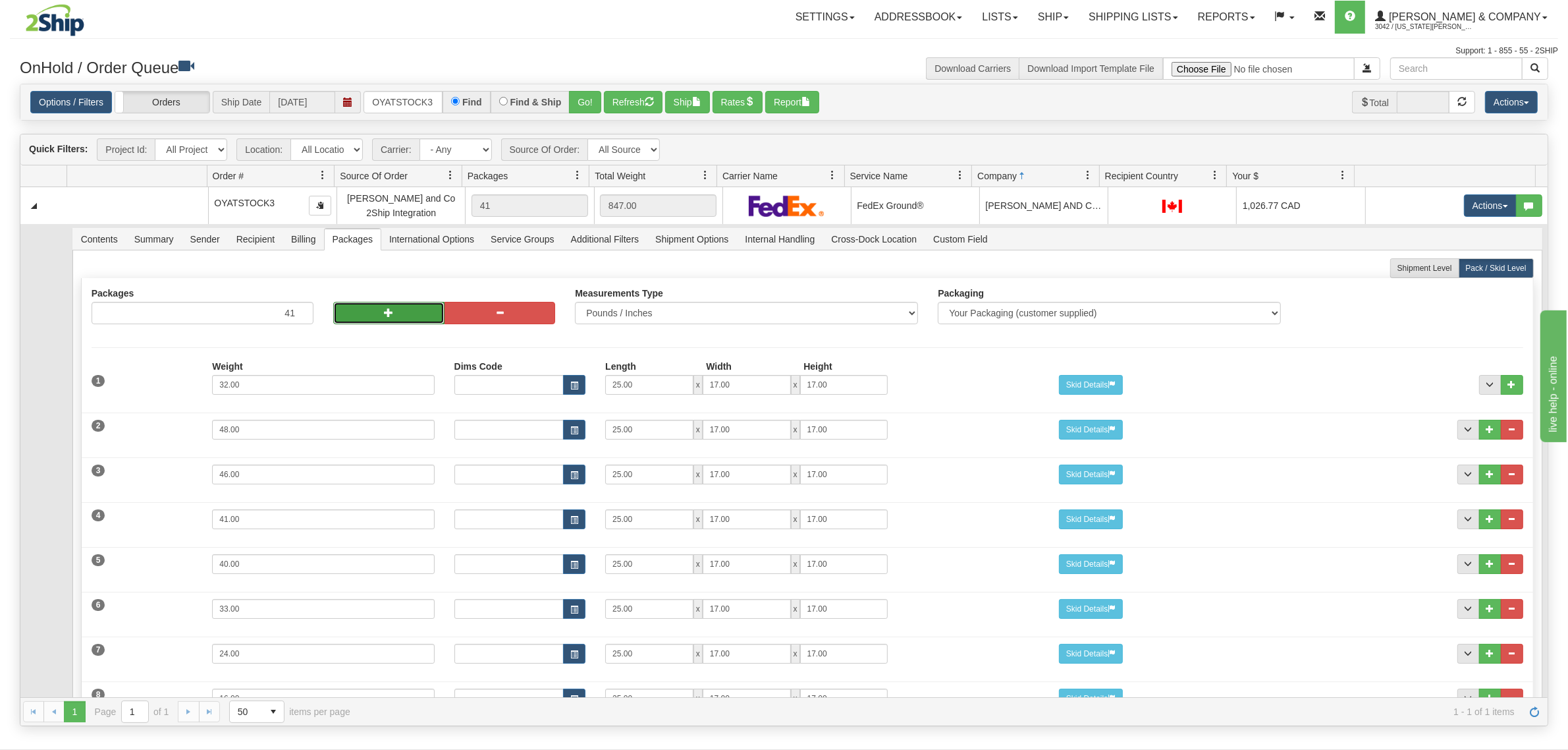
click at [384, 310] on span "button" at bounding box center [388, 312] width 9 height 9
click at [386, 314] on span "button" at bounding box center [388, 312] width 9 height 9
type input "43"
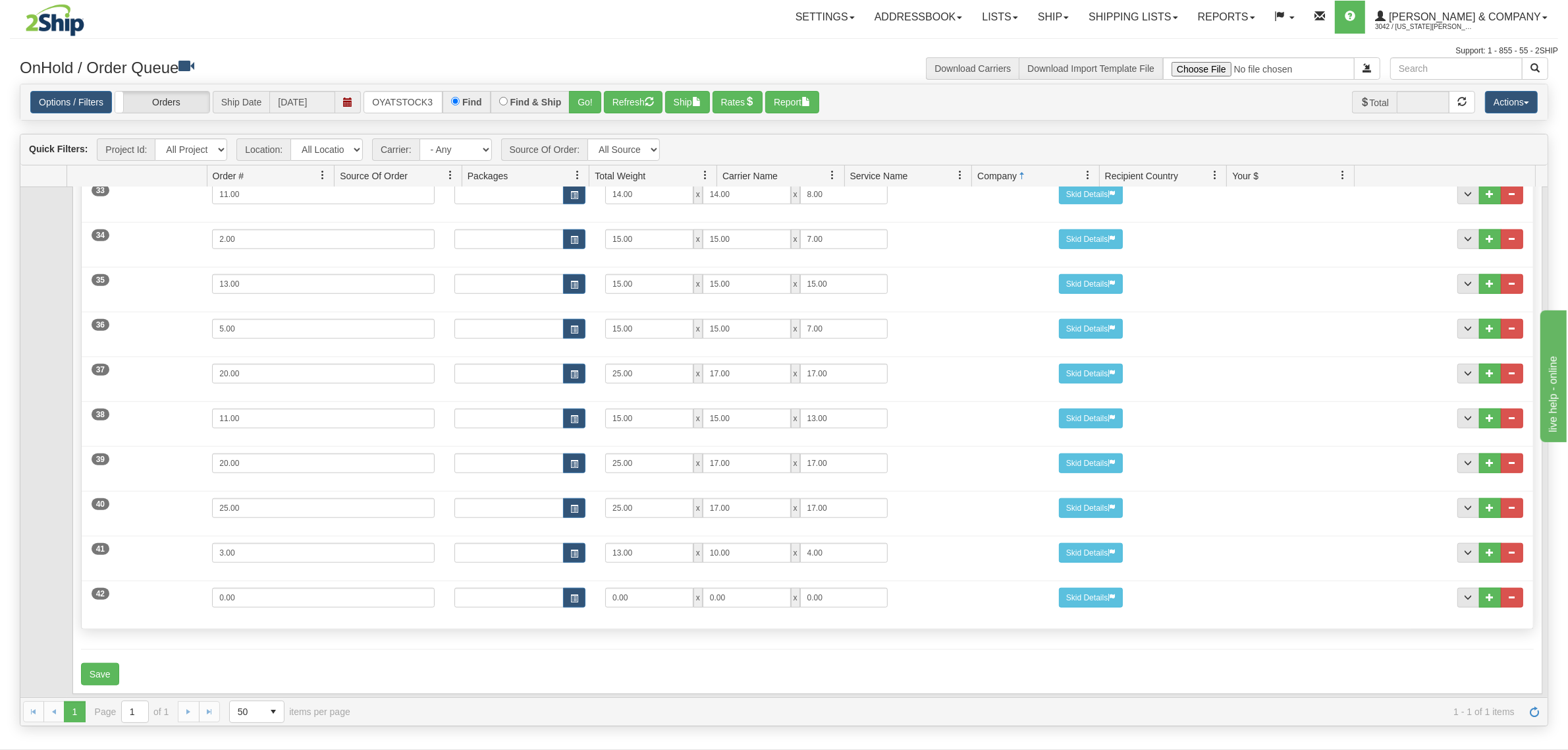
scroll to position [1657, 0]
drag, startPoint x: 289, startPoint y: 582, endPoint x: 144, endPoint y: 584, distance: 145.0
click at [144, 584] on div "42 Weight 0.00 Dims Code Length Width Height 0.00 x 0.00 x" at bounding box center [808, 595] width 1451 height 44
type input "2"
type input "13"
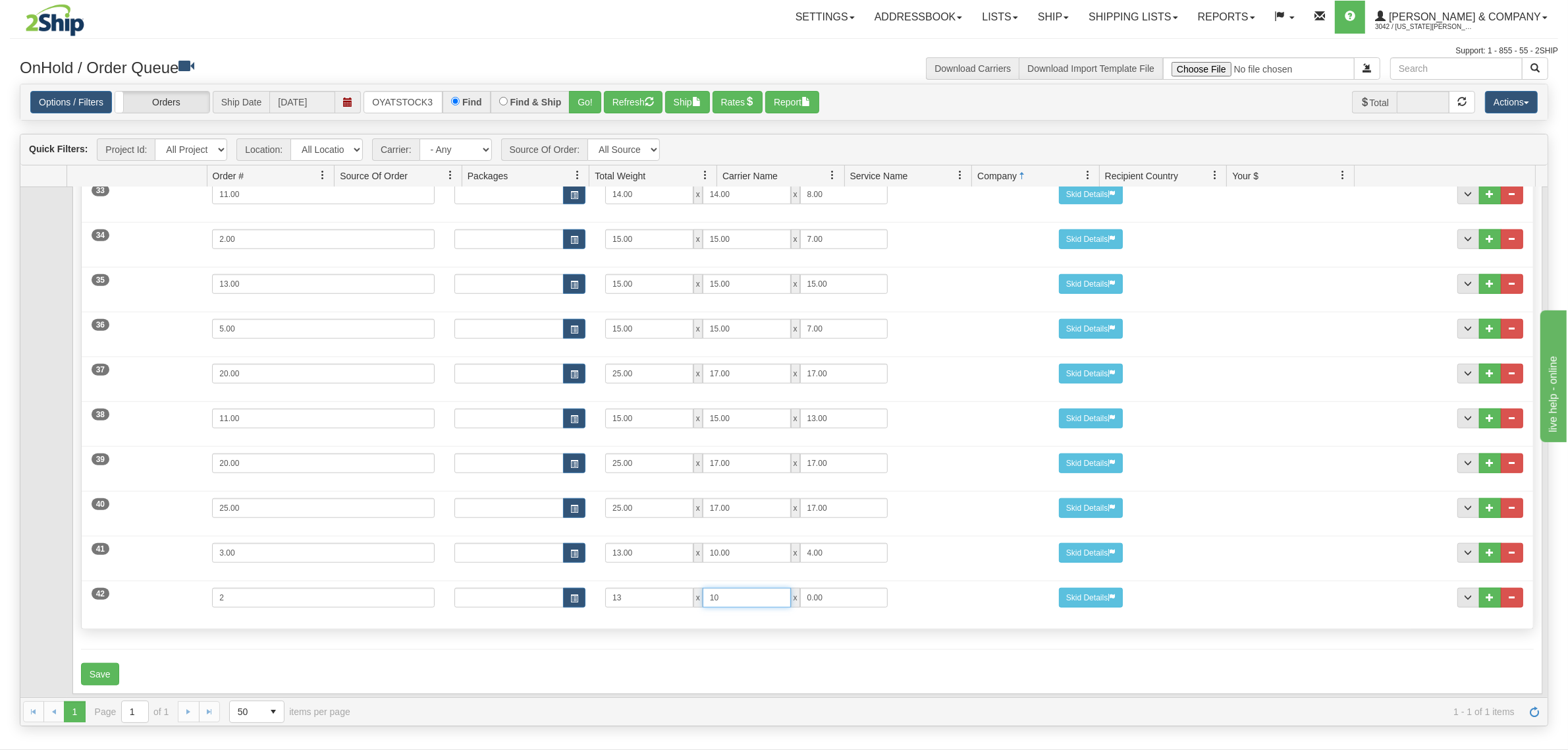
type input "10"
type input "4"
click at [91, 663] on button "Save" at bounding box center [100, 674] width 38 height 22
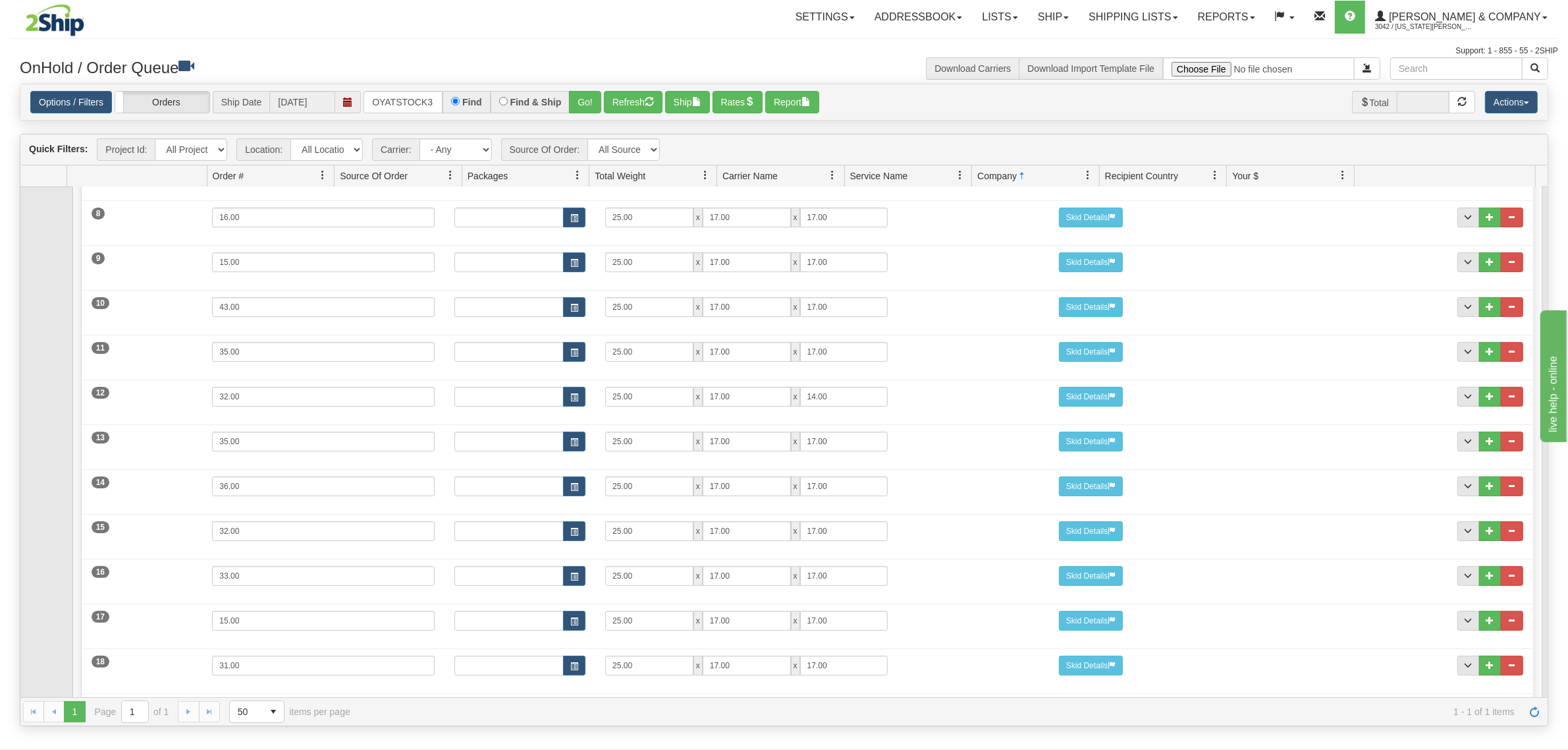
scroll to position [0, 0]
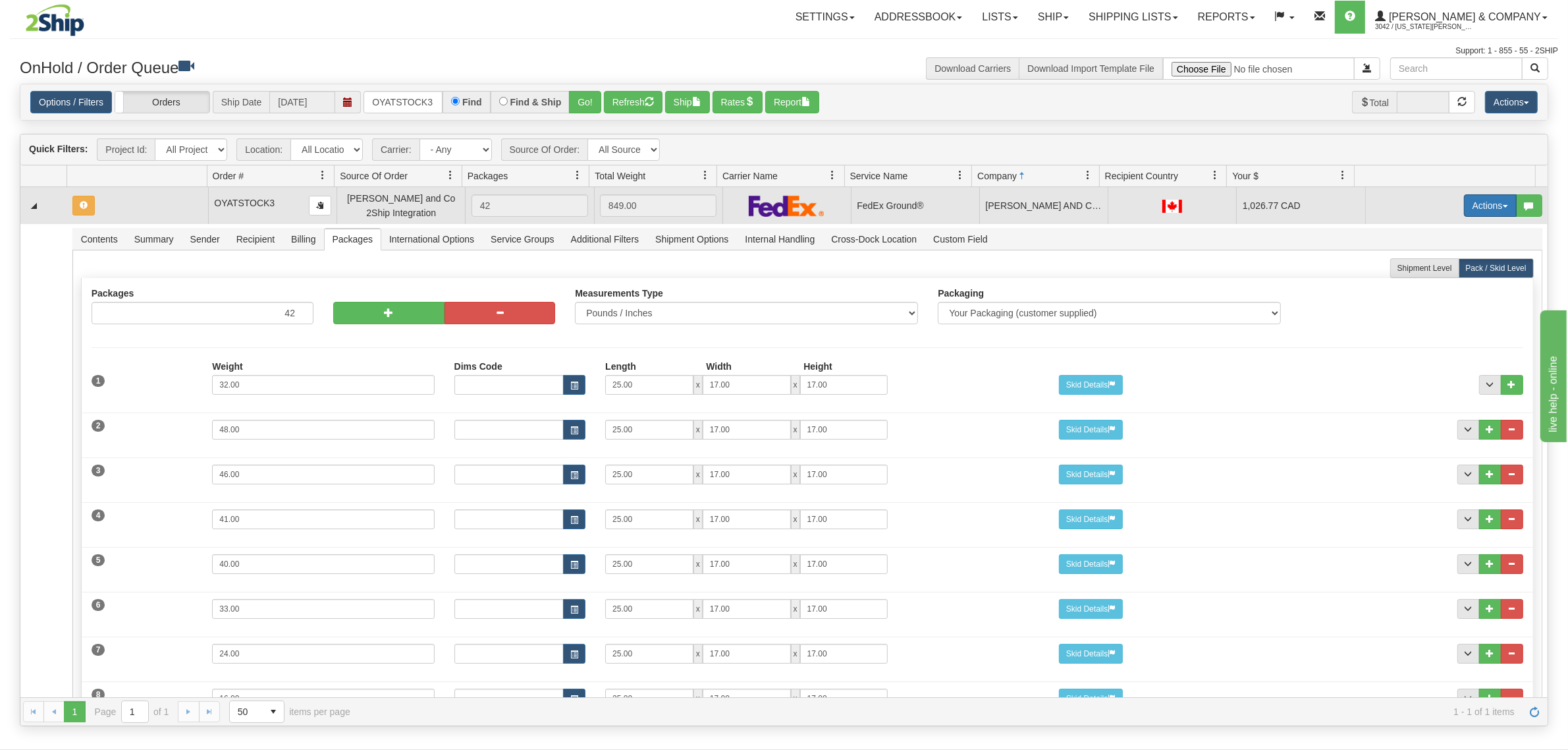
click at [1479, 203] on button "Actions" at bounding box center [1490, 205] width 53 height 22
click at [1444, 261] on span "Rate All Services" at bounding box center [1464, 265] width 79 height 11
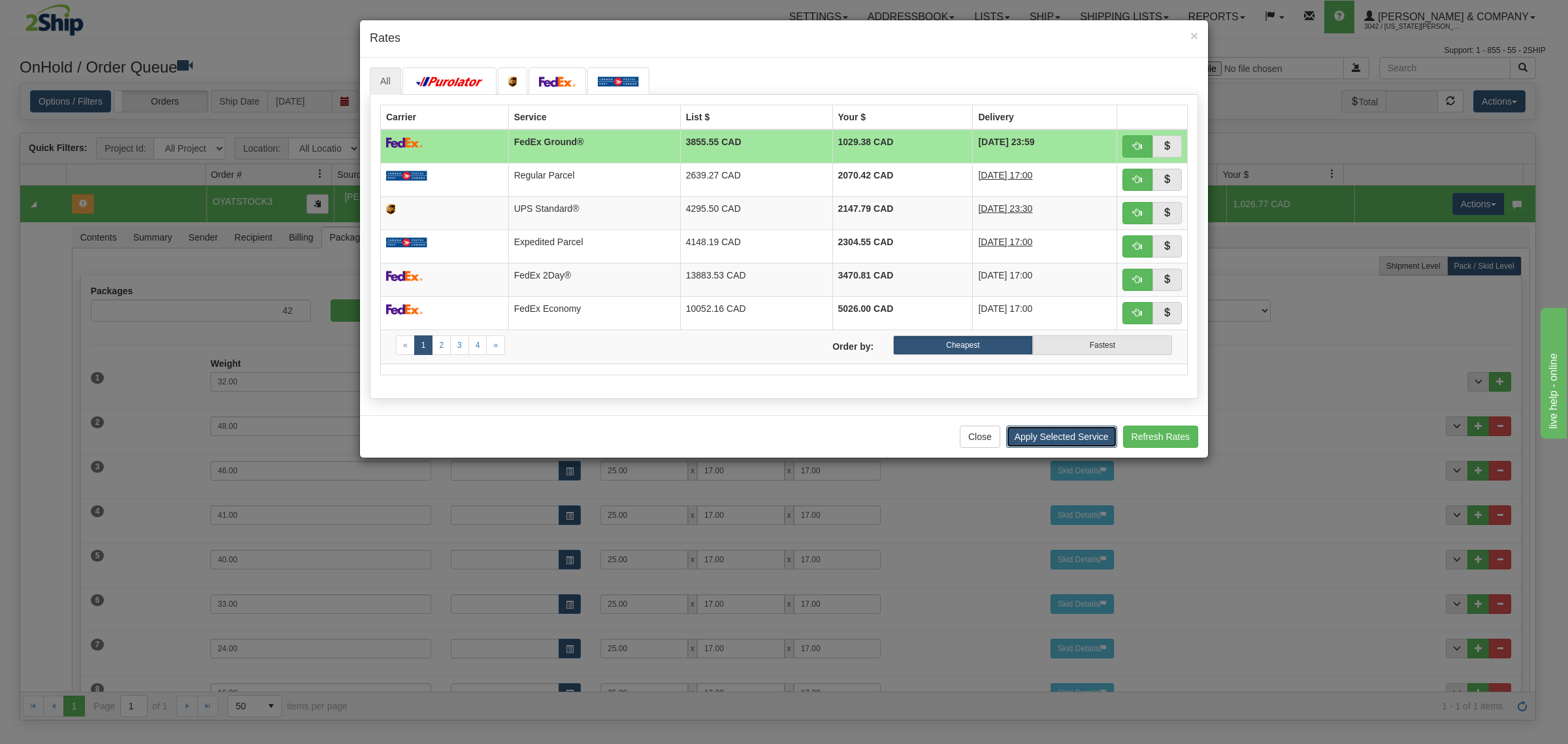
click at [1036, 445] on button "Apply Selected Service" at bounding box center [1061, 436] width 111 height 22
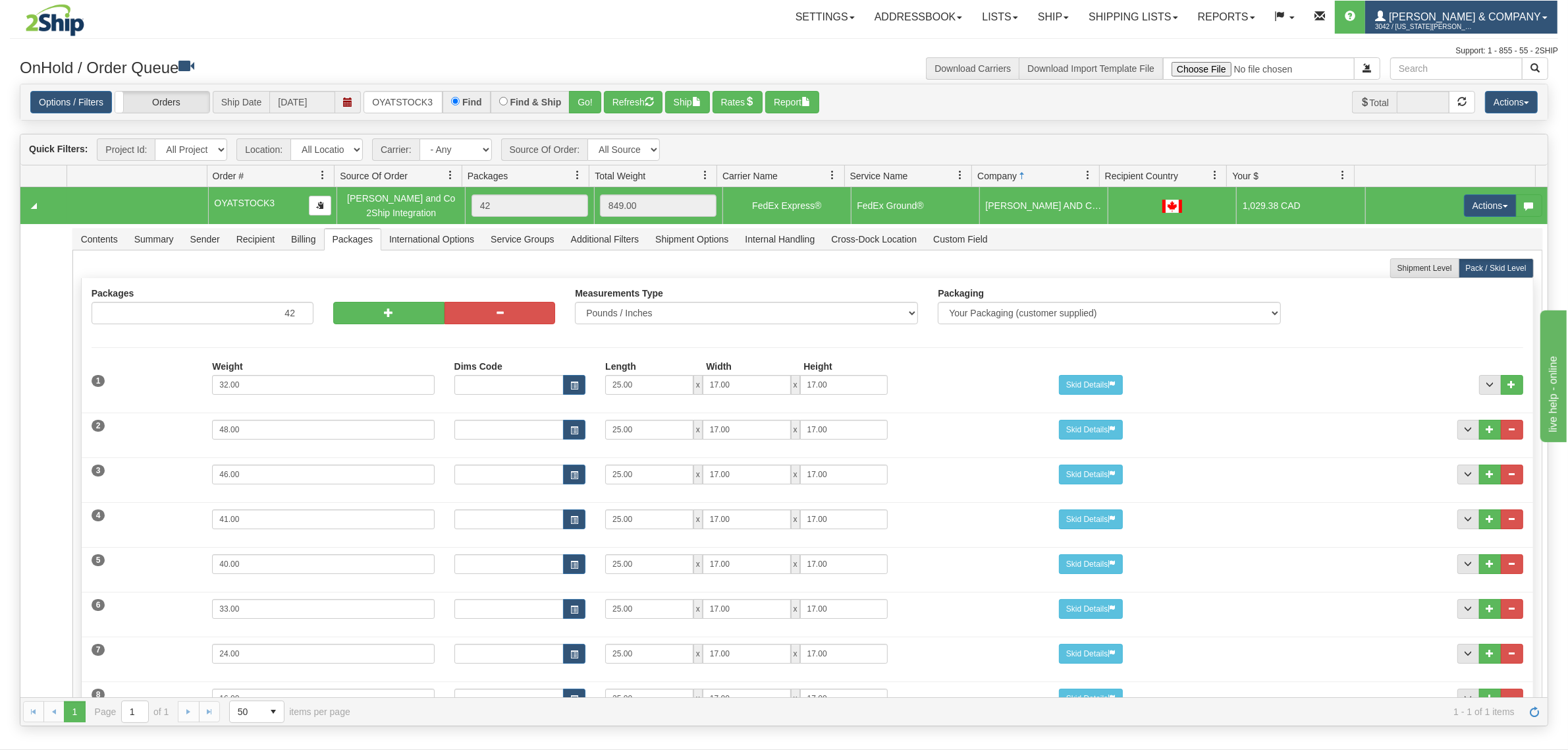
click at [1474, 23] on span "3042 / Montana Yates" at bounding box center [1424, 27] width 98 height 13
click at [1479, 74] on link "LOG OUT" at bounding box center [1490, 80] width 133 height 17
